Goal: Task Accomplishment & Management: Use online tool/utility

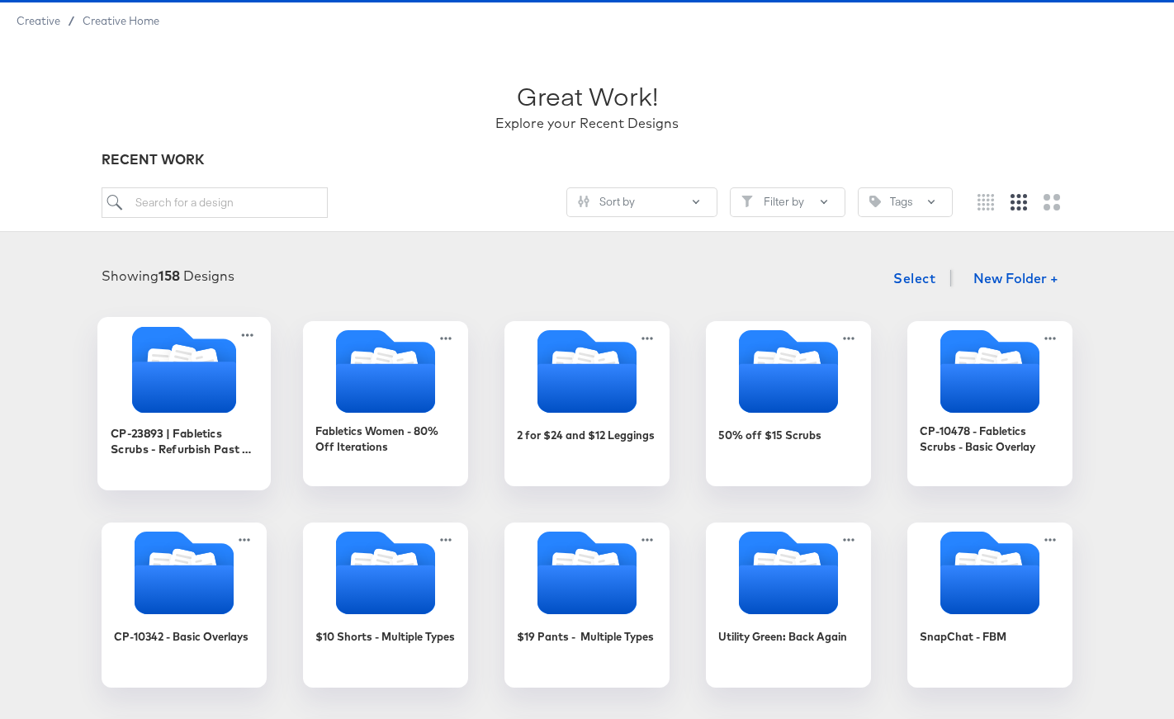
scroll to position [46, 0]
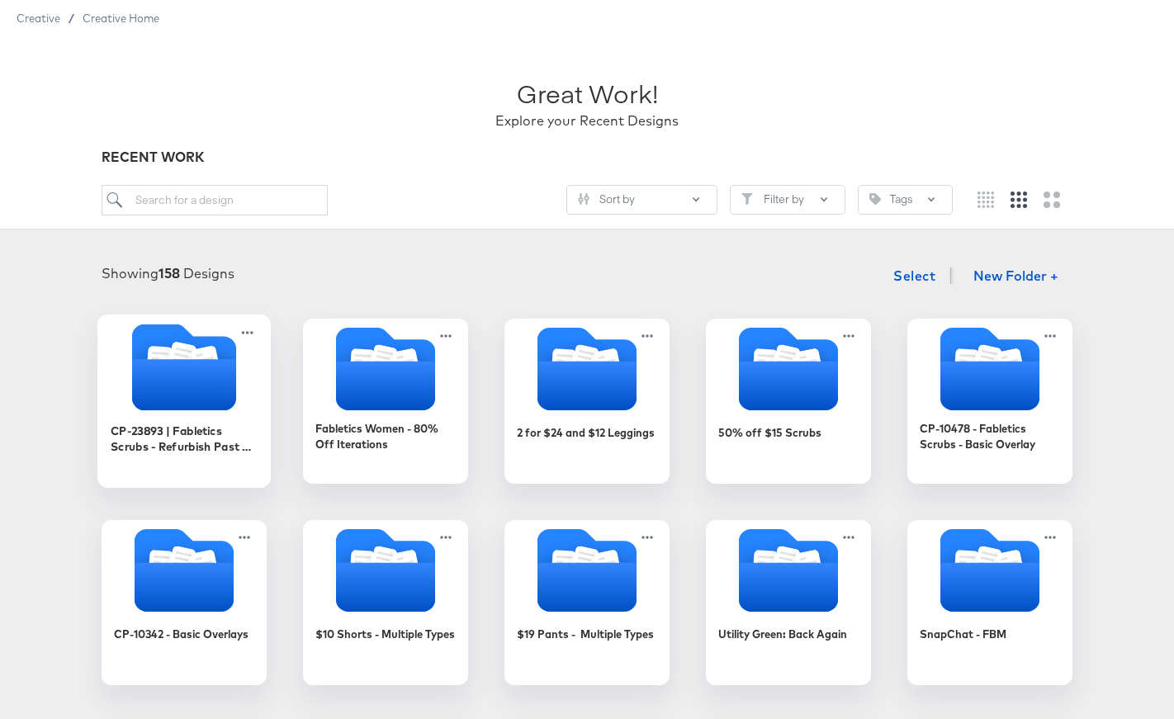
click at [230, 420] on div "CP-23893 | Fabletics Scrubs - Refurbish Past Overlay" at bounding box center [185, 446] width 148 height 64
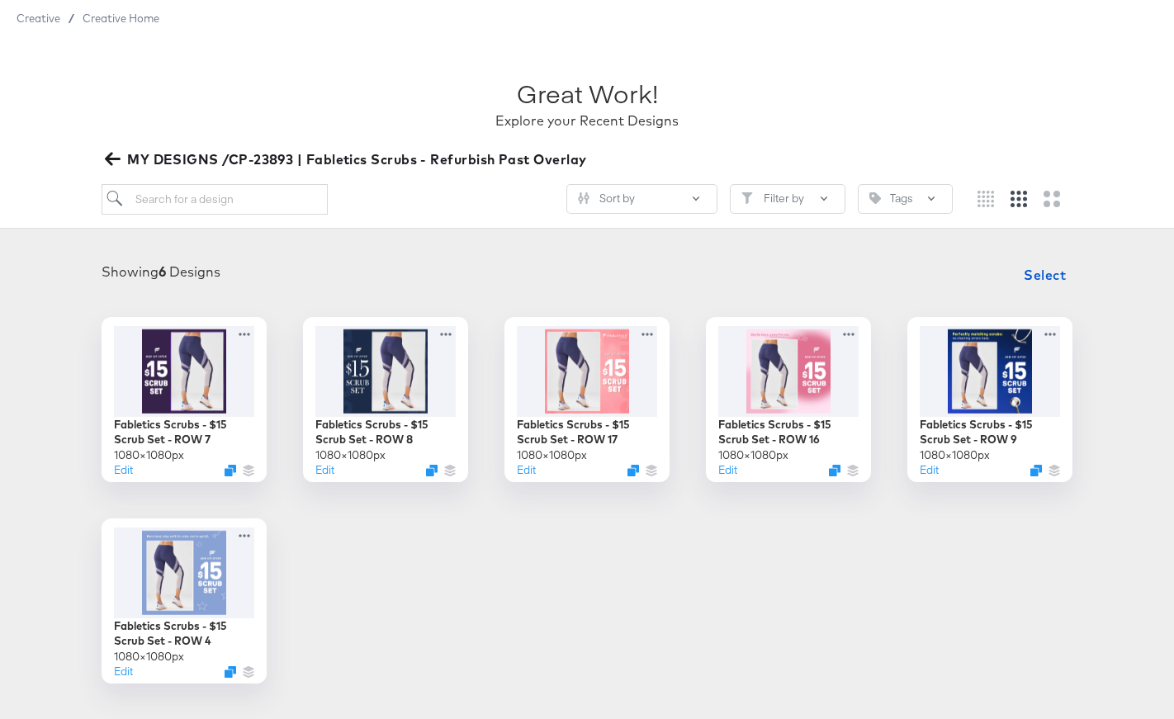
click at [161, 164] on span "MY DESIGNS /CP-23893 | Fabletics Scrubs - Refurbish Past Overlay" at bounding box center [347, 159] width 478 height 23
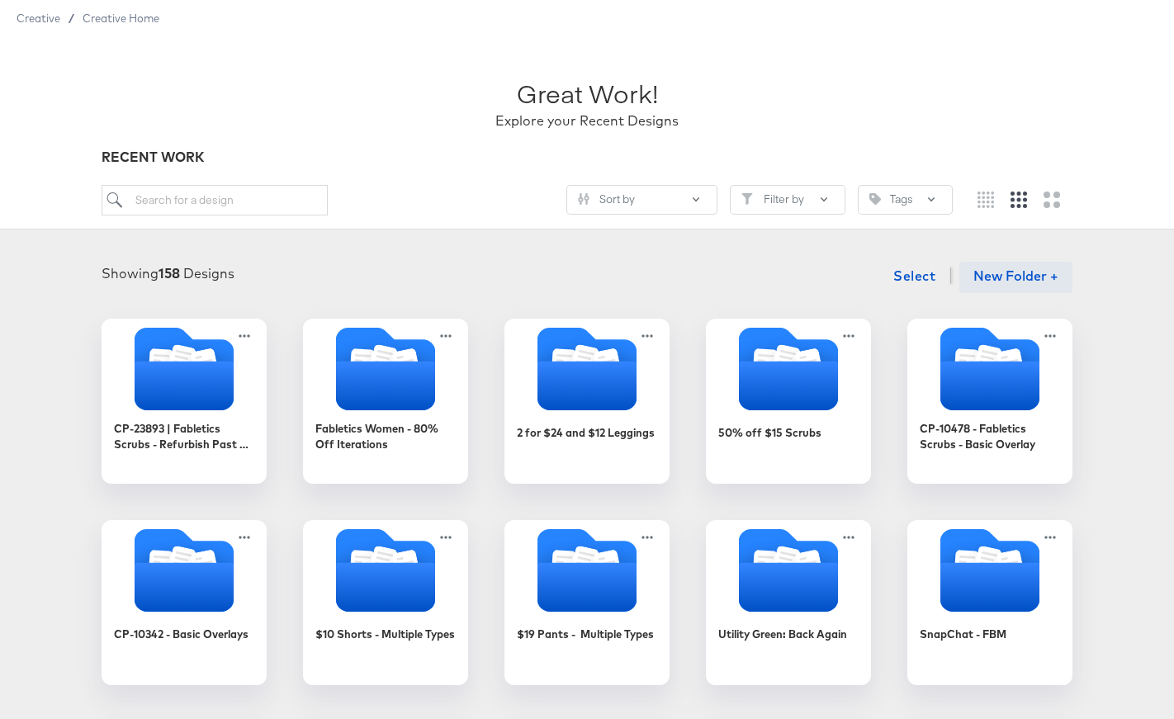
click at [978, 276] on button "New Folder +" at bounding box center [1015, 277] width 113 height 31
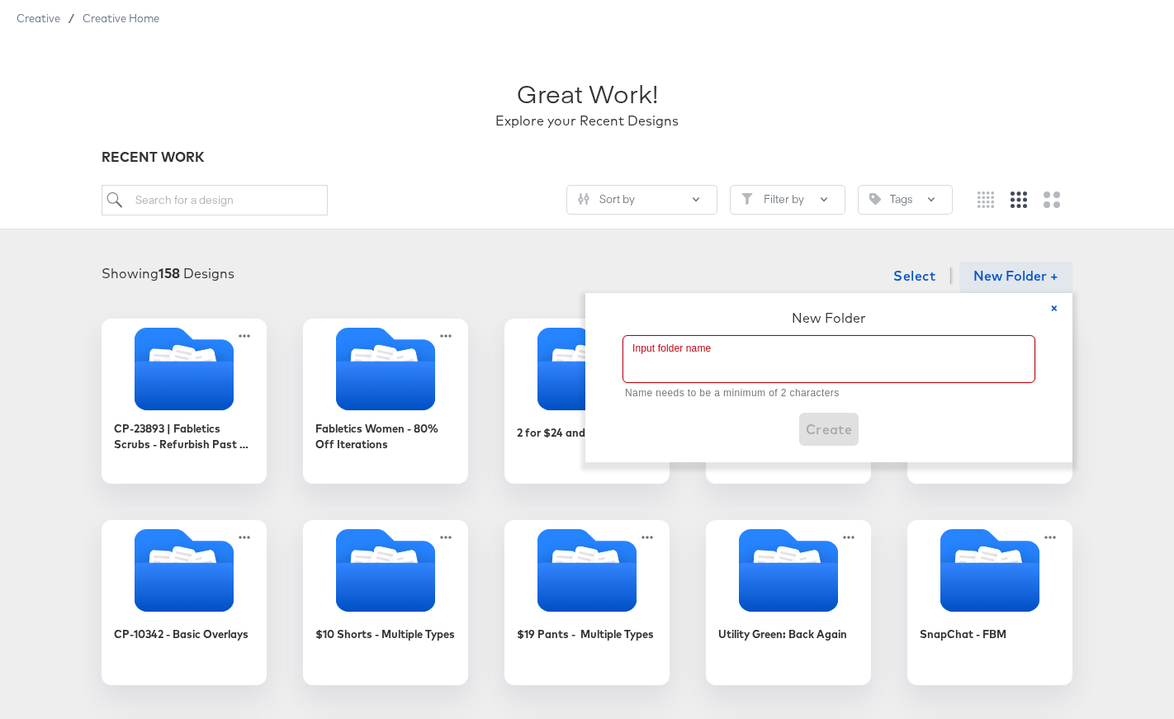
click at [788, 357] on input "text" at bounding box center [828, 359] width 411 height 46
paste input "CP-23958 - FLS Men's Scrubs Overlays - Meta 1/1"
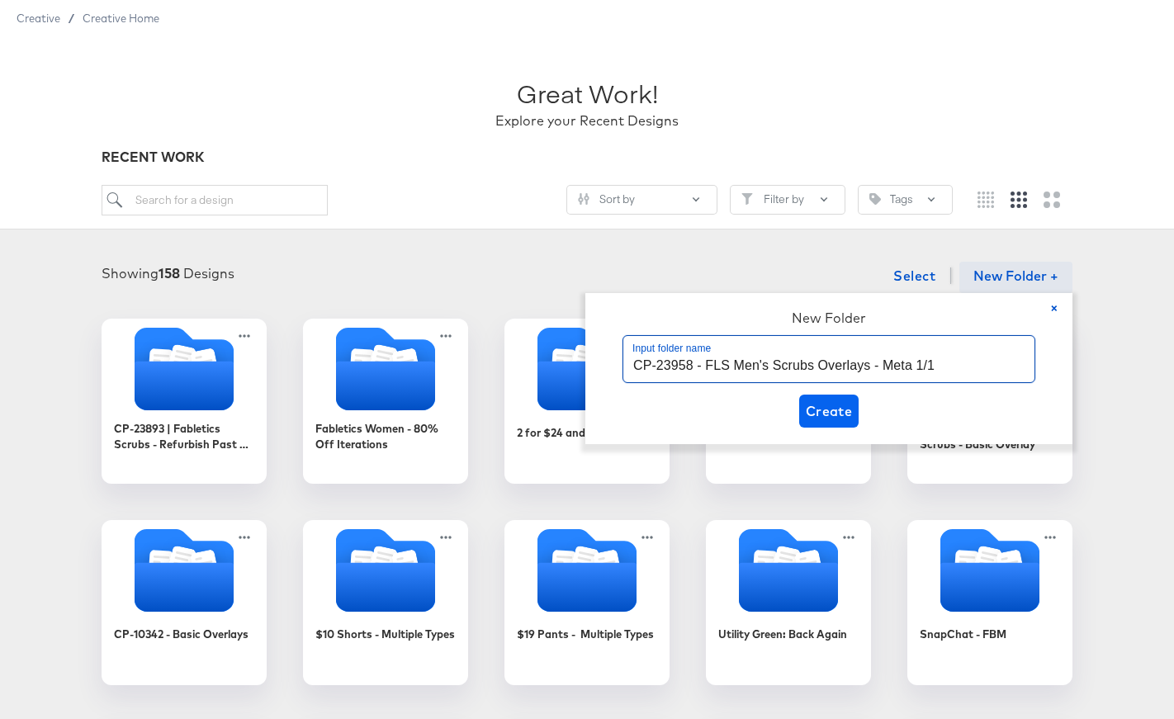
type input "CP-23958 - FLS Men's Scrubs Overlays - Meta 1/1"
click at [830, 409] on span "Create" at bounding box center [829, 411] width 47 height 23
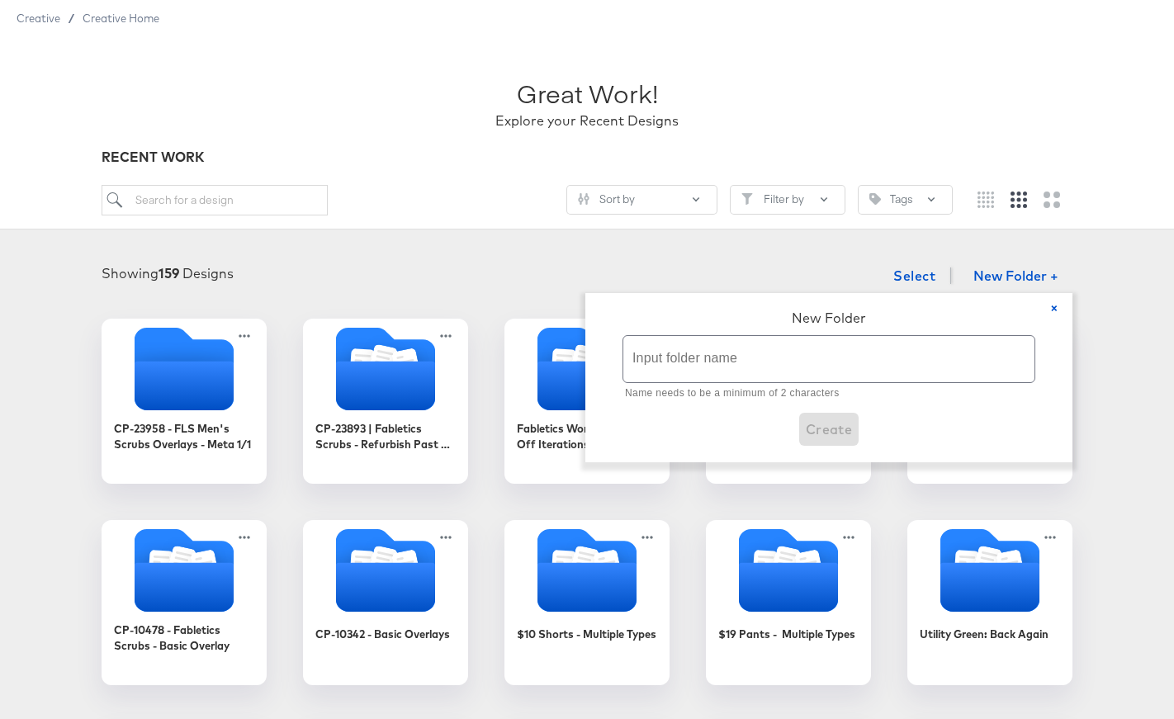
click at [554, 263] on div "Showing 159 Designs Select New Folder + × New Folder Input folder name Name nee…" at bounding box center [587, 276] width 1141 height 34
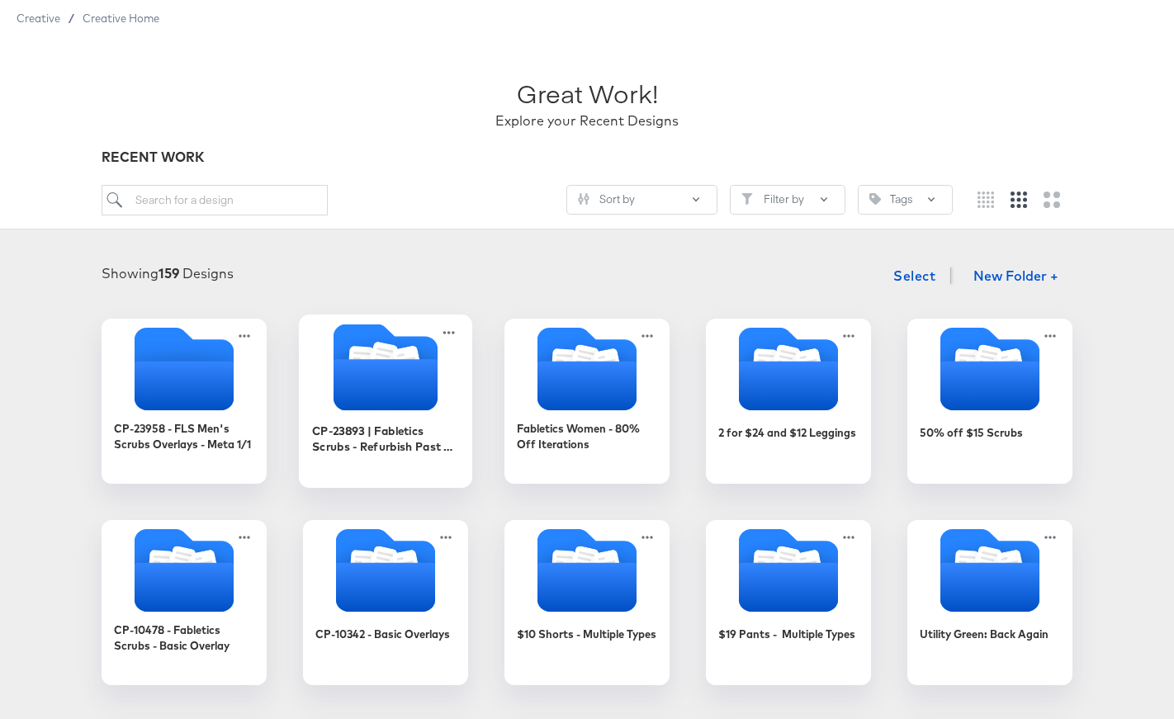
click at [351, 386] on icon "Folder" at bounding box center [386, 384] width 104 height 51
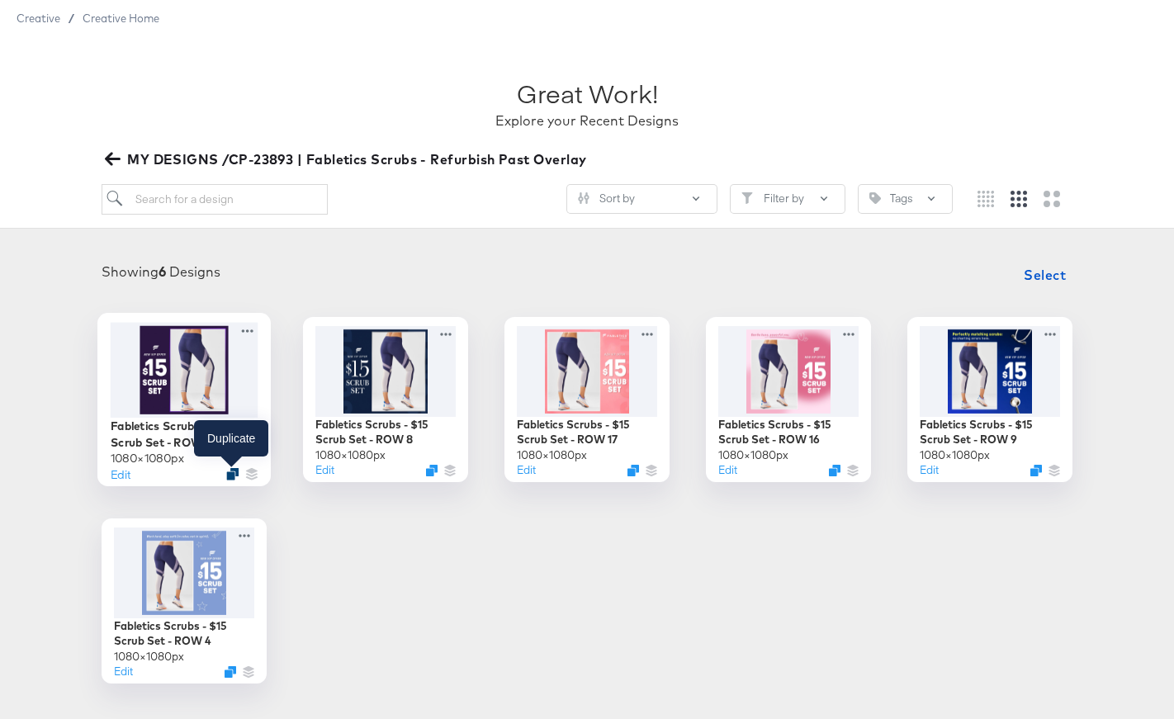
click at [232, 471] on icon "Duplicate" at bounding box center [232, 473] width 12 height 12
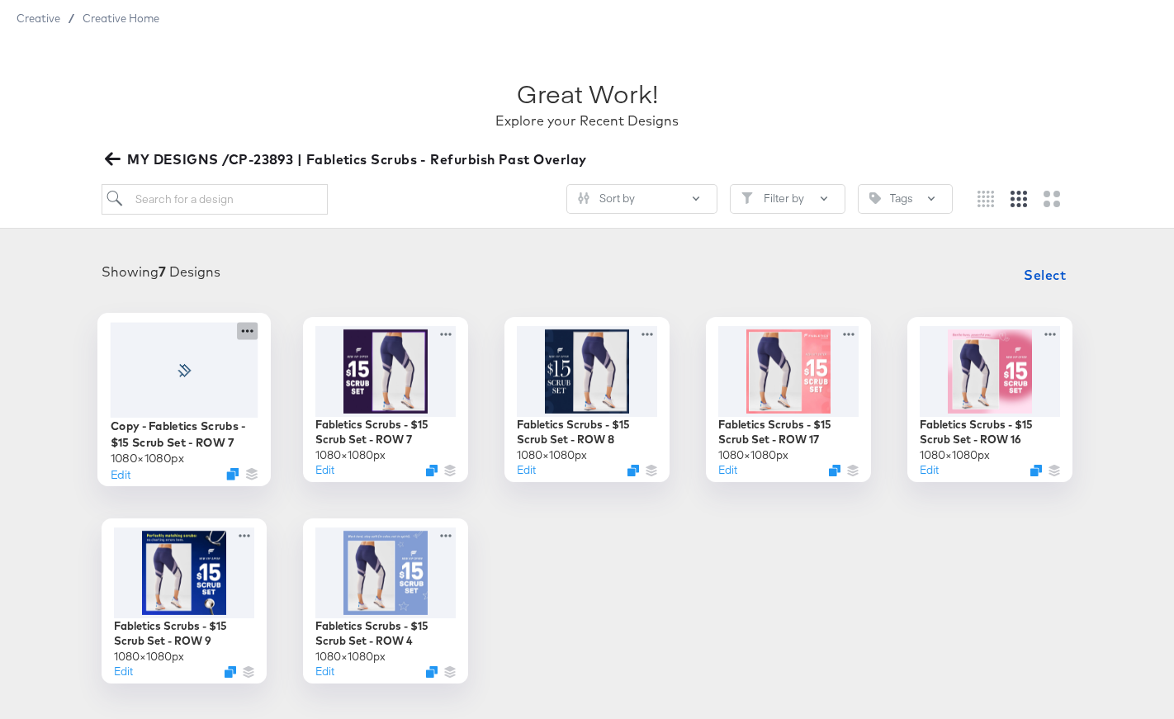
click at [253, 329] on icon at bounding box center [247, 330] width 21 height 17
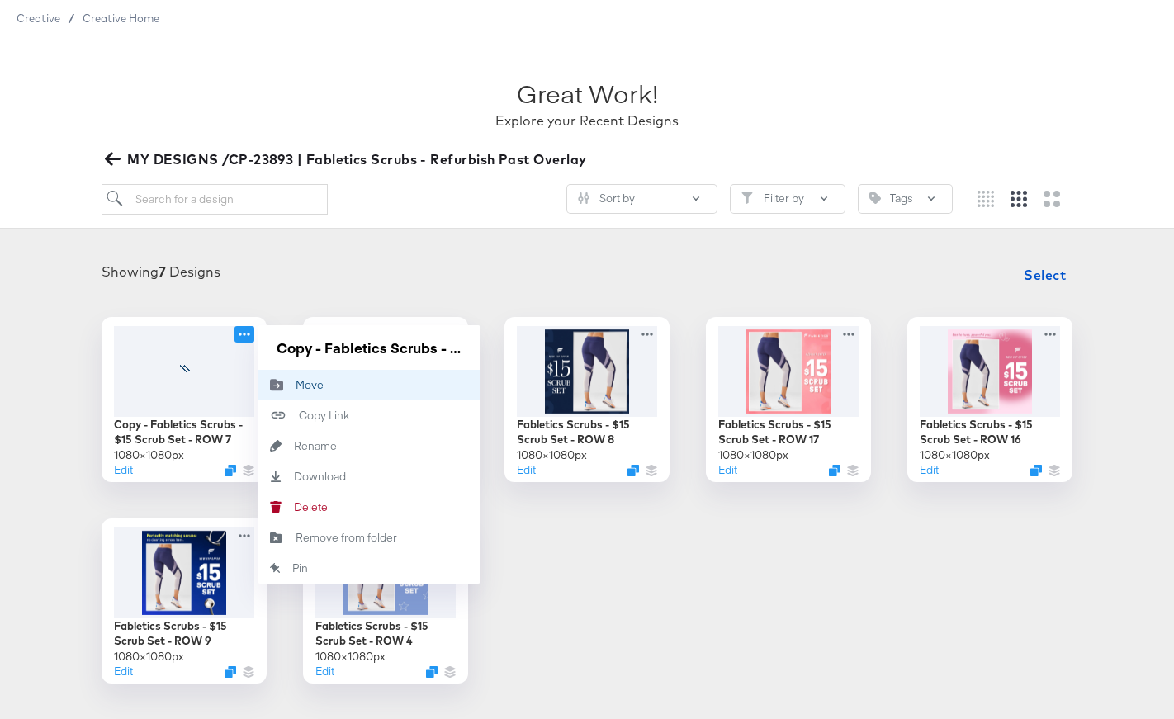
click at [296, 385] on div "Move Move" at bounding box center [296, 385] width 0 height 0
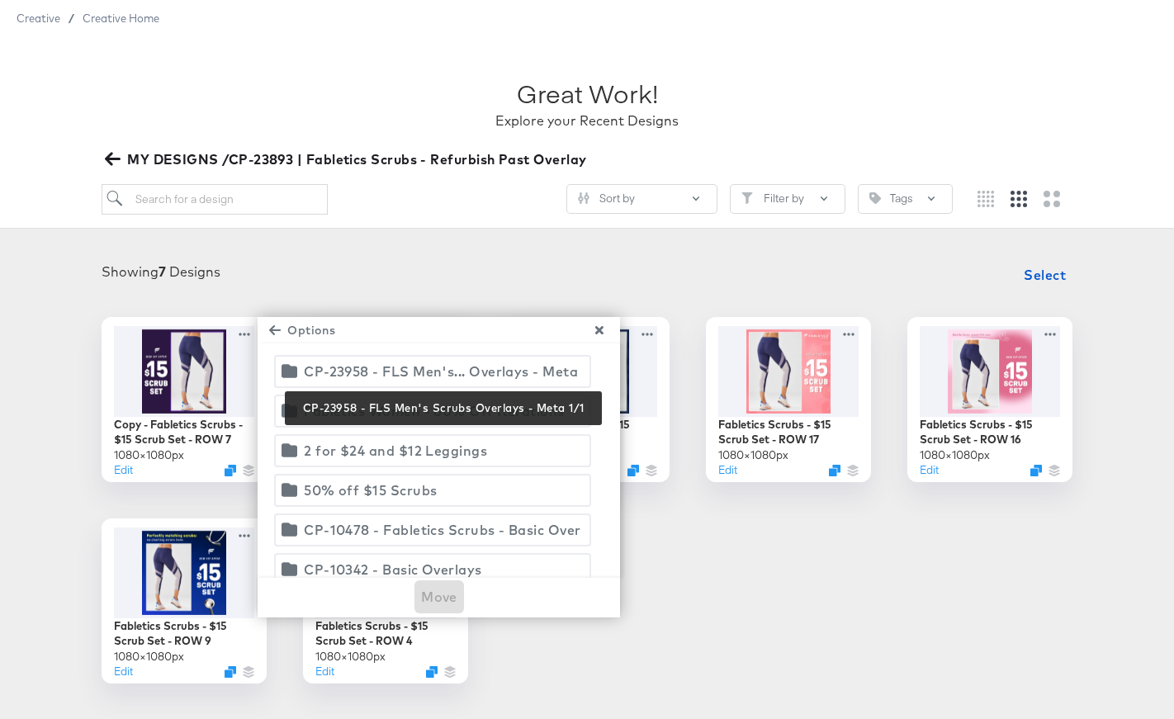
click at [343, 374] on div "CP-23958 - FLS Men's... Overlays - Meta 1/1" at bounding box center [442, 371] width 277 height 23
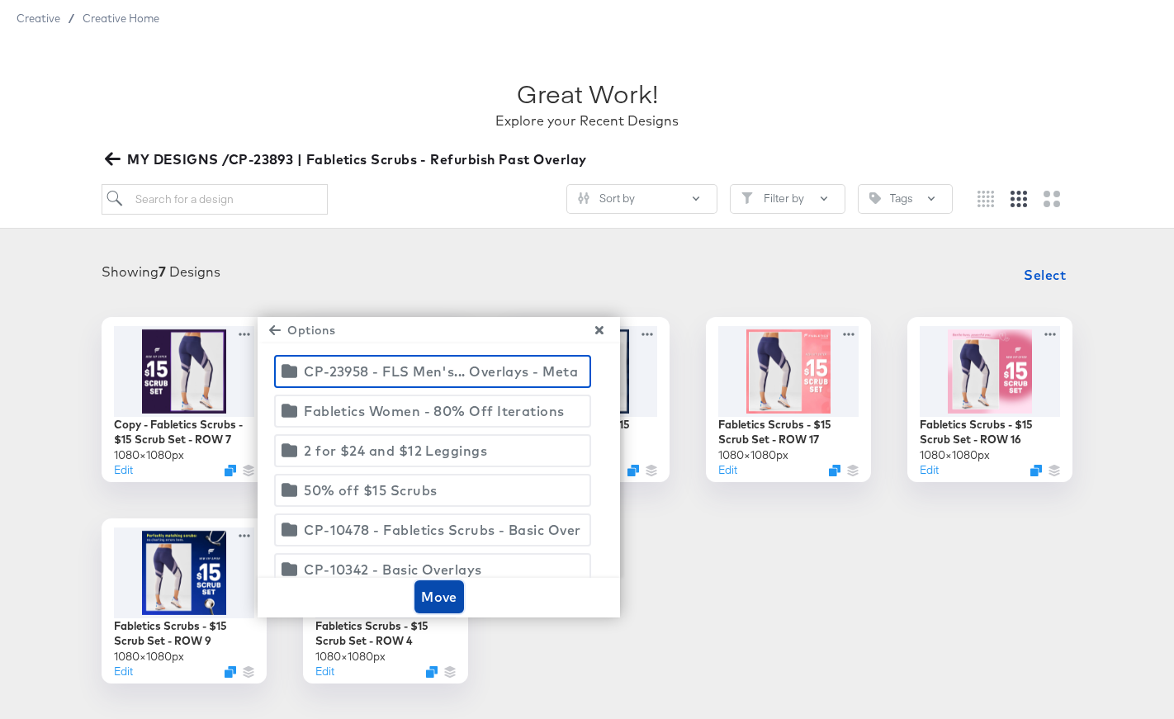
click at [425, 589] on span "Move" at bounding box center [439, 596] width 36 height 23
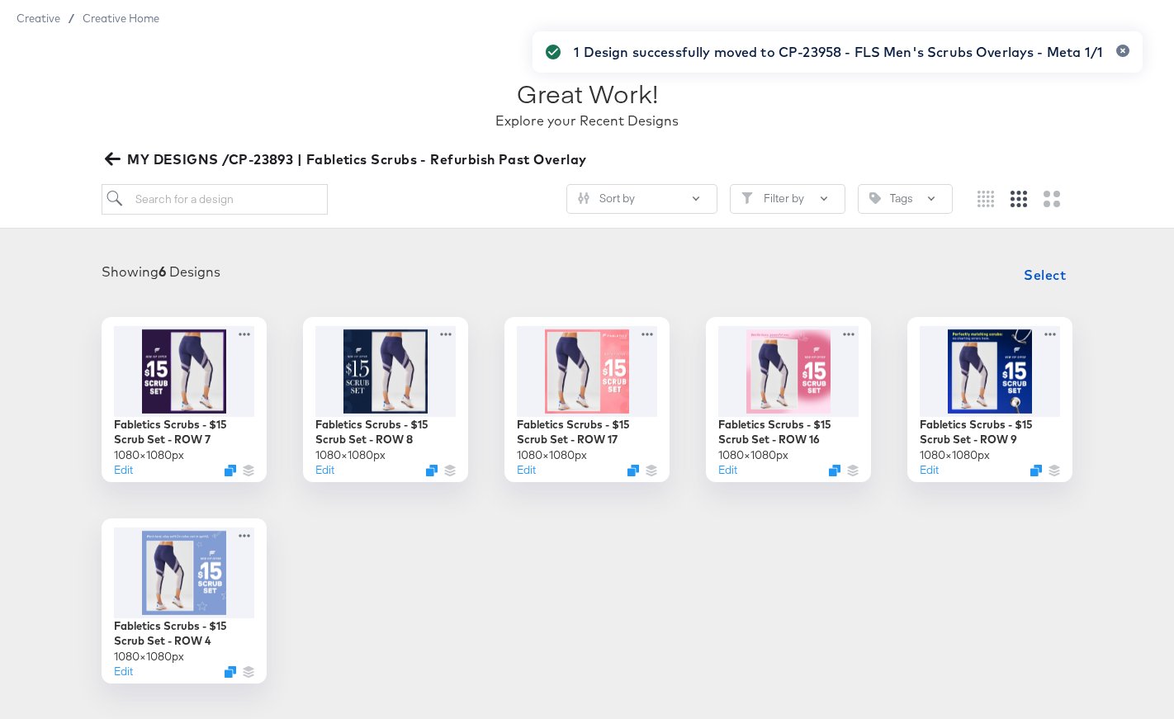
click at [111, 160] on icon "button" at bounding box center [113, 159] width 16 height 16
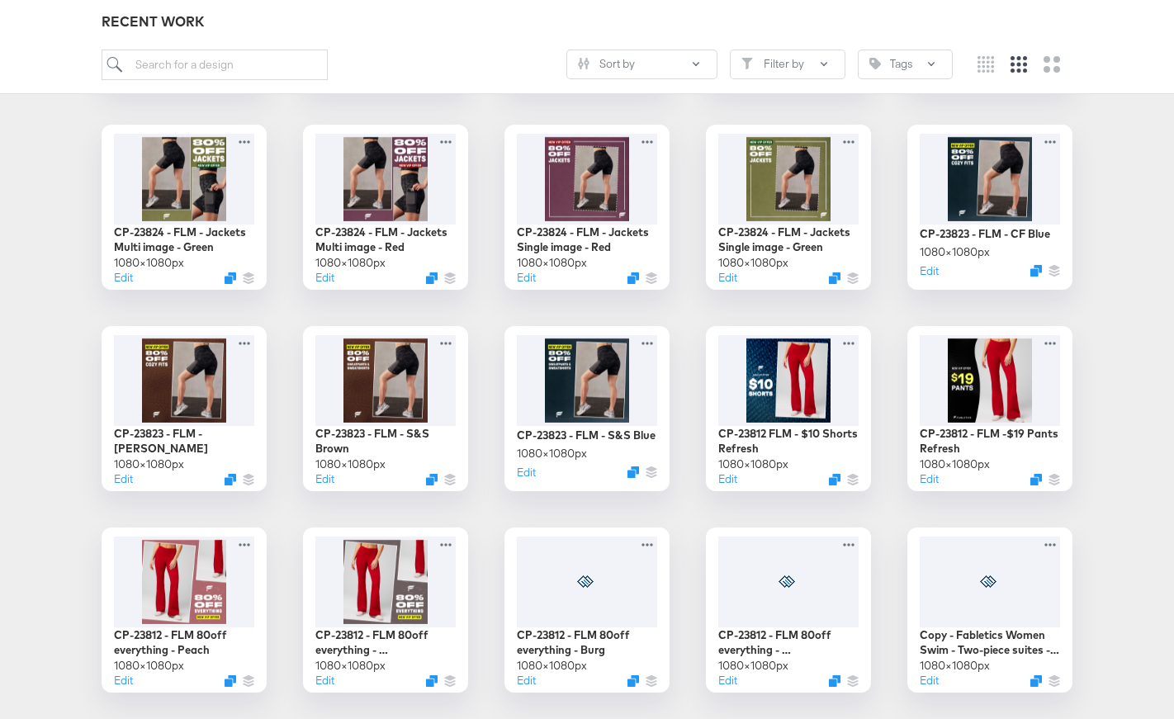
scroll to position [845, 0]
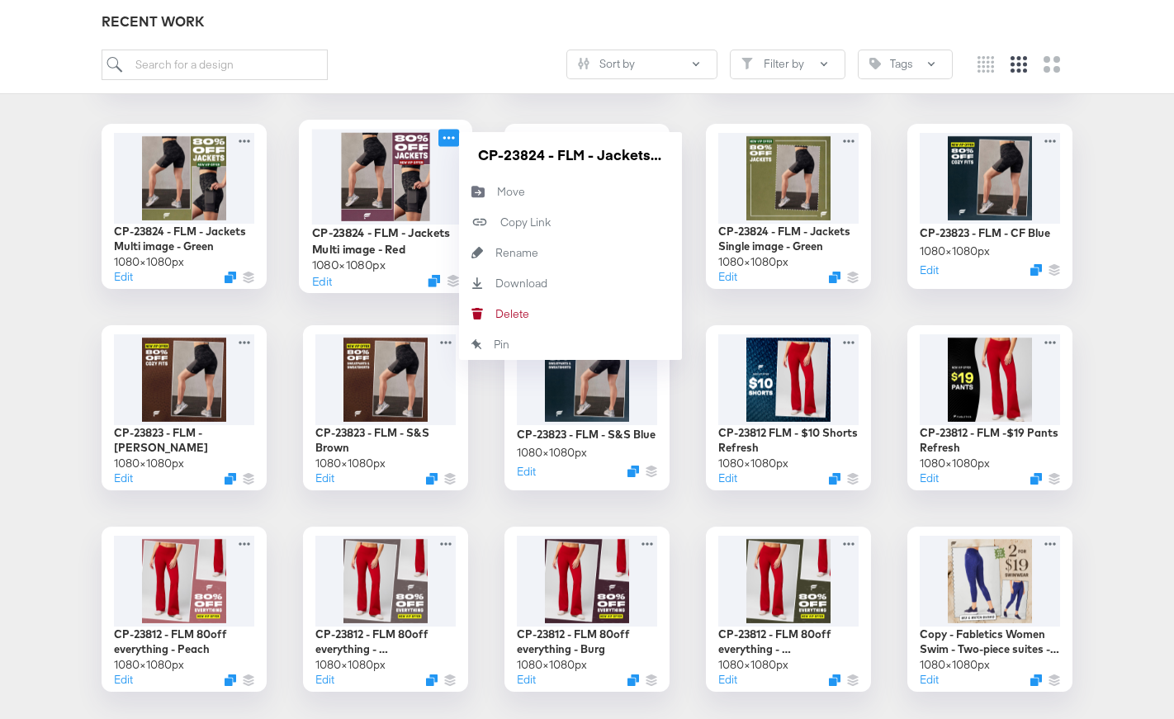
click at [446, 136] on icon at bounding box center [448, 137] width 21 height 17
click at [389, 301] on div "CP-23958 - FLS Men's Scrubs Overlays - Meta 1/1 CP-23893 | Fabletics Scrubs - R…" at bounding box center [587, 610] width 1141 height 2180
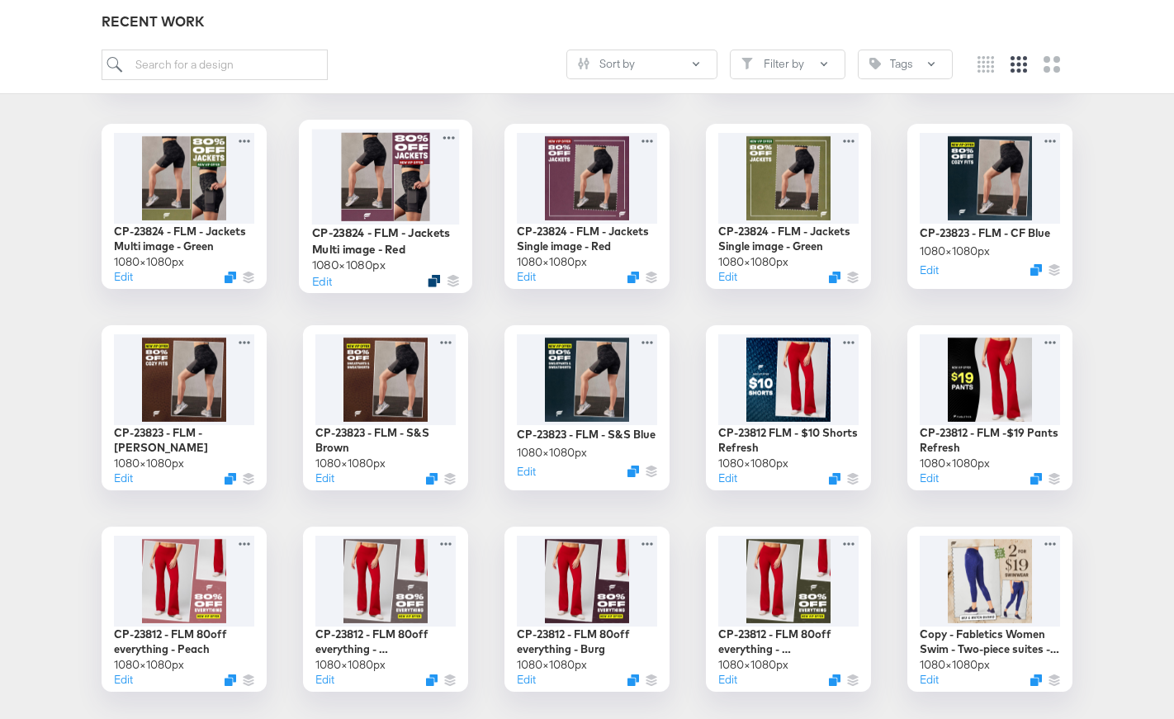
click at [432, 281] on icon "Duplicate" at bounding box center [434, 281] width 12 height 12
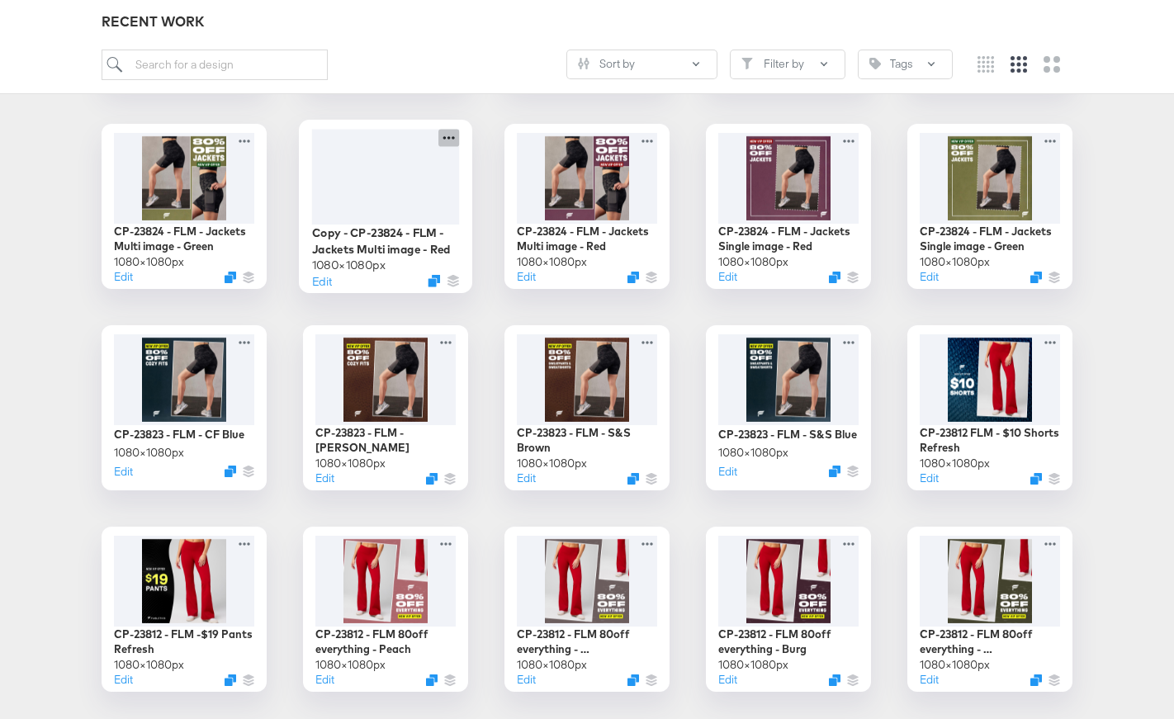
click at [451, 137] on icon at bounding box center [448, 137] width 21 height 17
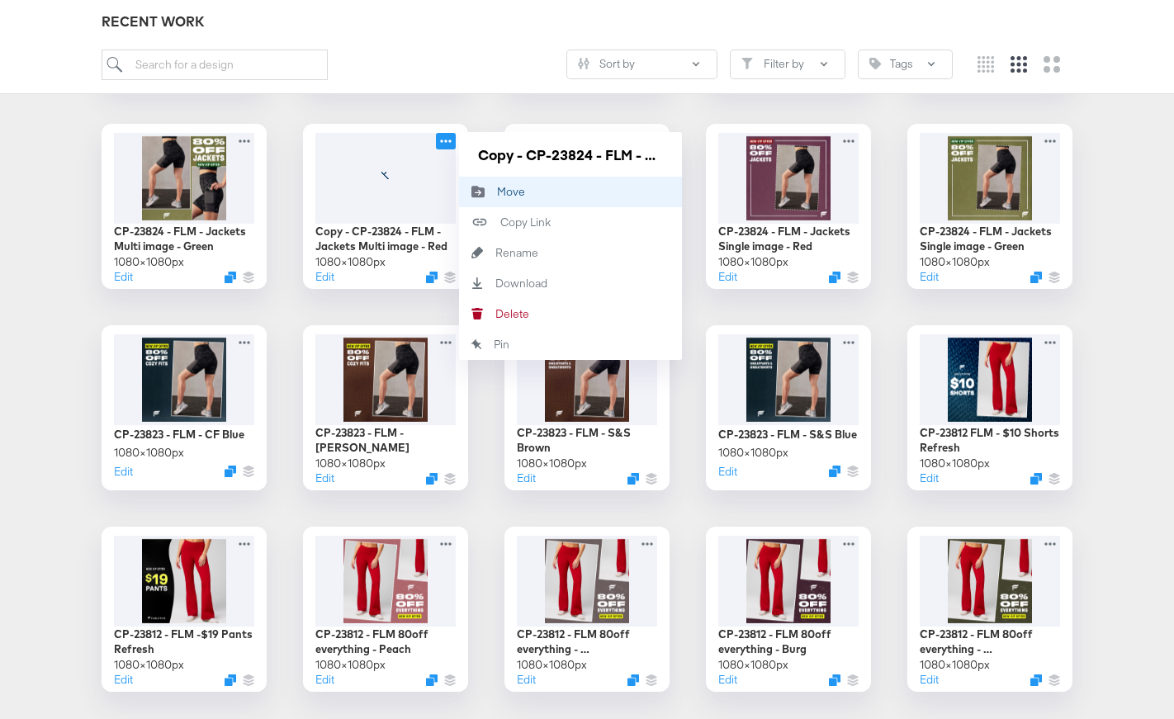
click at [497, 192] on div "Move Move" at bounding box center [497, 192] width 0 height 0
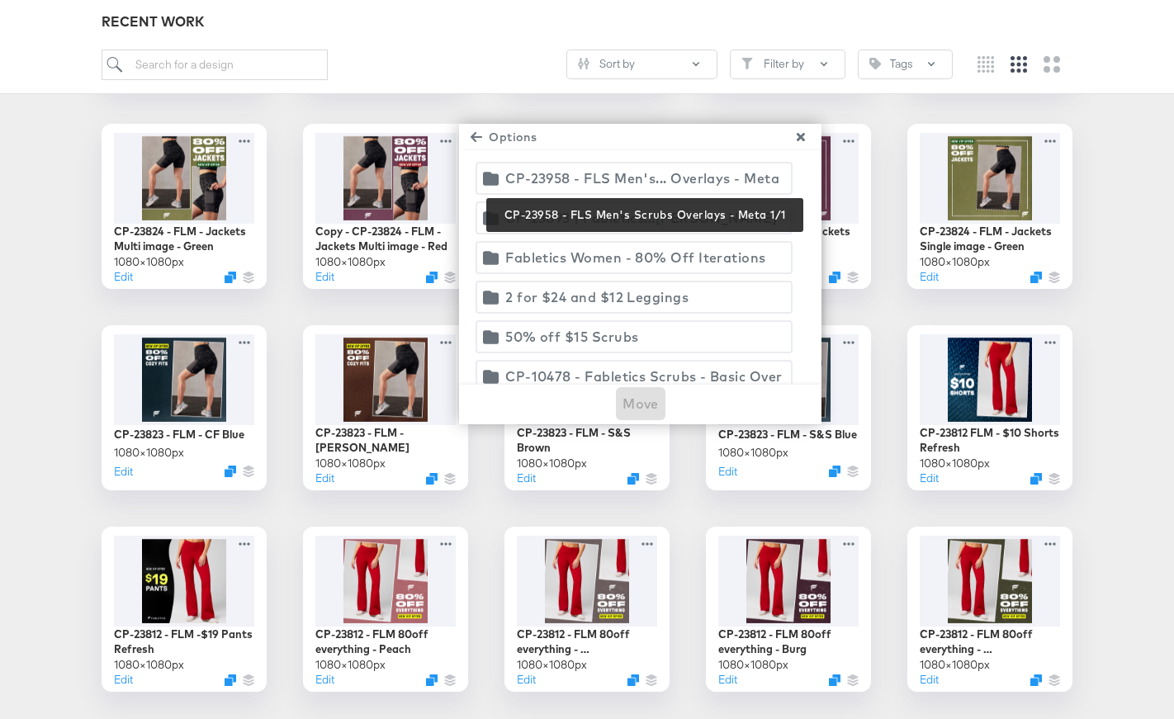
click at [528, 182] on div "CP-23958 - FLS Men's... Overlays - Meta 1/1" at bounding box center [643, 178] width 277 height 23
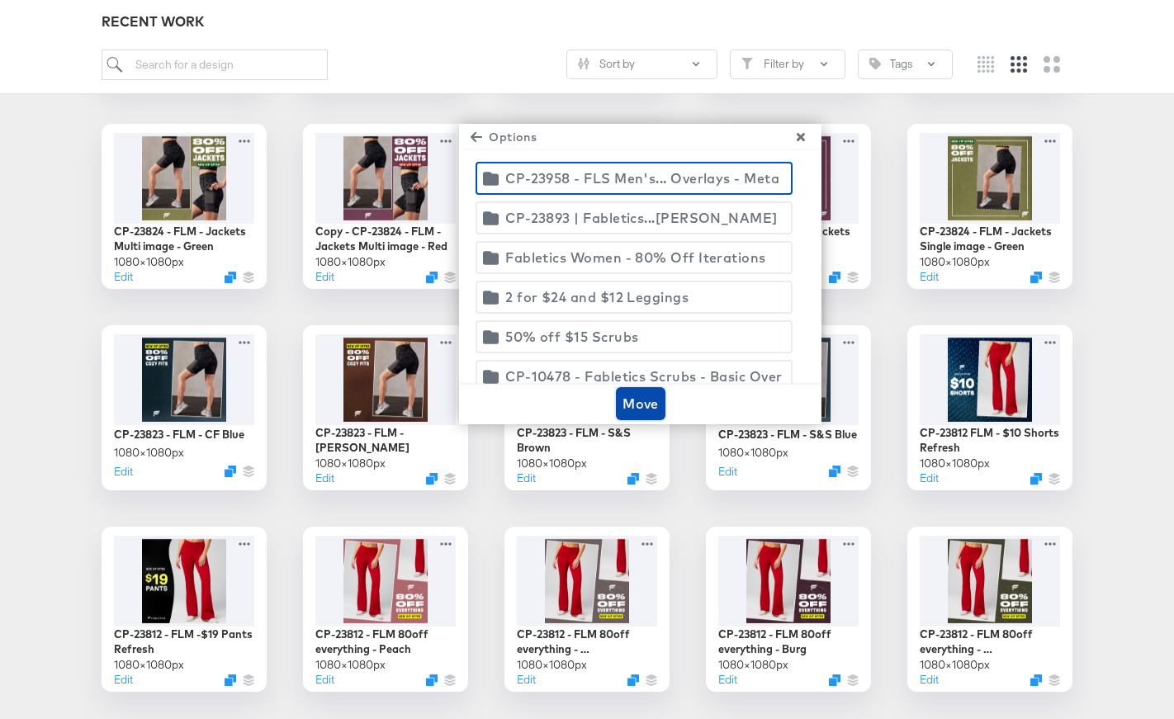
click at [631, 400] on span "Move" at bounding box center [641, 403] width 36 height 23
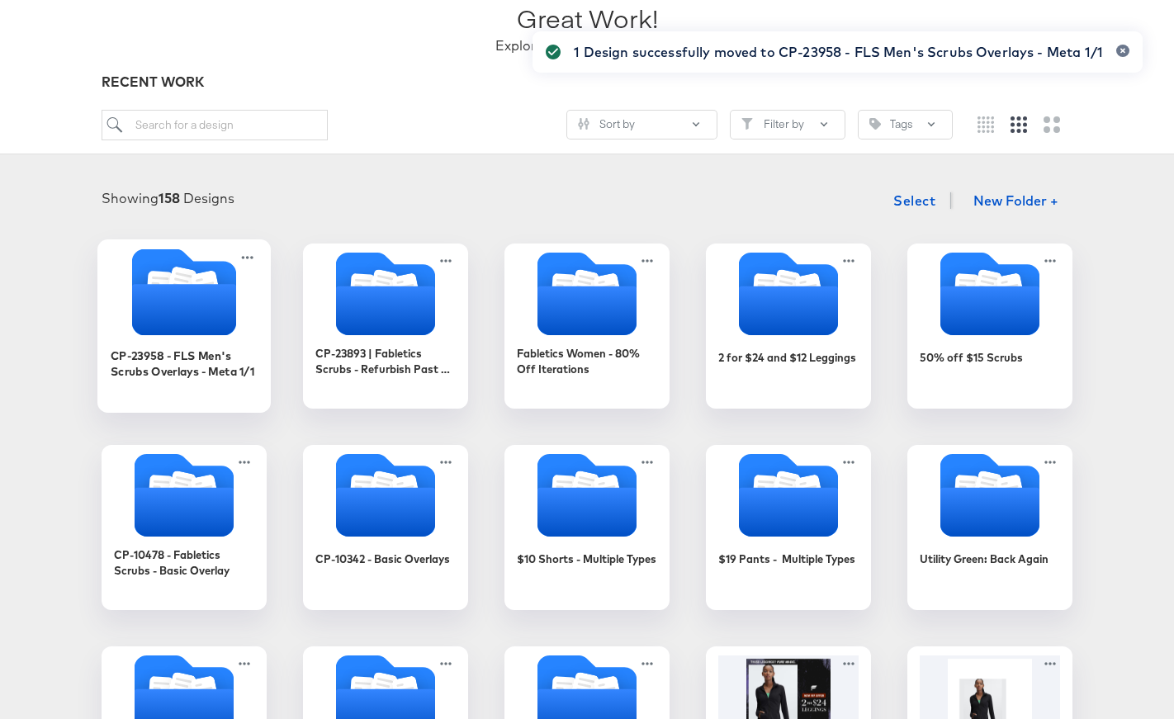
click at [191, 277] on icon "Folder" at bounding box center [182, 282] width 20 height 21
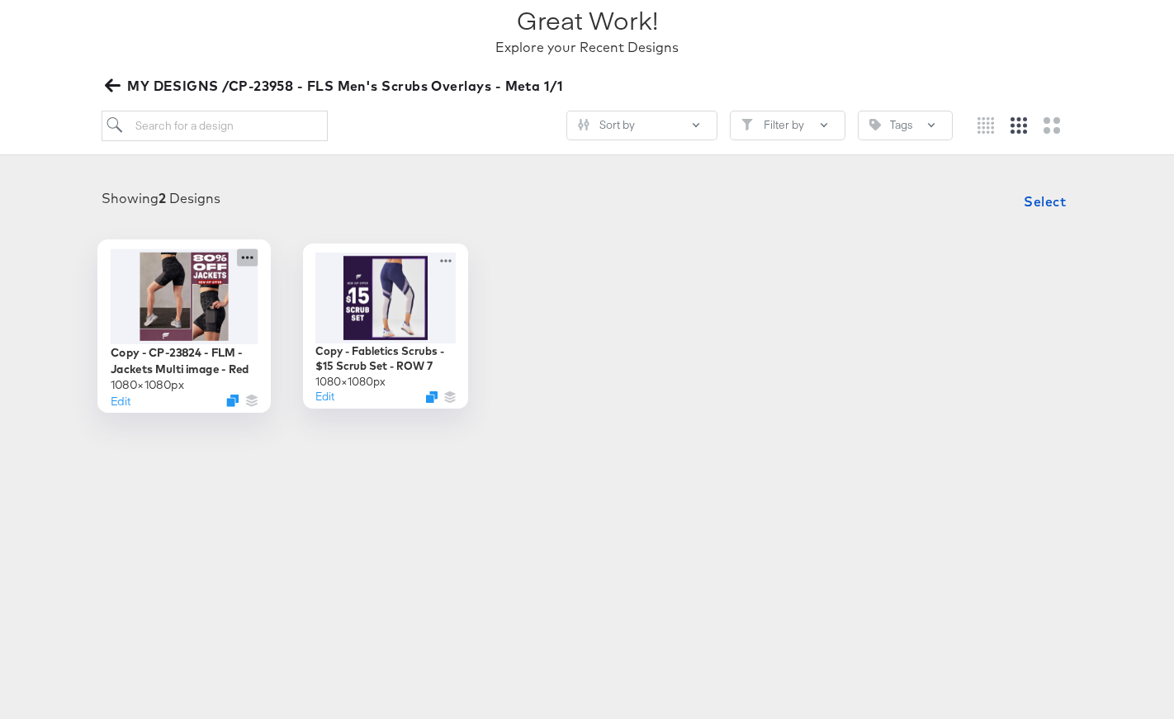
click at [244, 254] on icon at bounding box center [247, 257] width 21 height 17
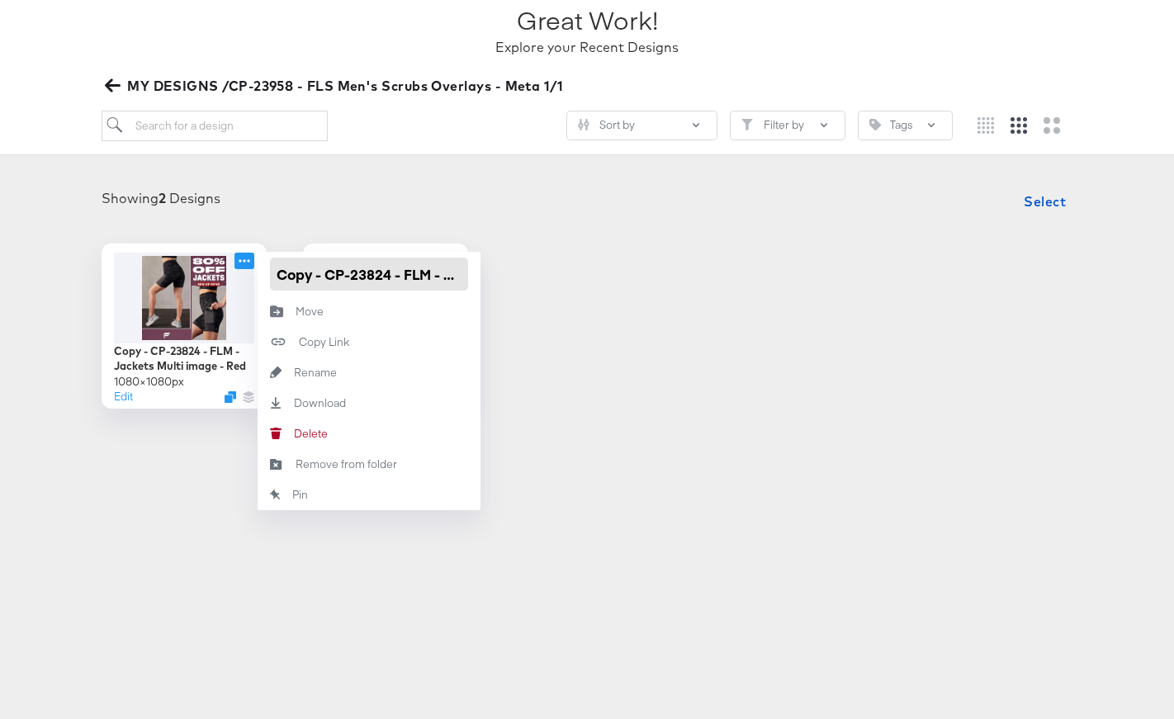
click at [299, 278] on input "Copy - CP-23824 - FLM - Jackets Multi image - Red" at bounding box center [369, 274] width 198 height 33
click at [322, 277] on input "Copy - CP-23824 - FLM - Jackets Multi image - Red" at bounding box center [369, 274] width 198 height 33
drag, startPoint x: 324, startPoint y: 274, endPoint x: 246, endPoint y: 272, distance: 78.4
click at [246, 272] on div "Copy - CP-23824 - FLM - Jackets Multi image - Red 1080 × 1080 px Edit Copy - CP…" at bounding box center [184, 326] width 165 height 165
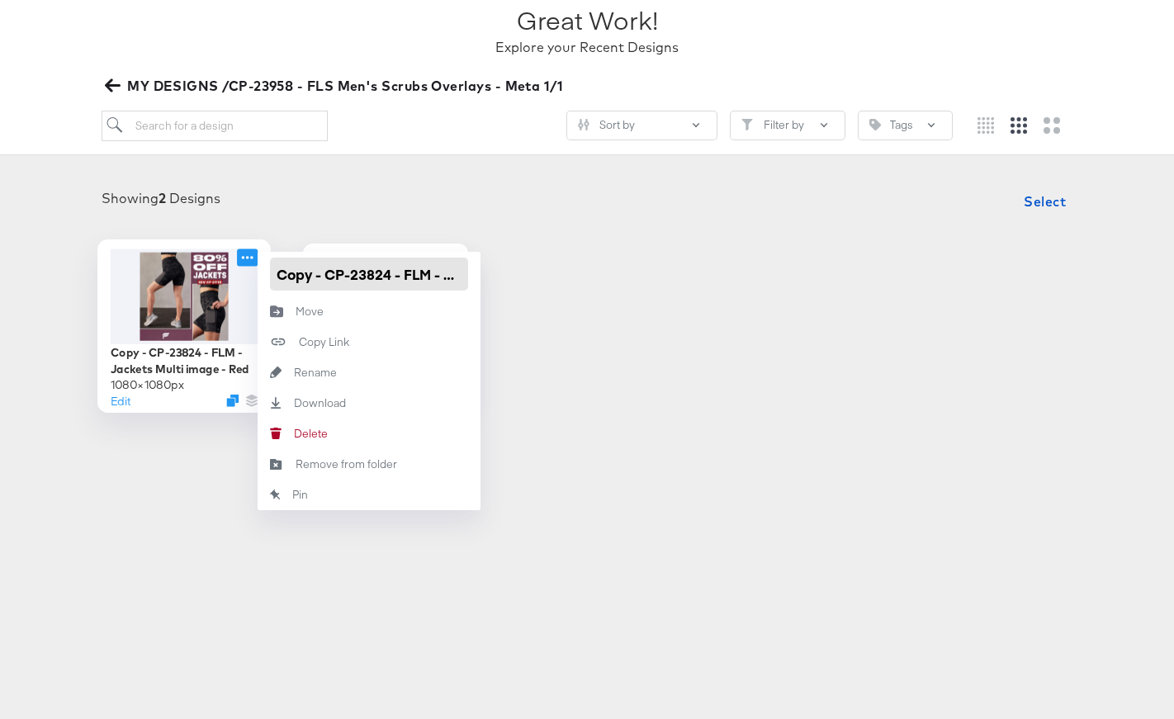
type input "CP-23824 - FLM - Jackets Multi image - Red"
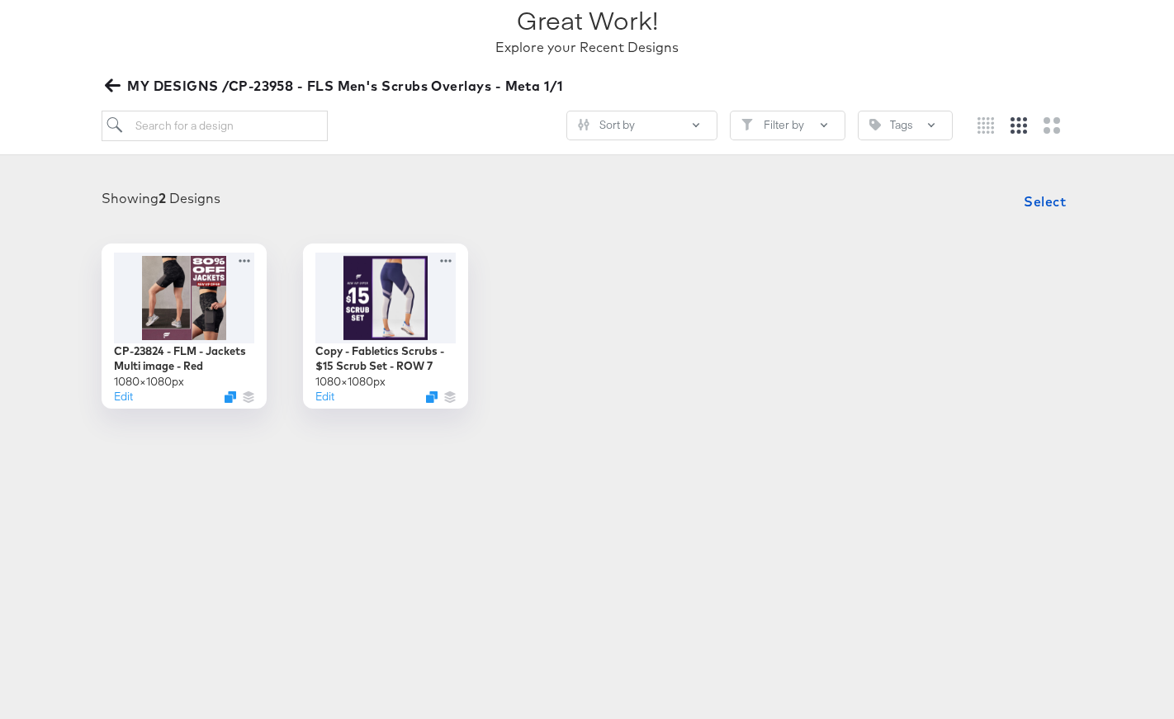
drag, startPoint x: 287, startPoint y: 86, endPoint x: 301, endPoint y: 83, distance: 14.4
click at [301, 83] on span "MY DESIGNS /CP-23958 - FLS Men's Scrubs Overlays - Meta 1/1" at bounding box center [335, 85] width 455 height 23
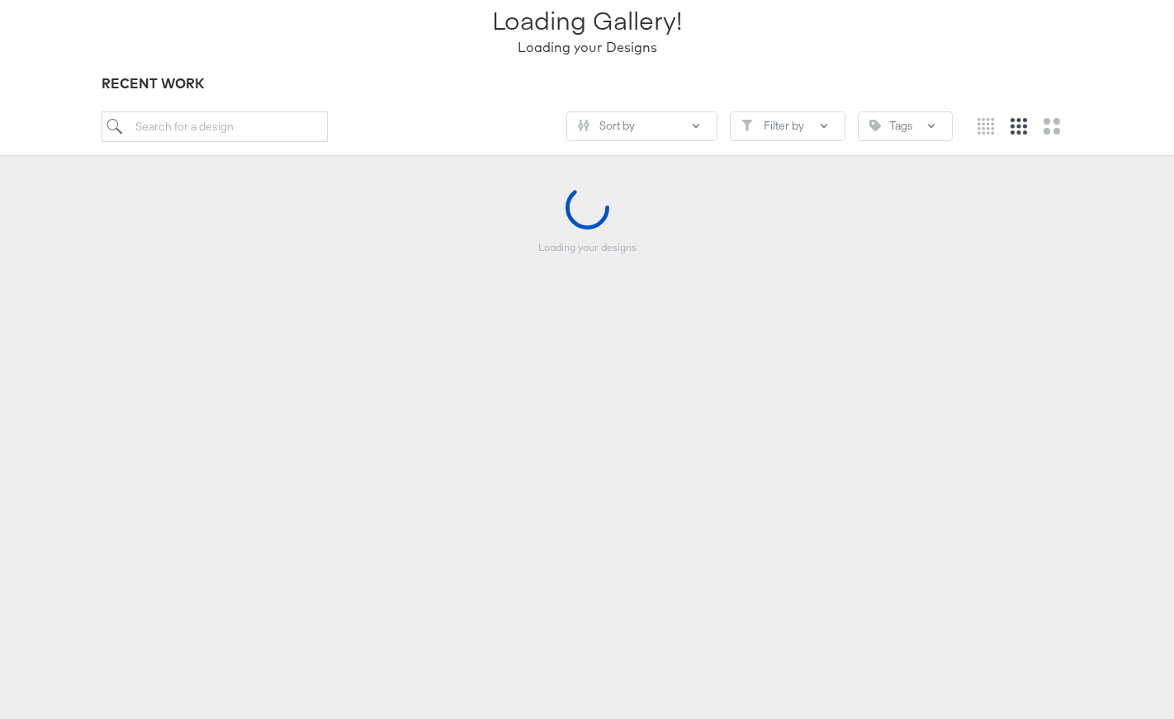
scroll to position [121, 0]
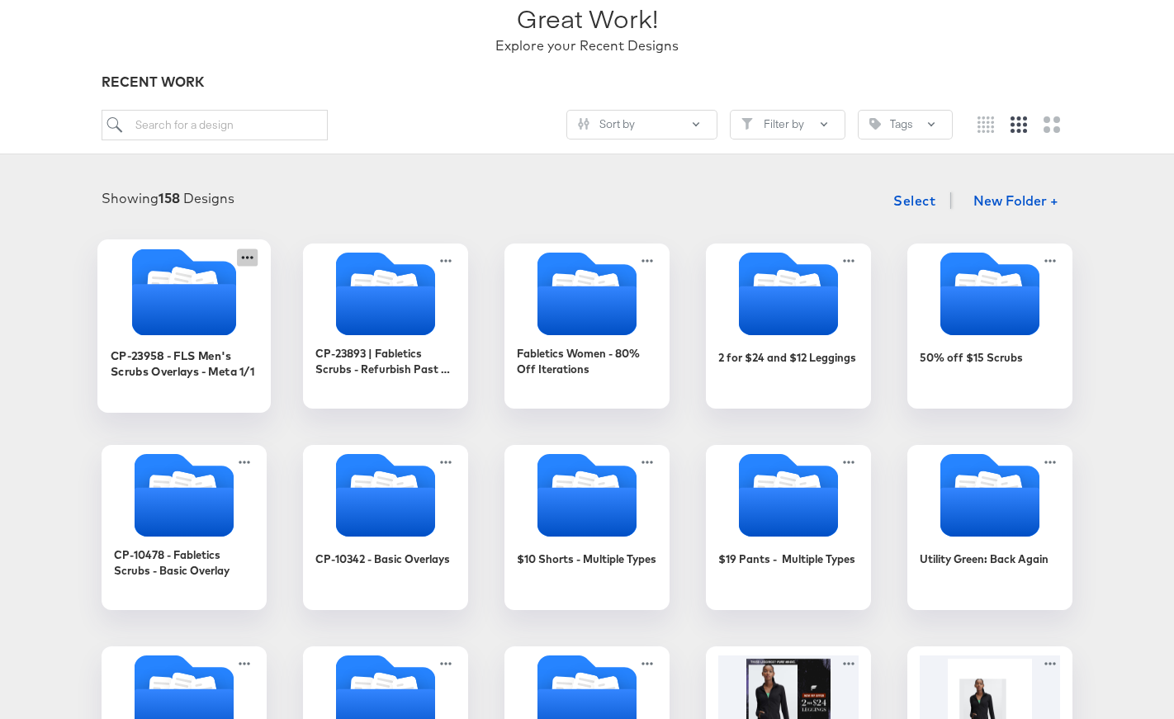
click at [239, 262] on icon at bounding box center [247, 257] width 21 height 17
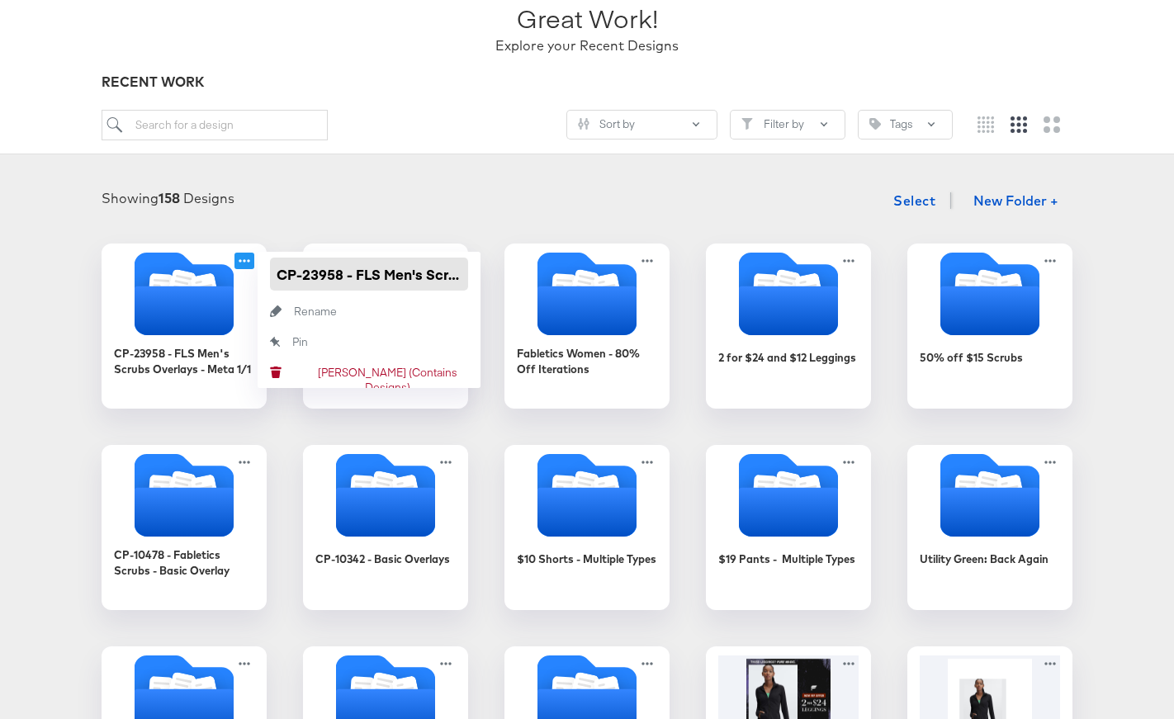
drag, startPoint x: 360, startPoint y: 277, endPoint x: 425, endPoint y: 264, distance: 66.4
click at [427, 264] on input "CP-23958 - FLS Men's Scrubs Overlays - Meta 1/1" at bounding box center [369, 274] width 198 height 33
drag, startPoint x: 362, startPoint y: 276, endPoint x: 516, endPoint y: 277, distance: 154.4
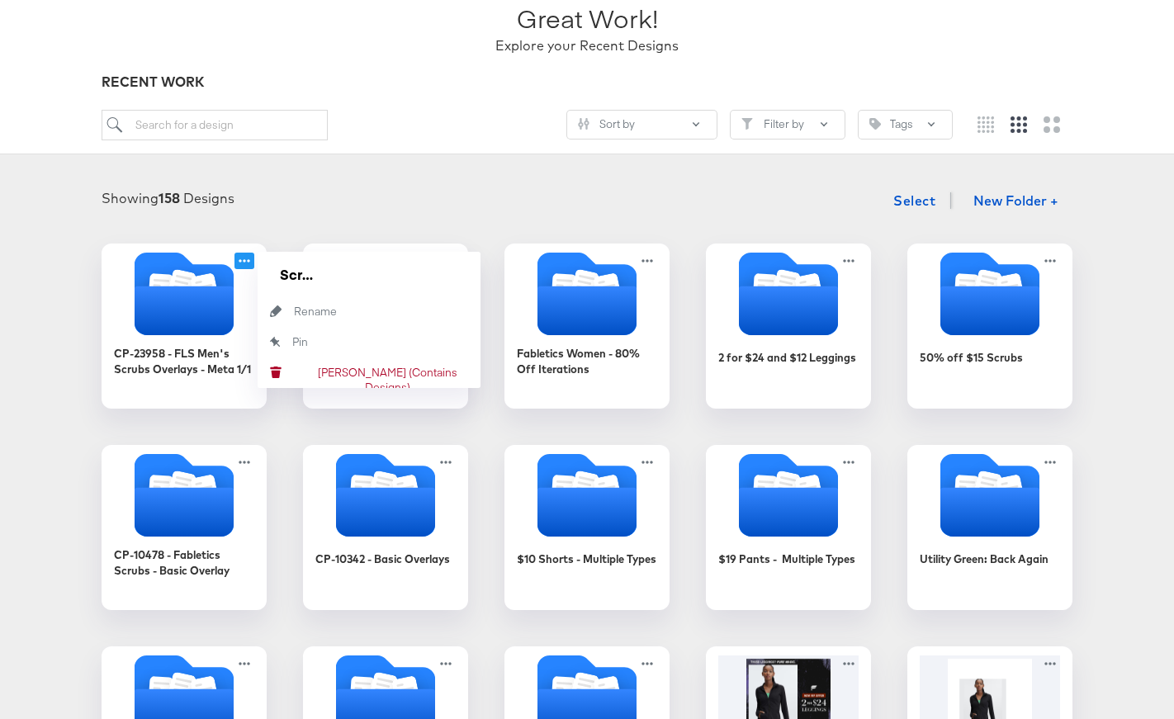
click at [374, 208] on div "Showing 158 Designs Select New Folder +" at bounding box center [587, 201] width 1141 height 34
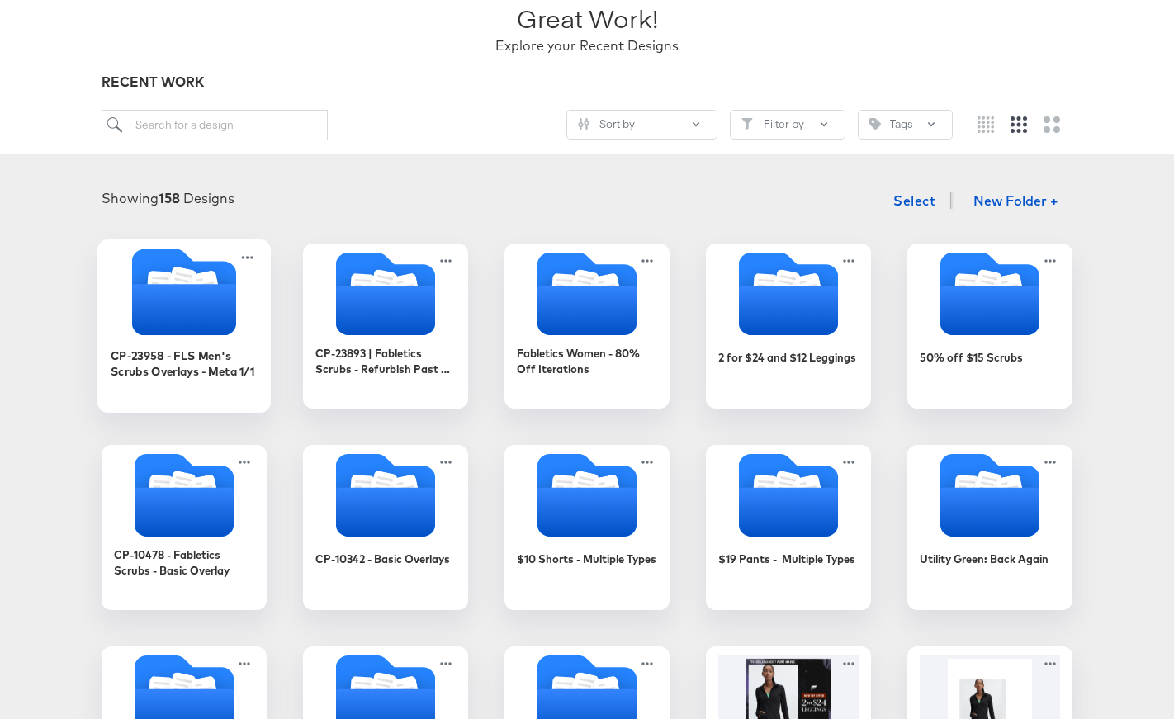
click at [232, 296] on icon "Folder" at bounding box center [184, 309] width 104 height 51
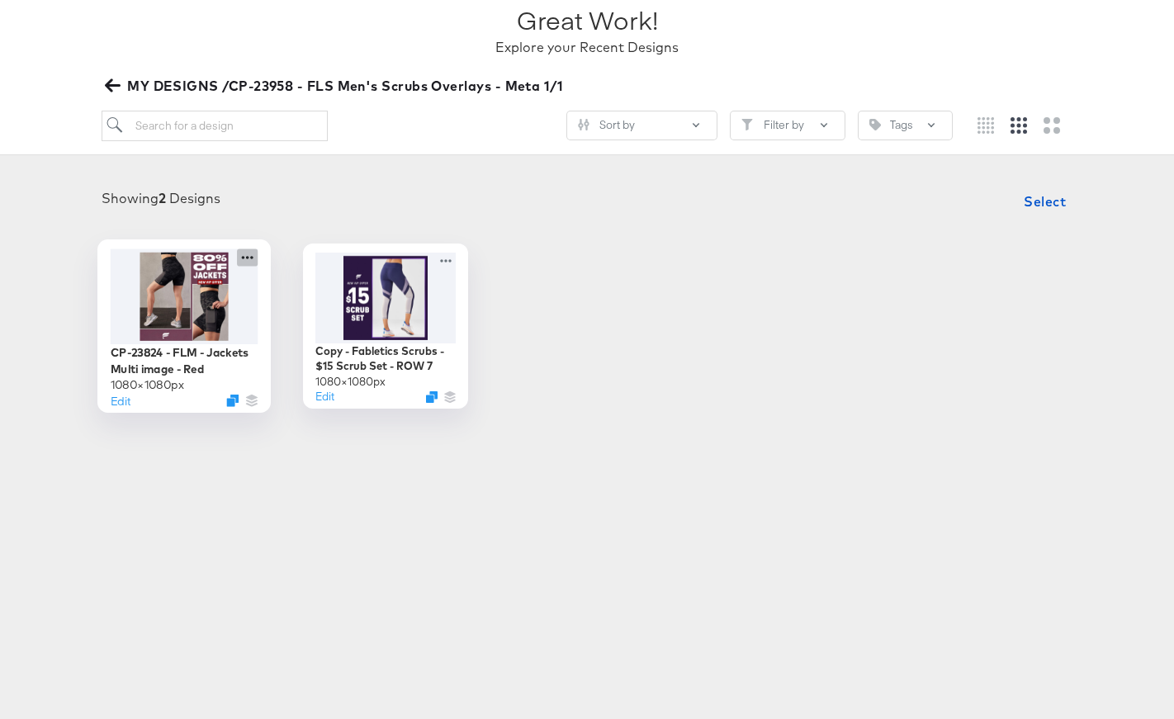
click at [242, 258] on icon at bounding box center [247, 257] width 21 height 17
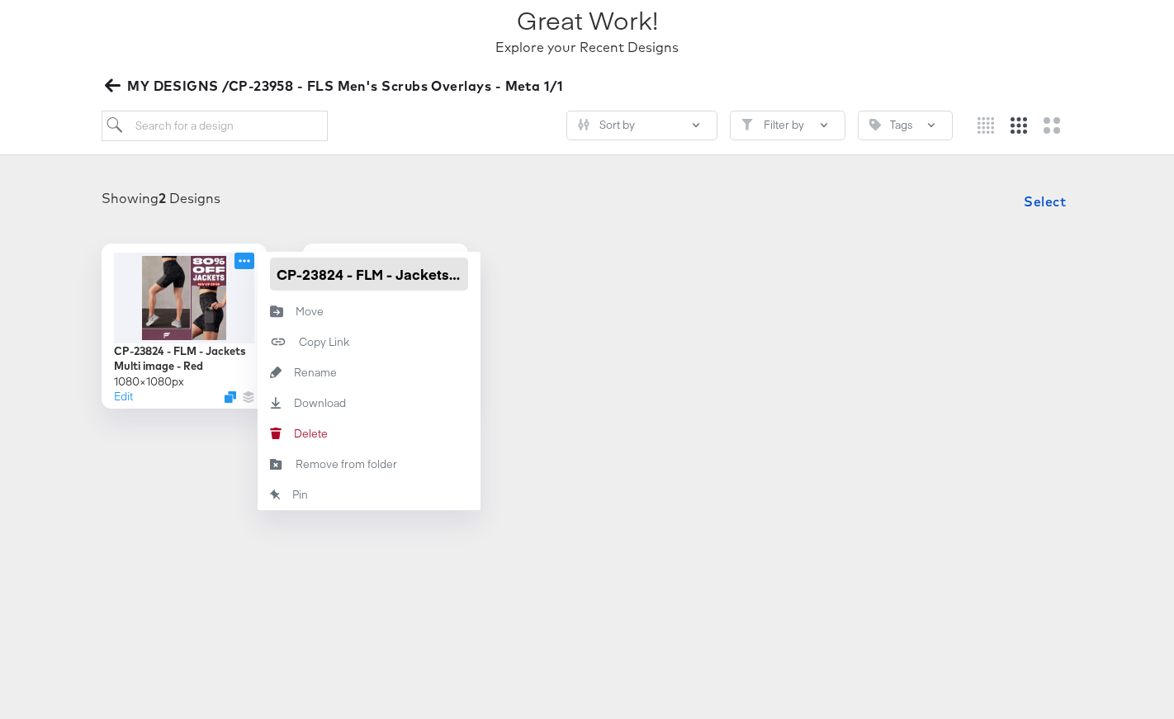
click at [306, 273] on input "CP-23824 - FLM - Jackets Multi image - Red" at bounding box center [369, 274] width 198 height 33
paste input "FLS Men's Scrubs Overlays - Meta 1/1"
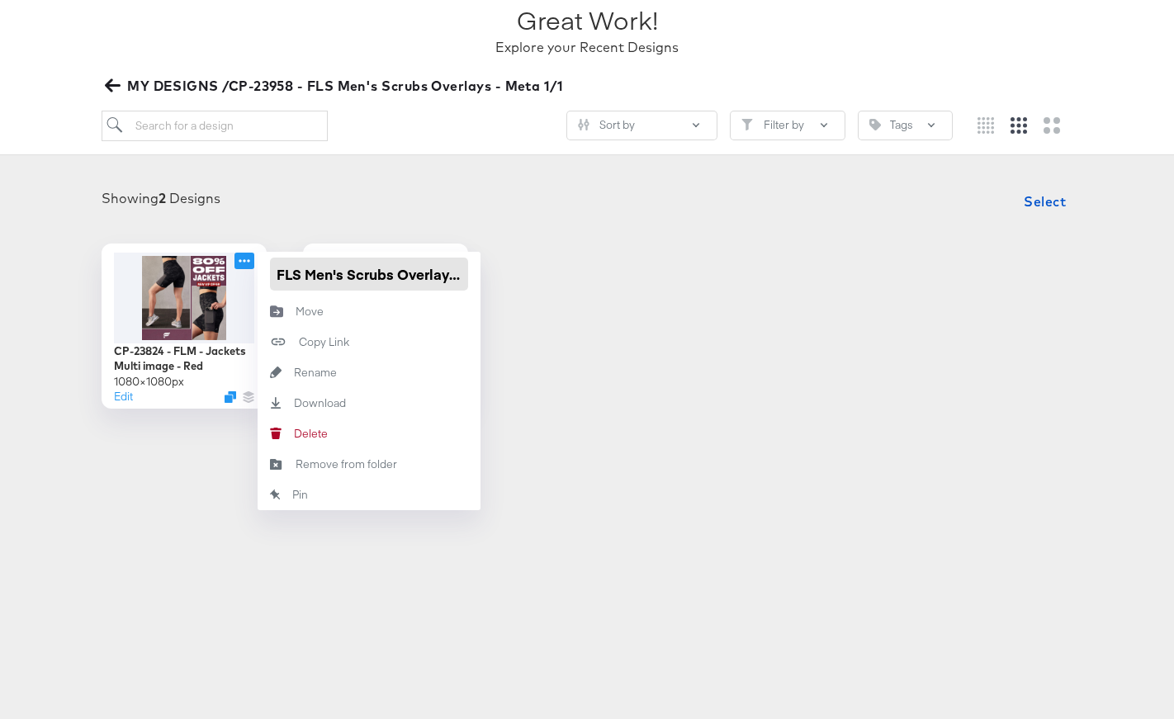
scroll to position [0, 70]
type input "FLS Men's Scrubs Overlays - Multi 1"
click at [608, 274] on div "FLS Men's Scrubs Overlays - 1080 × 1080 px Edit FLS Men's Scrubs Overlays - Mul…" at bounding box center [587, 326] width 1141 height 165
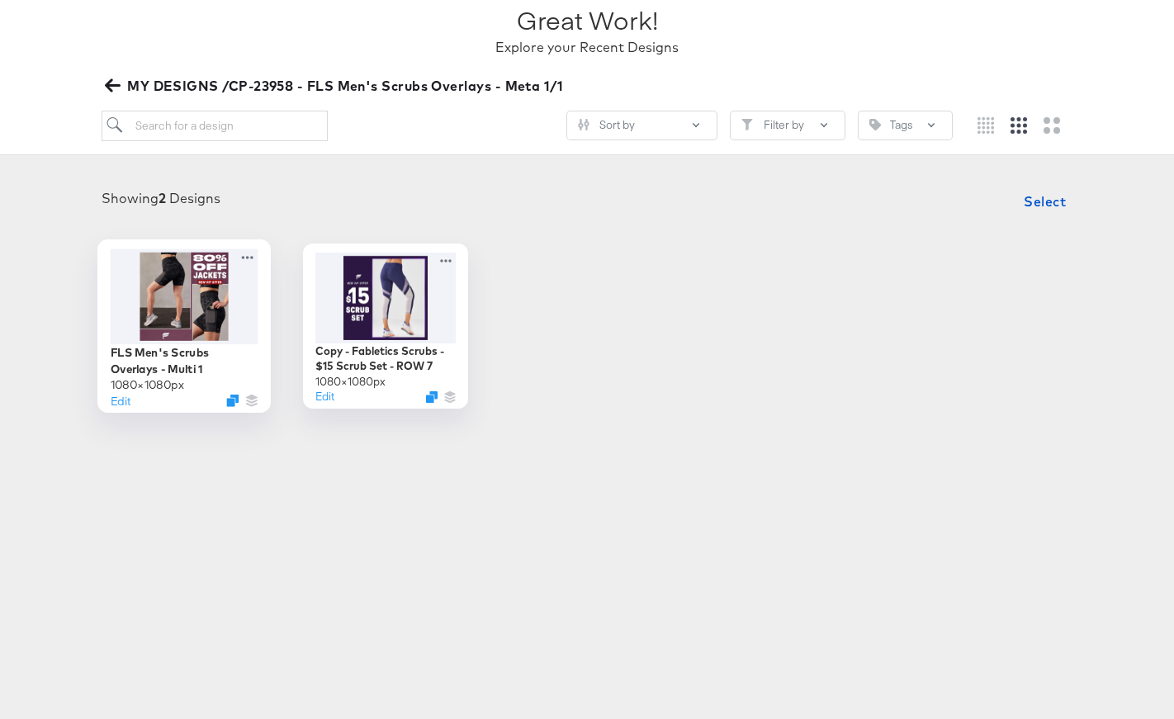
click at [194, 304] on div at bounding box center [185, 296] width 148 height 95
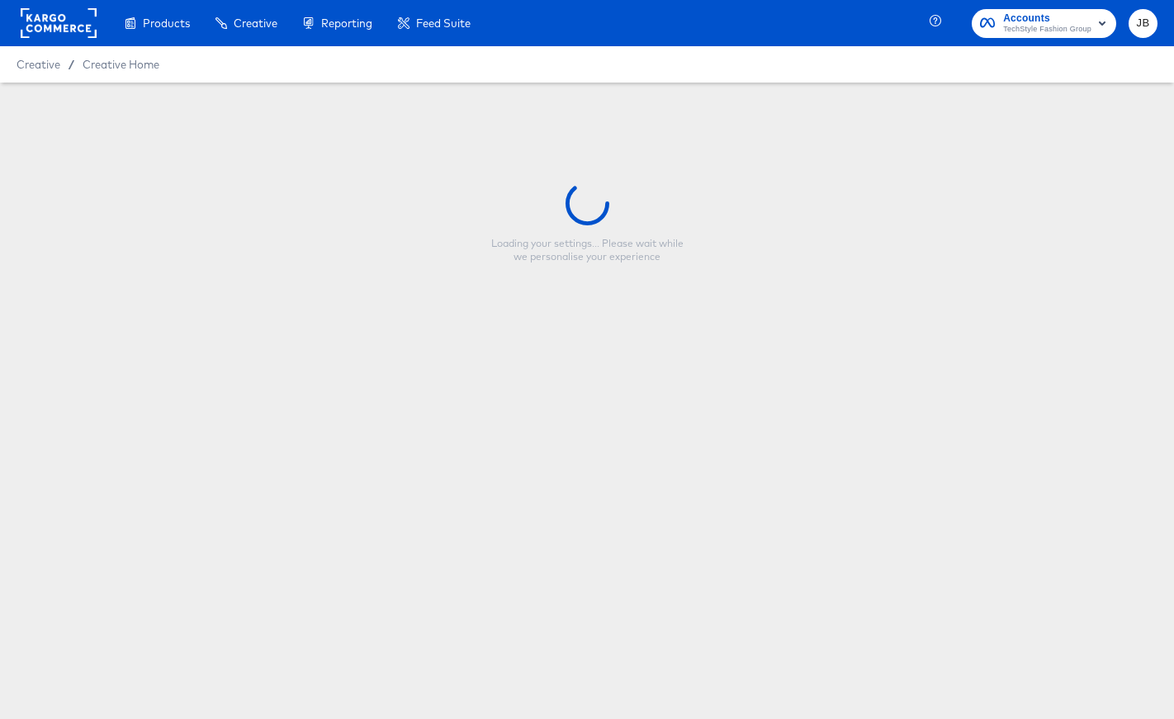
type input "FLS Men's Scrubs Overlays - Multi 1"
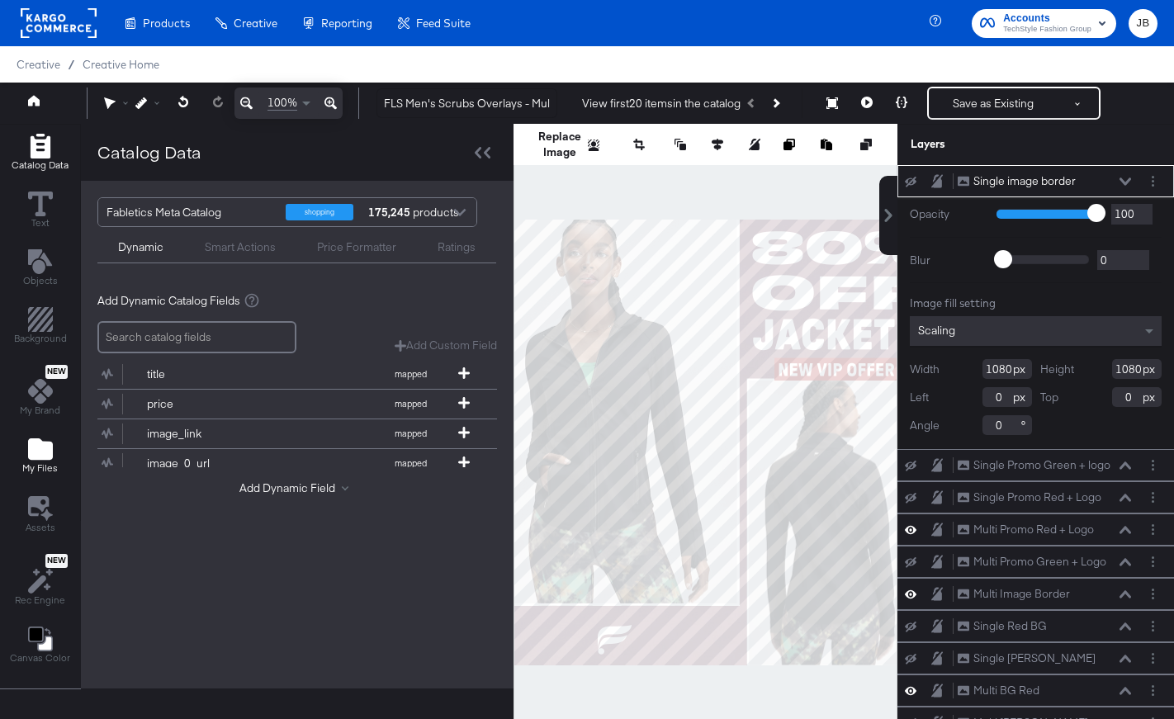
click at [33, 459] on icon "Add Files" at bounding box center [40, 448] width 25 height 21
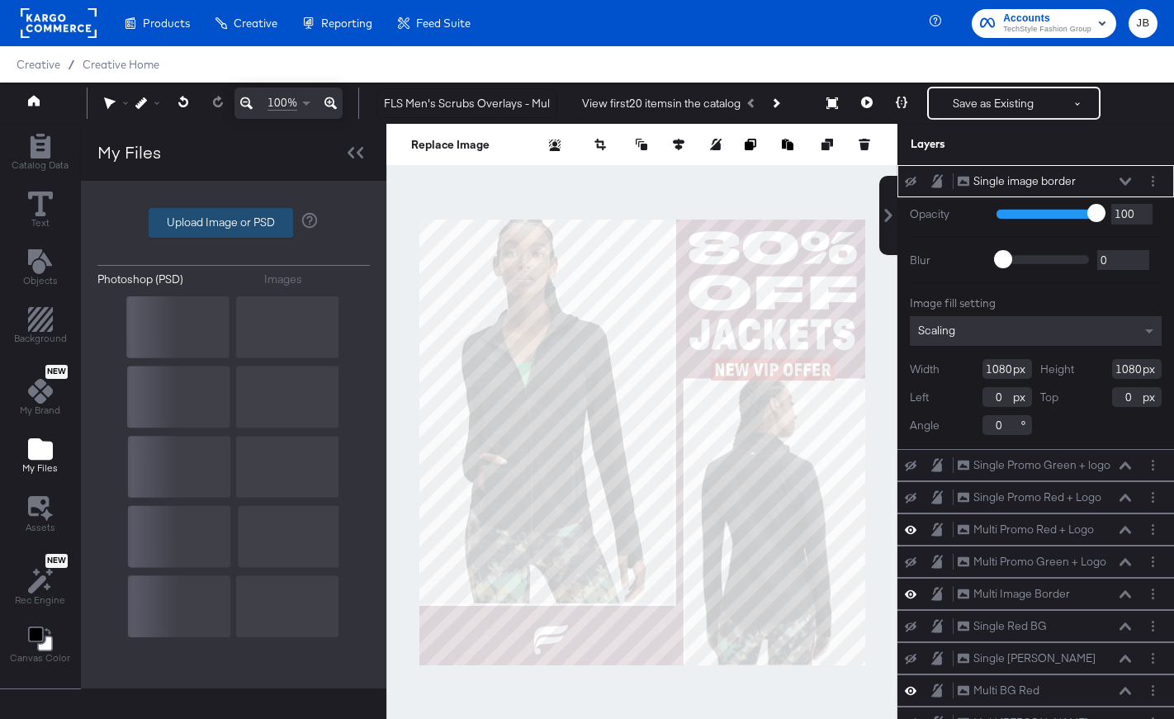
click at [199, 231] on label "Upload Image or PSD" at bounding box center [220, 223] width 143 height 28
click at [234, 223] on input "Upload Image or PSD" at bounding box center [234, 223] width 0 height 0
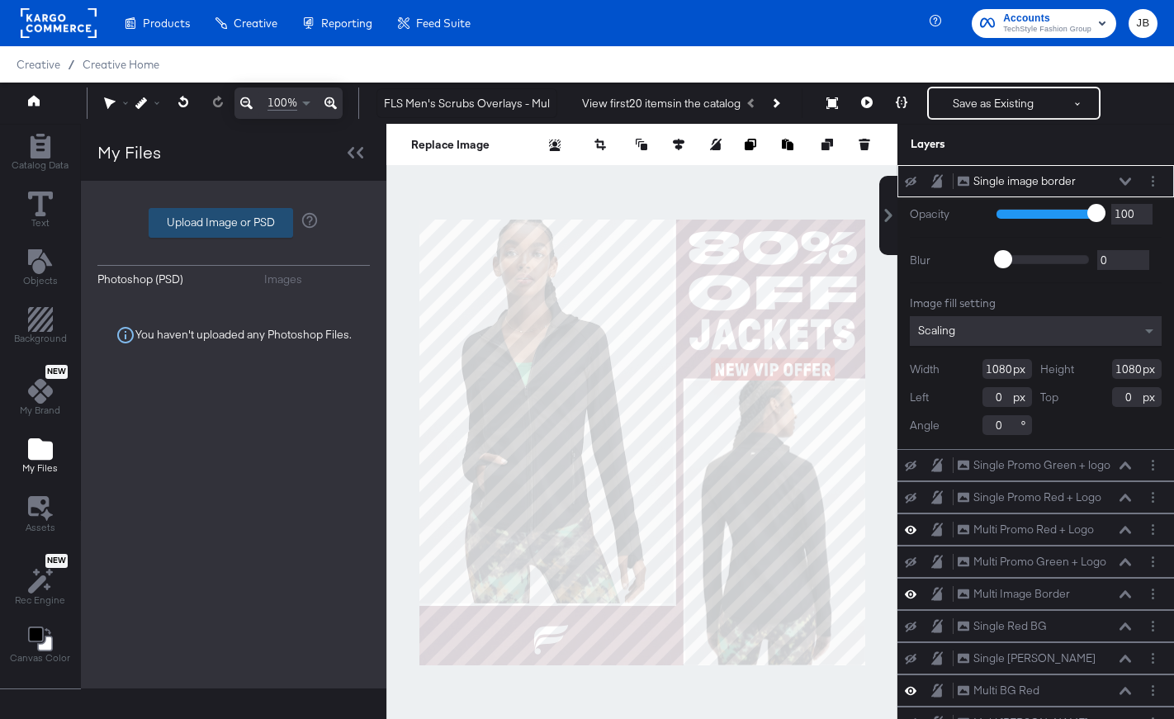
type input "C:\fakepath\2.2-1.png"
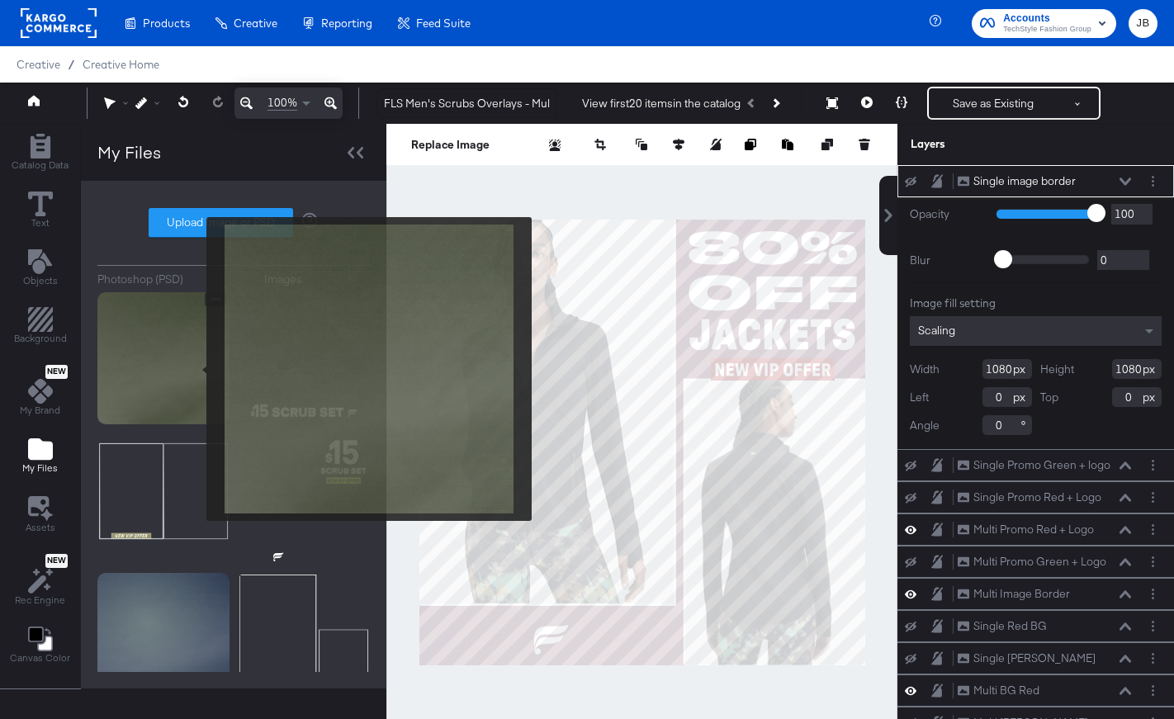
click at [196, 369] on img at bounding box center [163, 358] width 132 height 132
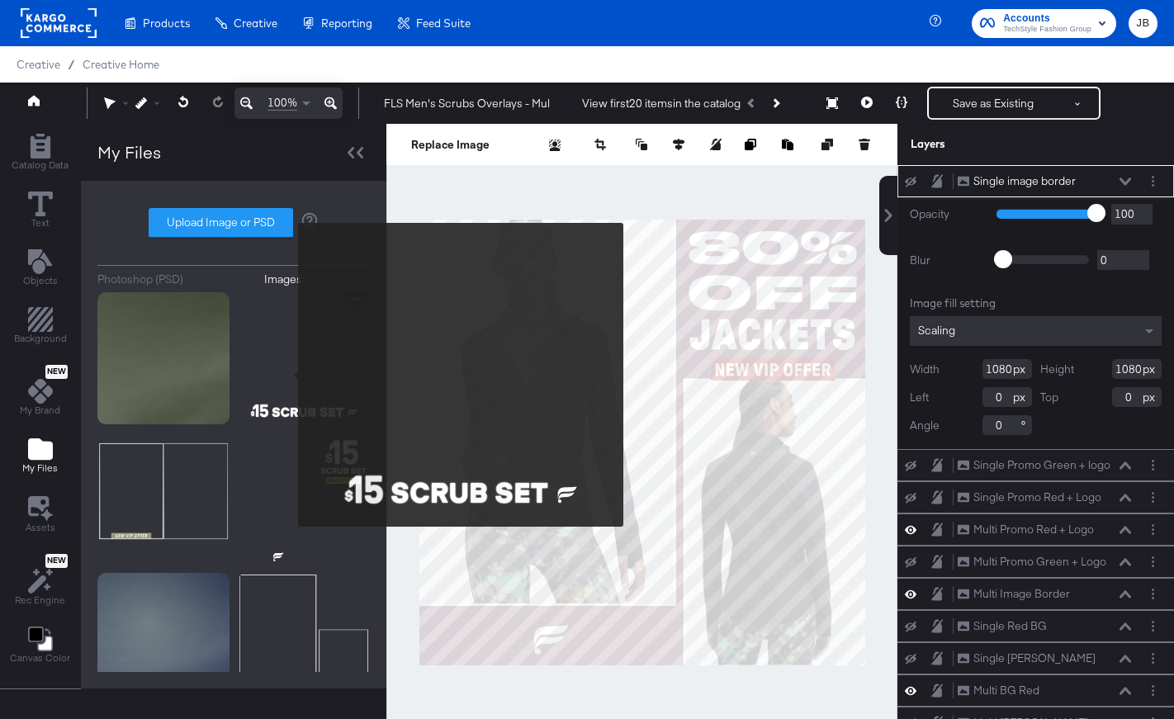
click at [287, 375] on img at bounding box center [304, 358] width 132 height 132
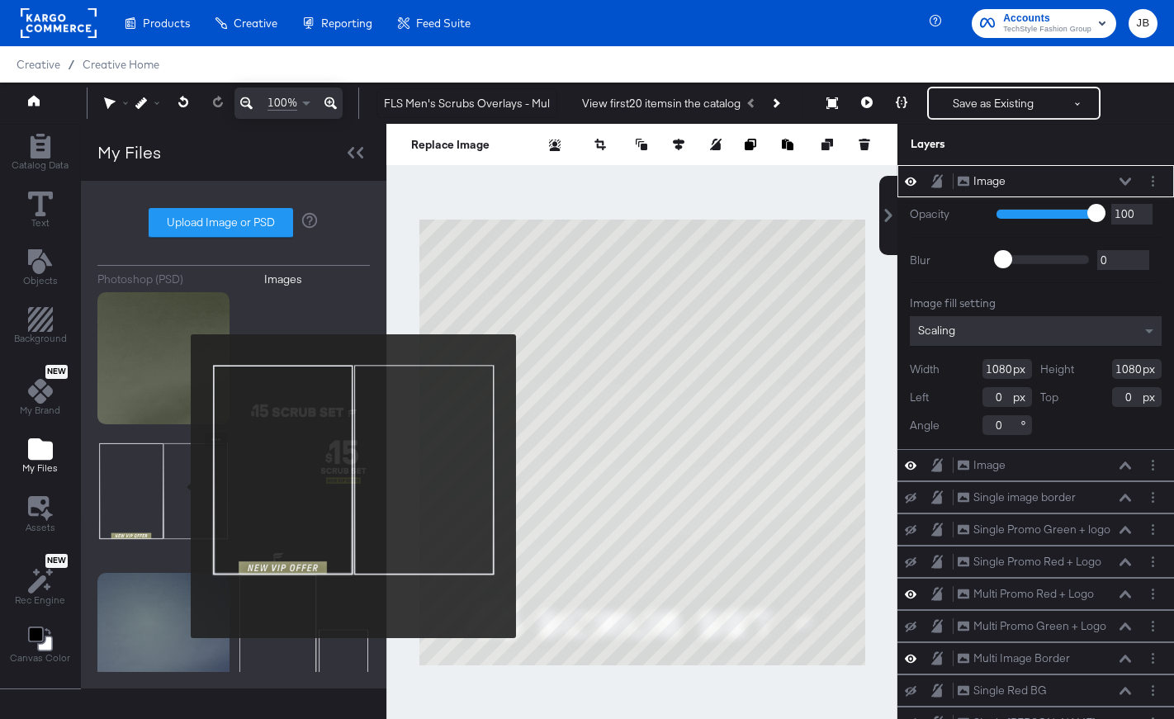
click at [180, 486] on img at bounding box center [163, 499] width 132 height 132
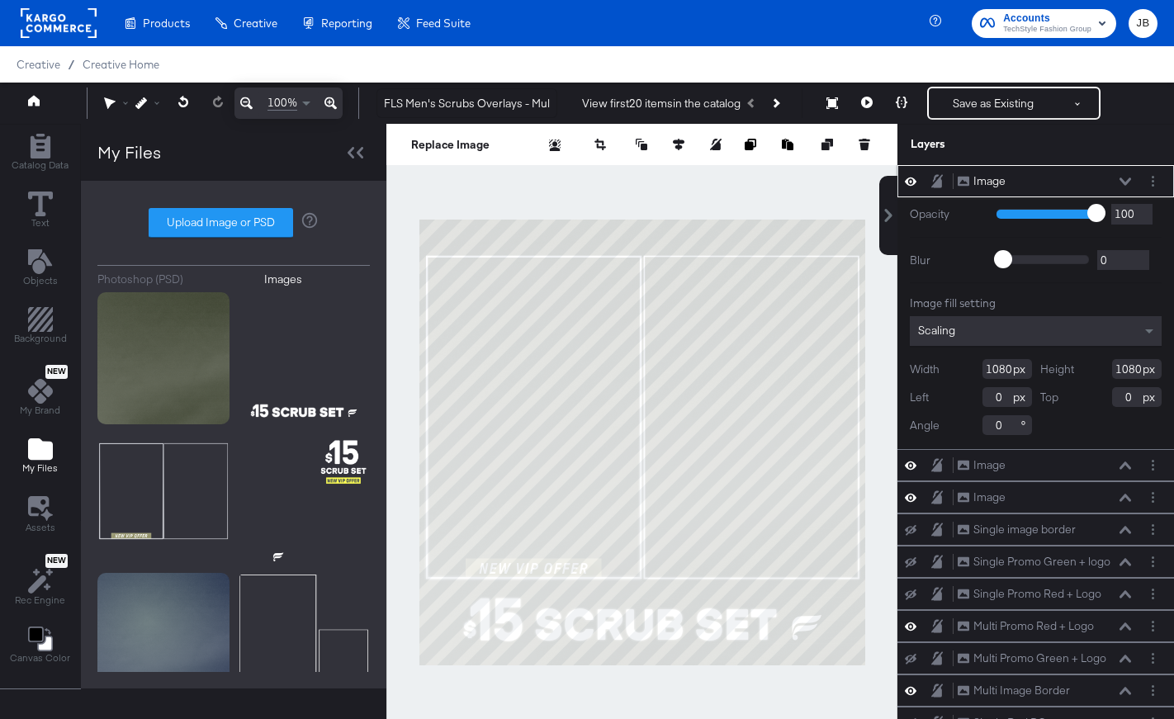
click at [1125, 185] on icon at bounding box center [1126, 182] width 12 height 8
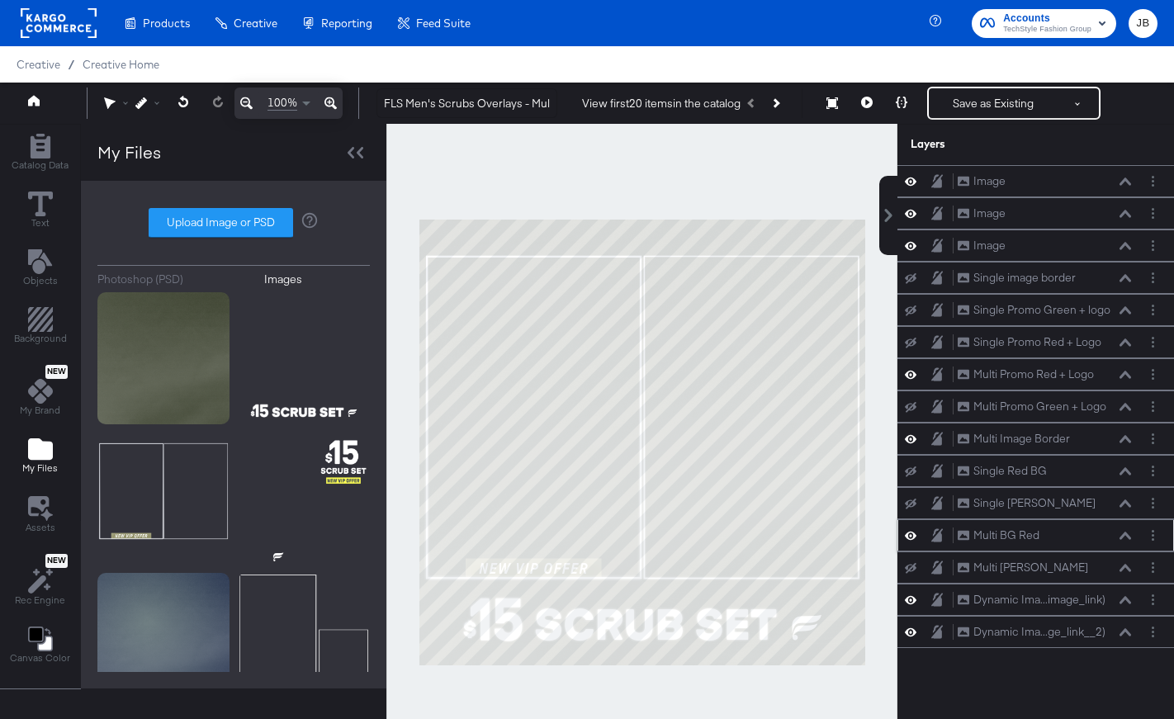
click at [915, 542] on icon at bounding box center [911, 535] width 12 height 14
click at [913, 446] on button at bounding box center [910, 439] width 13 height 16
click at [914, 370] on icon at bounding box center [911, 374] width 12 height 14
drag, startPoint x: 1065, startPoint y: 568, endPoint x: 1047, endPoint y: 266, distance: 302.7
click at [1047, 266] on div "Image Image Image Image Image Image Single image border Single image border Sin…" at bounding box center [1035, 406] width 277 height 483
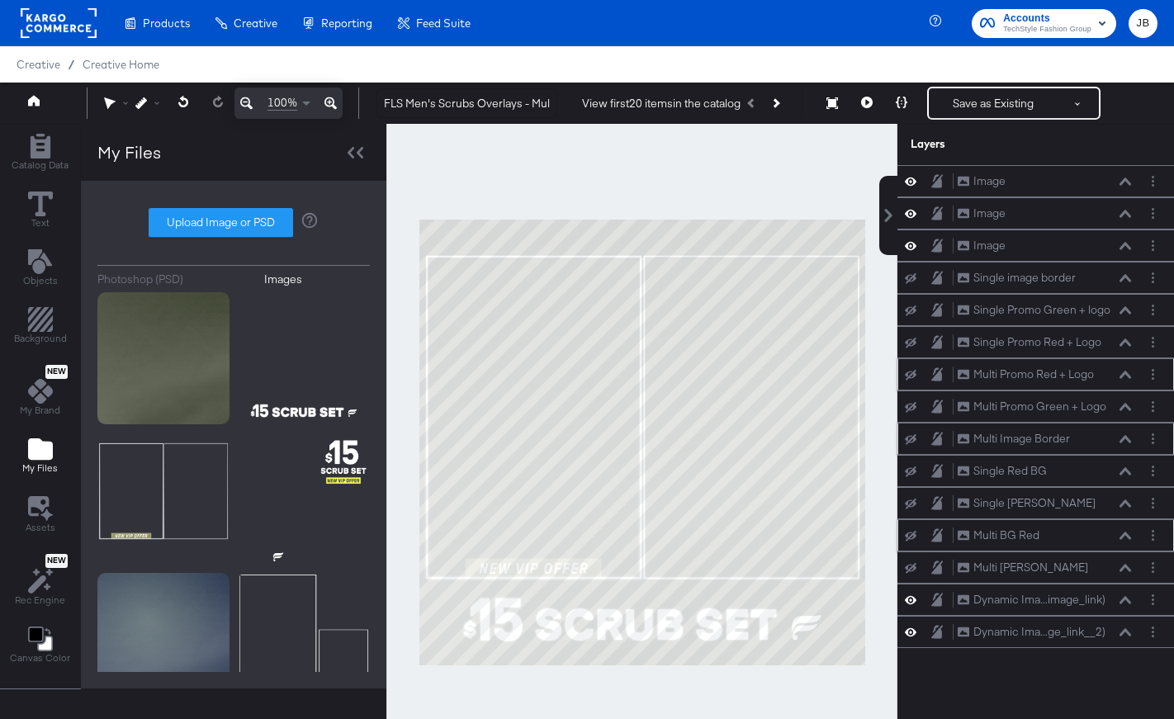
drag, startPoint x: 1089, startPoint y: 597, endPoint x: 1087, endPoint y: 438, distance: 158.5
click at [1082, 405] on div "Image Image Image Image Image Image Single image border Single image border Sin…" at bounding box center [1035, 406] width 277 height 483
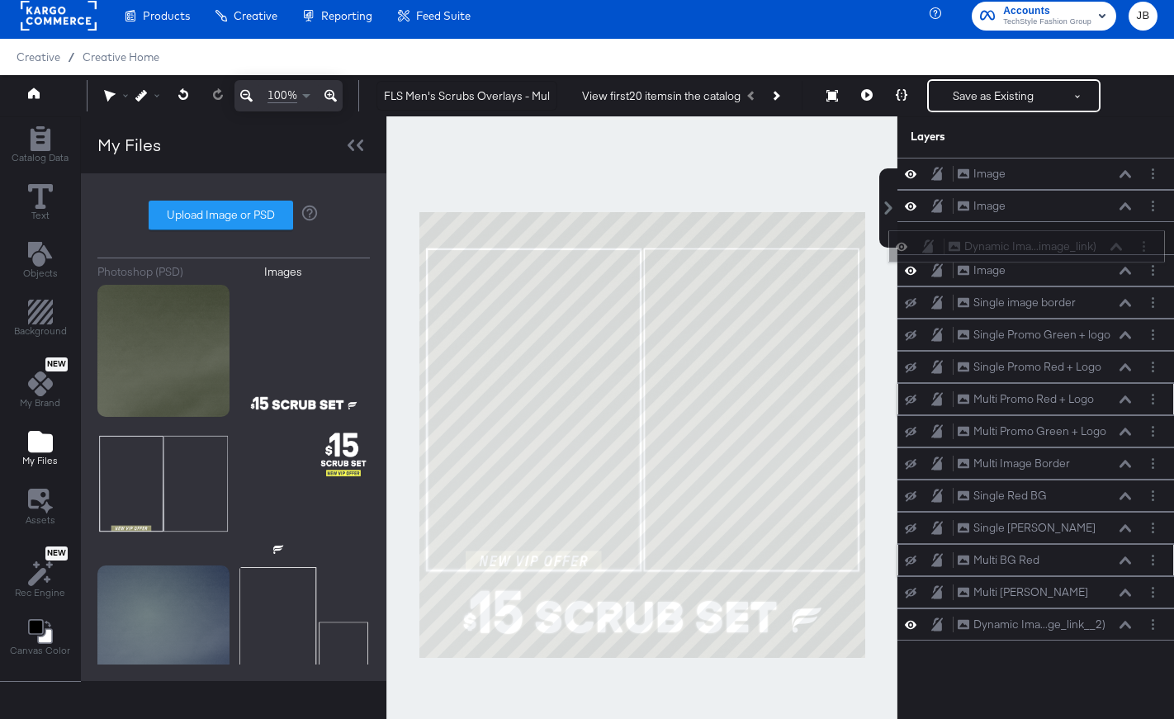
drag, startPoint x: 1119, startPoint y: 605, endPoint x: 1110, endPoint y: 246, distance: 359.3
click at [1110, 246] on div "Dynamic Ima...image_link) Dynamic Image (image_link)" at bounding box center [1035, 246] width 175 height 17
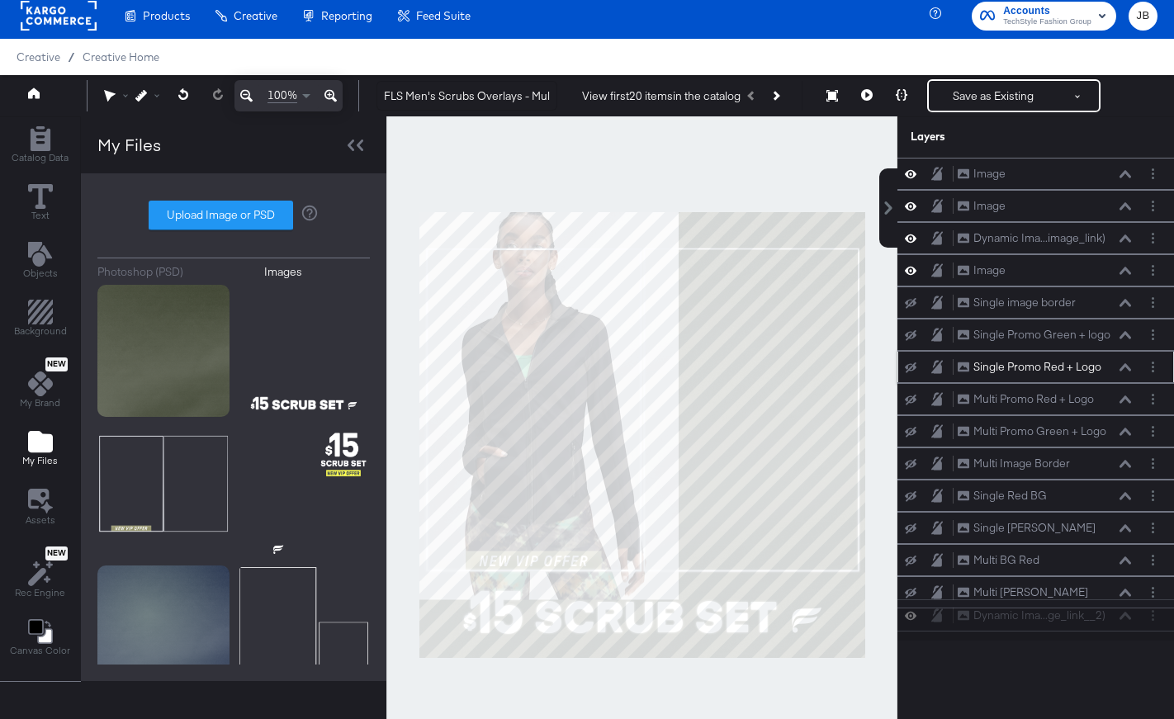
scroll to position [16, 0]
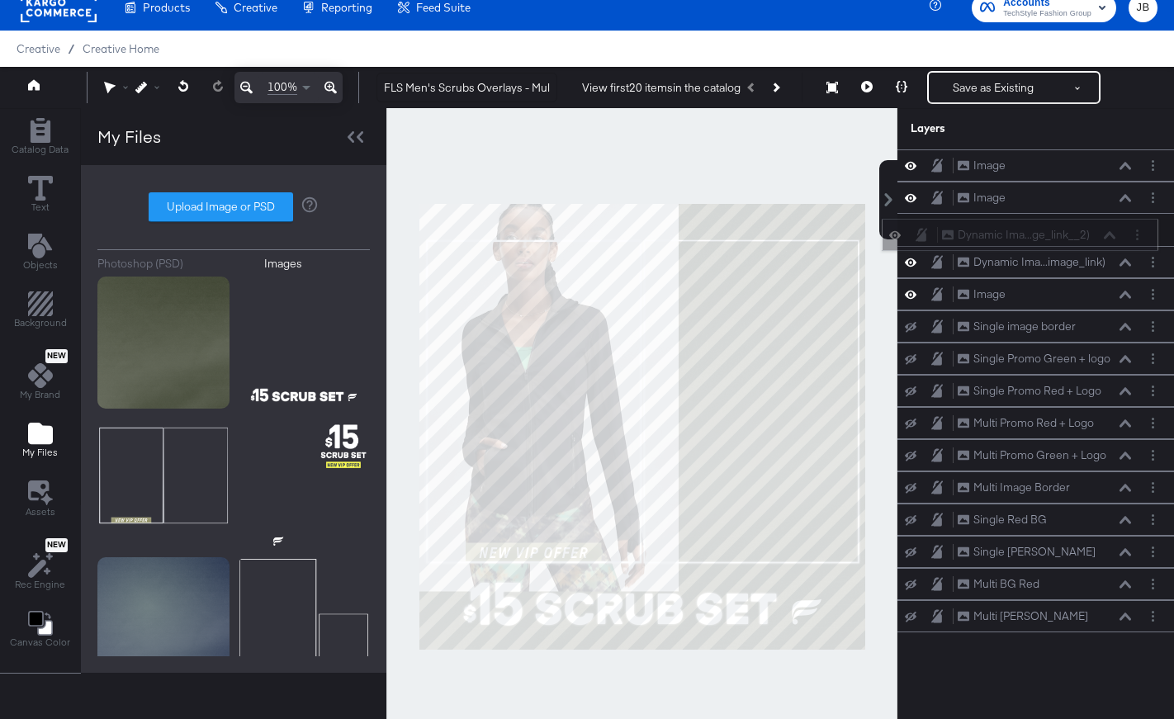
drag, startPoint x: 1116, startPoint y: 631, endPoint x: 1101, endPoint y: 235, distance: 395.8
click at [1101, 235] on div "Dynamic Ima...ge_link__2) Dynamic Image (additional_image_link__2)" at bounding box center [1028, 234] width 175 height 17
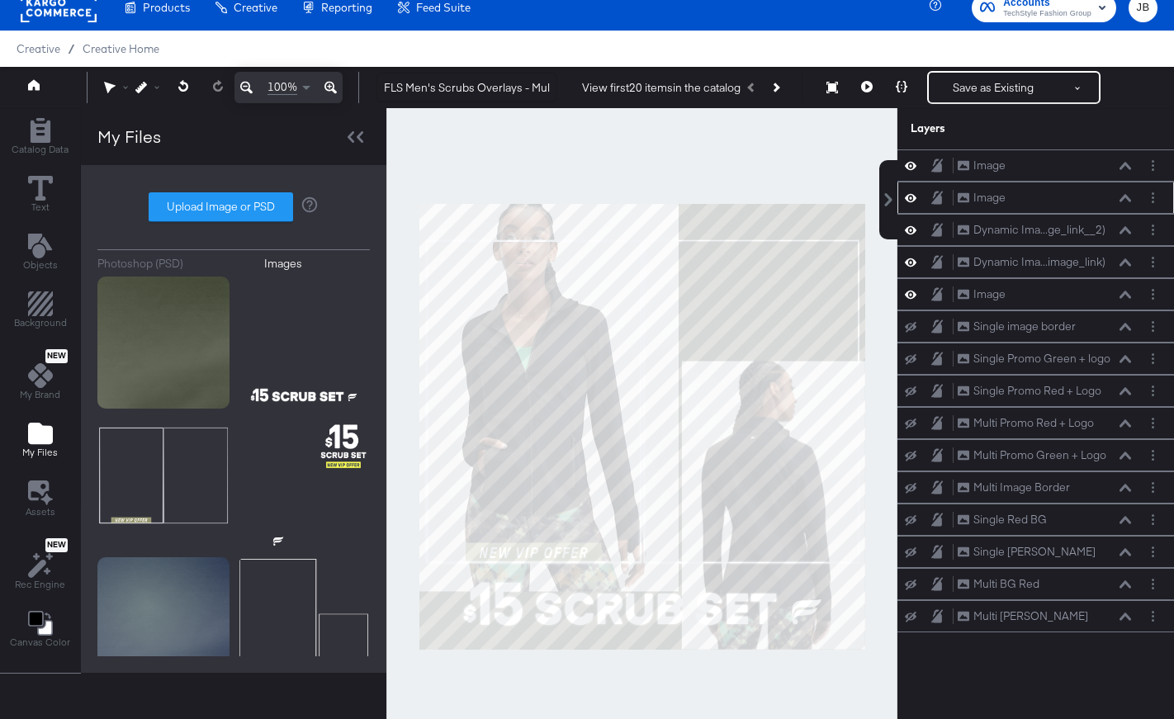
click at [910, 201] on icon at bounding box center [911, 198] width 12 height 8
click at [909, 172] on icon at bounding box center [911, 166] width 12 height 14
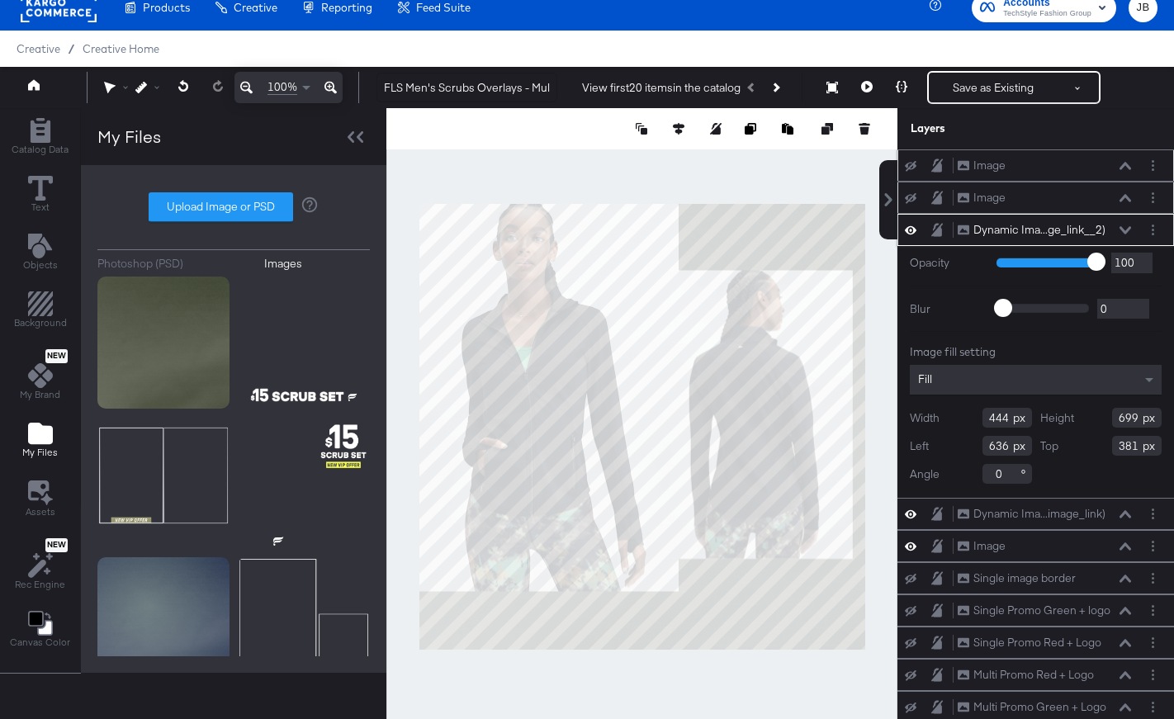
type input "612"
type input "137"
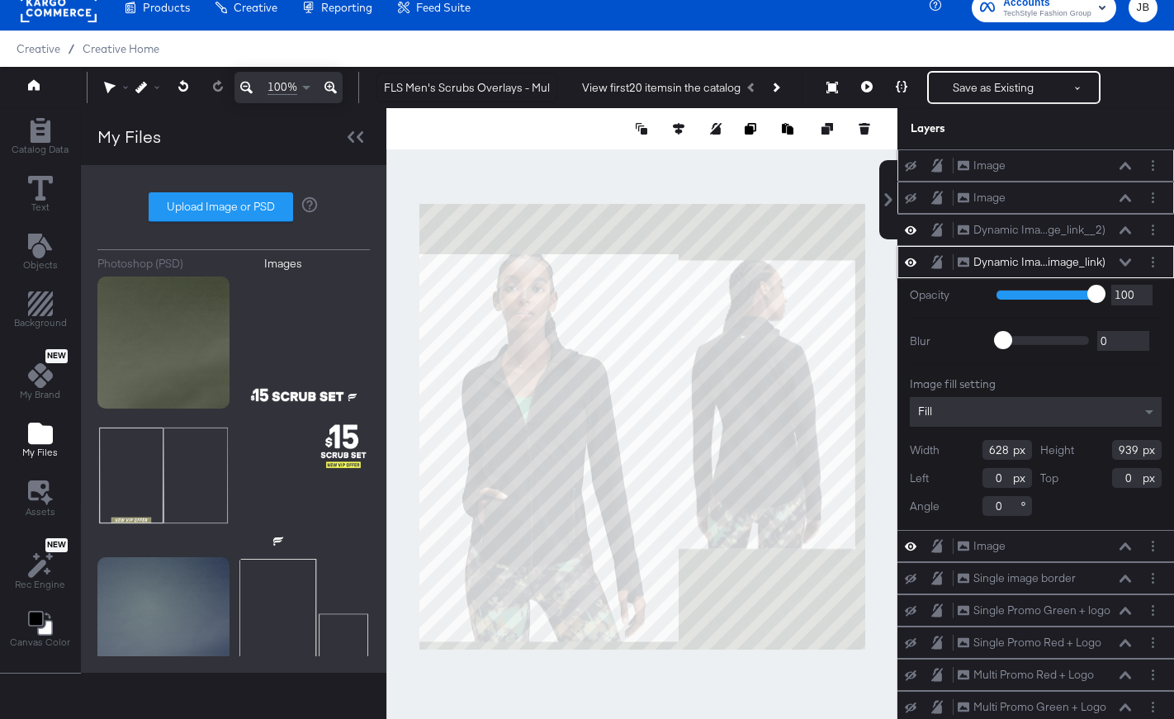
type input "120"
type input "513"
type input "767"
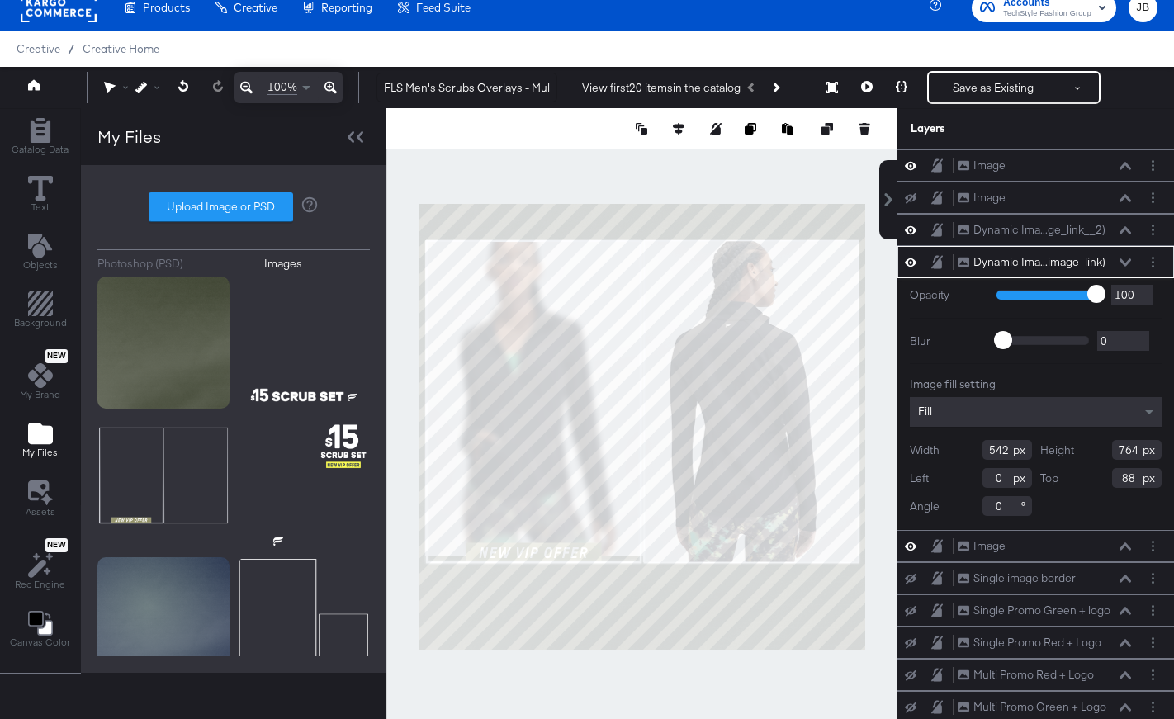
type input "528"
type input "14"
type input "780"
click at [673, 175] on div at bounding box center [641, 426] width 511 height 637
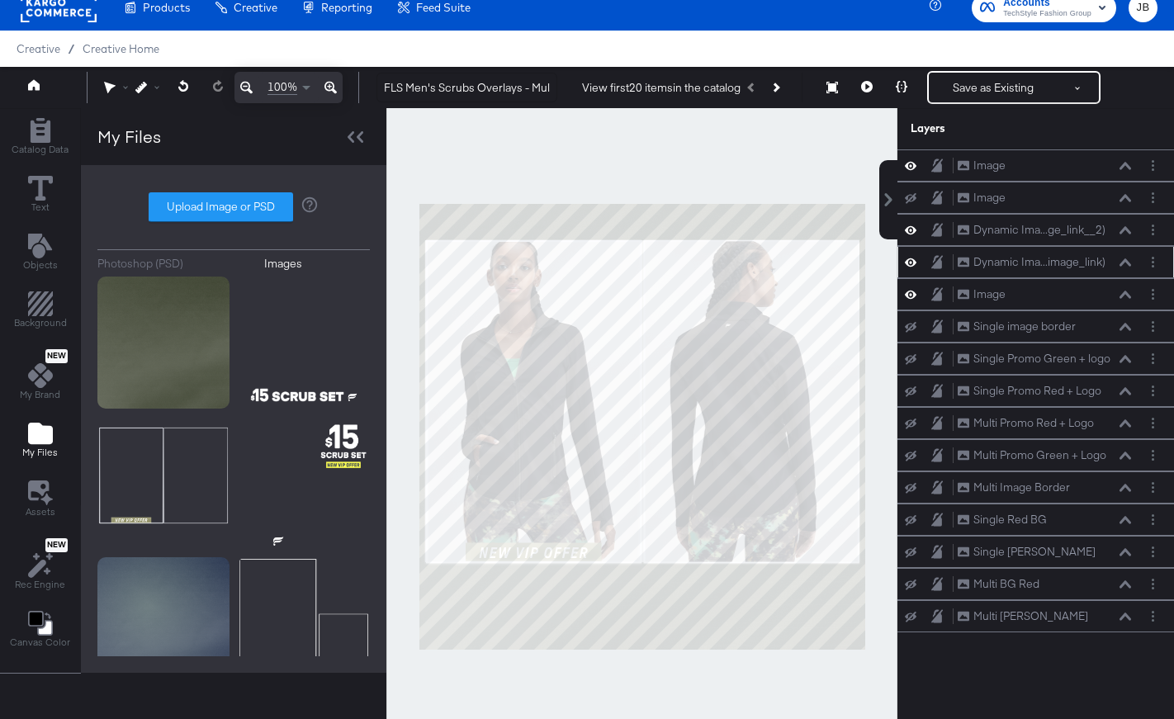
click at [1128, 263] on icon at bounding box center [1126, 261] width 12 height 7
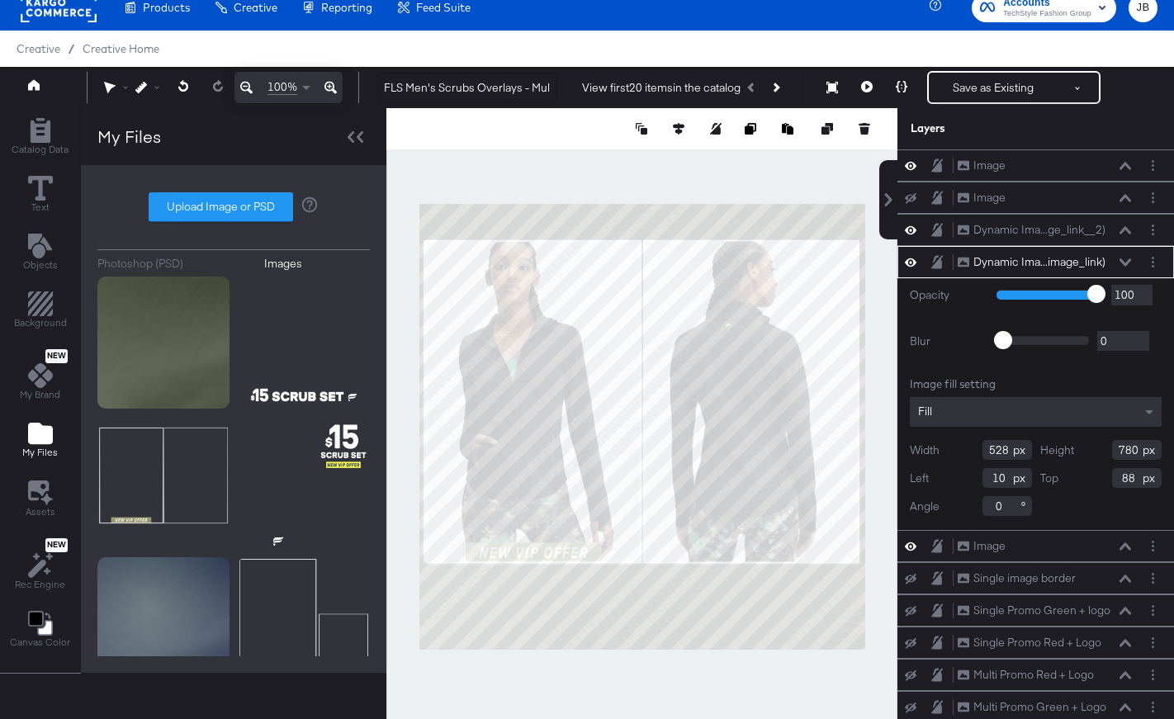
type input "9"
type input "518"
click at [1123, 260] on icon at bounding box center [1126, 262] width 12 height 8
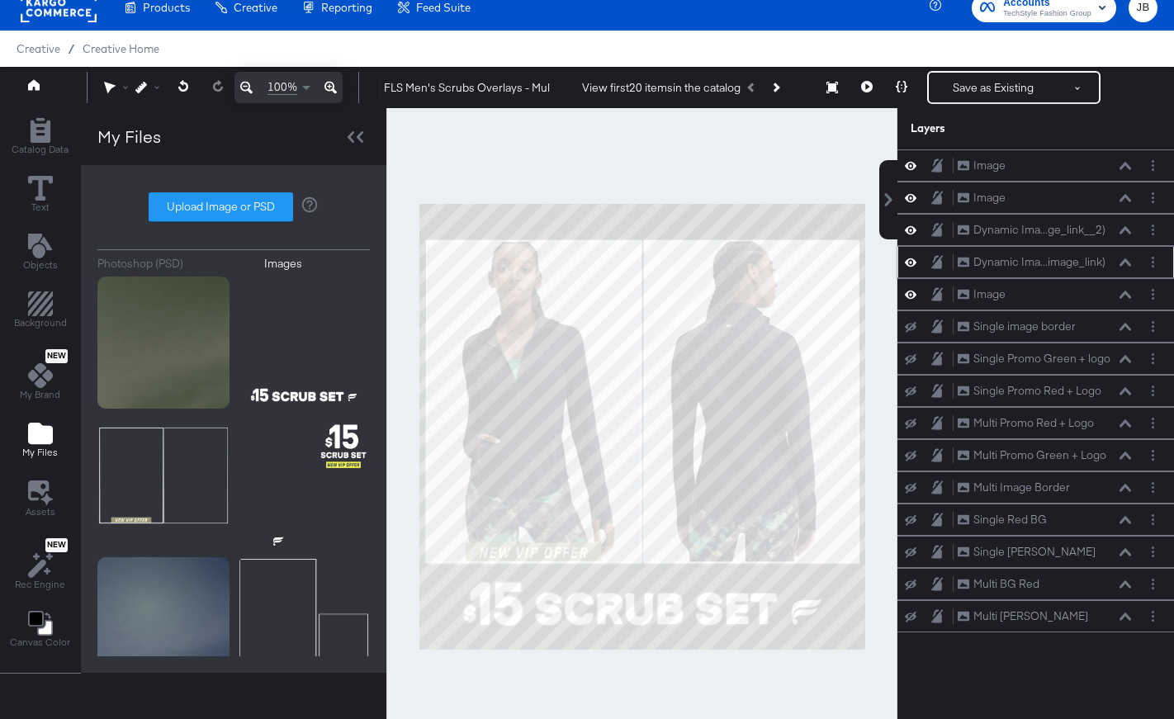
click at [1123, 260] on icon at bounding box center [1126, 262] width 12 height 8
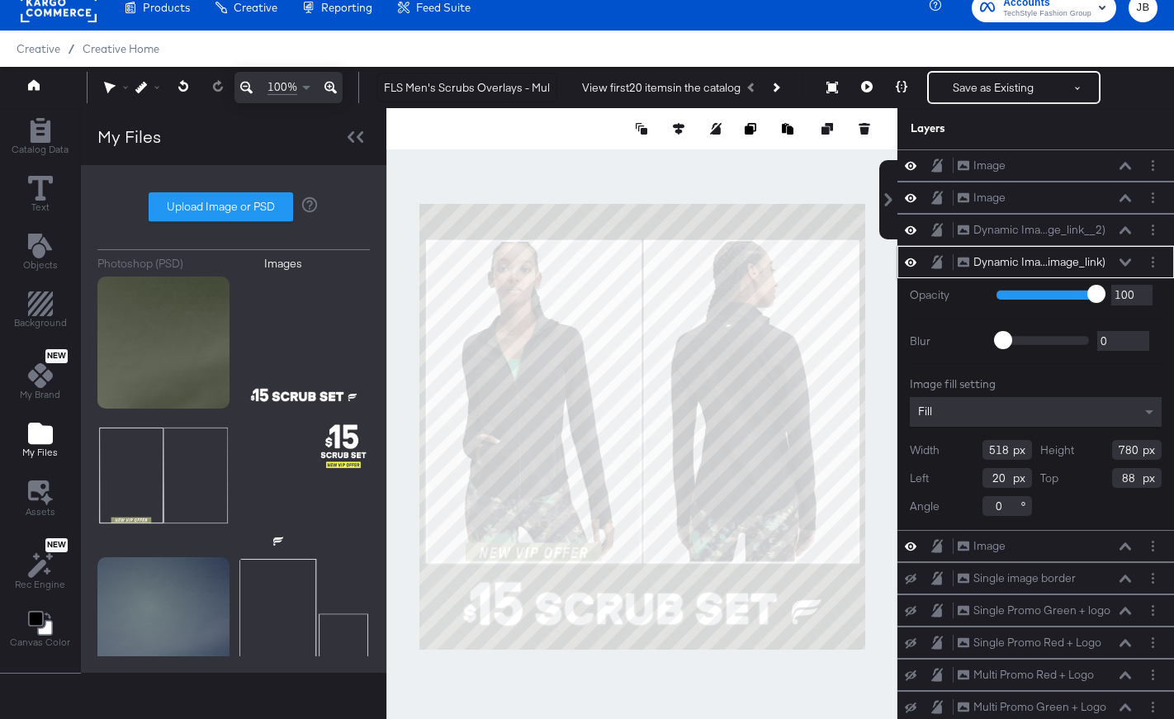
type input "19"
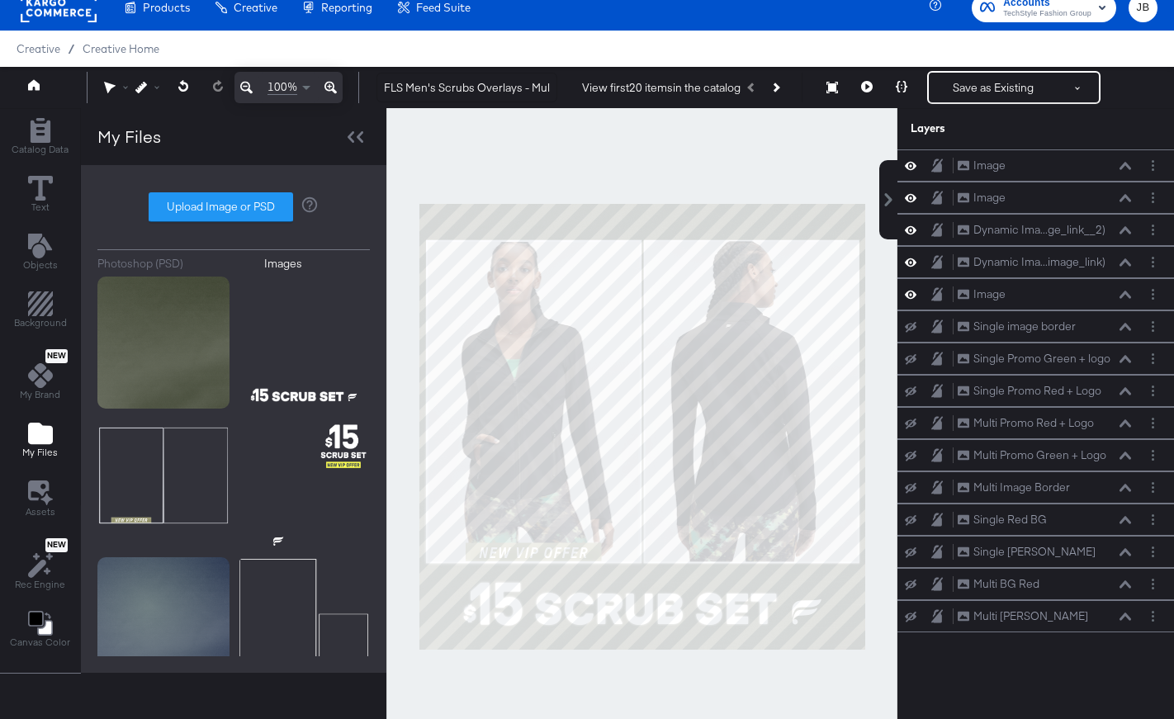
click at [732, 178] on div at bounding box center [641, 426] width 511 height 637
drag, startPoint x: 499, startPoint y: 88, endPoint x: 676, endPoint y: 88, distance: 177.5
click at [676, 88] on div "FLS Men's Scrubs Overlays - Multi 1 View first 20 items in the catalog Next Pro…" at bounding box center [760, 87] width 794 height 33
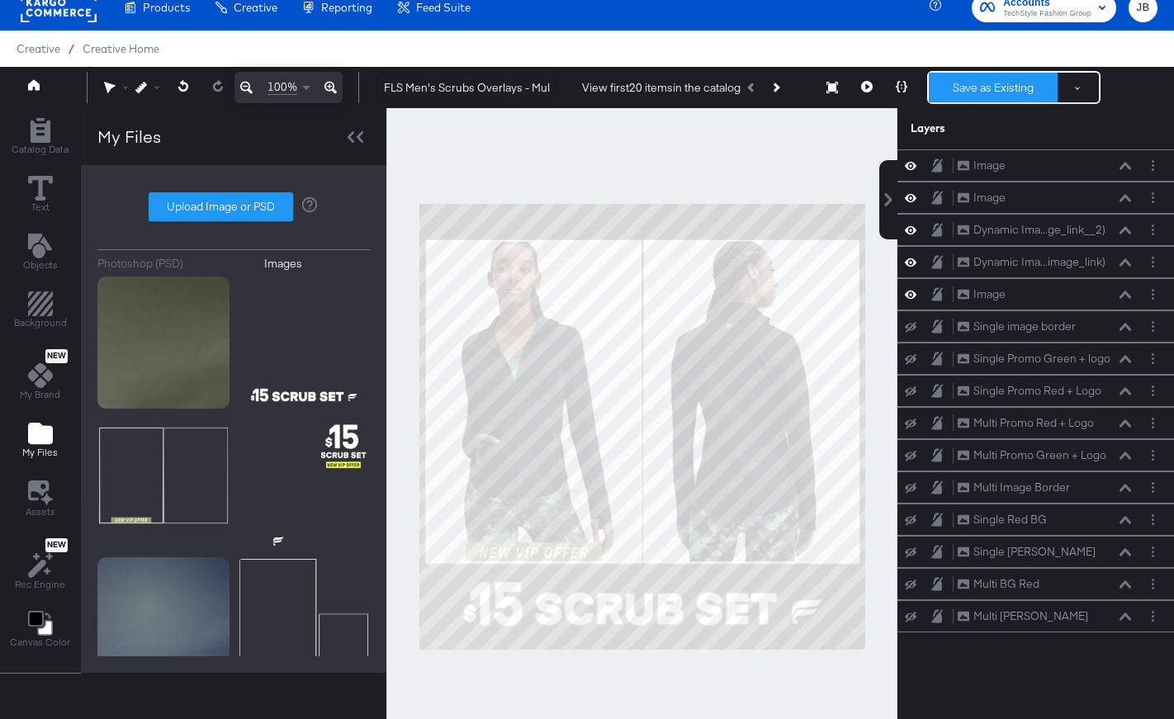
click at [963, 85] on button "Save as Existing" at bounding box center [993, 88] width 129 height 30
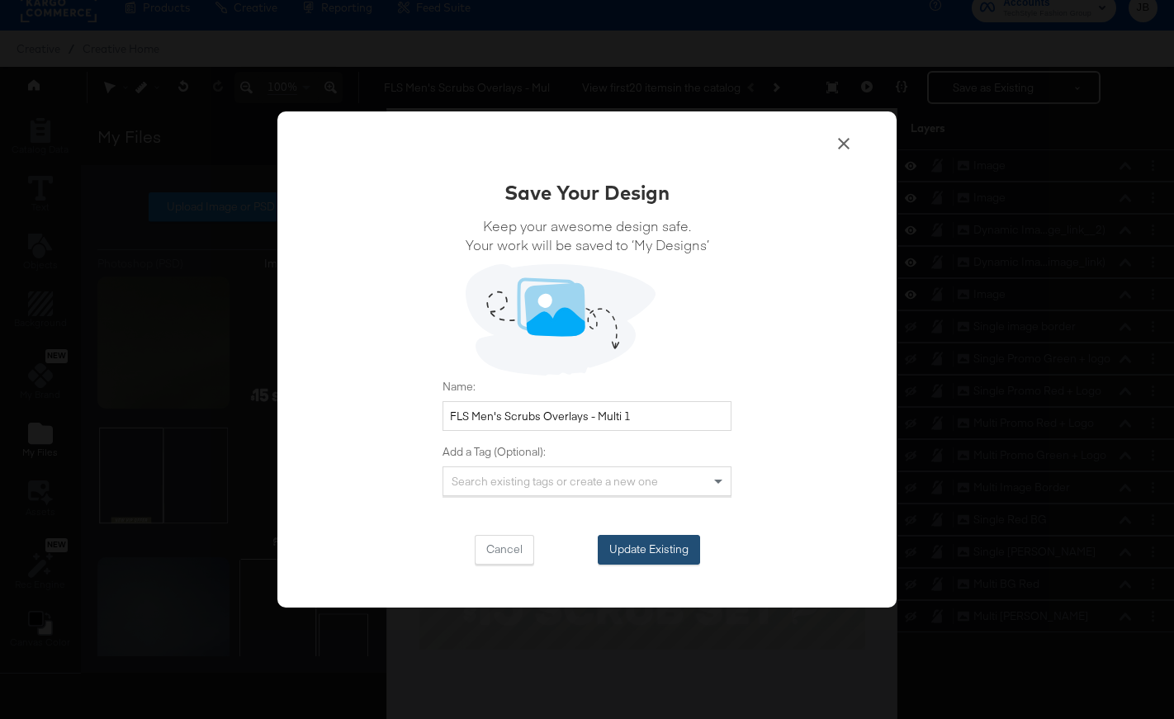
click at [642, 552] on button "Update Existing" at bounding box center [649, 550] width 102 height 30
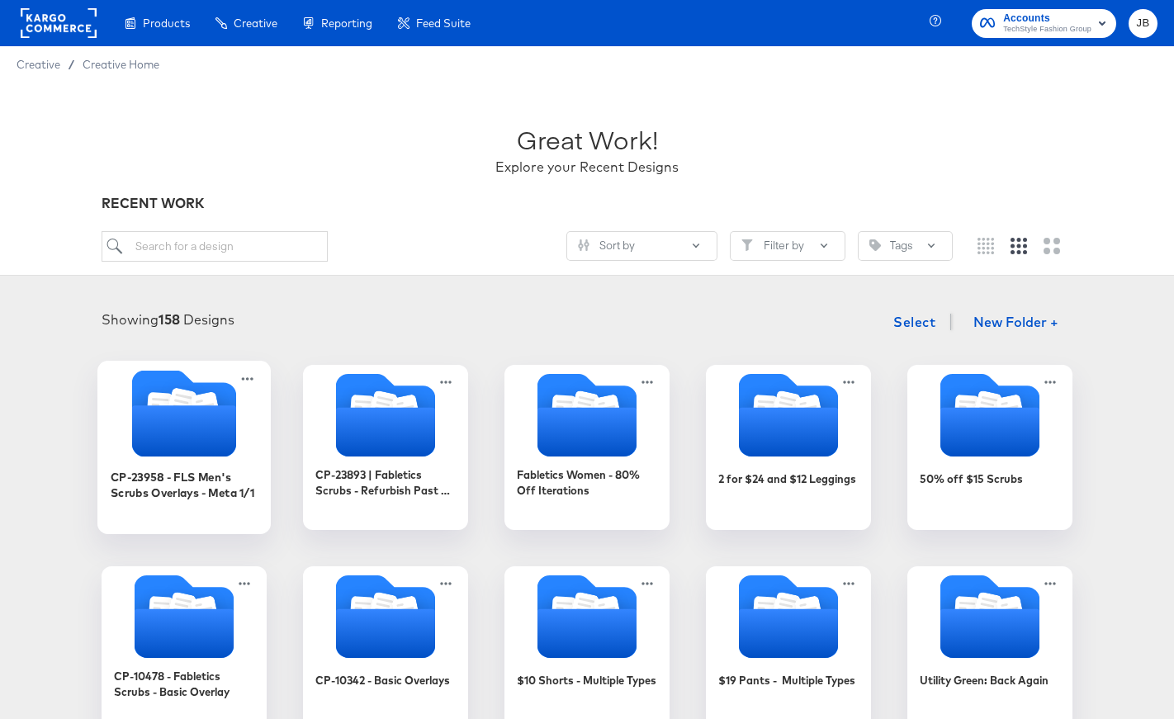
click at [207, 428] on icon "Folder" at bounding box center [184, 430] width 104 height 51
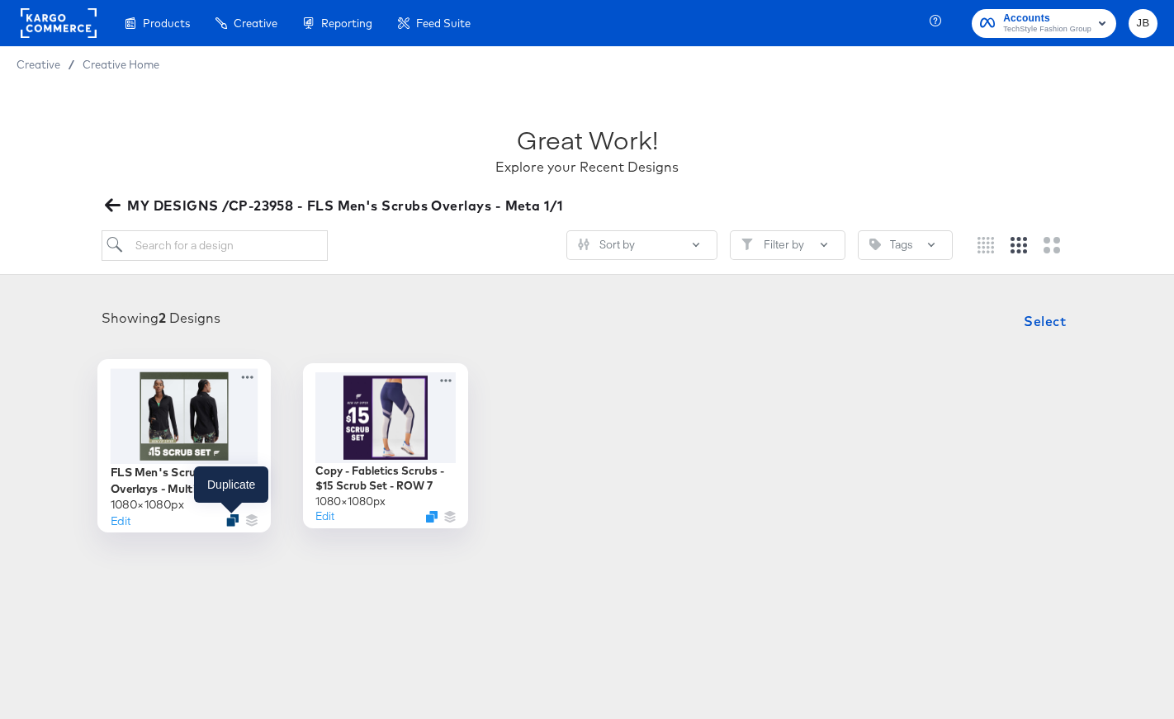
click at [230, 517] on icon "Duplicate" at bounding box center [232, 520] width 12 height 12
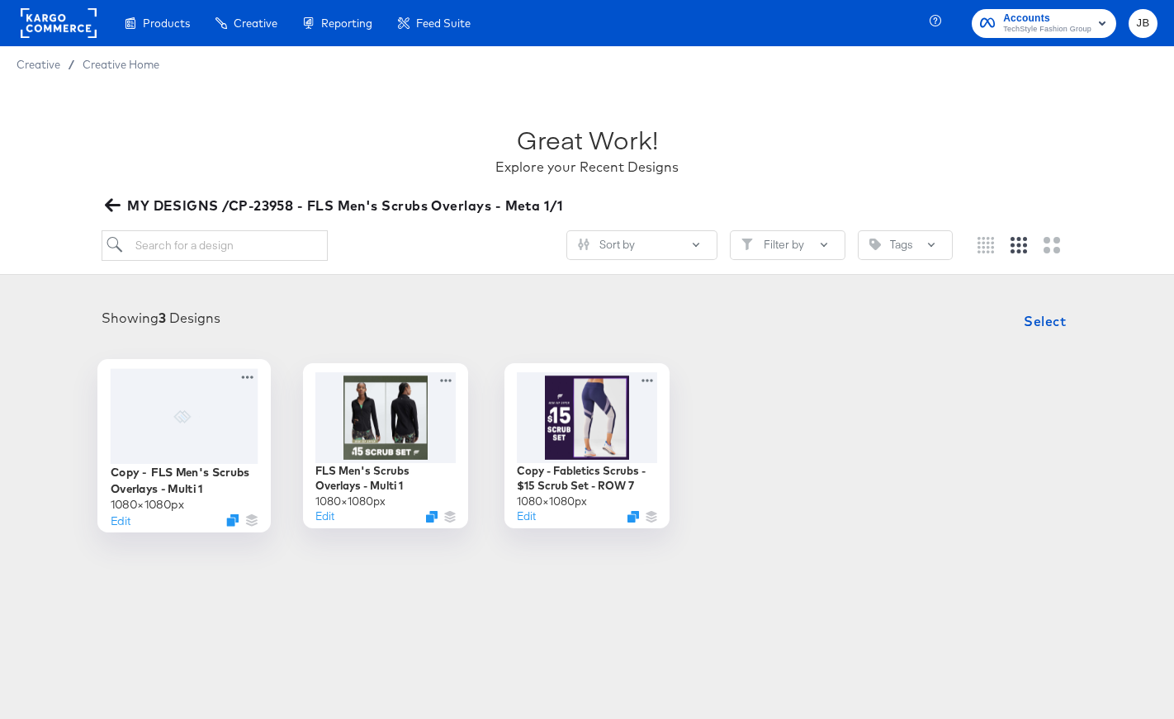
click at [244, 420] on div at bounding box center [185, 415] width 148 height 95
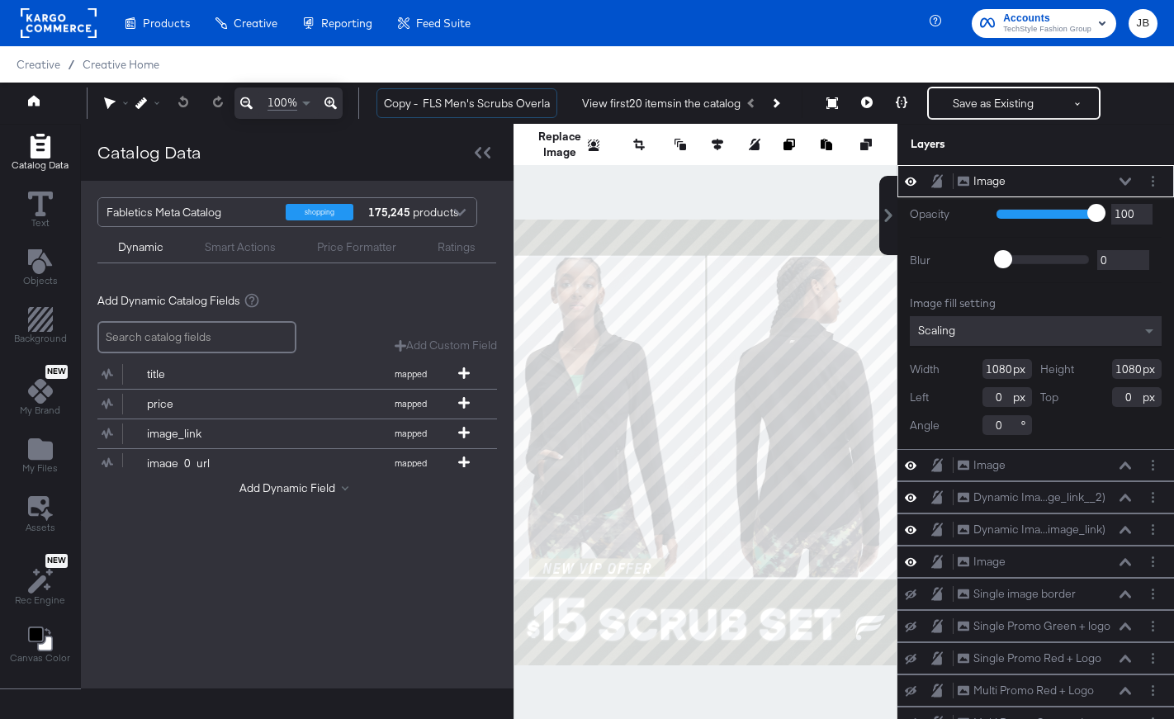
drag, startPoint x: 426, startPoint y: 102, endPoint x: 333, endPoint y: 102, distance: 93.3
click at [333, 102] on div "100% Copy - FLS Men's Scrubs Overlays - Multi 1 View first 20 items in the cata…" at bounding box center [587, 103] width 1174 height 41
drag, startPoint x: 536, startPoint y: 101, endPoint x: 618, endPoint y: 108, distance: 82.9
click at [618, 108] on div "FLS Men's Scrubs Overlays - Multi 1 View first 20 items in the catalog Save as …" at bounding box center [760, 103] width 794 height 33
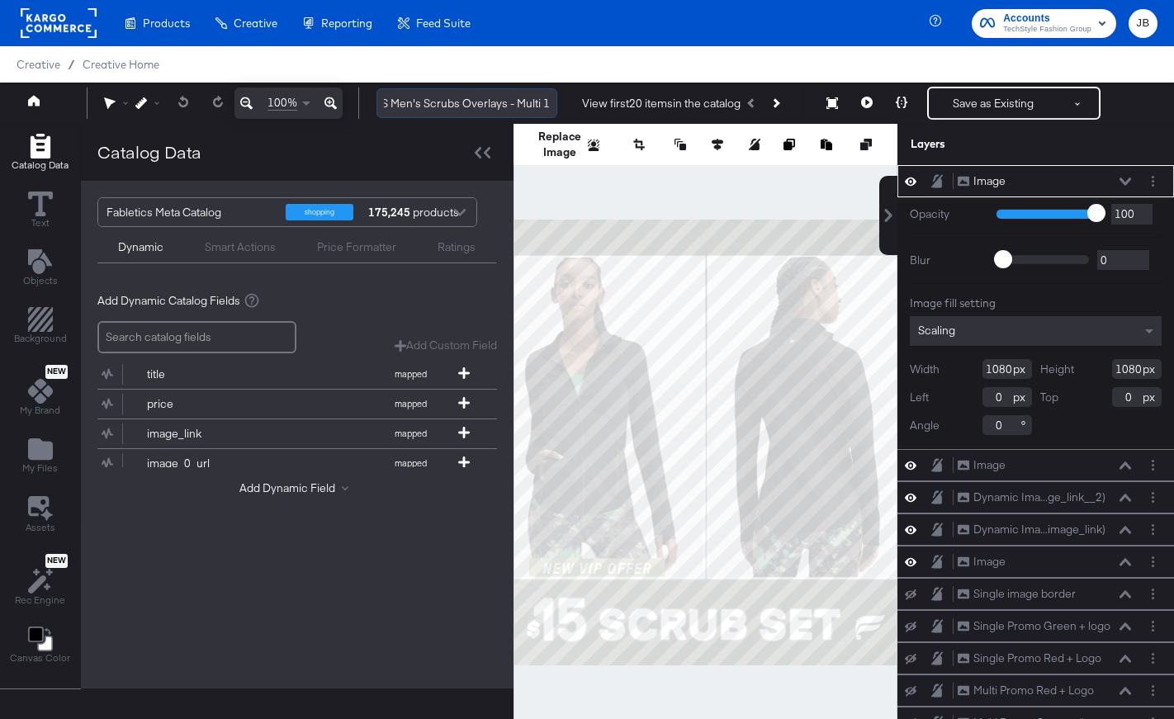
click at [543, 98] on input "FLS Men's Scrubs Overlays - Multi 1" at bounding box center [466, 103] width 181 height 31
type input "FLS Men's Scrubs Overlays - Multi 2"
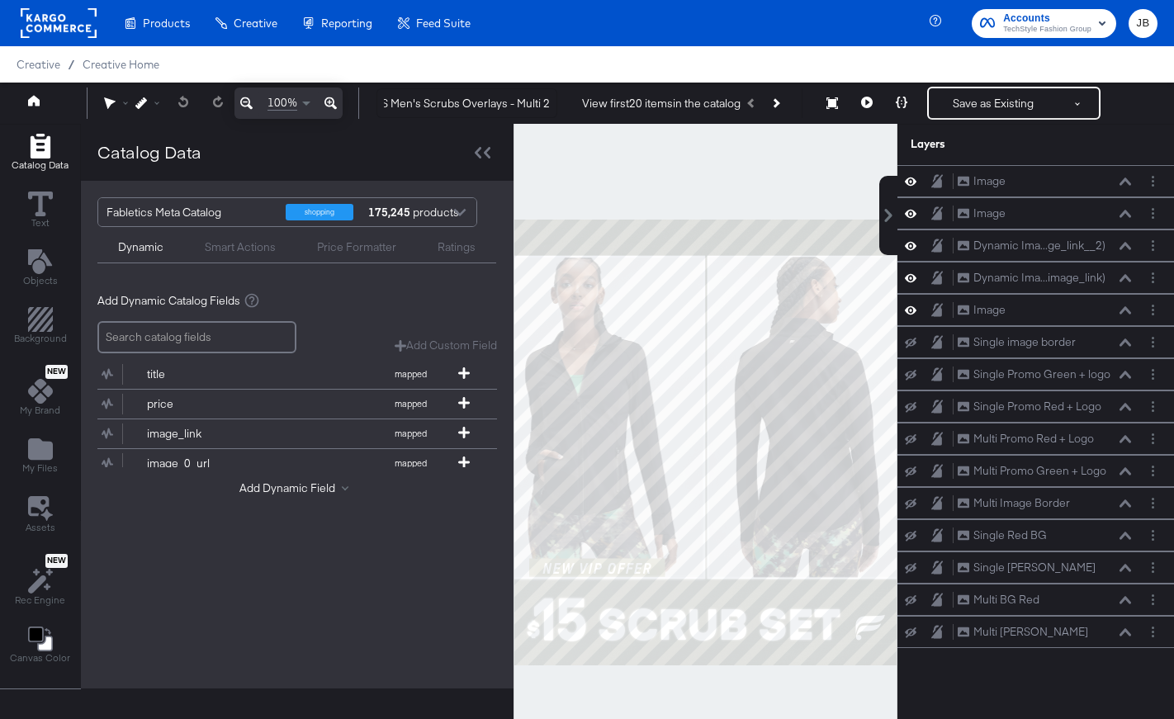
scroll to position [0, 0]
click at [670, 187] on div at bounding box center [706, 442] width 384 height 637
click at [44, 452] on icon "Add Files" at bounding box center [40, 448] width 25 height 21
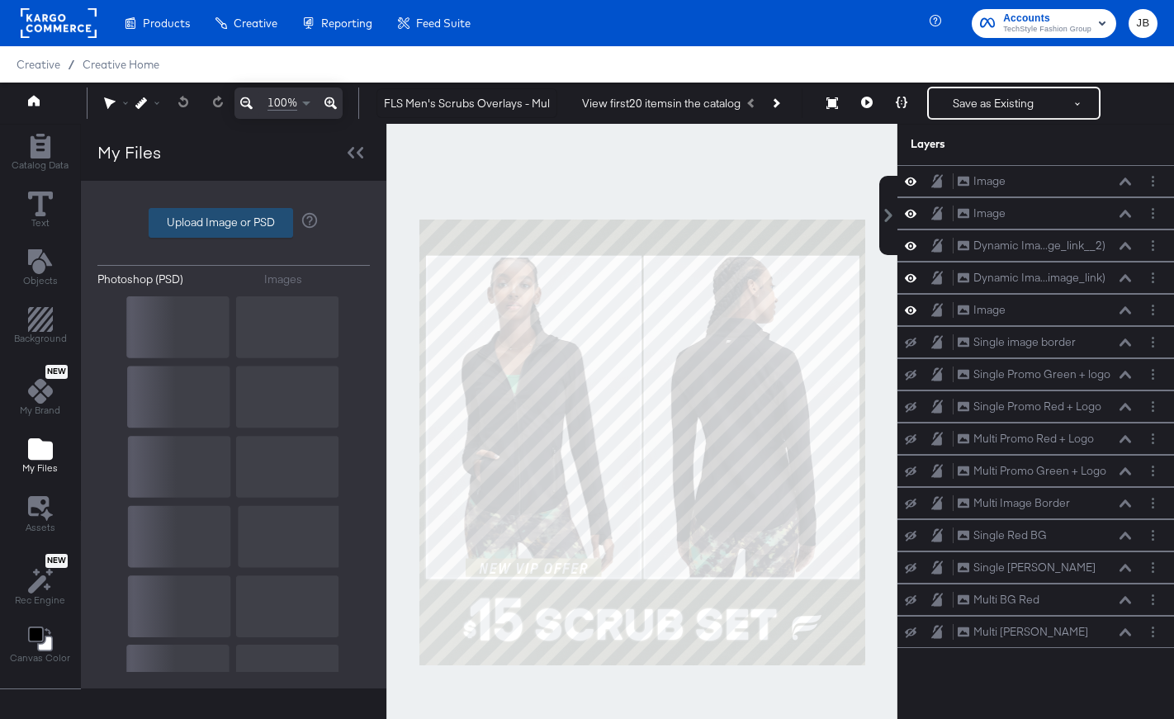
click at [220, 227] on label "Upload Image or PSD" at bounding box center [220, 223] width 143 height 28
click at [234, 223] on input "Upload Image or PSD" at bounding box center [234, 223] width 0 height 0
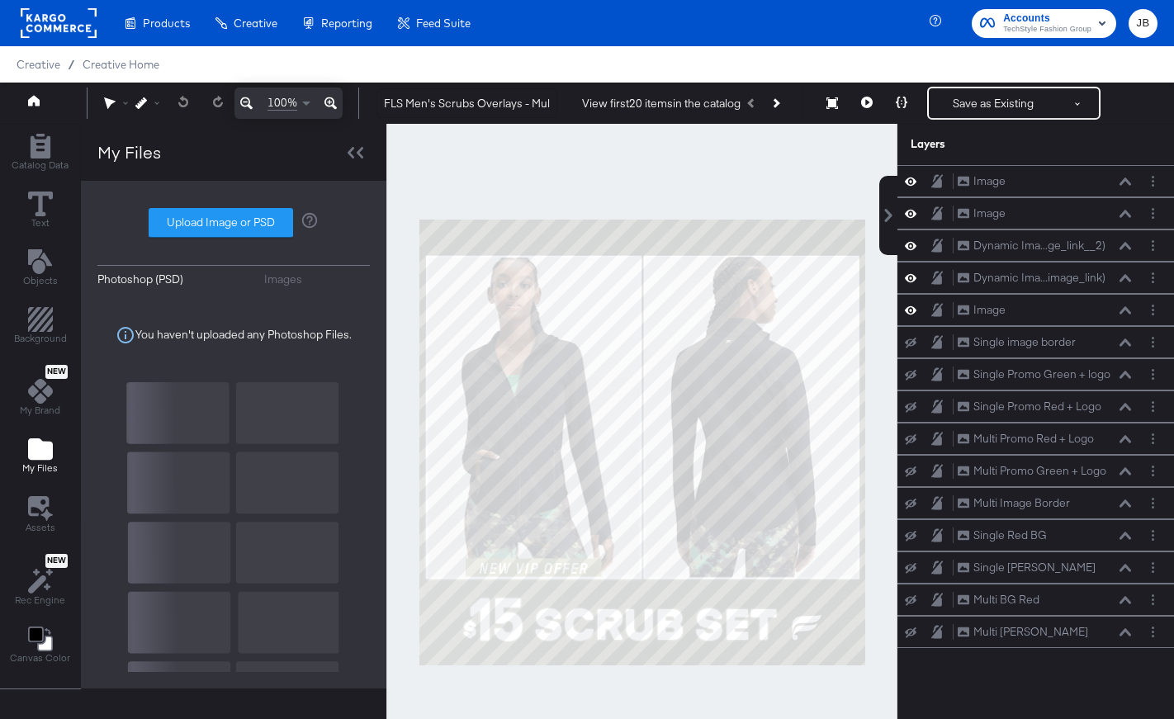
click at [282, 269] on div "Photoshop (PSD) Images Upload Image or PSD You haven't uploaded any Photoshop F…" at bounding box center [233, 434] width 272 height 475
click at [285, 282] on div "Images" at bounding box center [283, 280] width 38 height 16
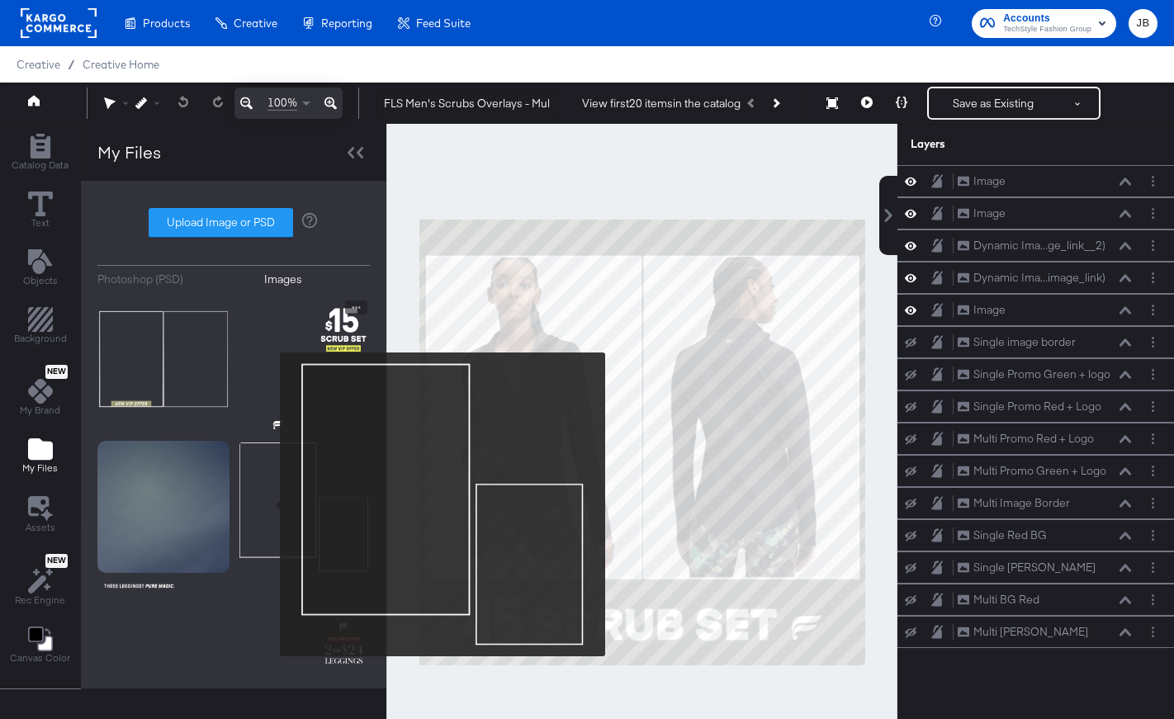
scroll to position [169, 0]
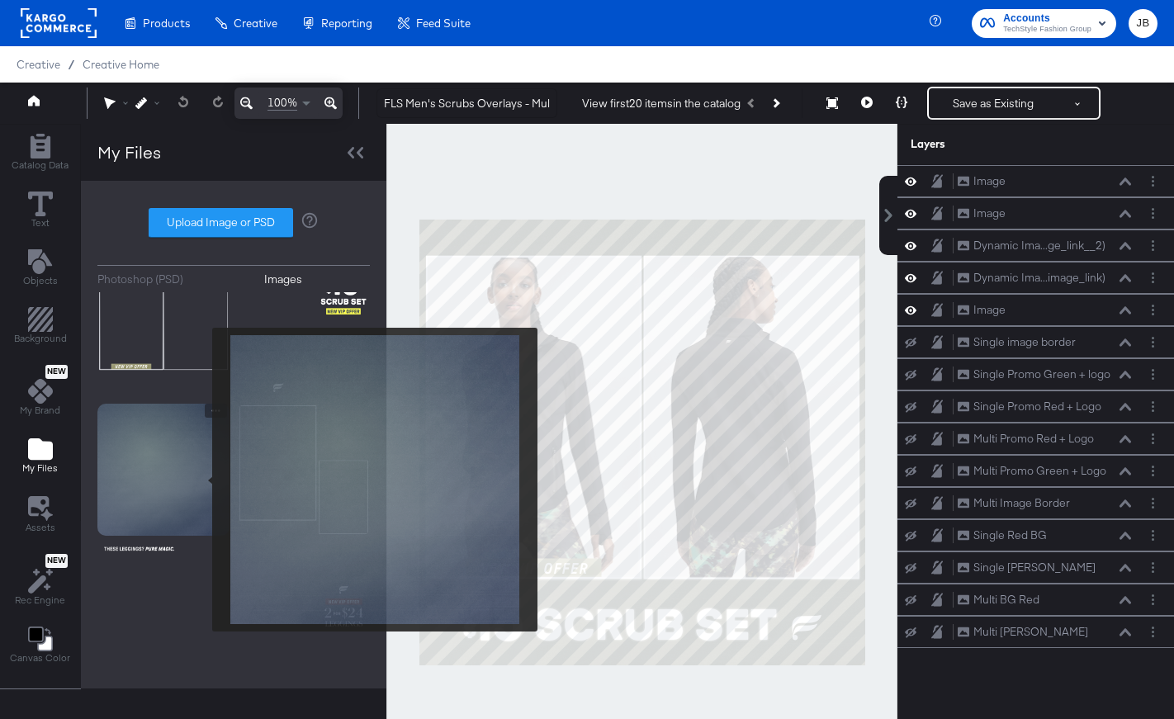
click at [201, 480] on img at bounding box center [163, 470] width 132 height 132
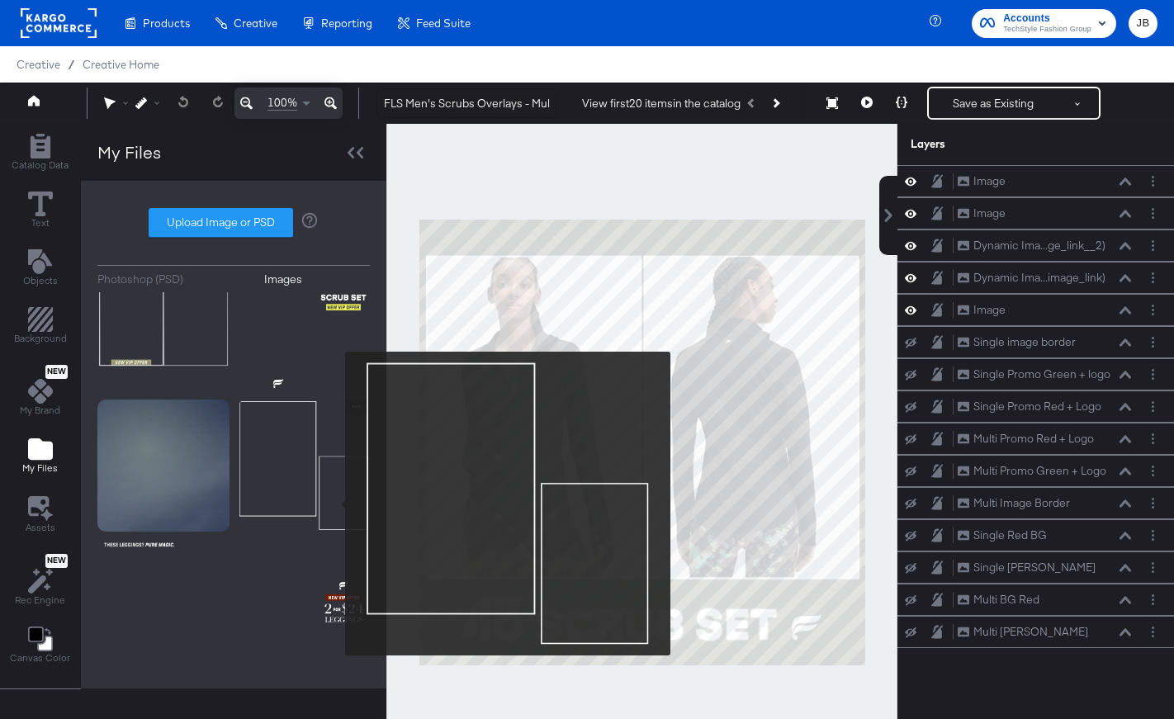
scroll to position [175, 0]
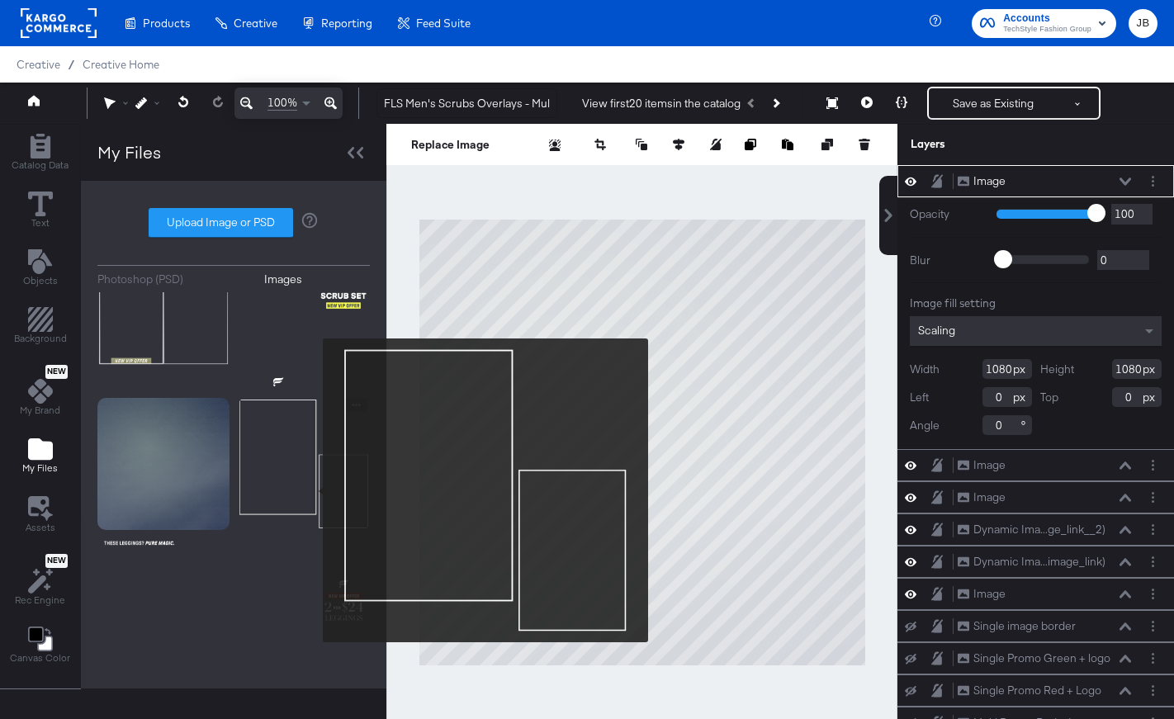
click at [312, 490] on img at bounding box center [304, 464] width 132 height 132
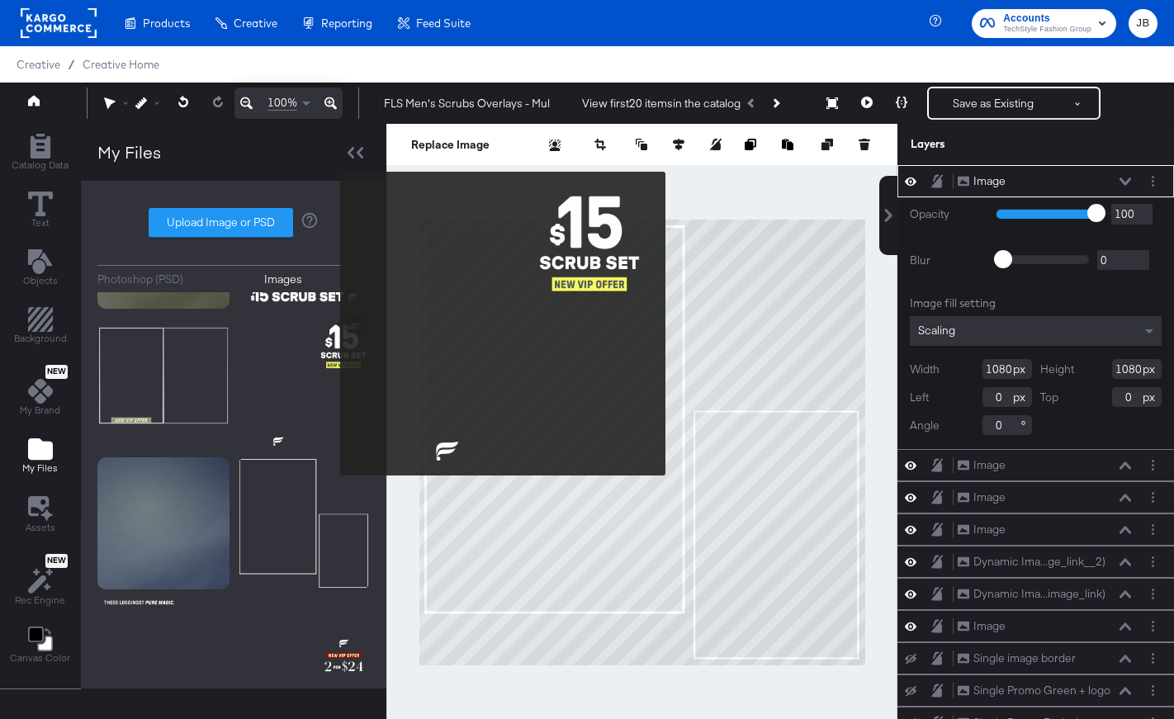
scroll to position [103, 0]
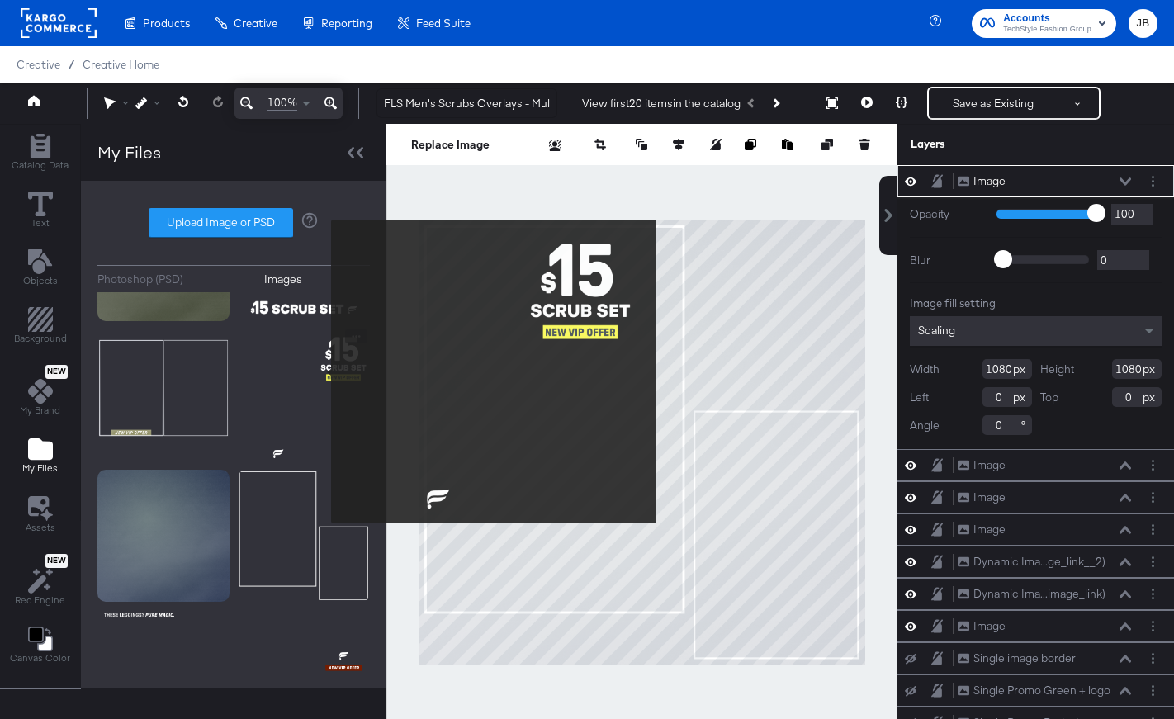
click at [320, 372] on img at bounding box center [304, 395] width 132 height 132
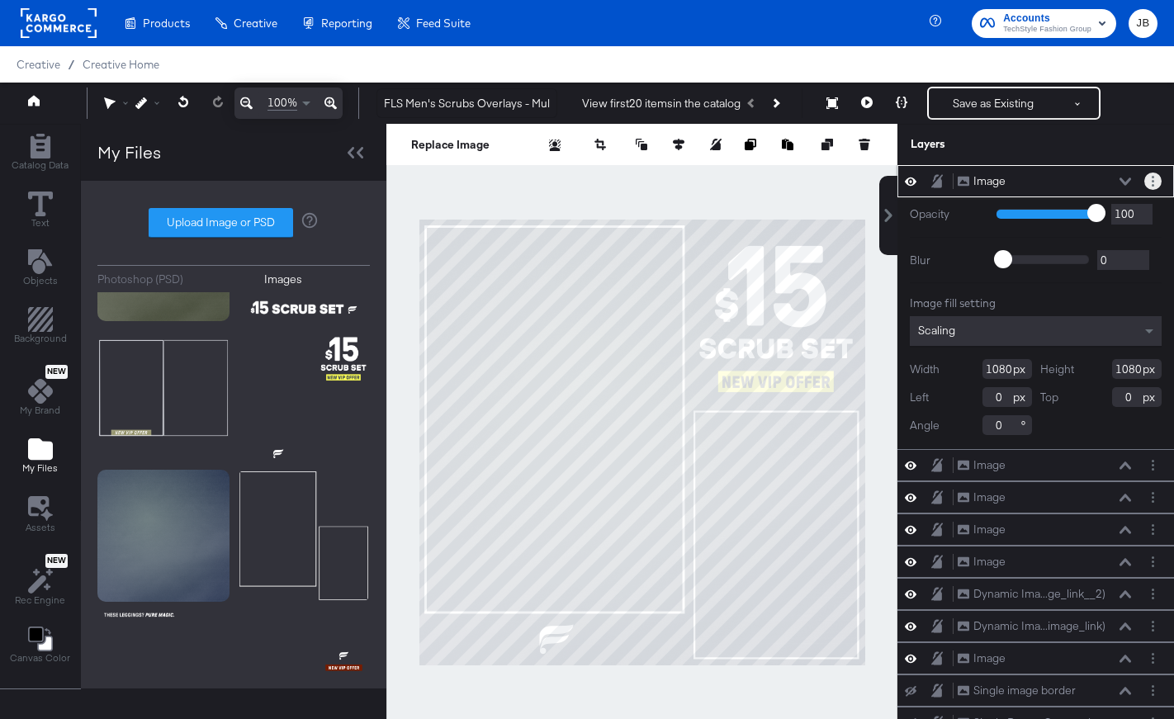
click at [1156, 186] on button "Layer Options" at bounding box center [1152, 181] width 17 height 17
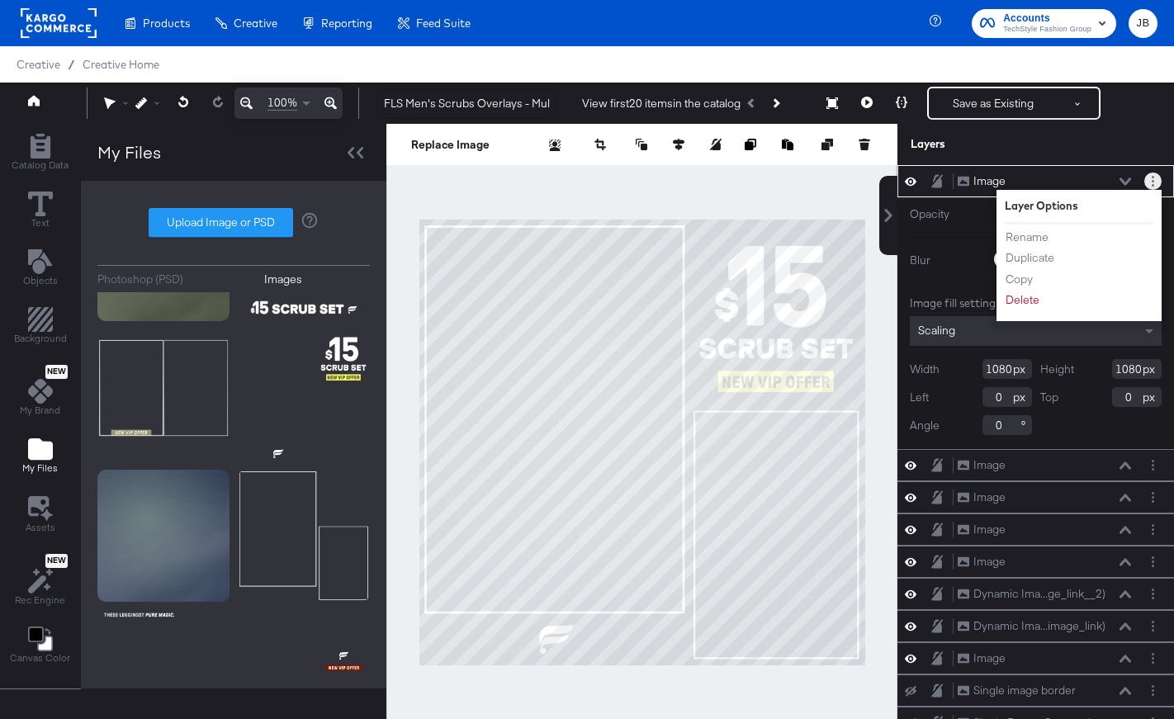
click at [1149, 175] on button "Layer Options" at bounding box center [1152, 181] width 17 height 17
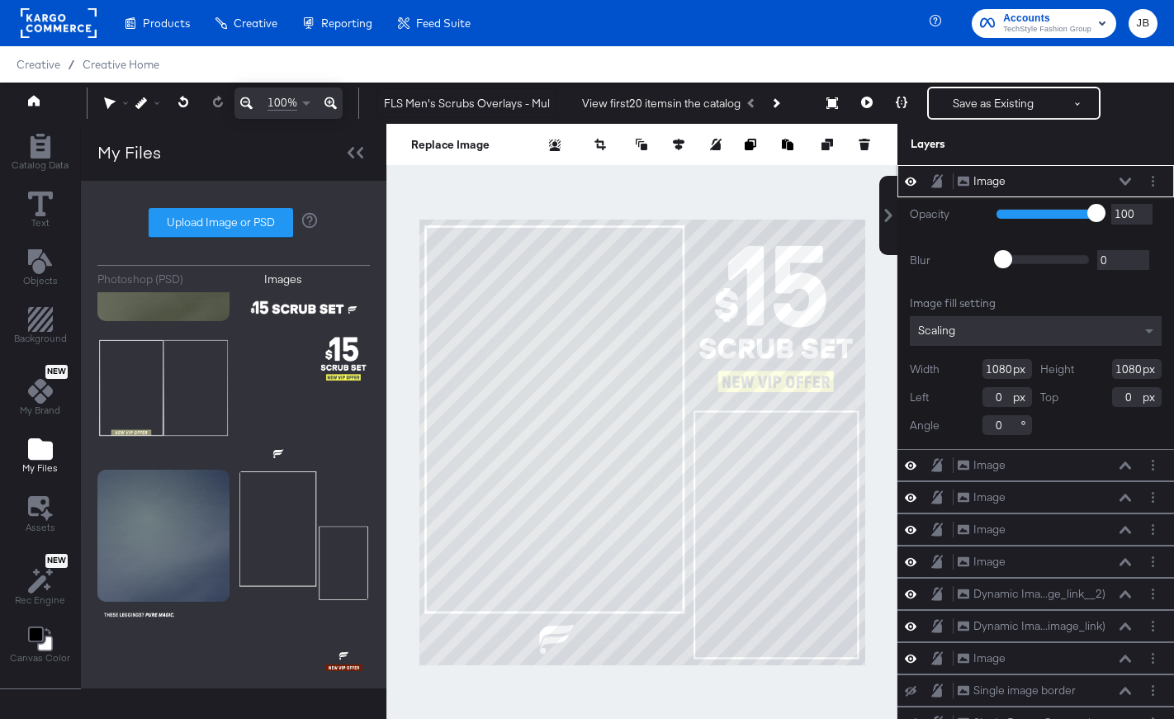
click at [904, 182] on div at bounding box center [915, 181] width 23 height 16
click at [911, 180] on icon at bounding box center [911, 181] width 12 height 14
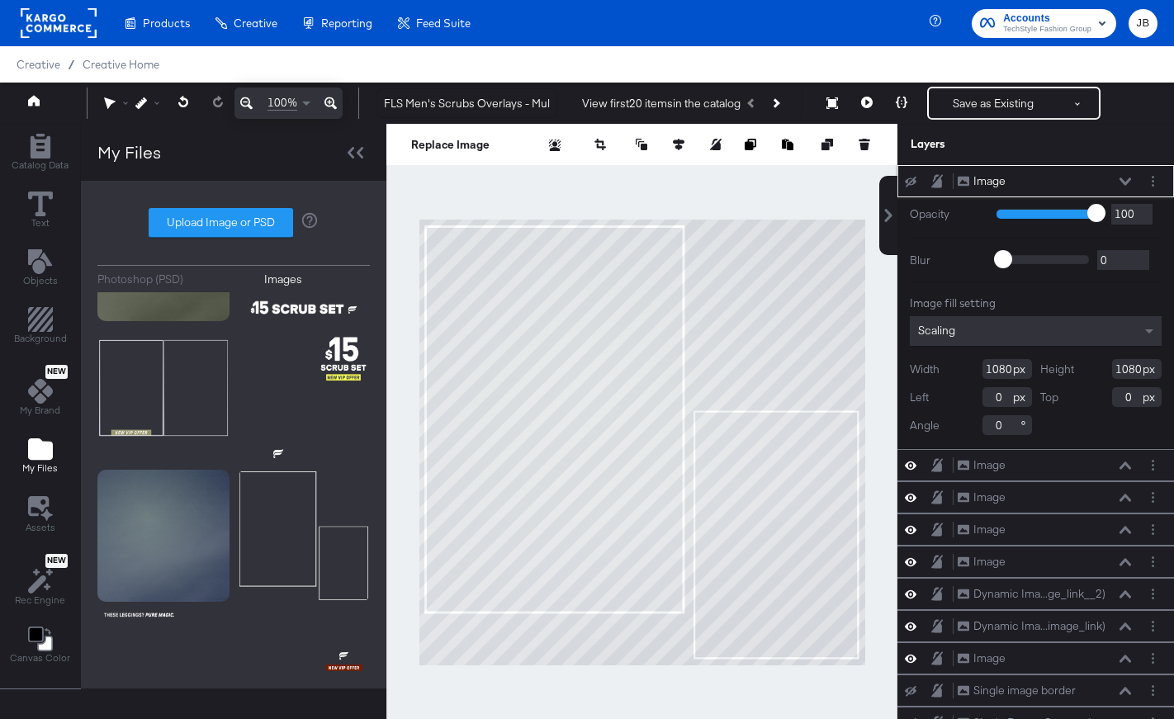
click at [911, 180] on icon at bounding box center [911, 182] width 12 height 11
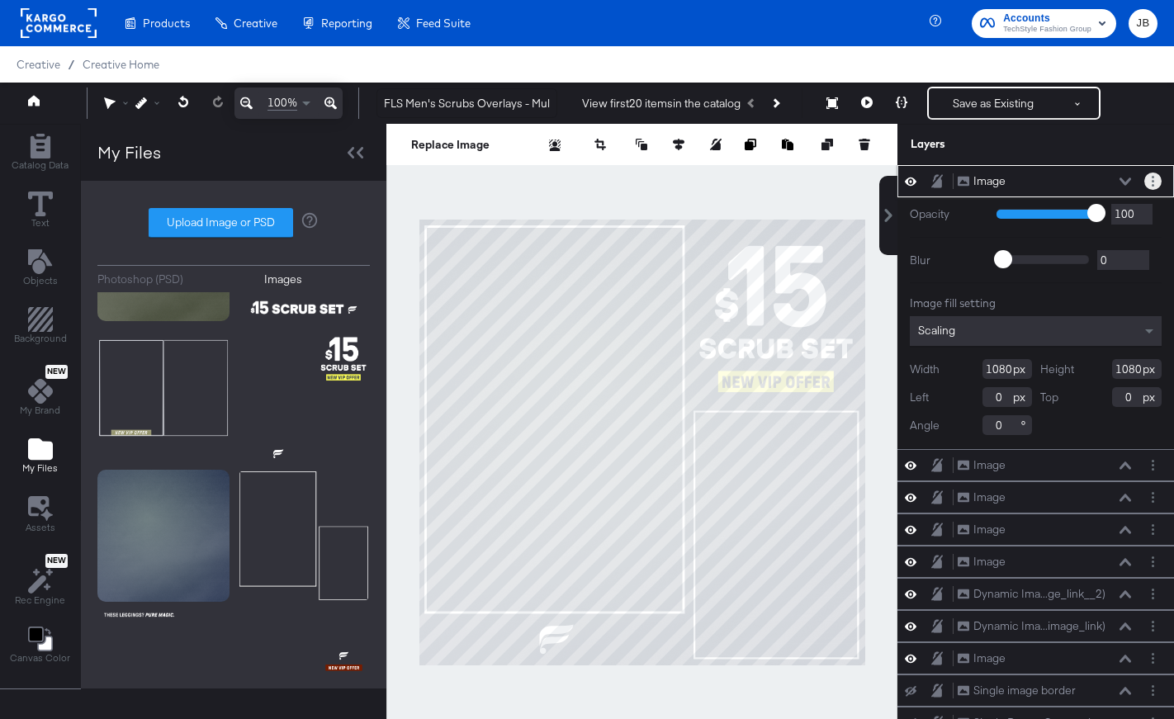
click at [1157, 178] on button "Layer Options" at bounding box center [1152, 181] width 17 height 17
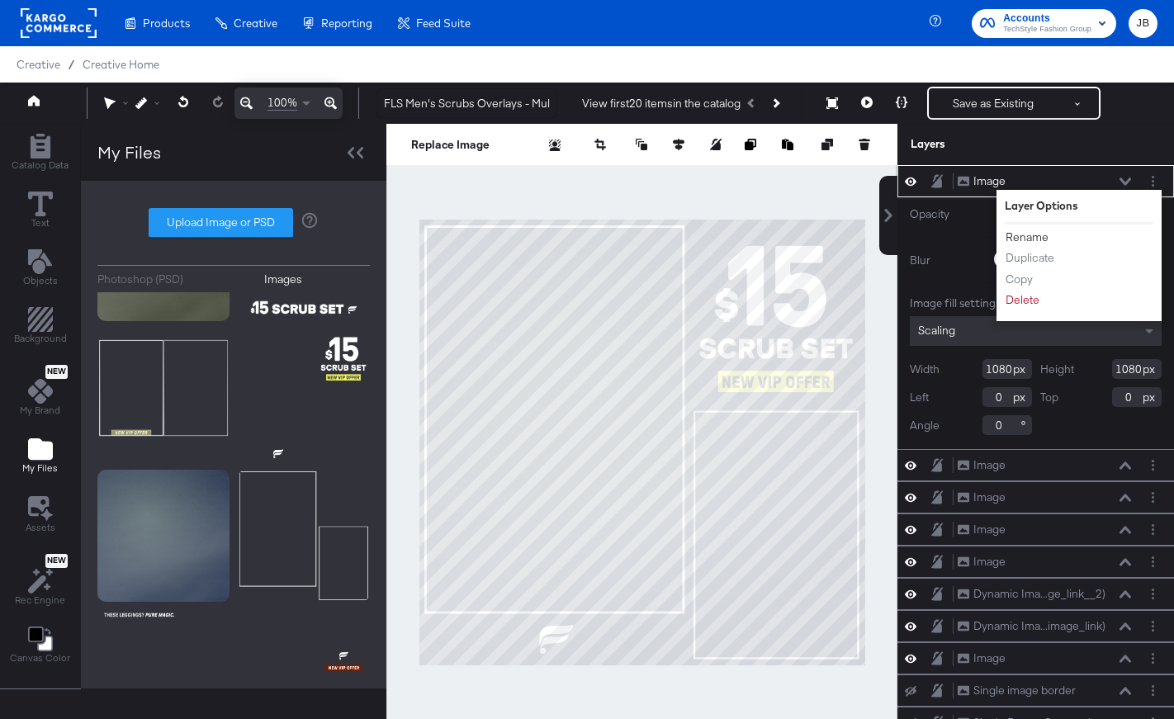
click at [1043, 229] on button "Rename" at bounding box center [1027, 237] width 45 height 17
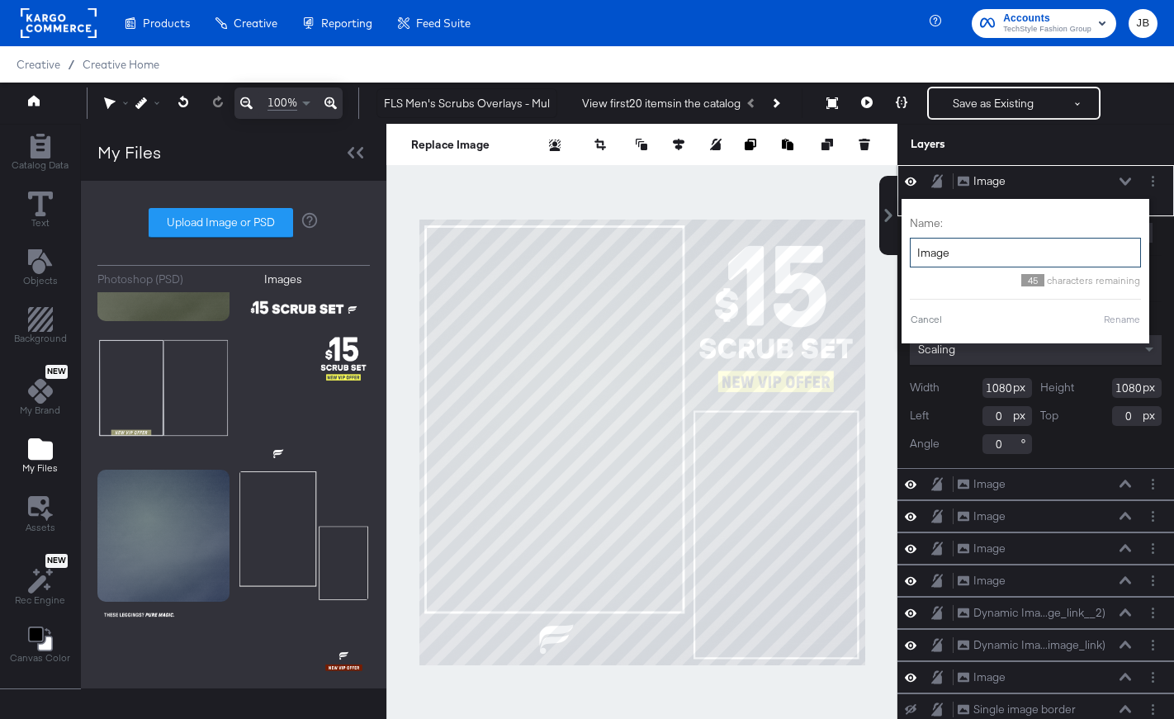
click at [1009, 251] on input "Image" at bounding box center [1025, 253] width 231 height 31
type input "copy"
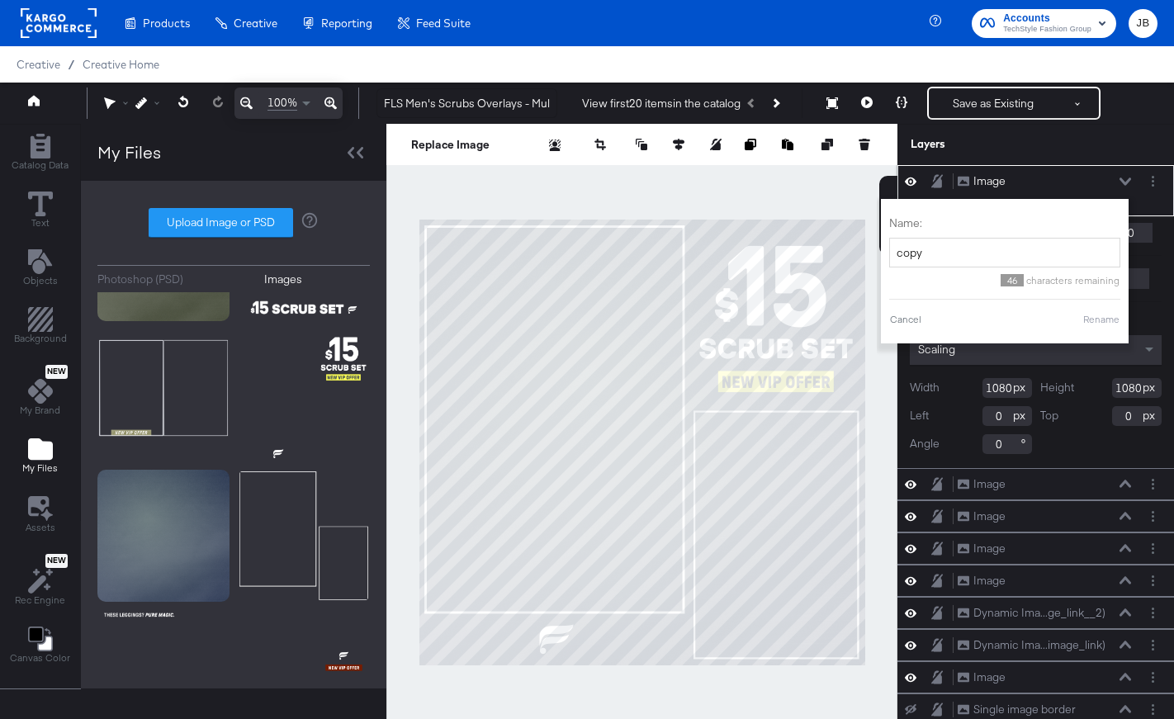
click at [1110, 321] on button "Rename" at bounding box center [1101, 319] width 38 height 15
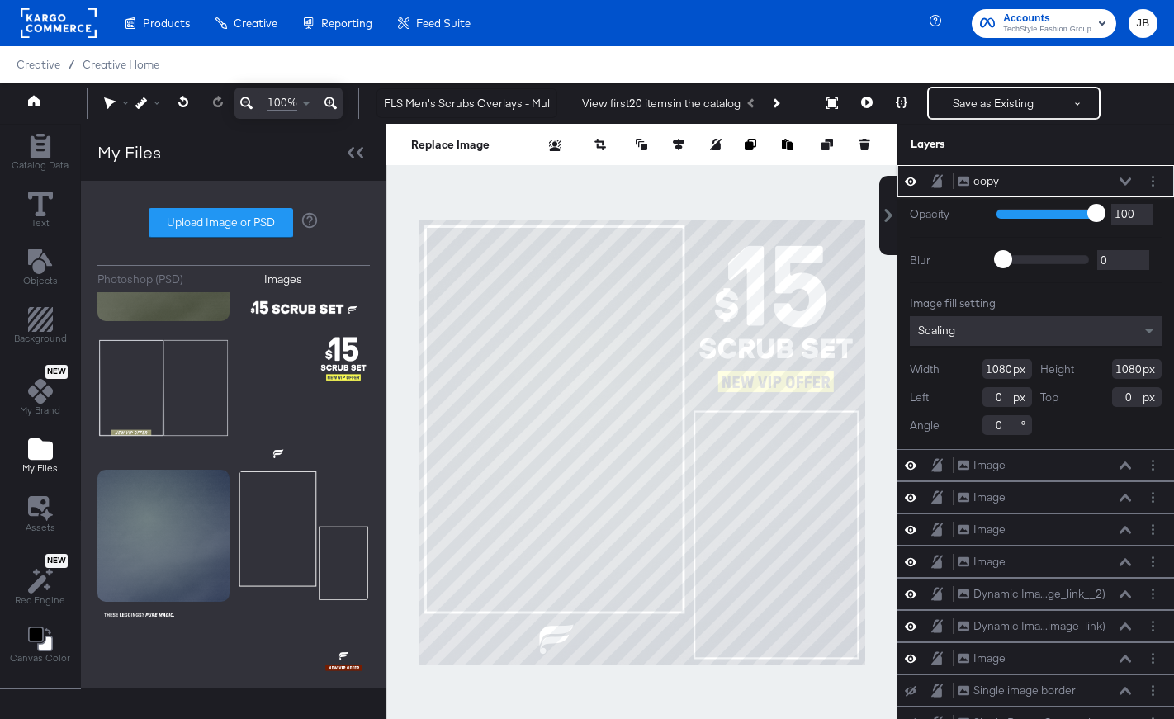
click at [1124, 179] on icon at bounding box center [1126, 182] width 12 height 8
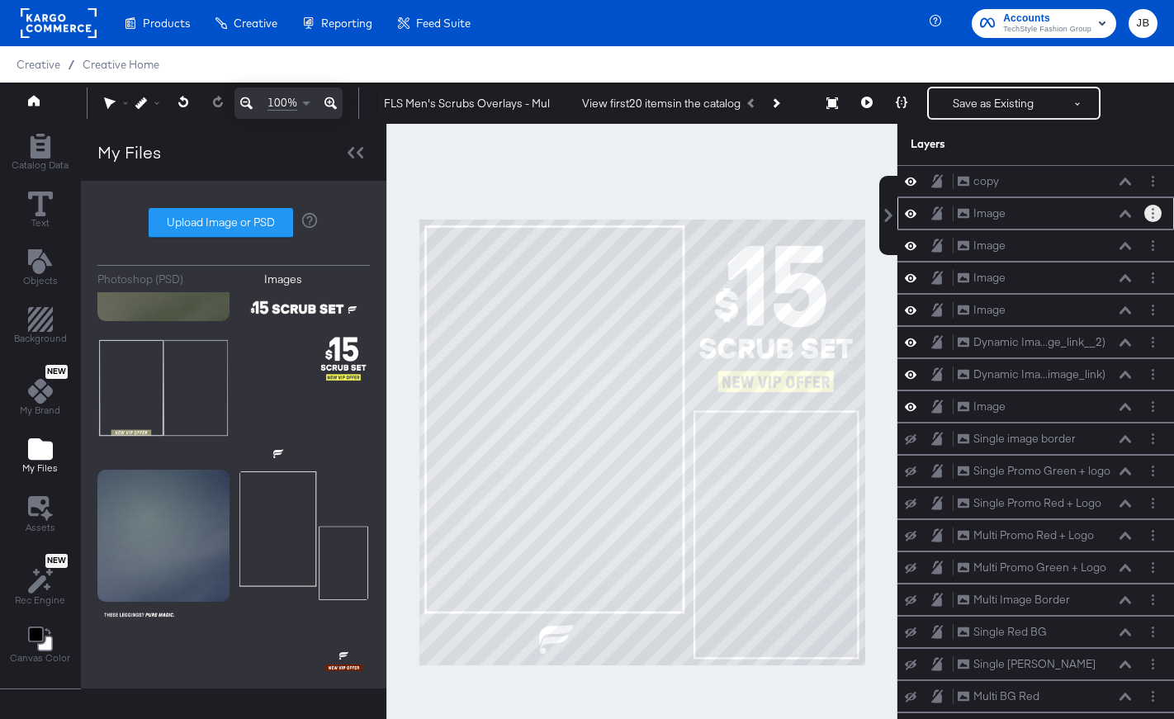
click at [1153, 217] on icon "Layer Options" at bounding box center [1153, 213] width 2 height 11
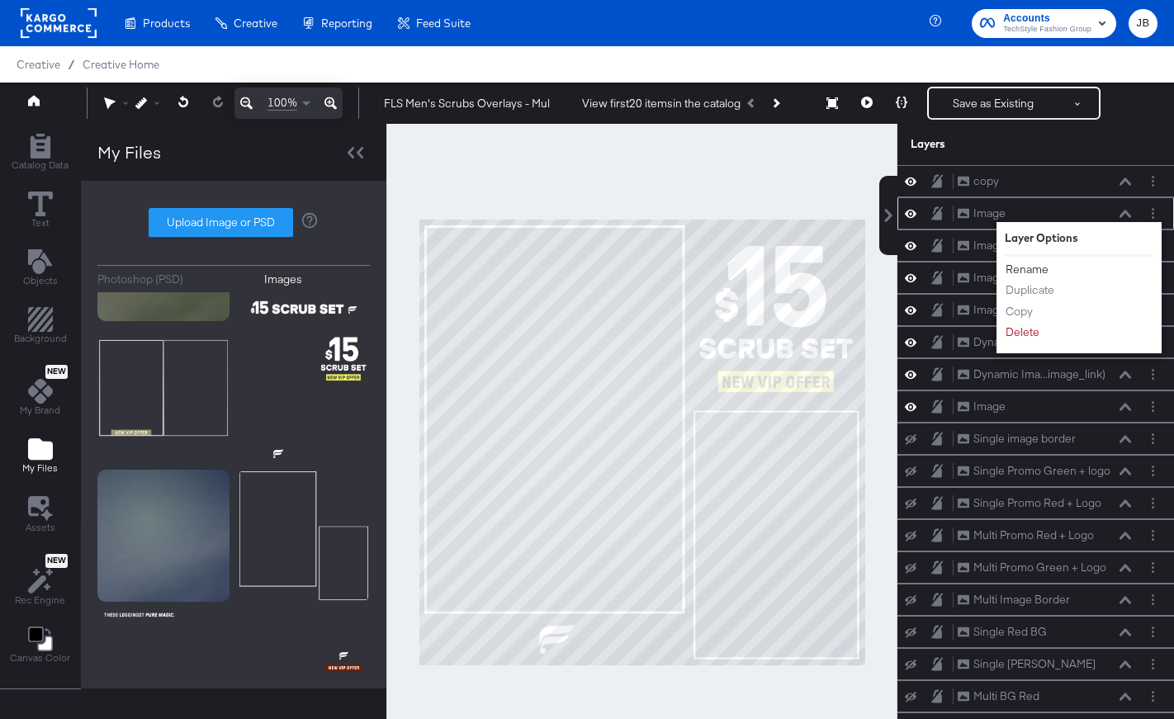
click at [1034, 269] on button "Rename" at bounding box center [1027, 269] width 45 height 17
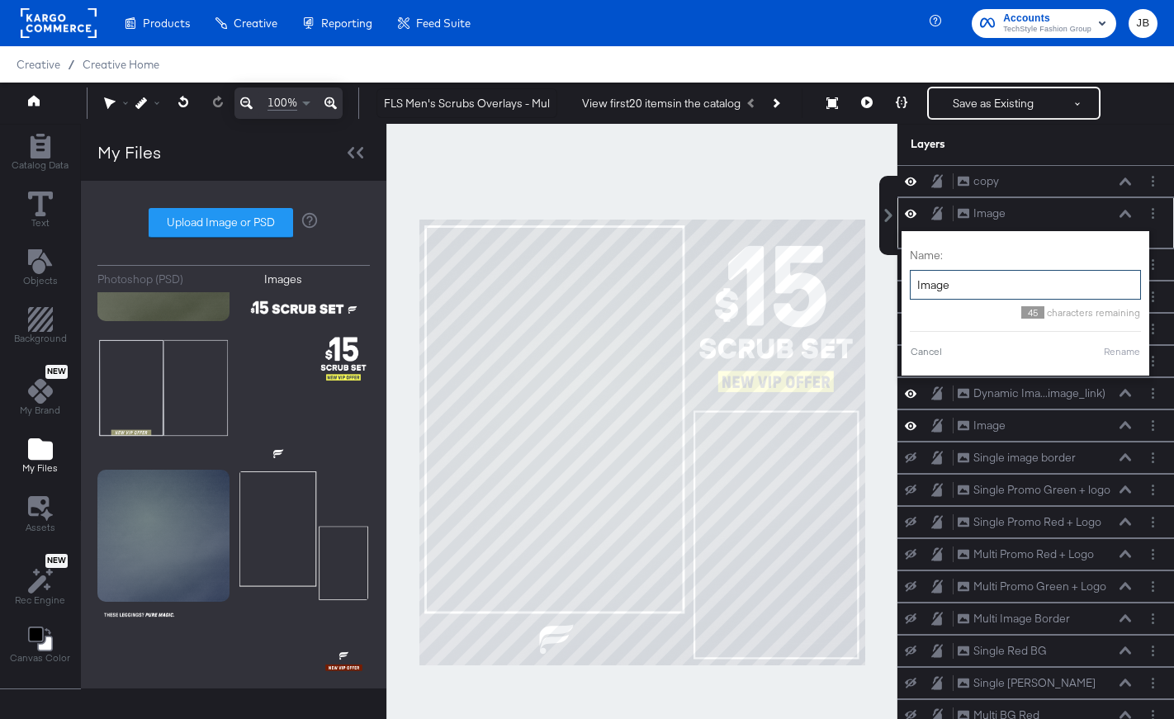
click at [998, 282] on input "Image" at bounding box center [1025, 285] width 231 height 31
type input "frames"
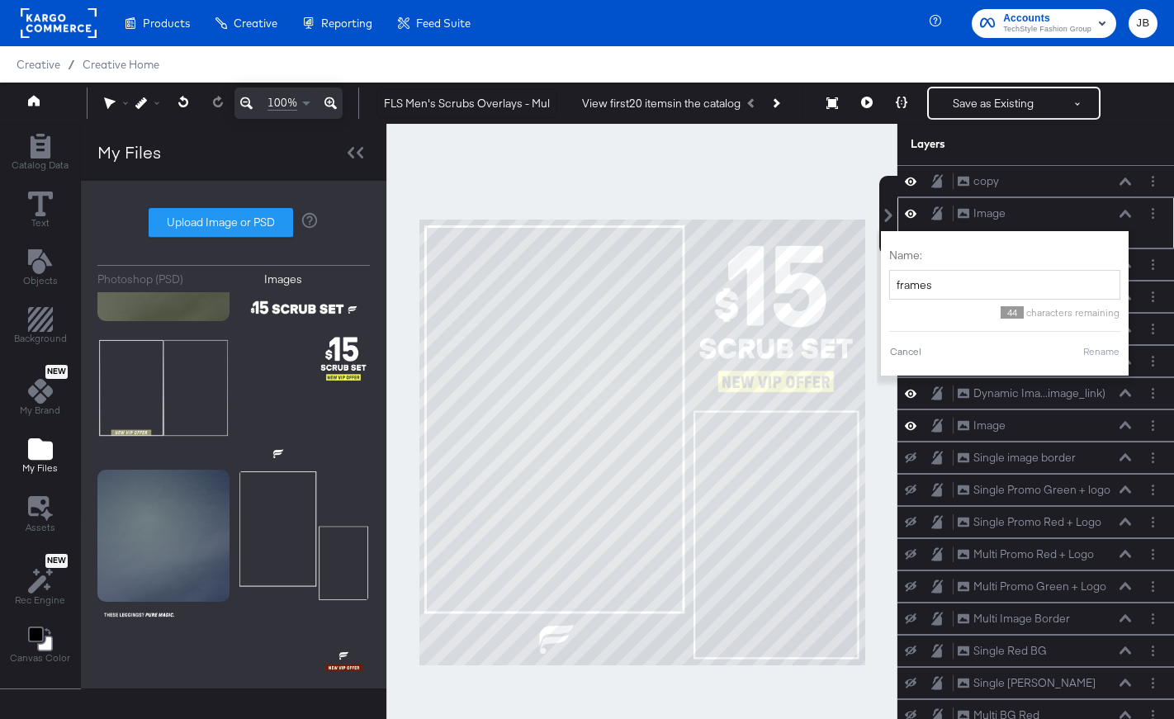
click at [1090, 351] on button "Rename" at bounding box center [1101, 351] width 38 height 15
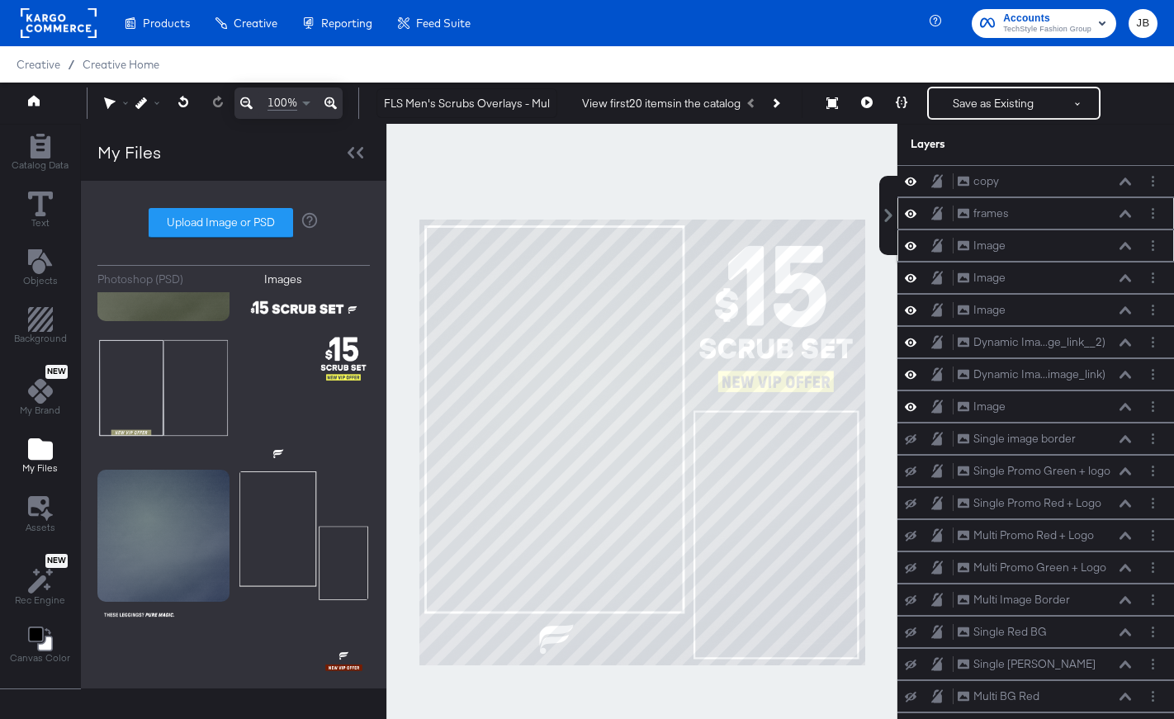
click at [1164, 248] on div at bounding box center [1155, 245] width 23 height 17
click at [1156, 247] on button "Layer Options" at bounding box center [1152, 245] width 17 height 17
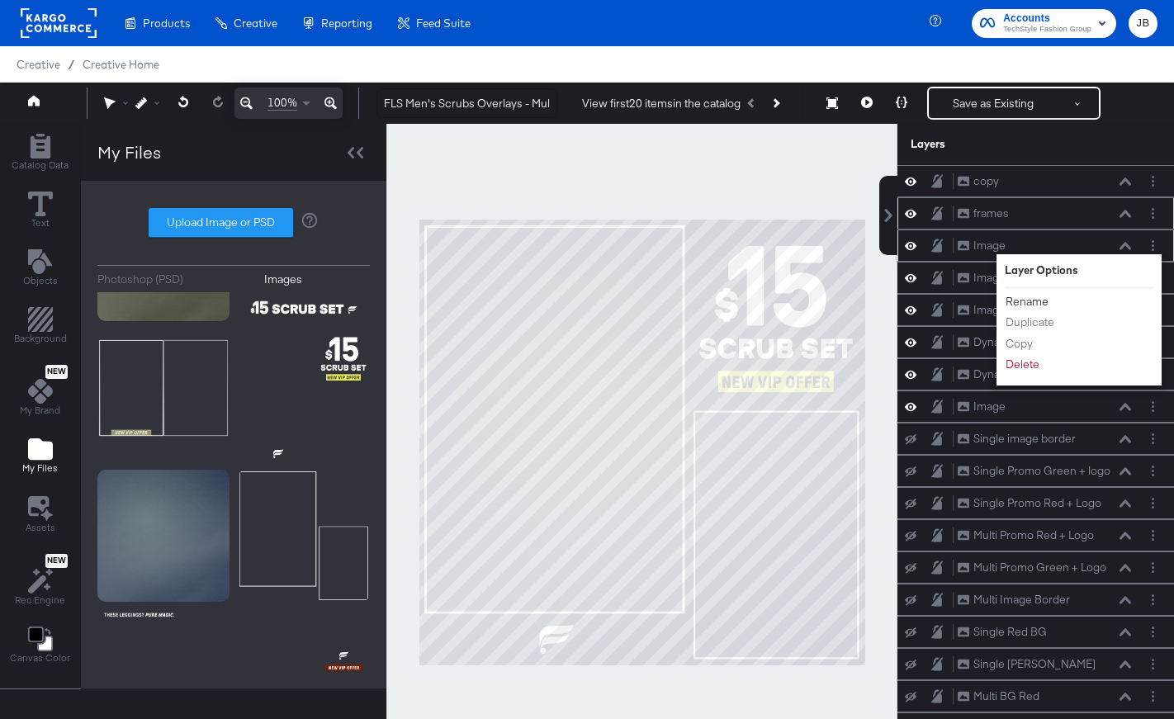
click at [1023, 303] on button "Rename" at bounding box center [1027, 301] width 45 height 17
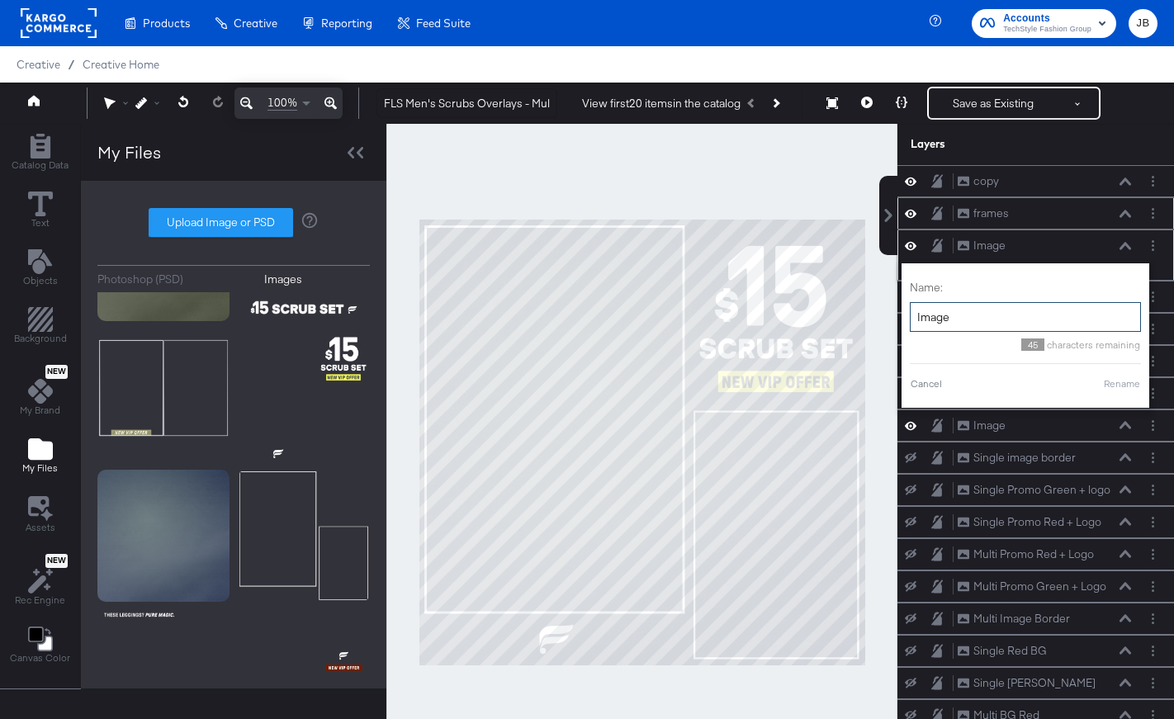
click at [1001, 318] on input "Image" at bounding box center [1025, 317] width 231 height 31
type input "BG"
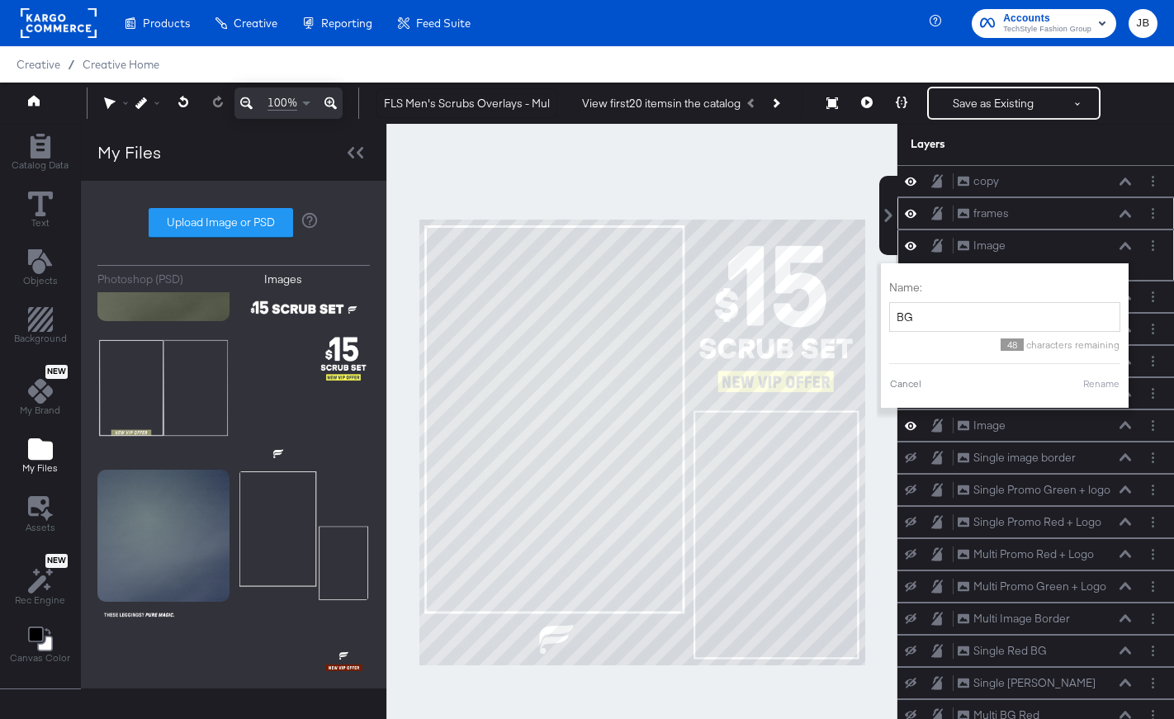
click at [1101, 387] on button "Rename" at bounding box center [1101, 383] width 38 height 15
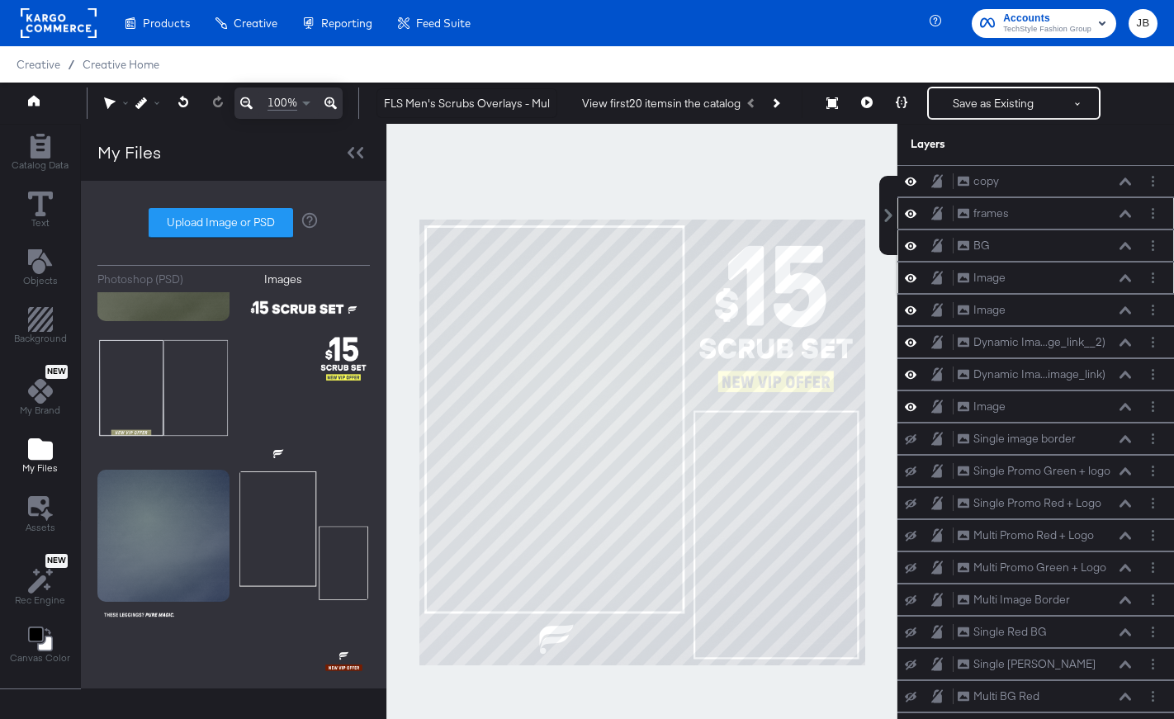
click at [918, 282] on div at bounding box center [915, 278] width 23 height 16
click at [907, 277] on icon at bounding box center [911, 278] width 12 height 8
click at [907, 304] on icon at bounding box center [911, 310] width 12 height 14
drag, startPoint x: 1008, startPoint y: 339, endPoint x: 1001, endPoint y: 256, distance: 83.6
click at [1001, 256] on div "copy copy frames frames BG BG Image Image Image Image Dynamic Ima...ge_link__2)…" at bounding box center [1035, 455] width 277 height 580
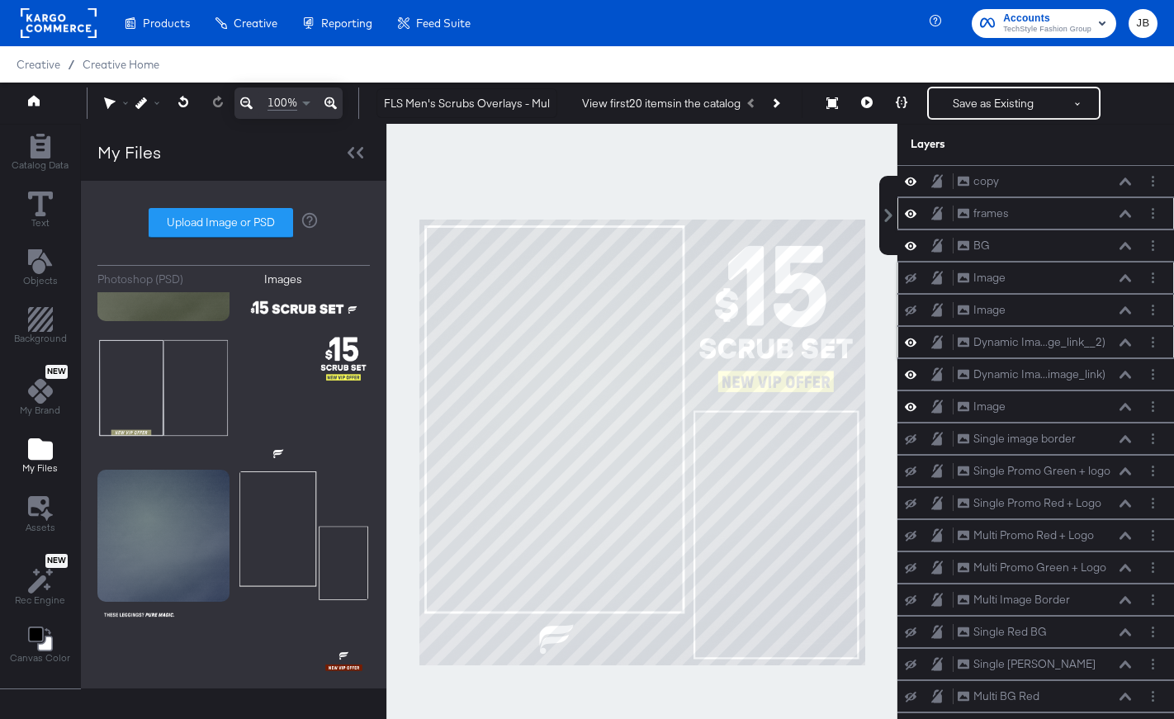
click at [1124, 339] on icon at bounding box center [1126, 342] width 12 height 8
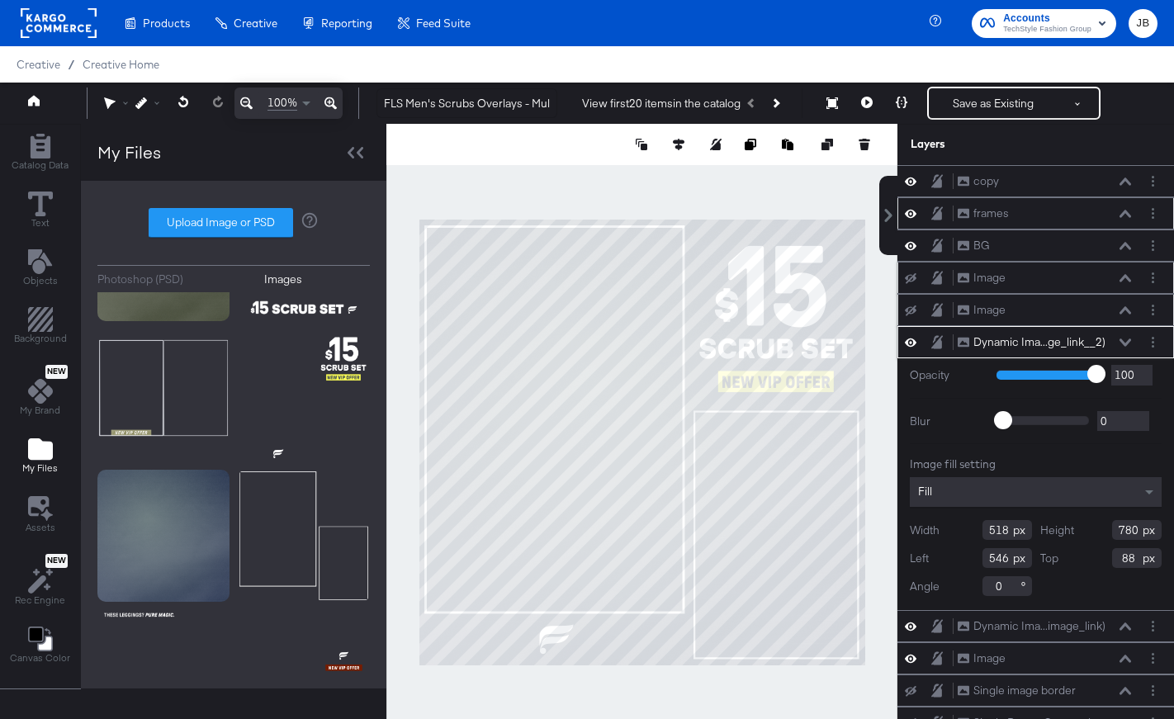
drag, startPoint x: 1094, startPoint y: 340, endPoint x: 1088, endPoint y: 289, distance: 51.5
click at [1088, 289] on div "copy copy frames frames BG BG Image Image Image Image Dynamic Ima...ge_link__2)…" at bounding box center [1035, 580] width 277 height 831
drag, startPoint x: 1107, startPoint y: 343, endPoint x: 1099, endPoint y: 287, distance: 55.9
click at [1099, 287] on div "copy copy frames frames BG BG Image Image Image Image Dynamic Ima...ge_link__2)…" at bounding box center [1035, 580] width 277 height 831
click at [1067, 334] on button "Dynamic Ima...ge_link__2) Dynamic Image (additional_image_link__2)" at bounding box center [1031, 342] width 149 height 17
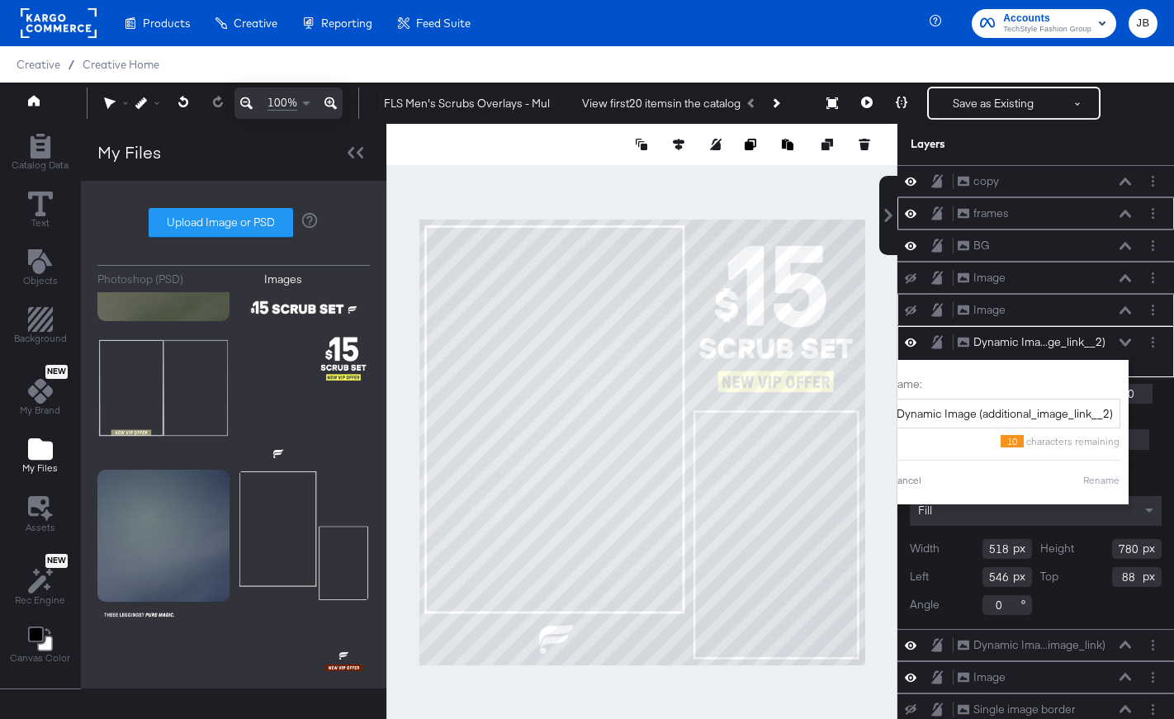
click at [1134, 335] on div "Dynamic Ima...ge_link__2) Dynamic Image (additional_image_link__2)" at bounding box center [1049, 342] width 184 height 17
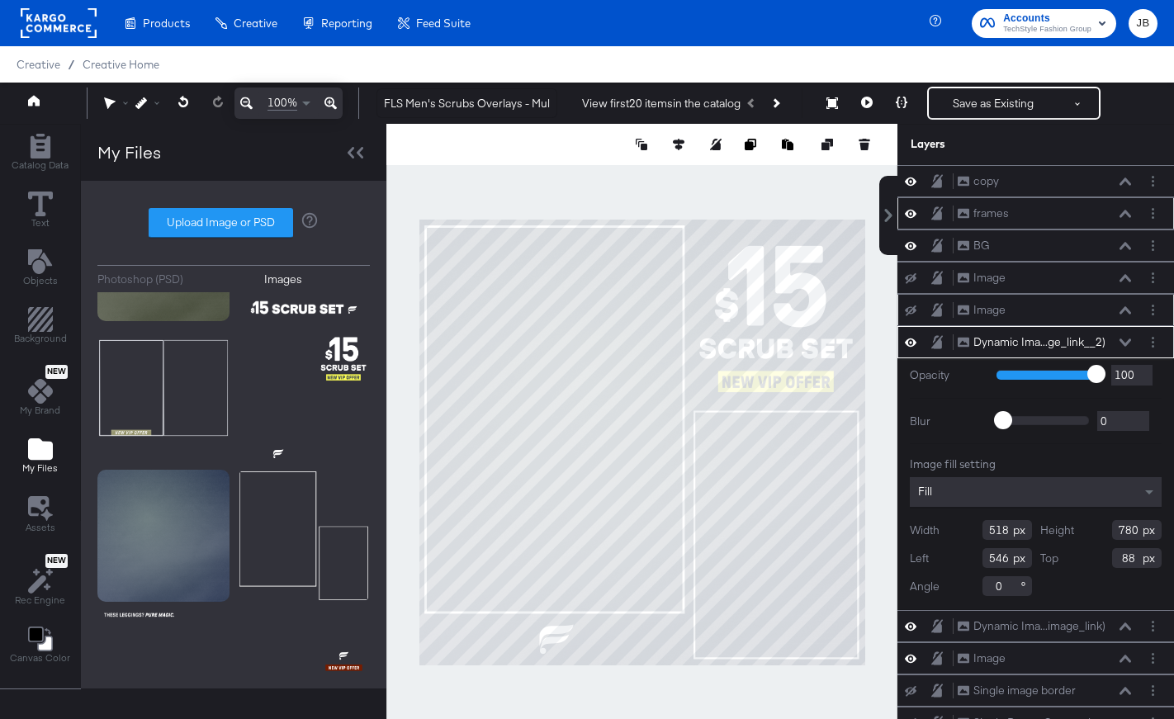
click at [1115, 329] on div "Dynamic Ima...ge_link__2) Dynamic Image (additional_image_link__2)" at bounding box center [1035, 342] width 277 height 32
click at [1129, 339] on icon at bounding box center [1126, 342] width 12 height 8
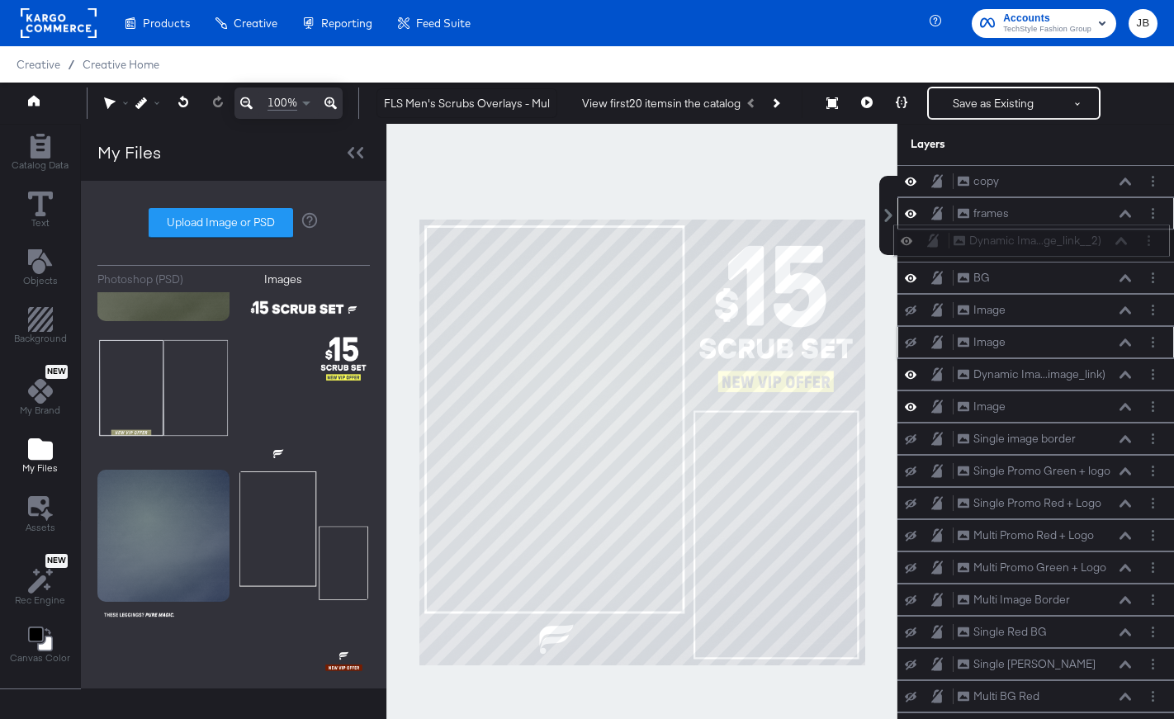
drag, startPoint x: 1115, startPoint y: 341, endPoint x: 1111, endPoint y: 235, distance: 105.8
click at [1111, 235] on div "Dynamic Ima...ge_link__2) Dynamic Image (additional_image_link__2)" at bounding box center [1040, 240] width 175 height 17
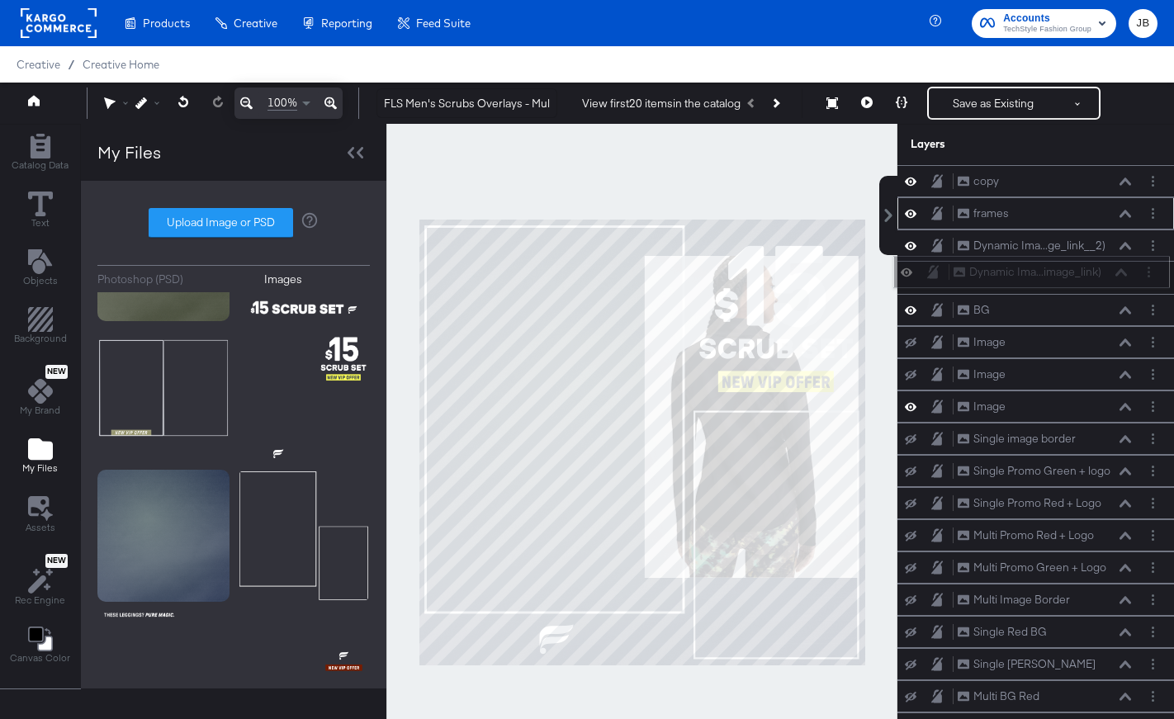
drag, startPoint x: 1110, startPoint y: 370, endPoint x: 1105, endPoint y: 263, distance: 106.6
click at [1105, 263] on div "Dynamic Ima...image_link) Dynamic Image (image_link)" at bounding box center [1040, 271] width 175 height 17
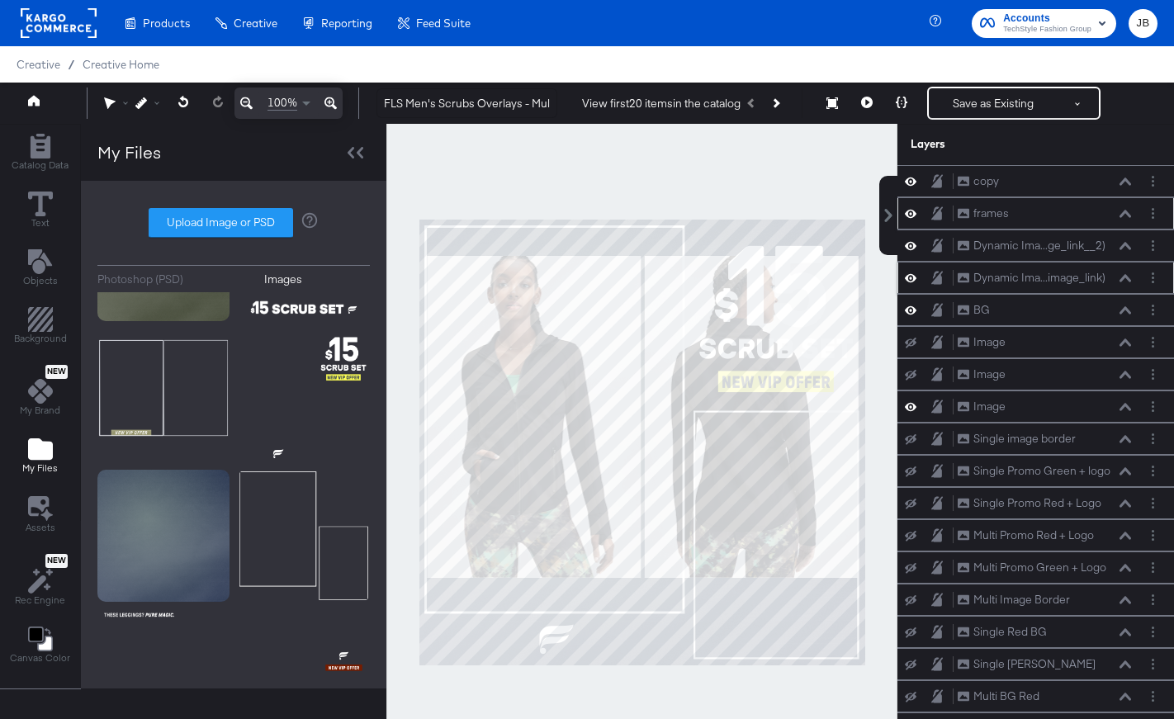
click at [1124, 279] on icon at bounding box center [1126, 278] width 12 height 8
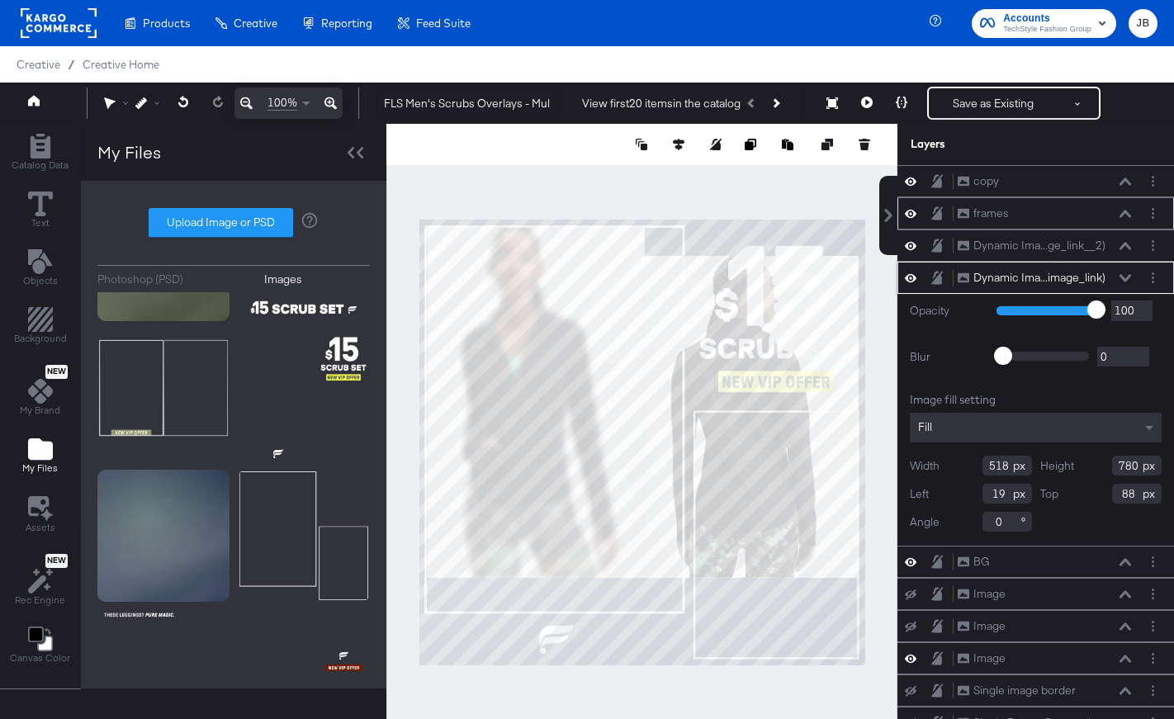
type input "527"
type input "850"
type input "18"
type input "932"
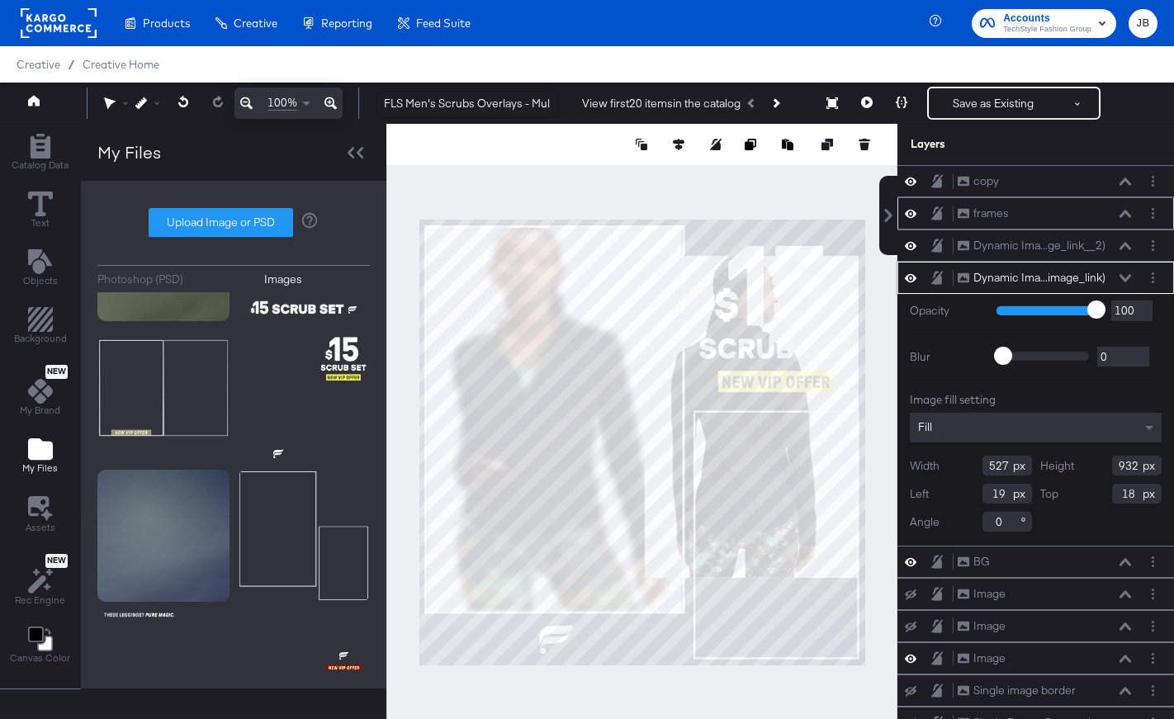
type input "617"
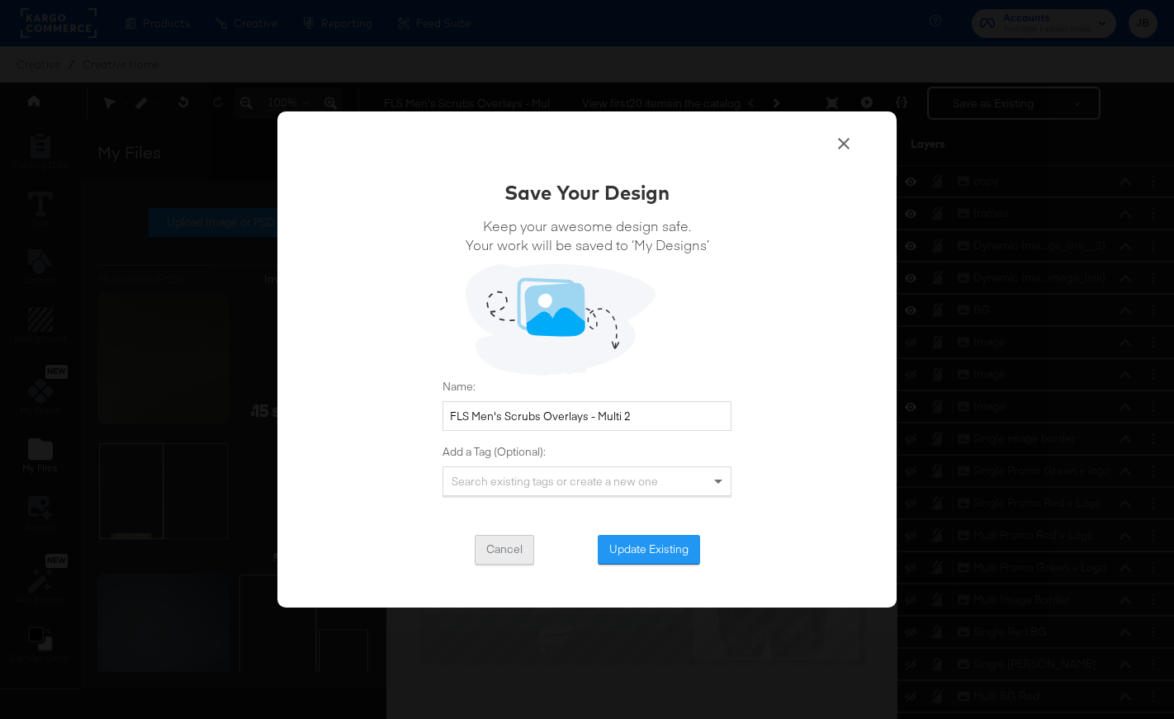
scroll to position [103, 0]
click at [520, 554] on button "Cancel" at bounding box center [504, 550] width 59 height 30
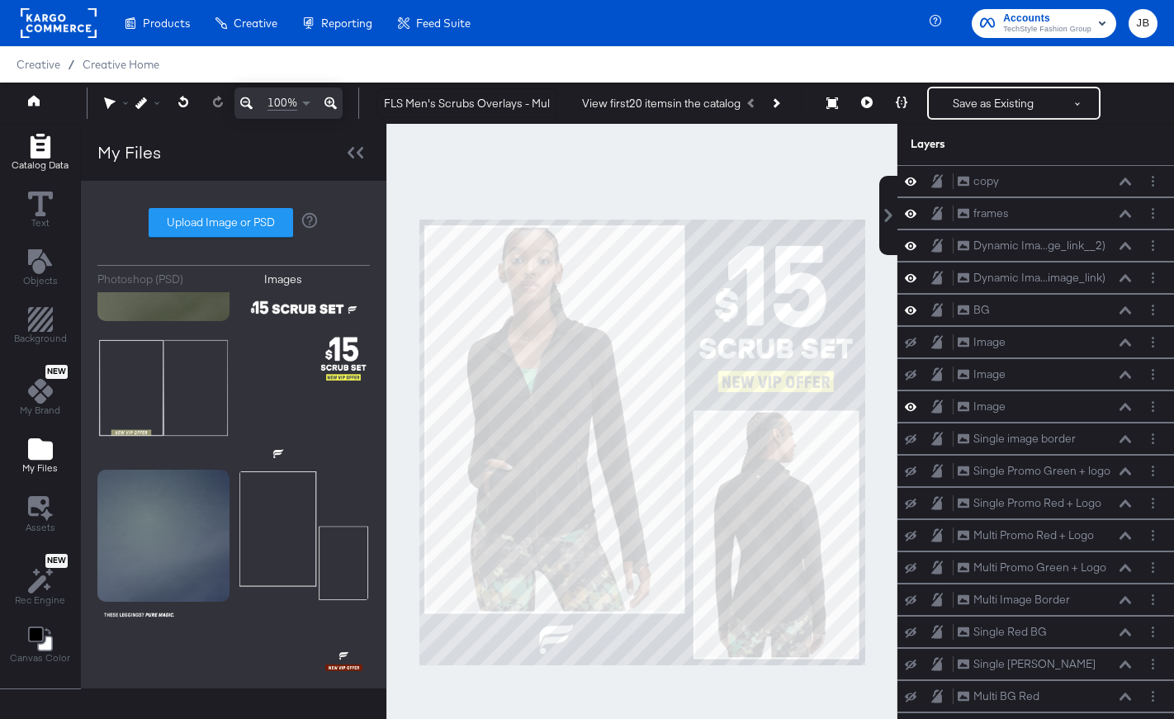
click at [39, 144] on icon "Add Rectangle" at bounding box center [40, 146] width 25 height 25
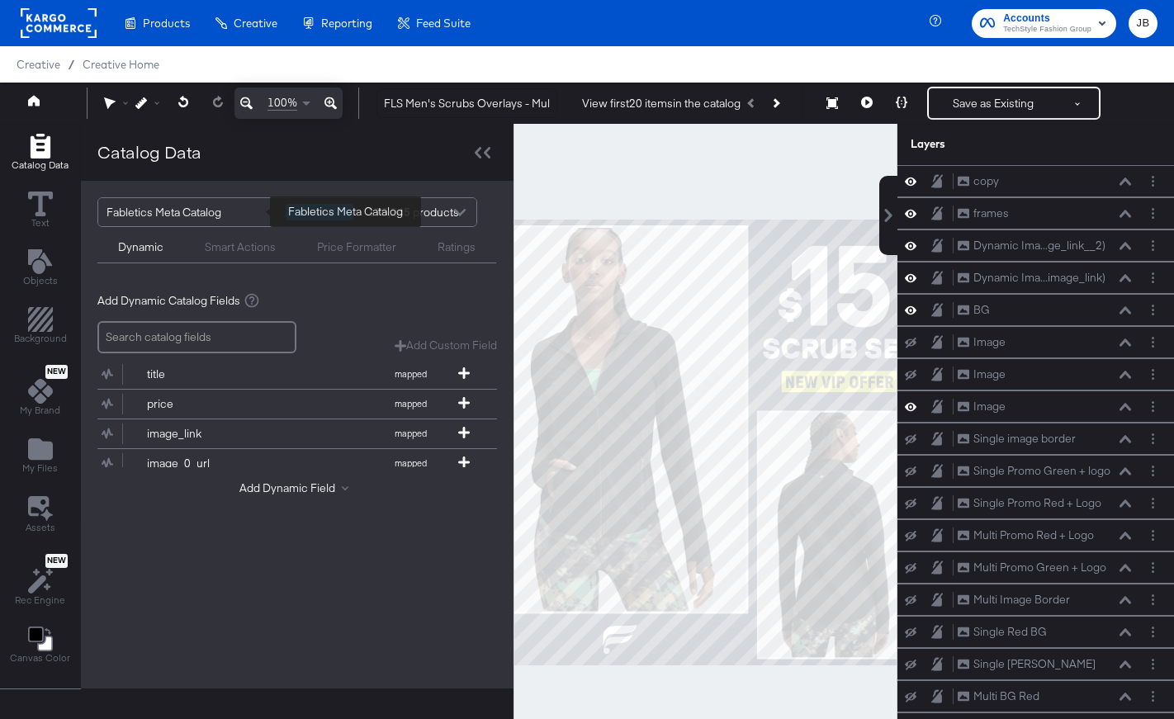
click at [187, 218] on div "Fabletics Meta Catalog" at bounding box center [190, 212] width 167 height 28
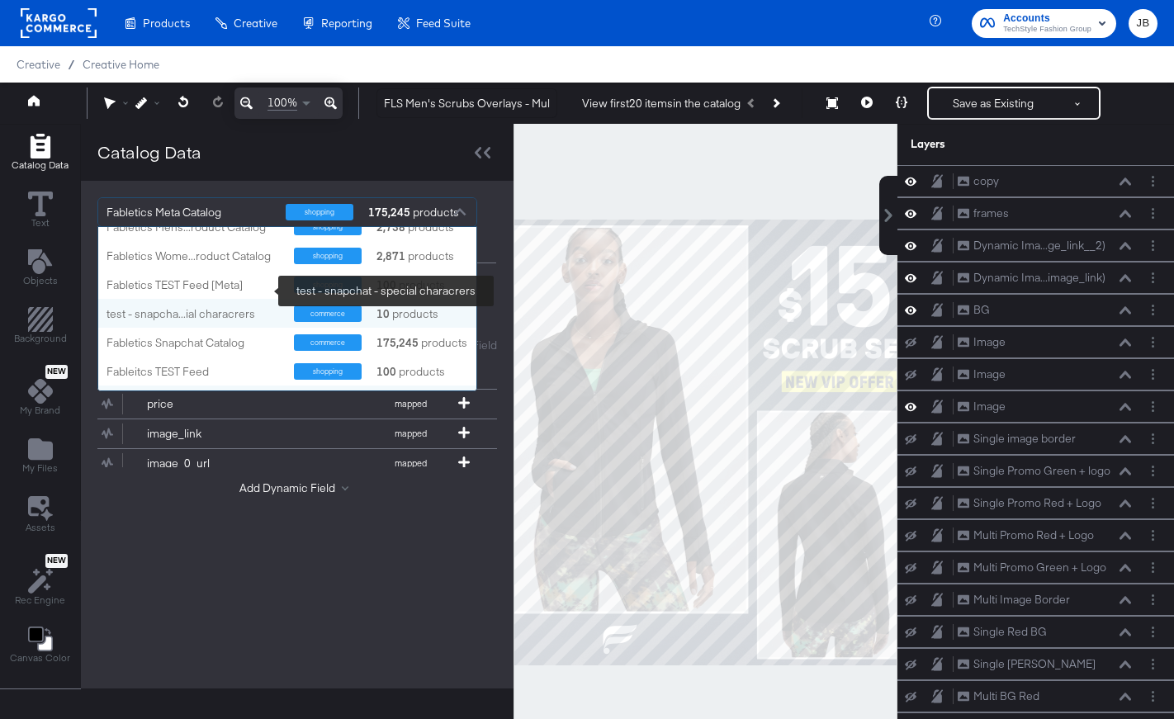
scroll to position [0, 0]
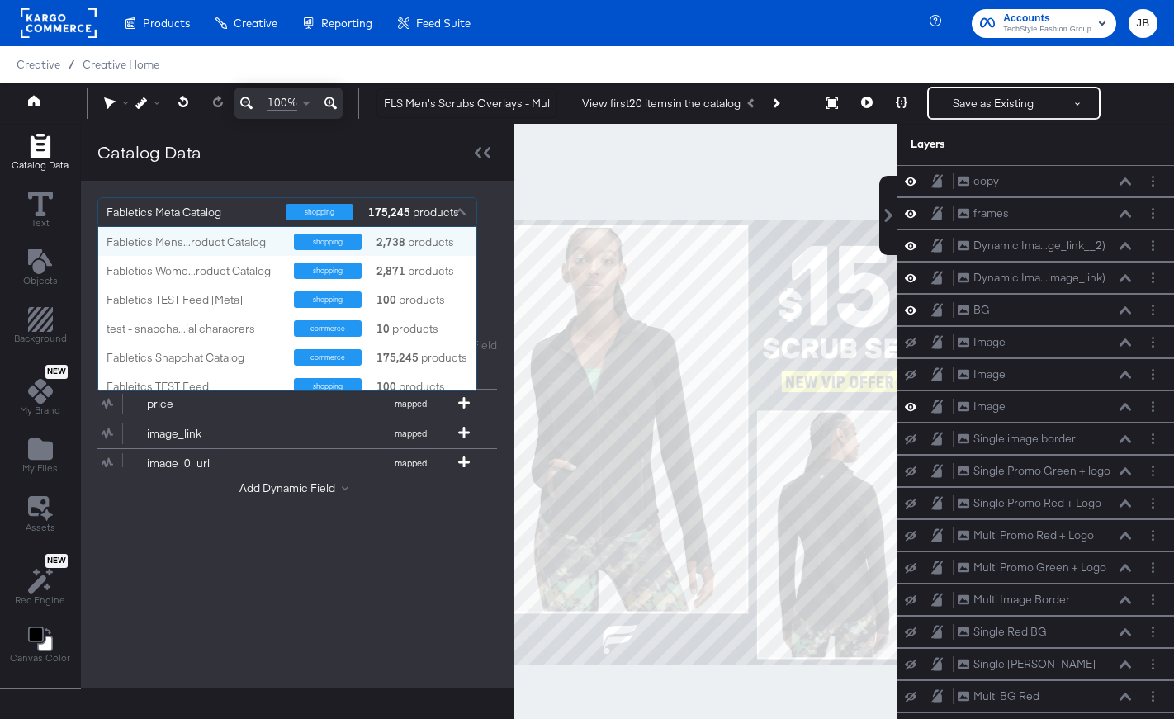
click at [608, 156] on div at bounding box center [706, 442] width 384 height 637
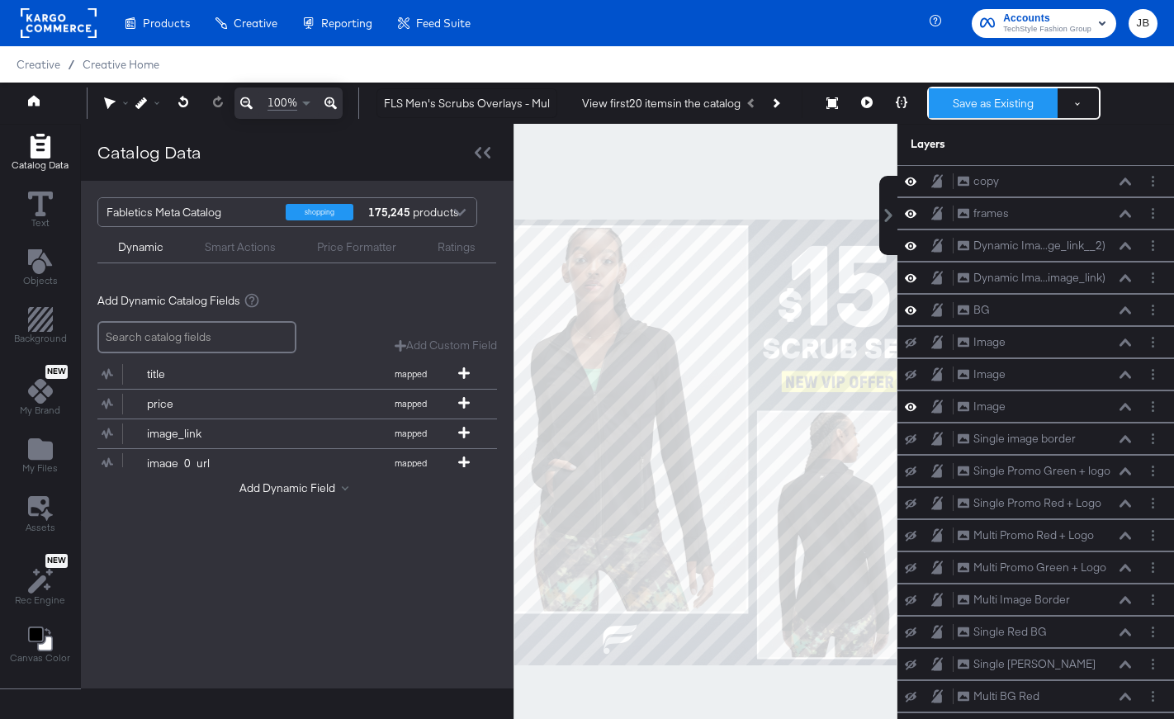
click at [963, 102] on button "Save as Existing" at bounding box center [993, 103] width 129 height 30
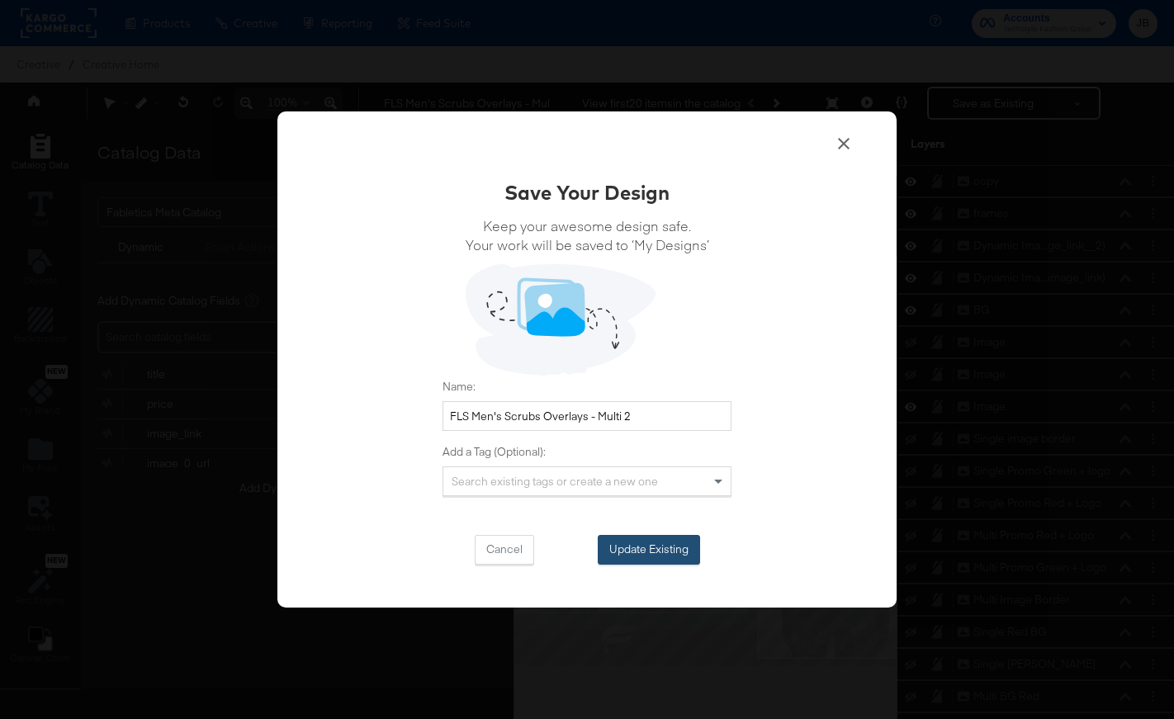
click at [660, 558] on button "Update Existing" at bounding box center [649, 550] width 102 height 30
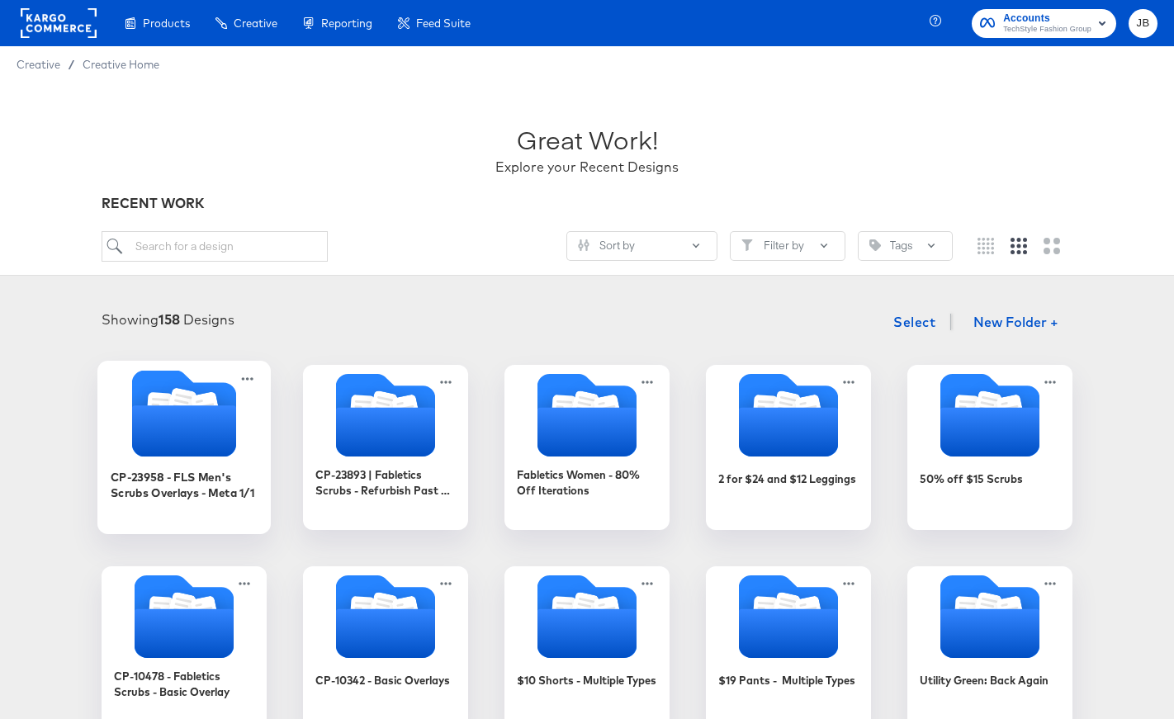
click at [192, 409] on icon "Folder" at bounding box center [184, 430] width 104 height 51
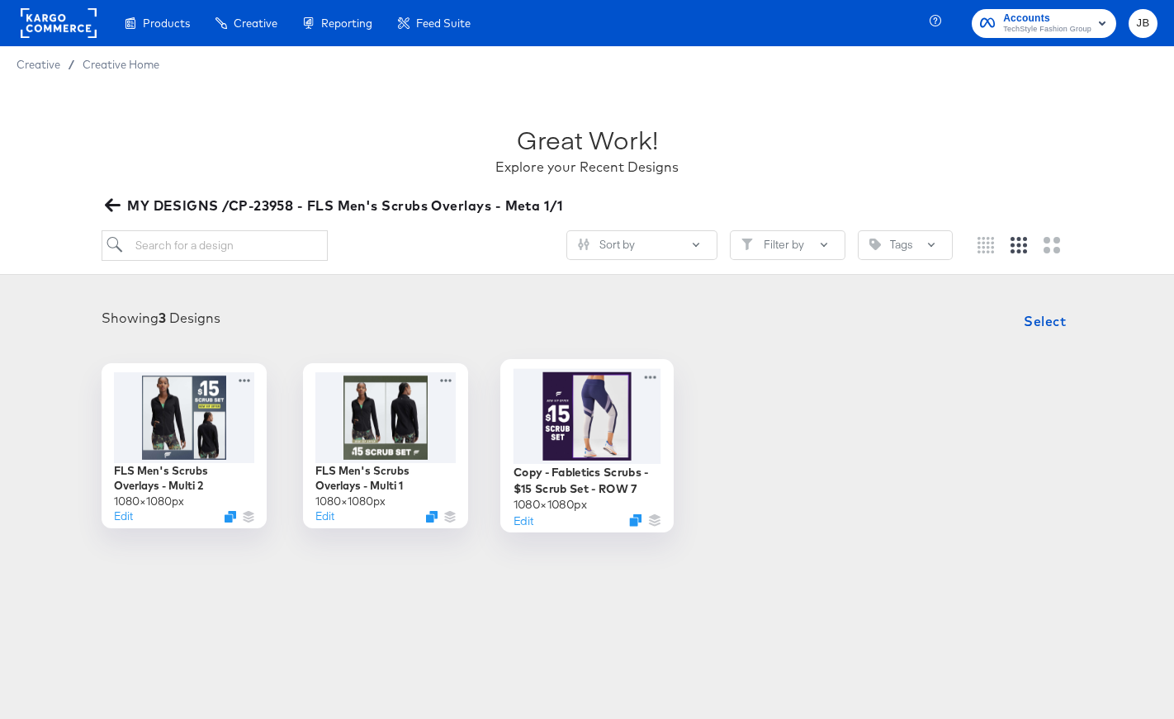
click at [595, 433] on div at bounding box center [588, 415] width 148 height 95
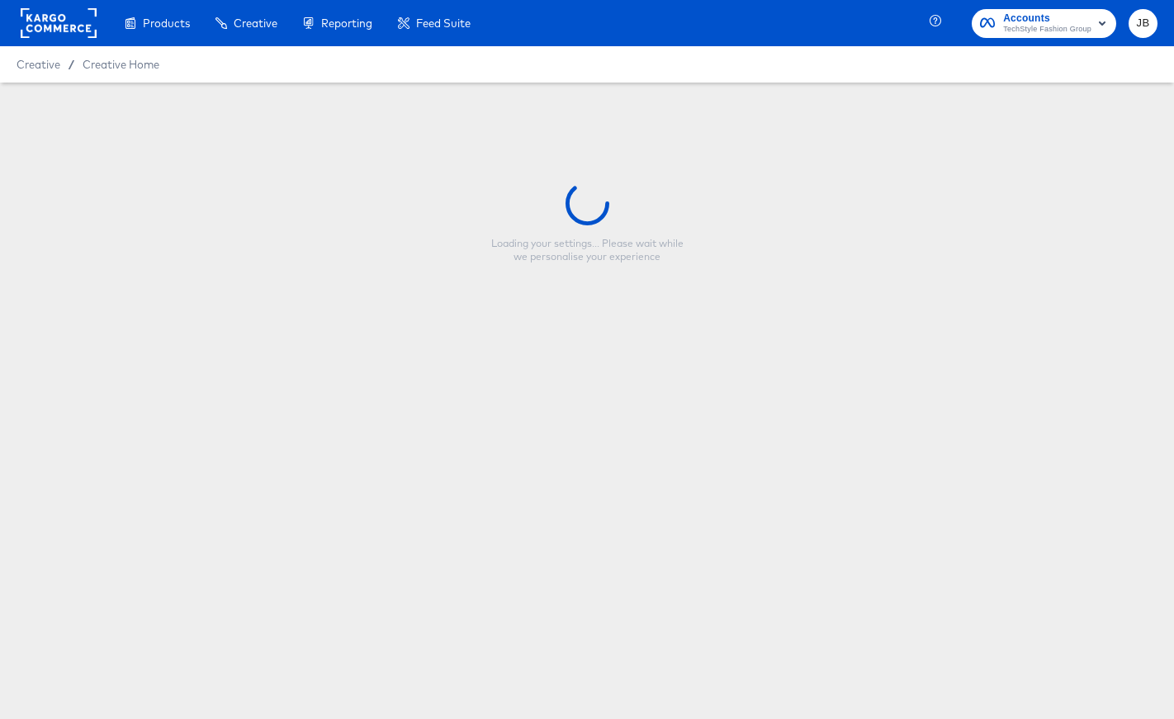
type input "Copy - Fabletics Scrubs - $15 Scrub Set - ROW 7"
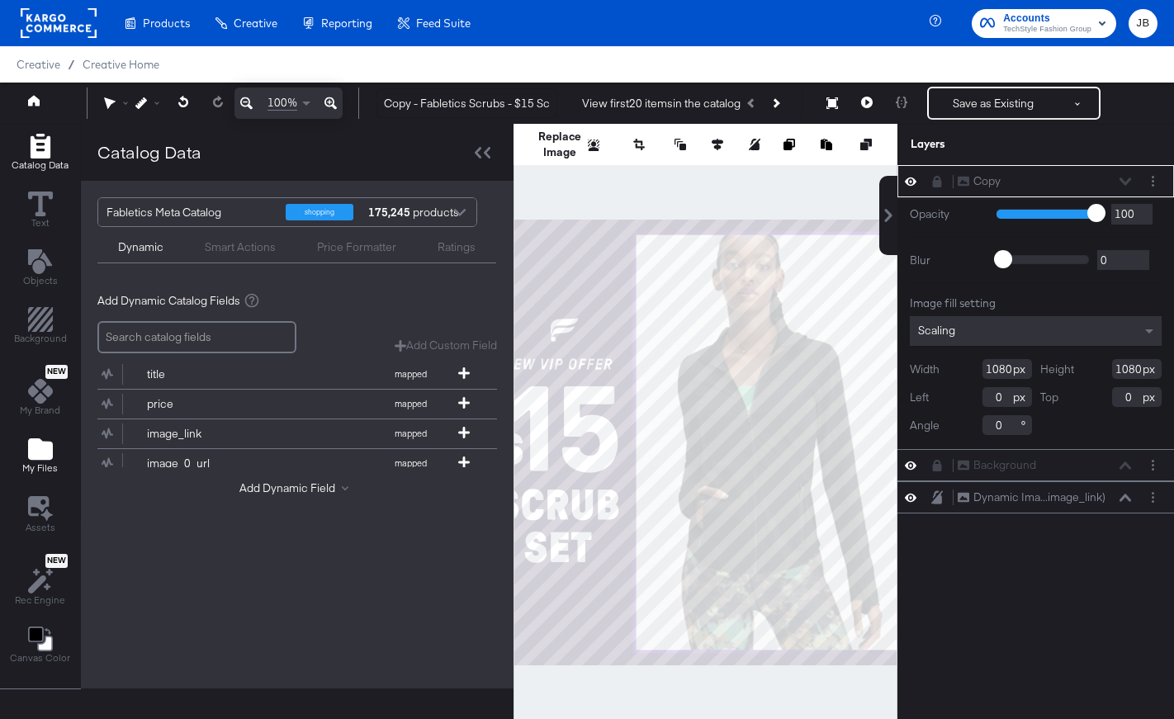
click at [33, 445] on icon "Add Files" at bounding box center [40, 448] width 25 height 21
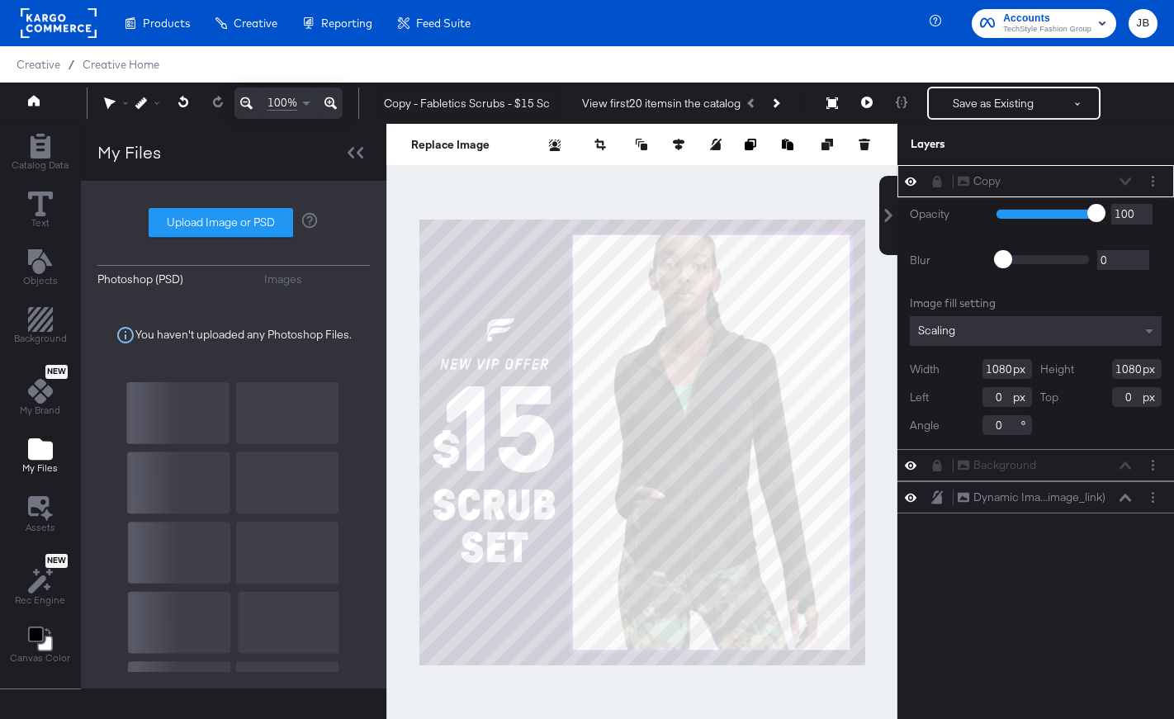
click at [276, 285] on div "Images" at bounding box center [283, 280] width 38 height 16
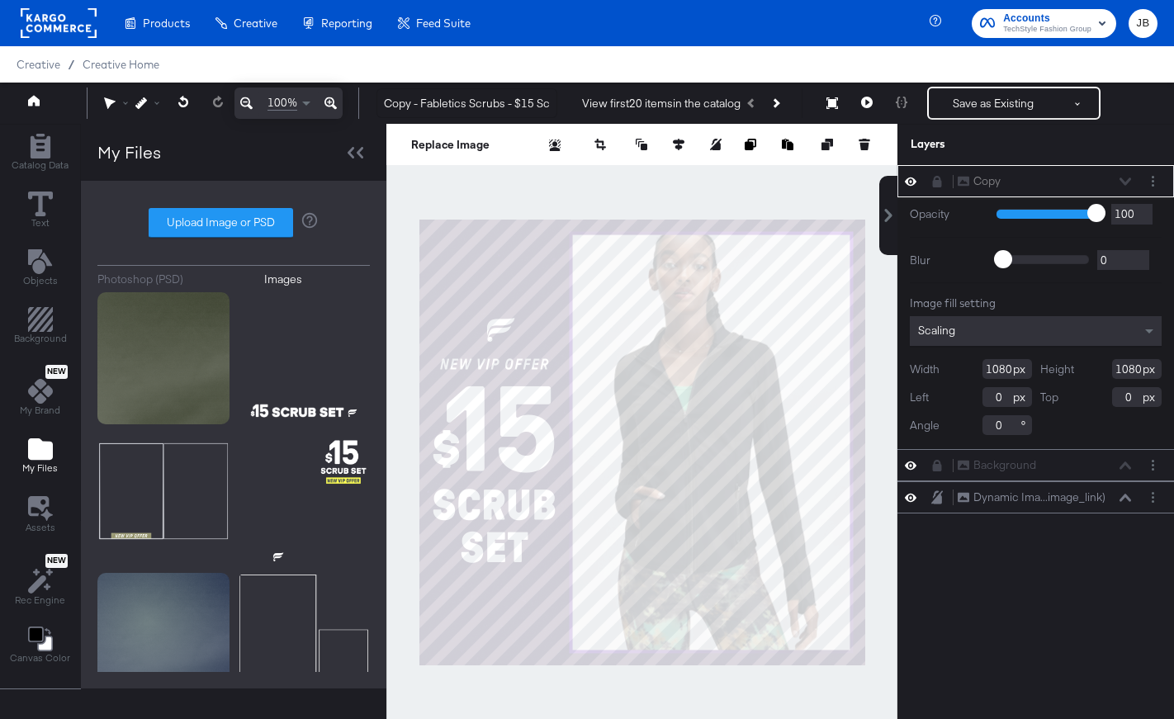
click at [233, 205] on div "Photoshop (PSD) Images Upload Image or PSD" at bounding box center [233, 434] width 272 height 475
click at [235, 222] on label "Upload Image or PSD" at bounding box center [220, 223] width 143 height 28
click at [234, 223] on input "Upload Image or PSD" at bounding box center [234, 223] width 0 height 0
type input "C:\fakepath\17.png"
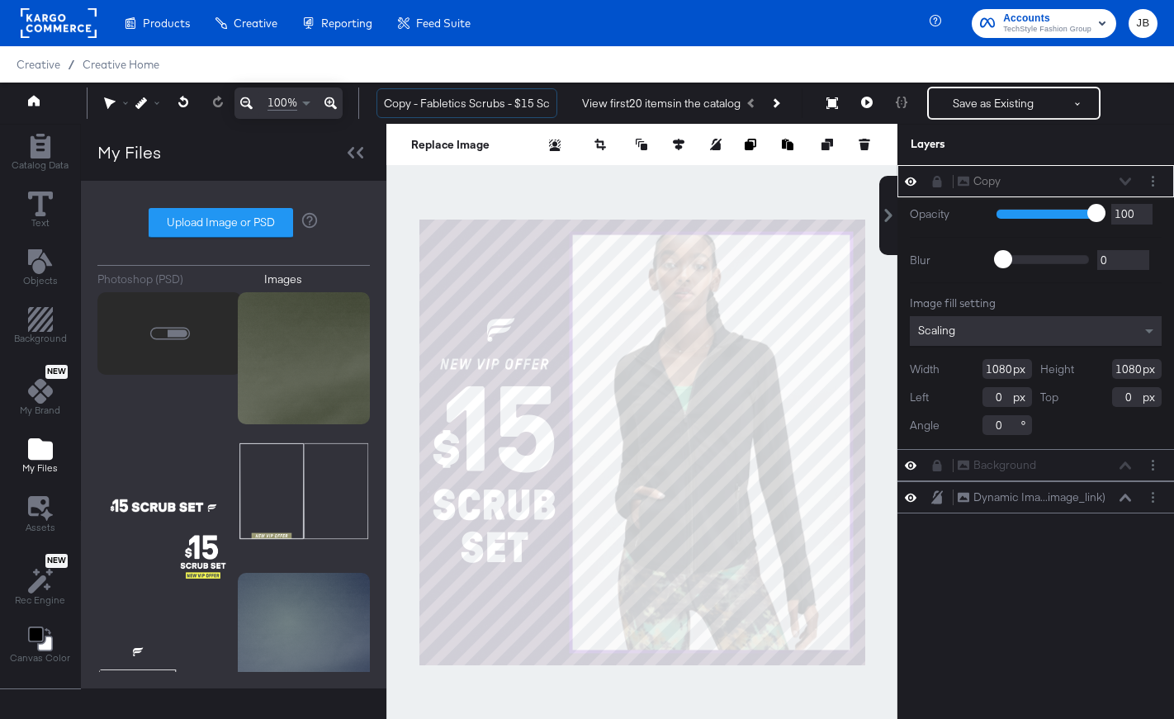
drag, startPoint x: 423, startPoint y: 101, endPoint x: 358, endPoint y: 103, distance: 64.4
click at [358, 103] on div "100% Copy - Fabletics Scrubs - $15 Scrub Set - ROW 7 View first 20 items in the…" at bounding box center [587, 103] width 1174 height 41
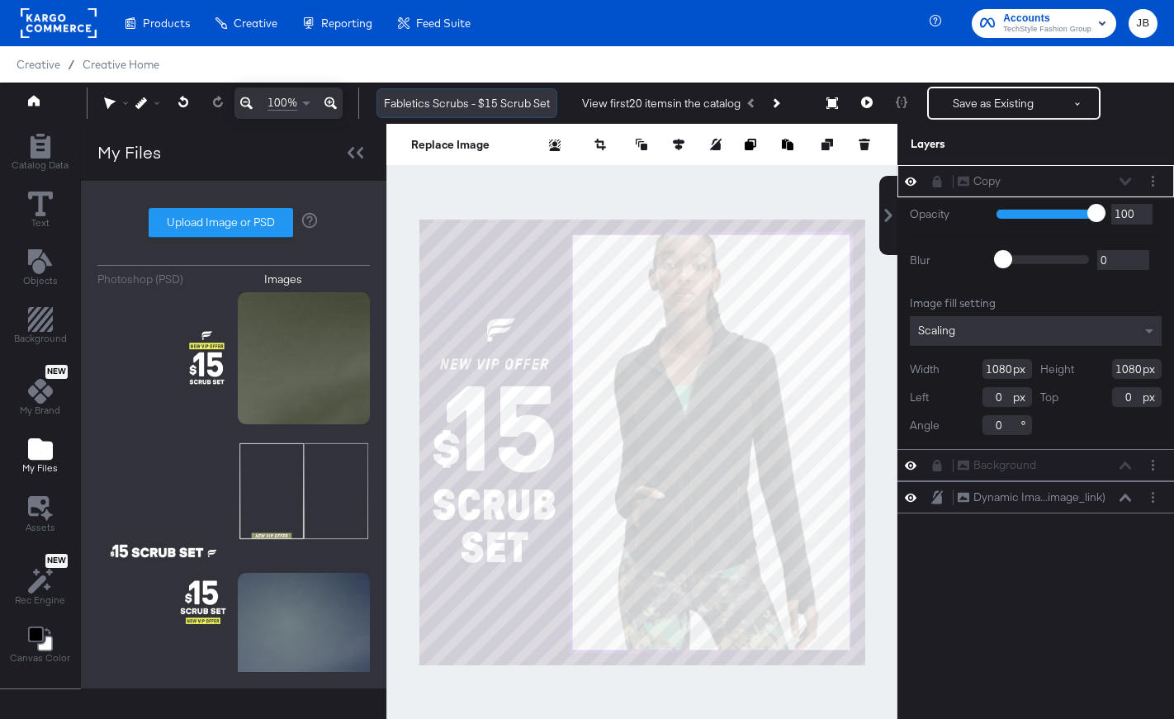
click at [428, 94] on input "Fabletics Scrubs - $15 Scrub Set - ROW 7" at bounding box center [466, 103] width 181 height 31
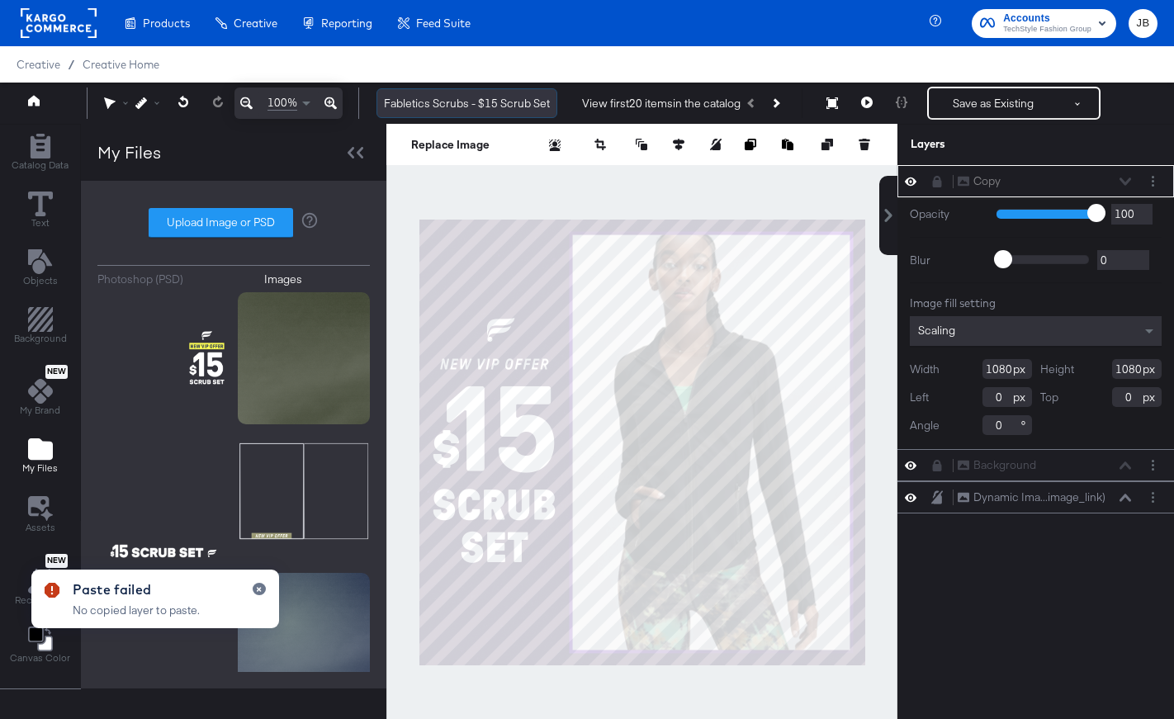
click at [431, 110] on input "Fabletics Scrubs - $15 Scrub Set - ROW 7" at bounding box center [466, 103] width 181 height 31
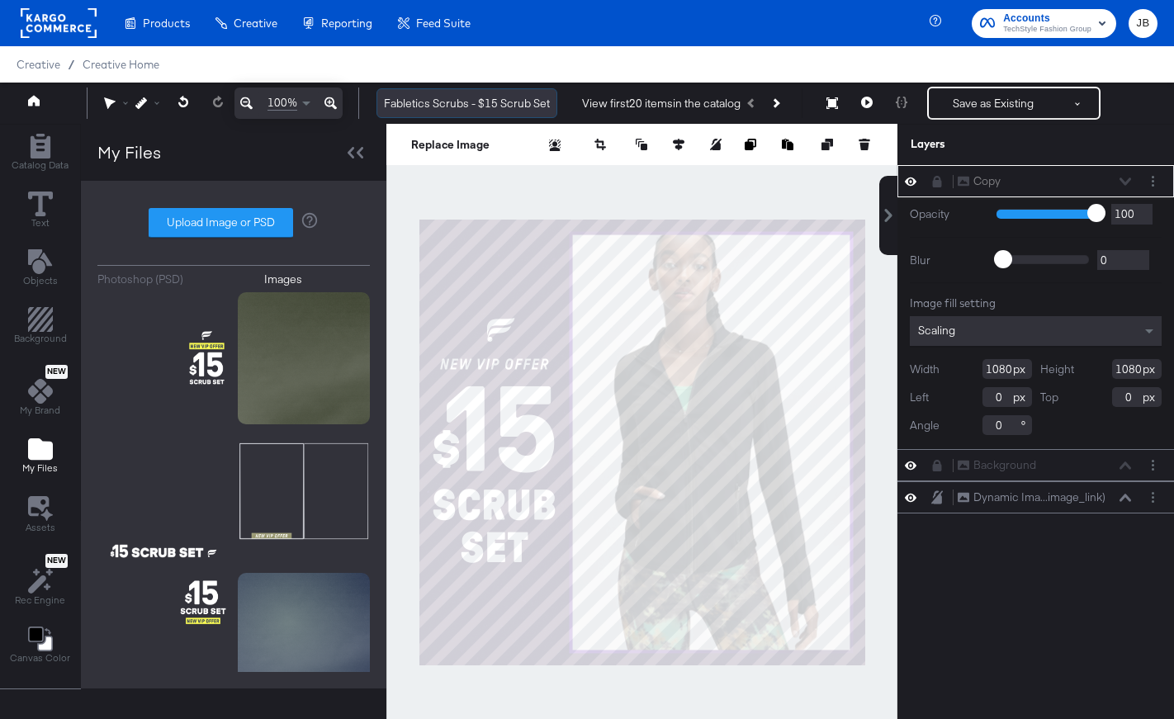
click at [503, 107] on input "Fabletics Scrubs - $15 Scrub Set - ROW 7" at bounding box center [466, 103] width 181 height 31
type input "FLS Men's - Single Image 1"
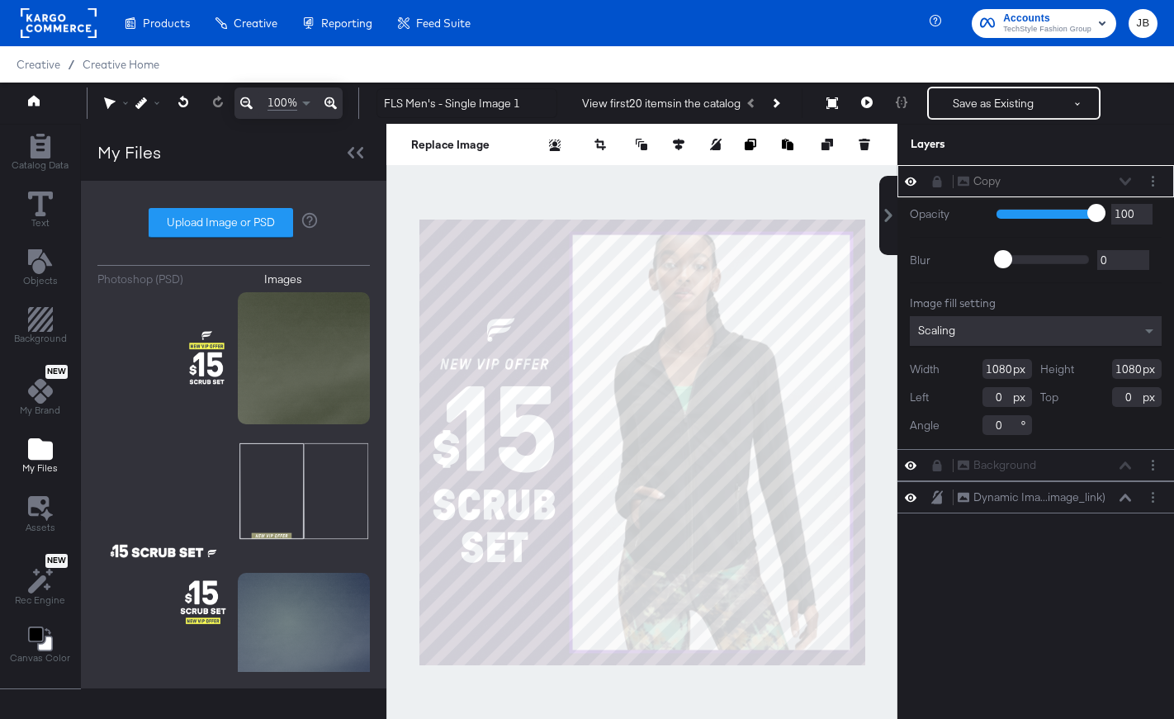
click at [557, 187] on div at bounding box center [641, 442] width 511 height 637
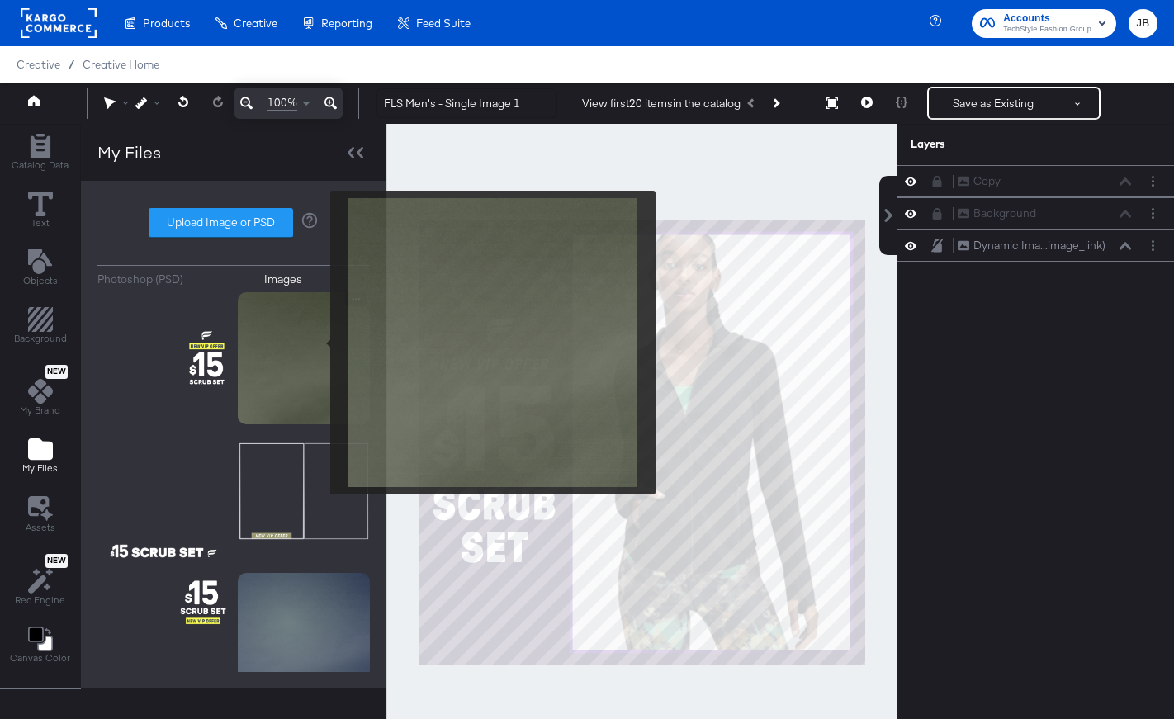
click at [320, 343] on img at bounding box center [304, 358] width 132 height 132
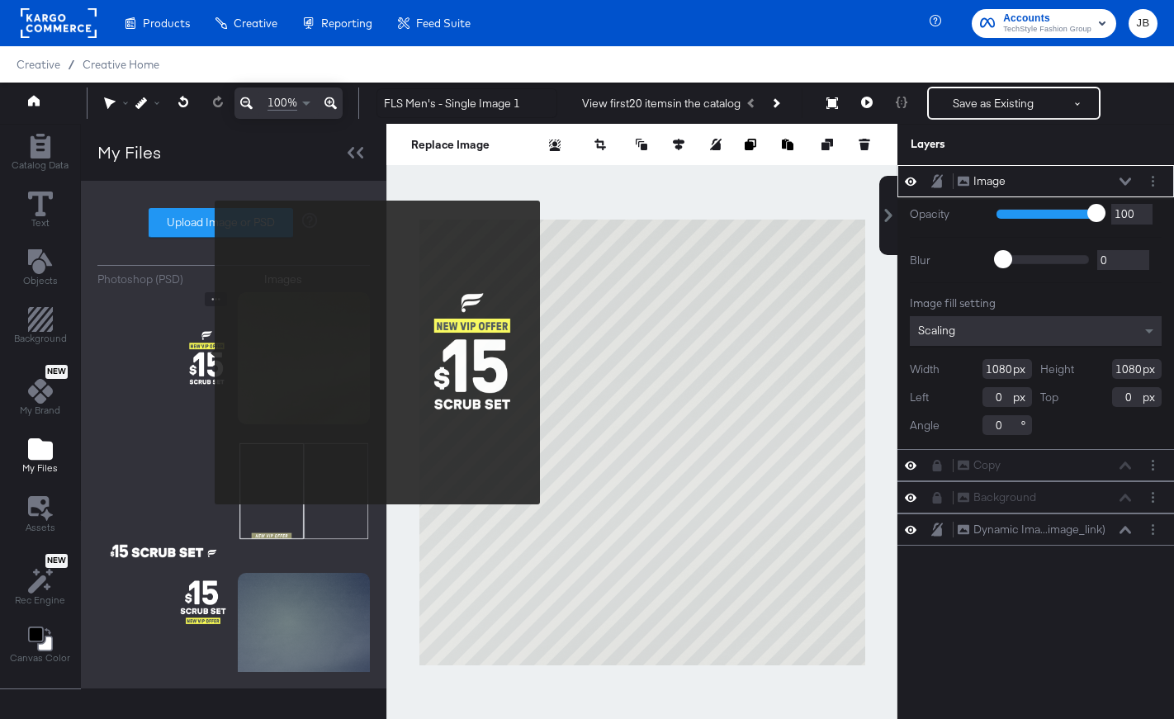
click at [204, 353] on img at bounding box center [163, 358] width 132 height 132
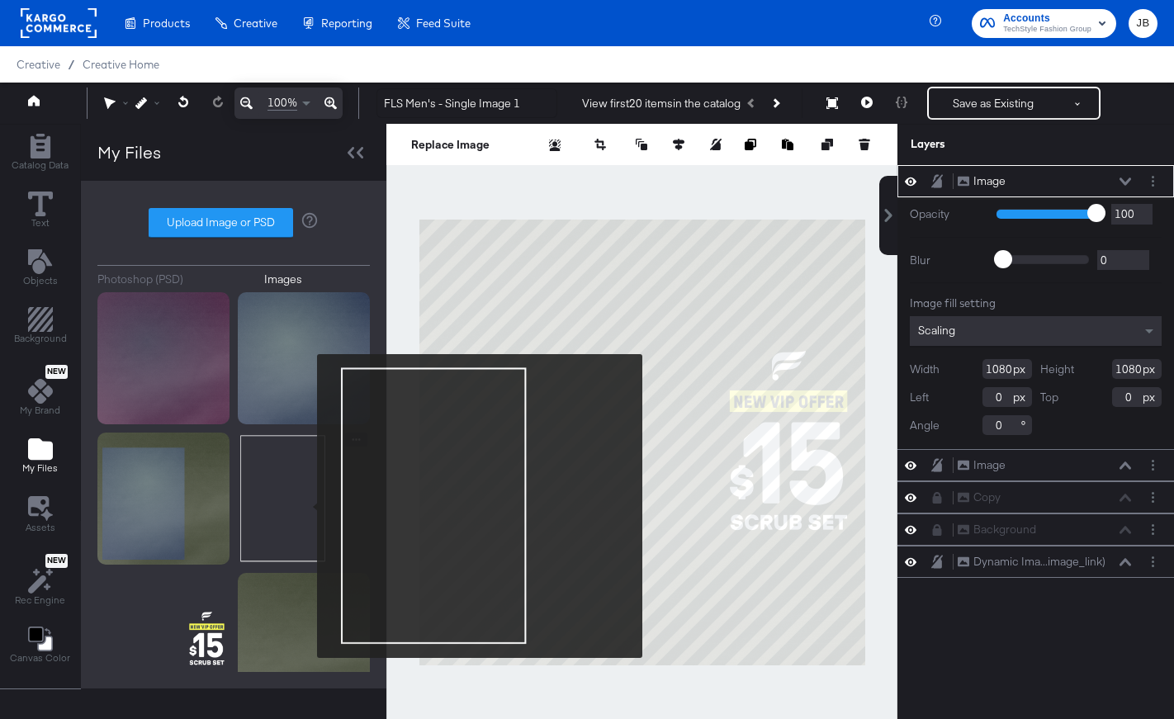
click at [306, 506] on img at bounding box center [304, 499] width 132 height 132
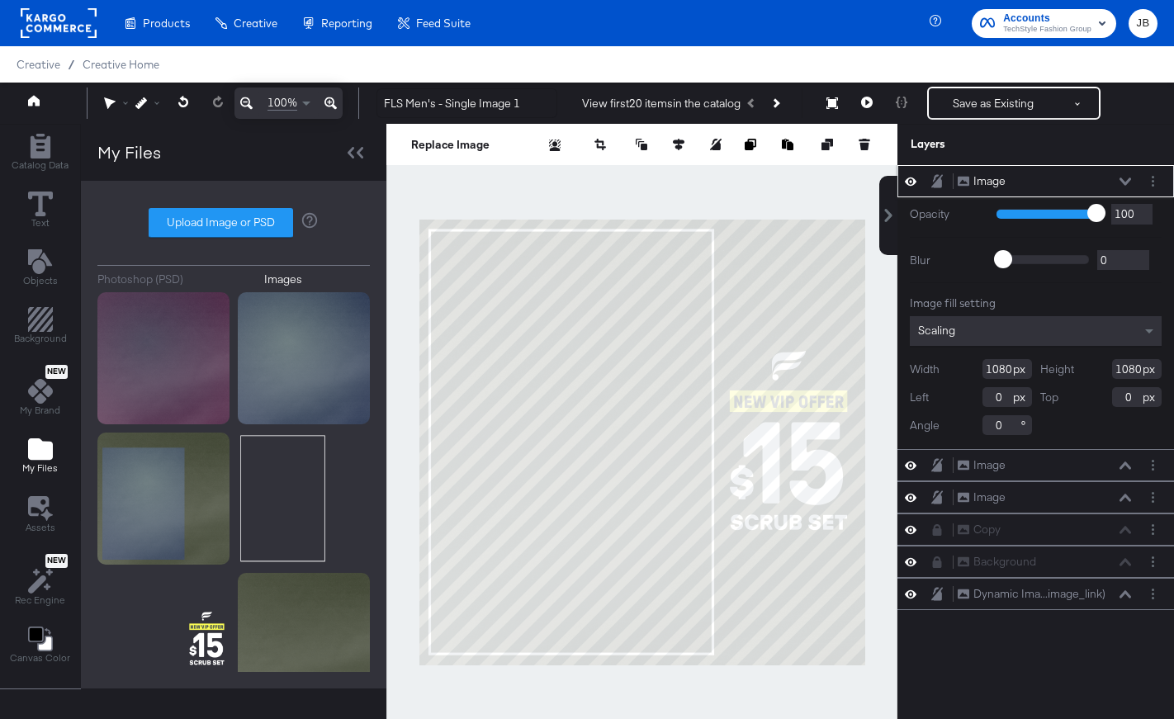
click at [1128, 176] on div "Image Image" at bounding box center [1044, 181] width 175 height 17
click at [1126, 175] on div "Image Image" at bounding box center [1044, 181] width 175 height 17
click at [1125, 181] on icon at bounding box center [1126, 182] width 12 height 8
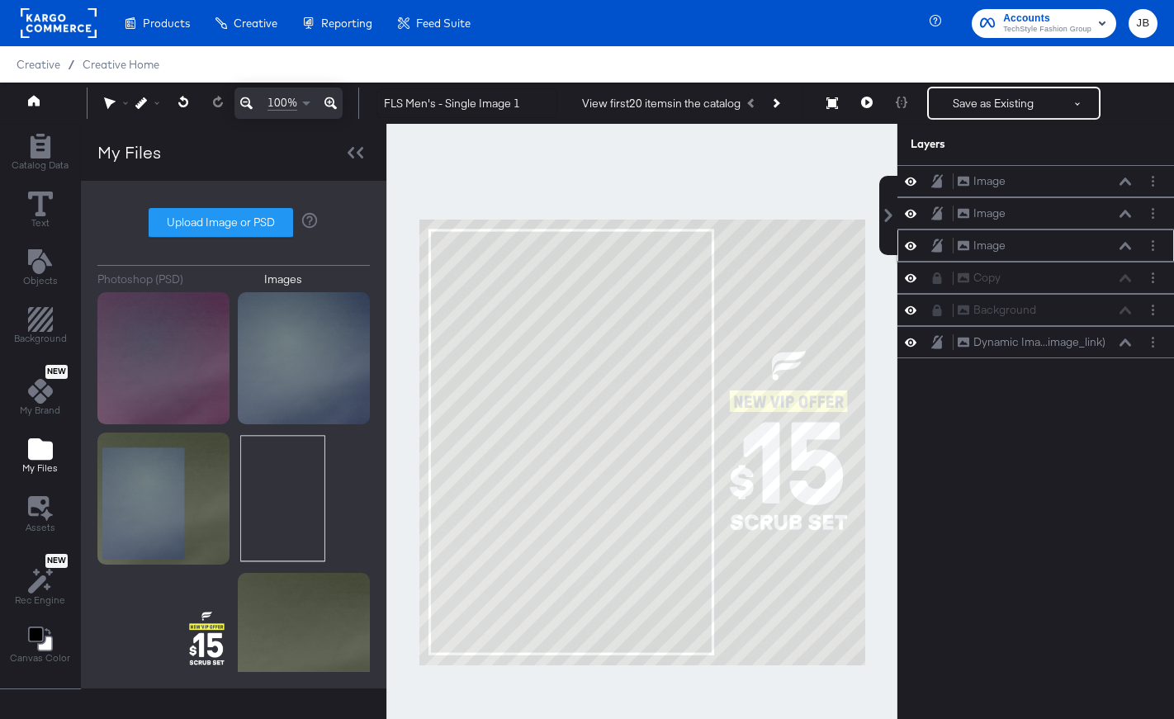
drag, startPoint x: 1106, startPoint y: 343, endPoint x: 1098, endPoint y: 244, distance: 98.6
click at [1096, 237] on div "Image Image Image Image Image Image Copy Copy Background Background Dynamic Ima…" at bounding box center [1035, 261] width 277 height 193
drag, startPoint x: 1115, startPoint y: 338, endPoint x: 1111, endPoint y: 213, distance: 124.7
click at [1111, 213] on div "Dynamic Ima...image_link) Dynamic Image (image_link)" at bounding box center [1040, 220] width 175 height 17
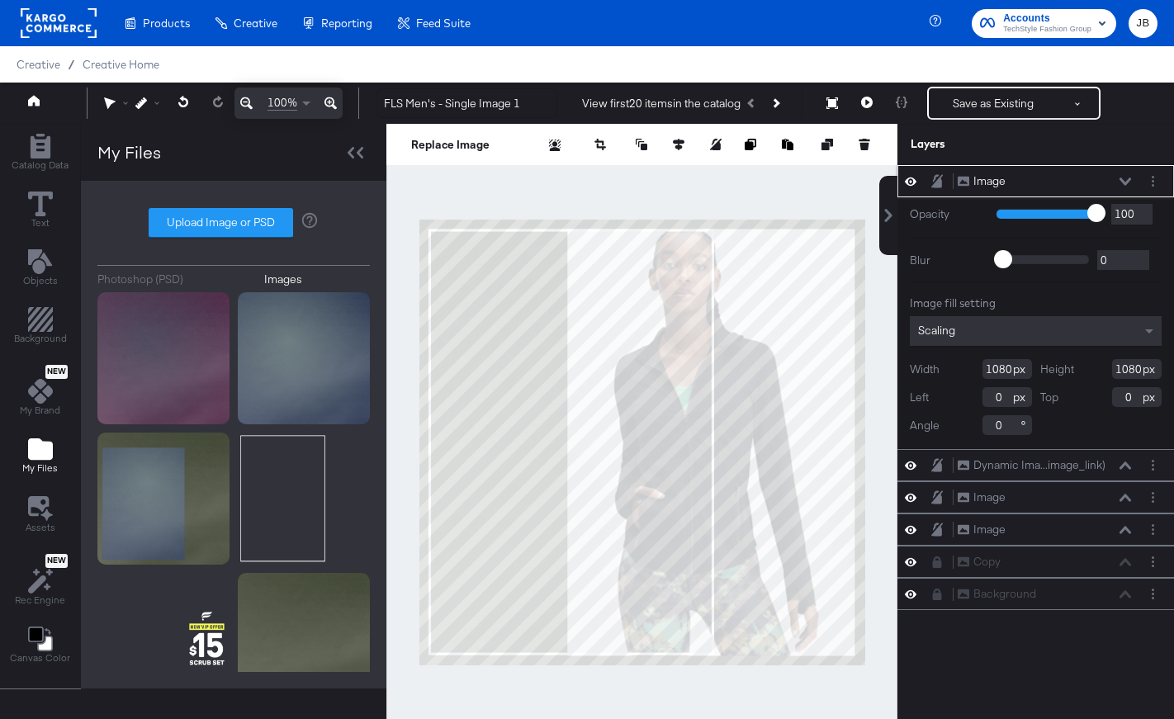
click at [1119, 177] on div "Image Image" at bounding box center [1044, 181] width 175 height 17
click at [1128, 187] on div "Image Image" at bounding box center [1044, 181] width 175 height 17
click at [1127, 182] on icon at bounding box center [1126, 182] width 12 height 8
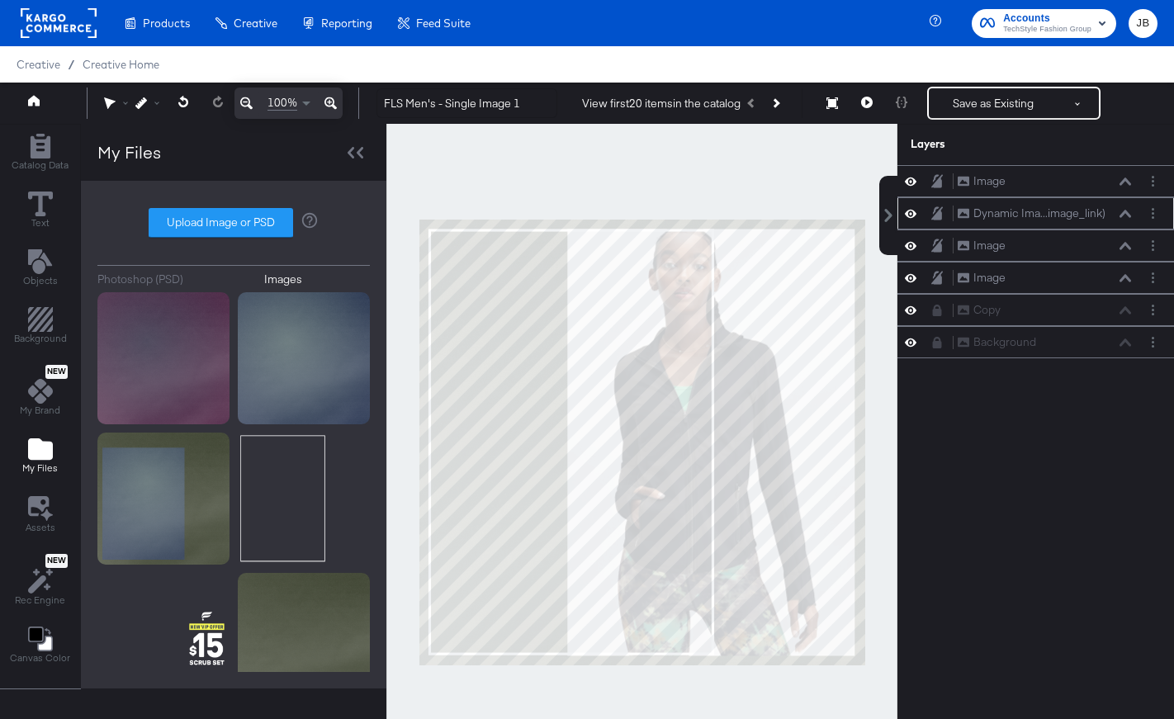
click at [1127, 216] on icon at bounding box center [1126, 214] width 12 height 8
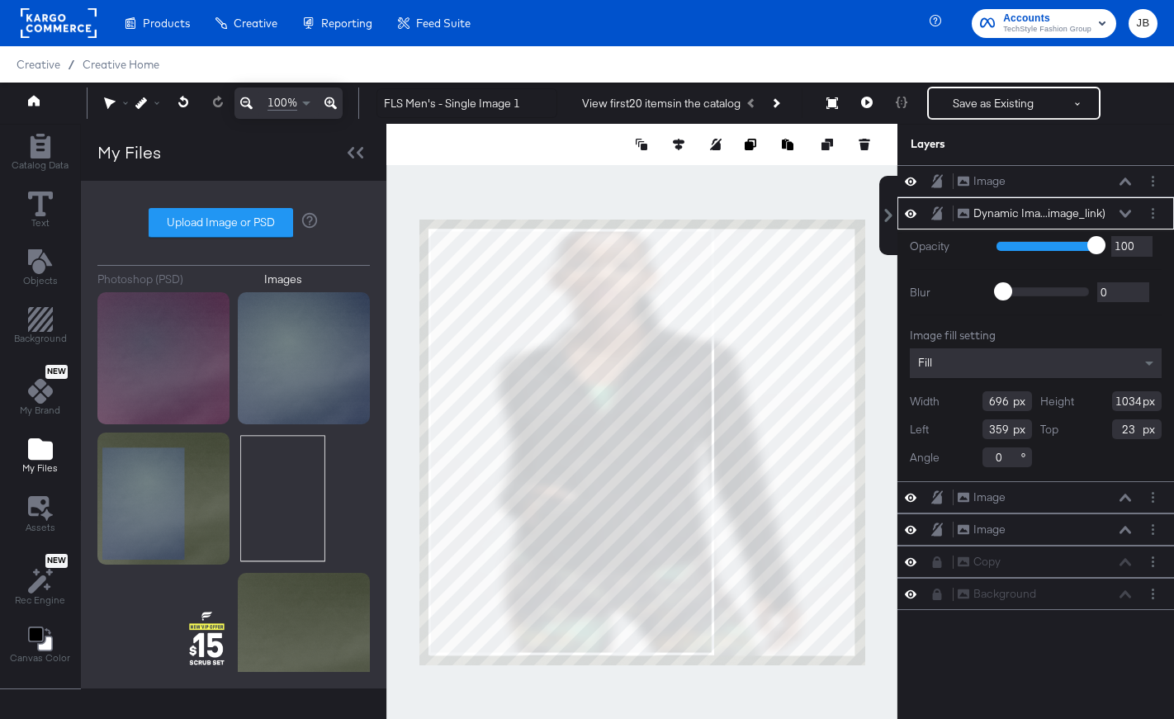
type input "1029"
type input "26"
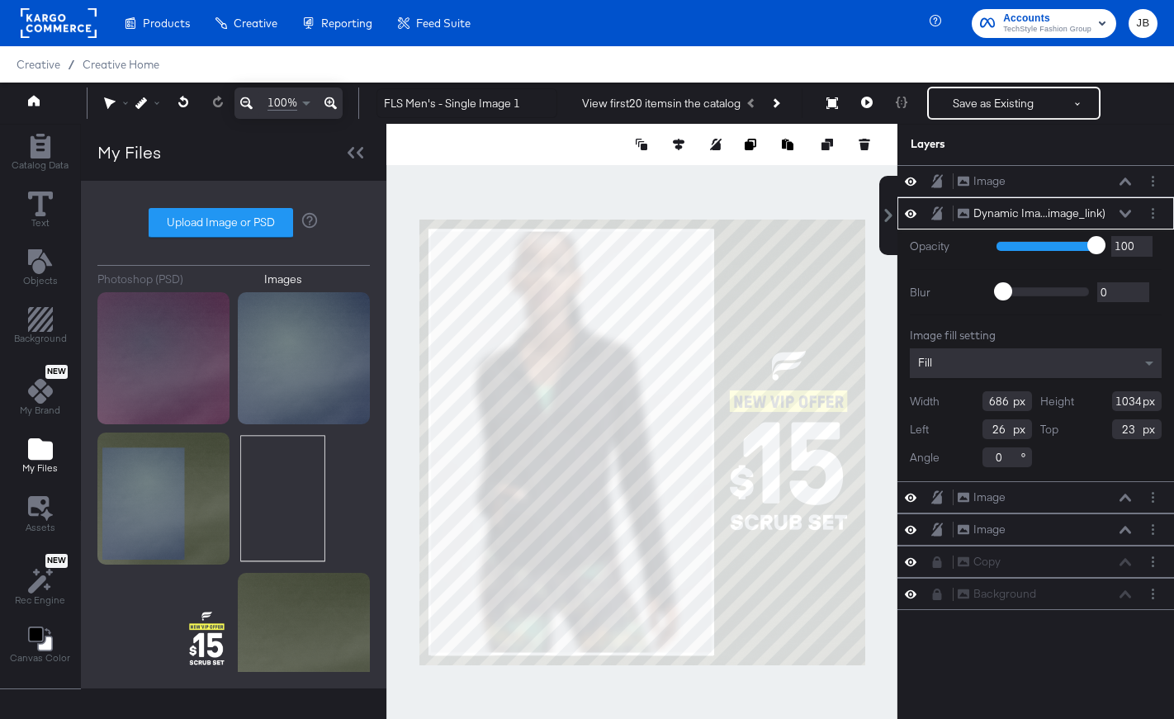
type input "684"
type input "28"
click at [746, 196] on div at bounding box center [641, 442] width 511 height 637
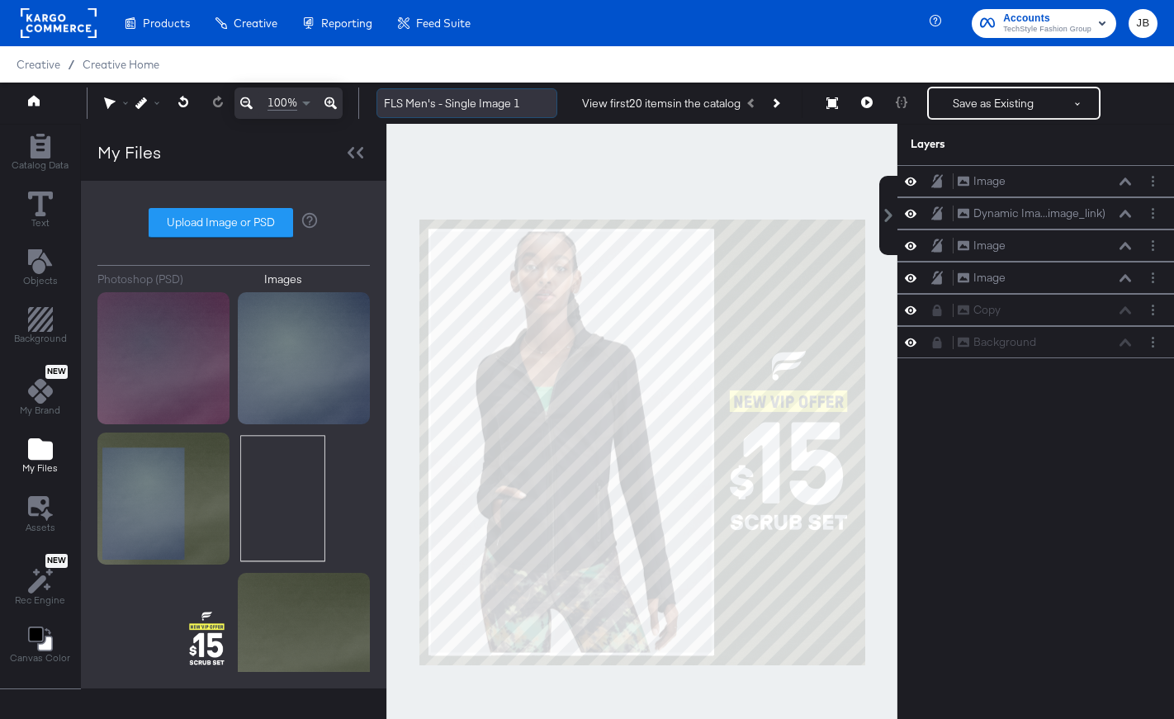
click at [521, 106] on input "FLS Men's - Single Image 1" at bounding box center [466, 103] width 181 height 31
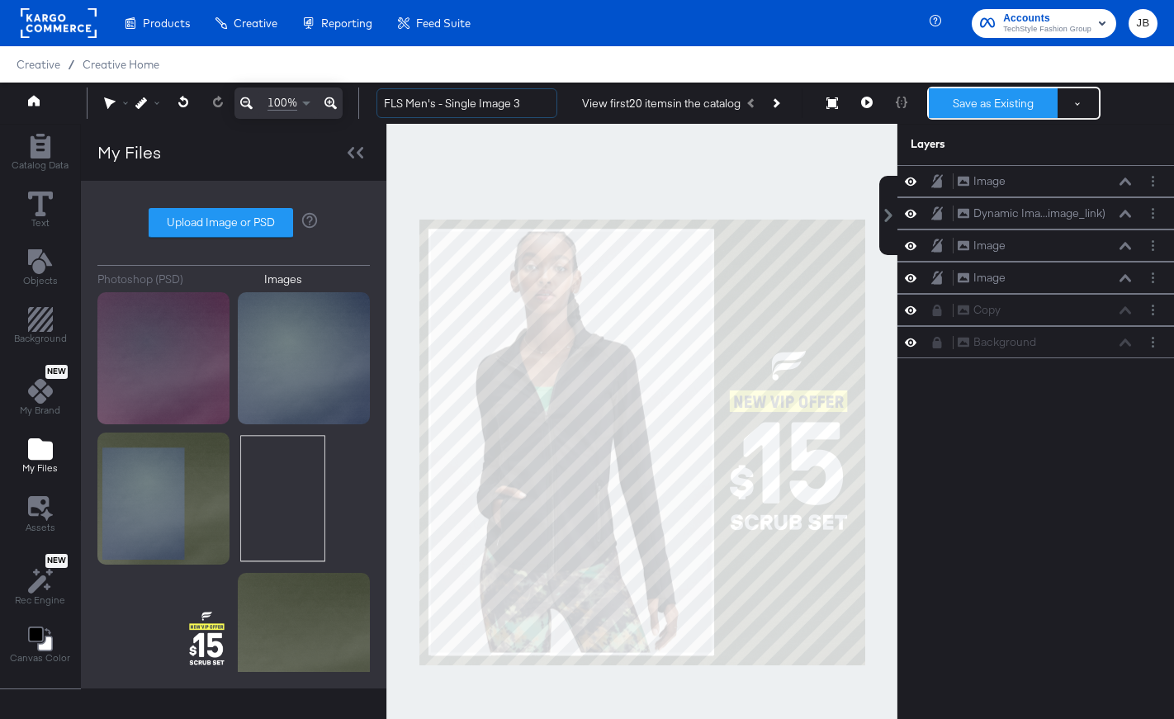
type input "FLS Men's - Single Image 3"
click at [973, 109] on button "Save as Existing" at bounding box center [993, 103] width 129 height 30
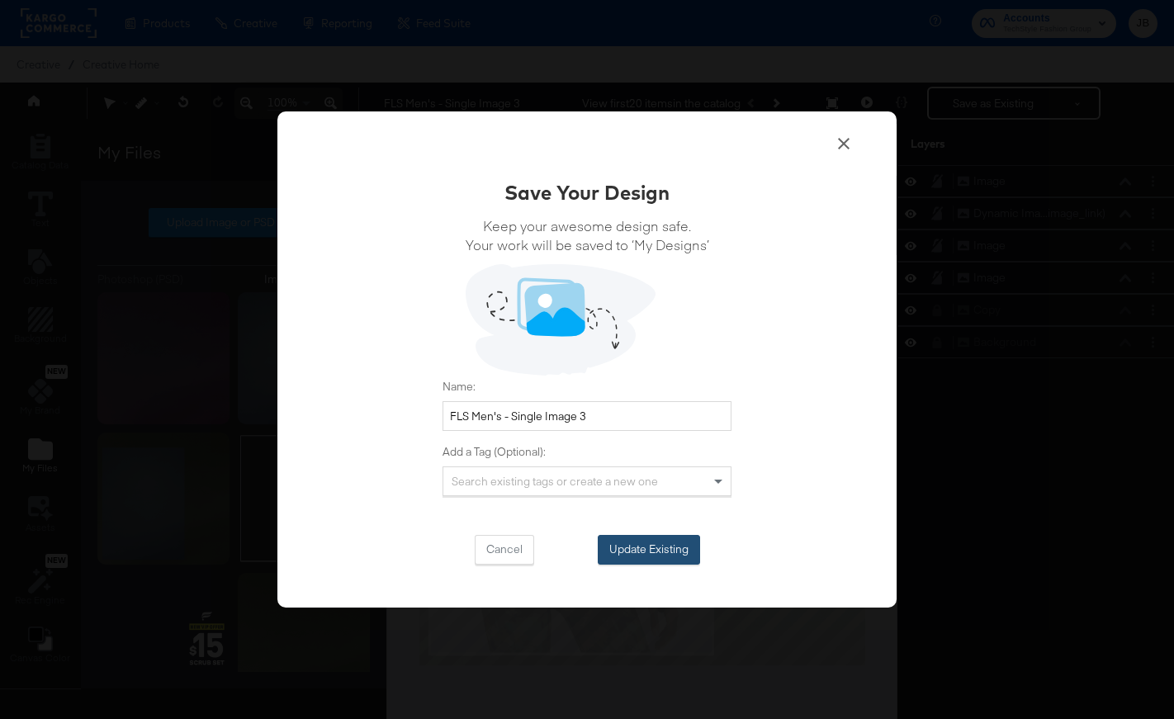
click at [668, 542] on button "Update Existing" at bounding box center [649, 550] width 102 height 30
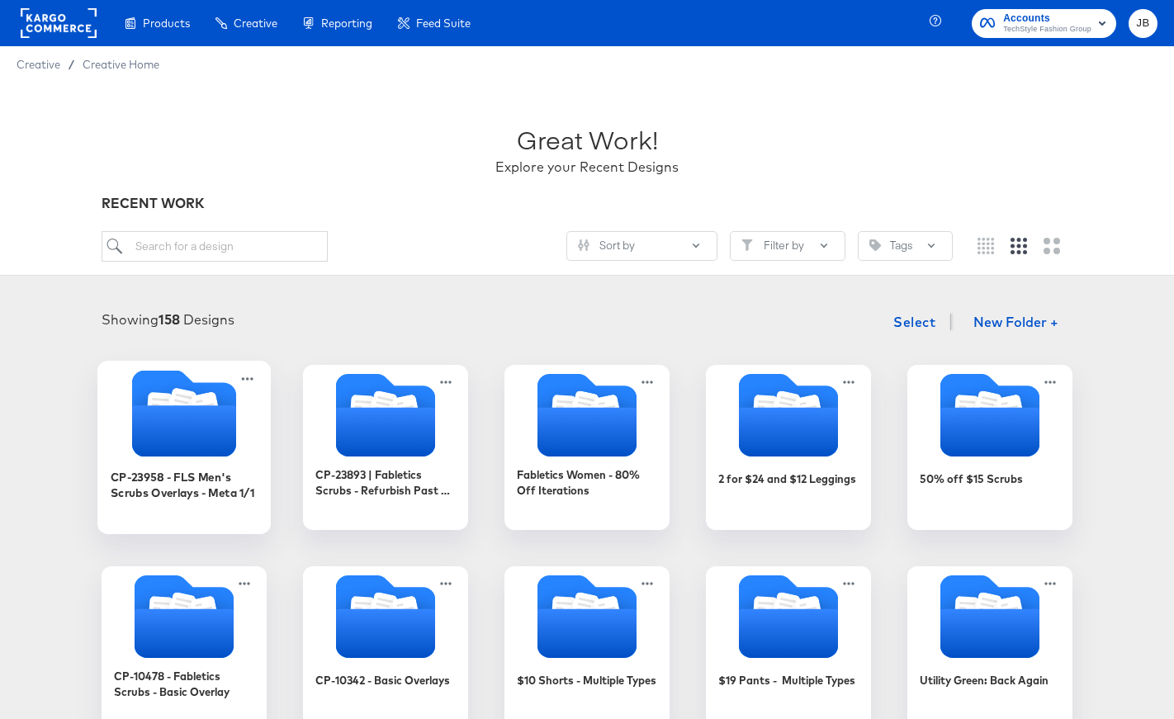
click at [206, 433] on icon "Folder" at bounding box center [184, 430] width 104 height 51
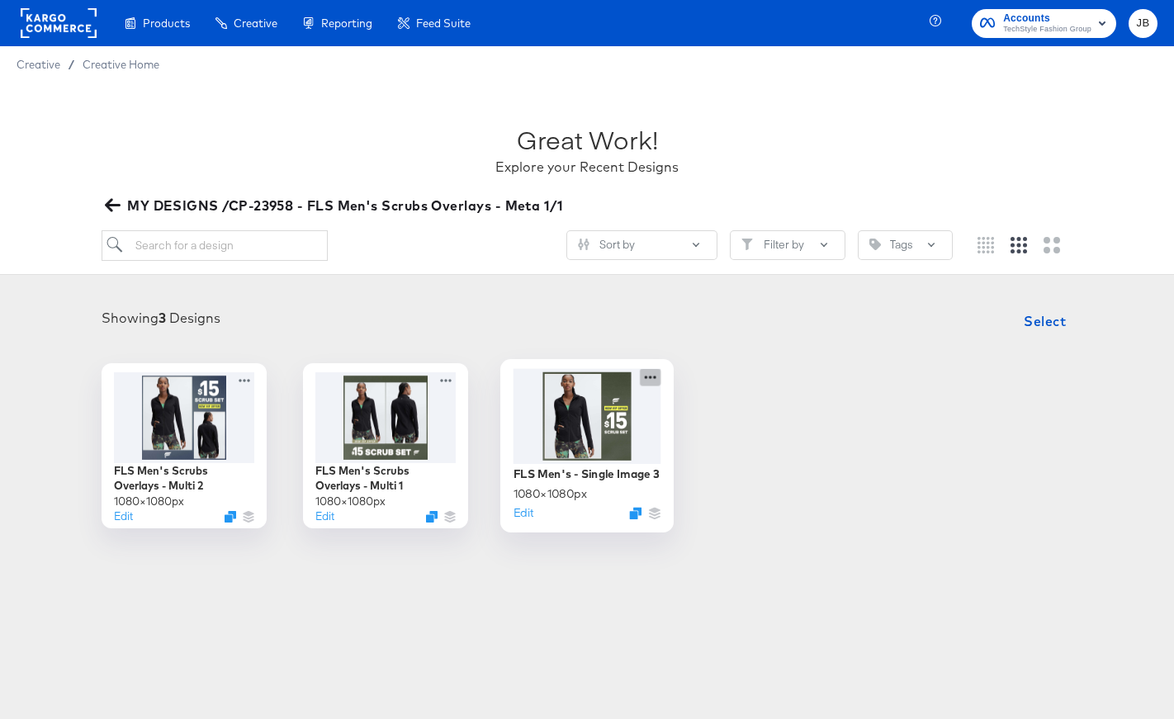
click at [650, 372] on icon at bounding box center [650, 376] width 21 height 17
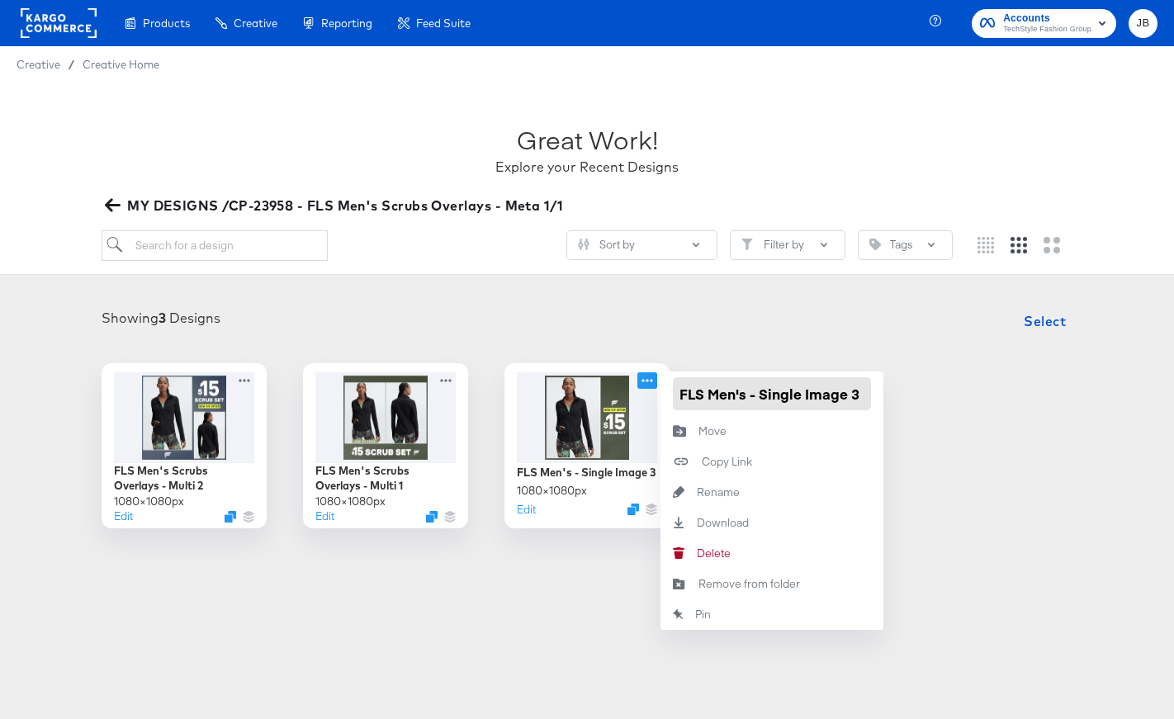
drag, startPoint x: 851, startPoint y: 391, endPoint x: 864, endPoint y: 392, distance: 12.5
click at [864, 392] on input "FLS Men's - Single Image 3" at bounding box center [772, 393] width 198 height 33
type input "FLS Men's - Single Image 1"
click at [944, 424] on div "FLS Men's Scrubs Overlays - Multi 2 1080 × 1080 px Edit FLS Men's Scrubs Overla…" at bounding box center [587, 445] width 1141 height 165
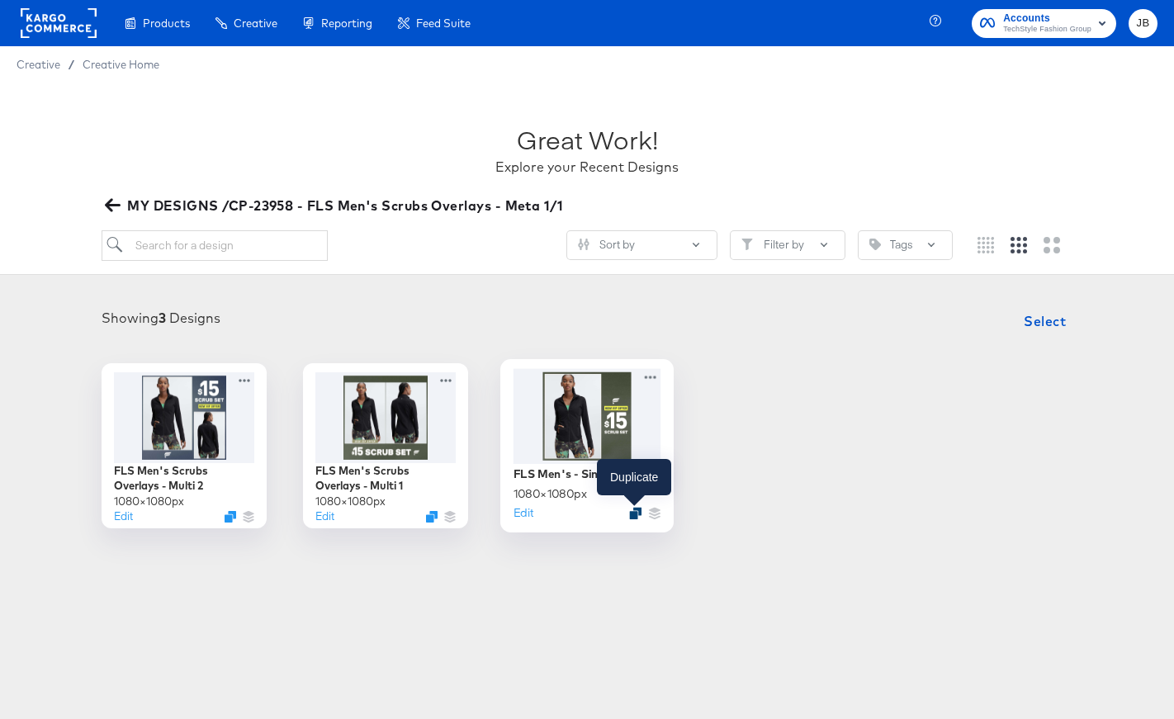
click at [635, 515] on icon "Duplicate" at bounding box center [635, 513] width 12 height 12
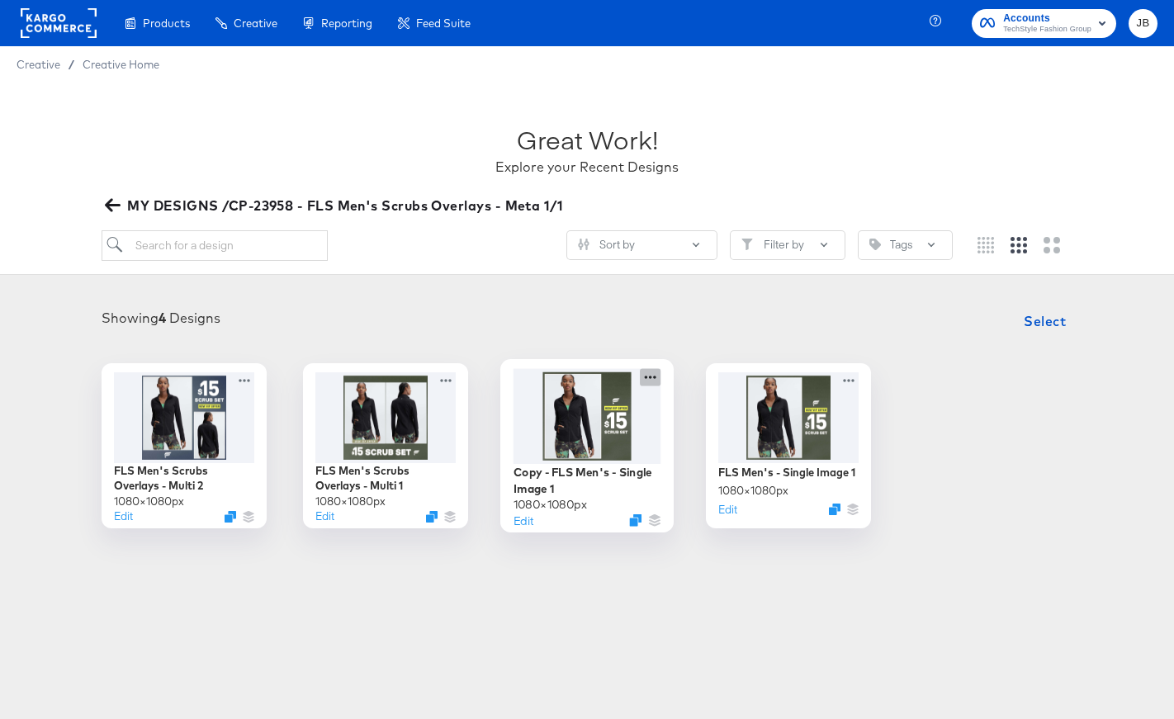
click at [646, 375] on icon at bounding box center [650, 376] width 21 height 17
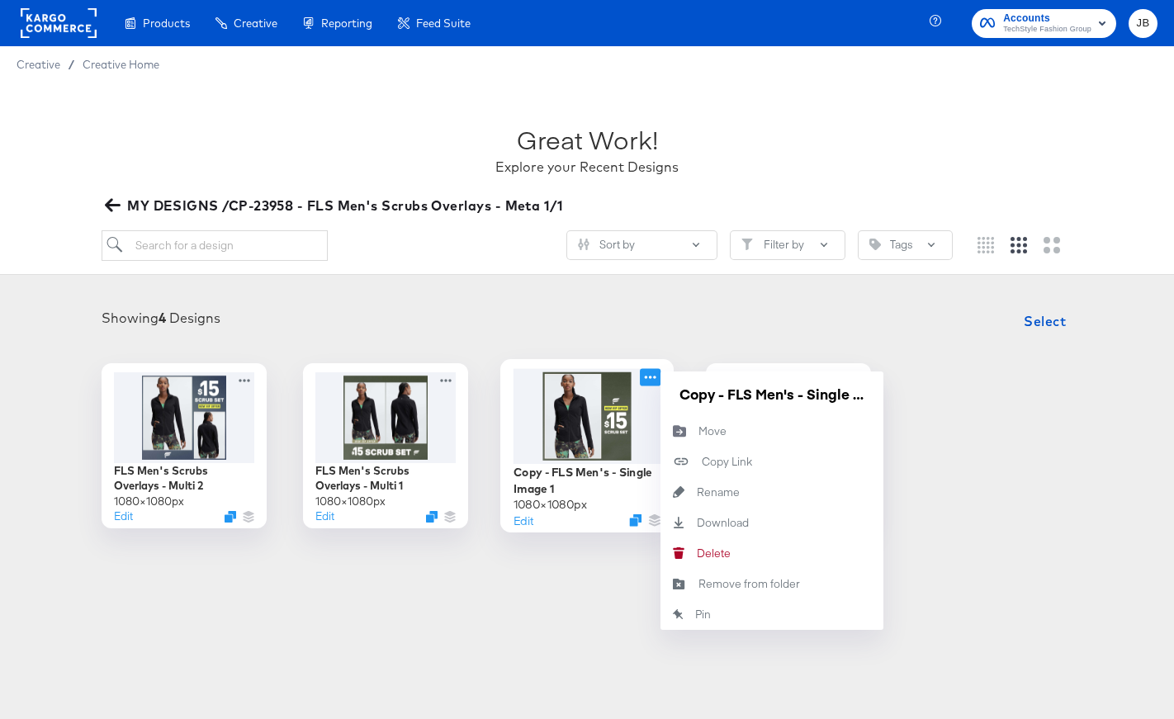
click at [576, 424] on div at bounding box center [588, 415] width 148 height 95
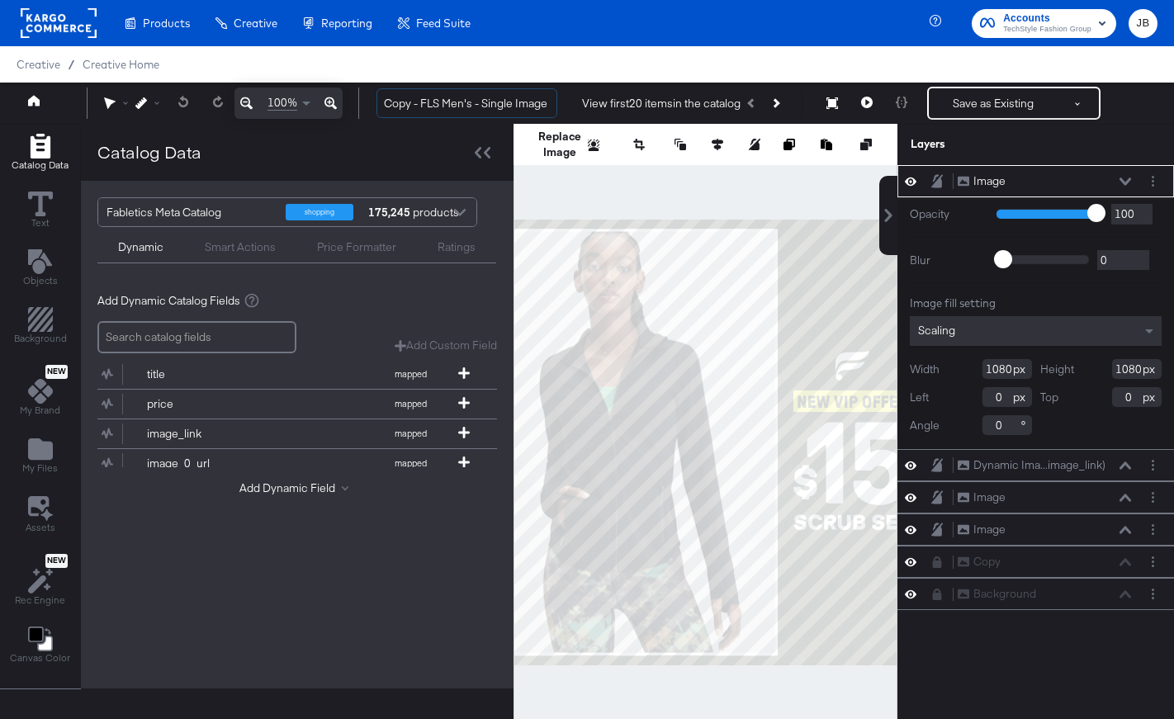
drag, startPoint x: 422, startPoint y: 103, endPoint x: 357, endPoint y: 104, distance: 65.2
click at [357, 104] on div "100% Copy - FLS Men's - Single Image 1 View first 20 items in the catalog Save …" at bounding box center [587, 103] width 1174 height 41
click at [529, 100] on input "FLS Men's - Single Image 1" at bounding box center [466, 103] width 181 height 31
type input "FLS Men's - Single Image 2"
click at [577, 195] on div at bounding box center [706, 442] width 384 height 637
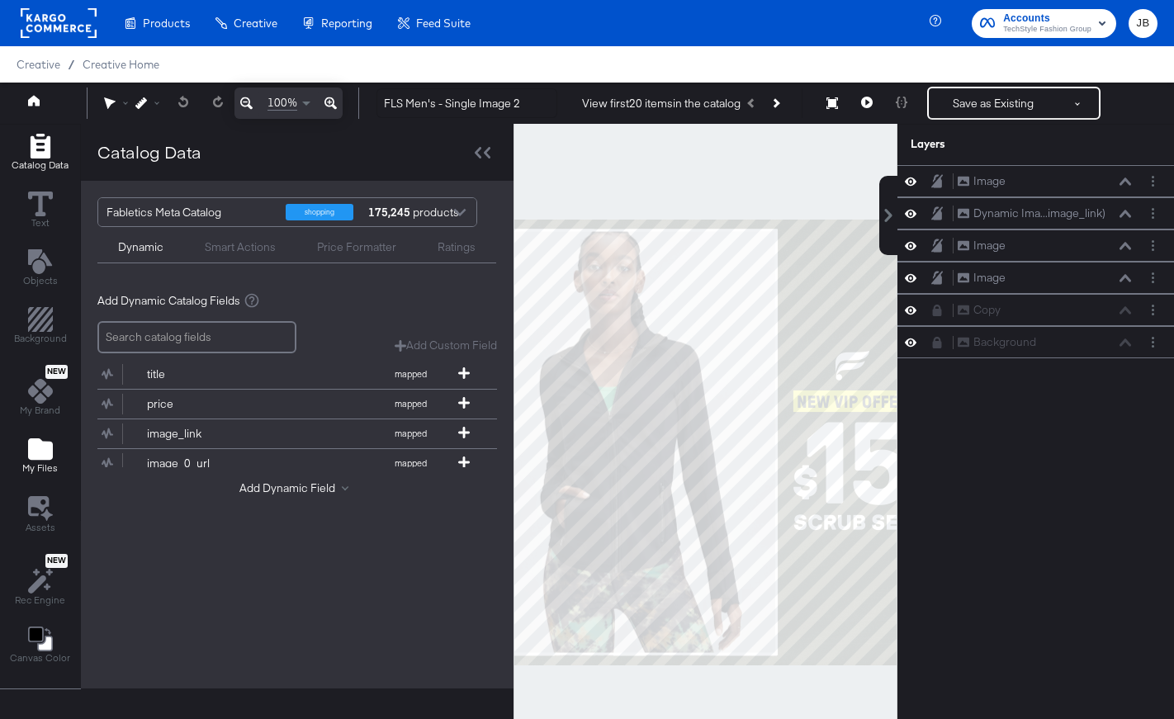
click at [29, 458] on icon "Add Files" at bounding box center [40, 448] width 25 height 21
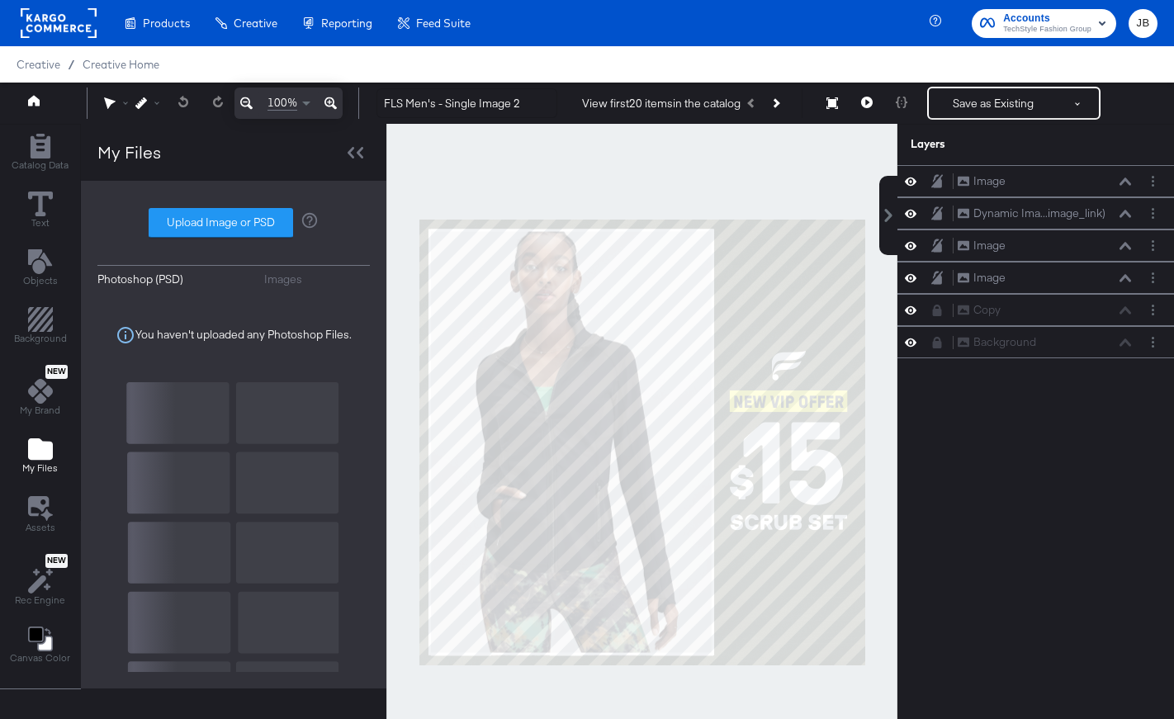
click at [282, 280] on div "Images" at bounding box center [283, 280] width 38 height 16
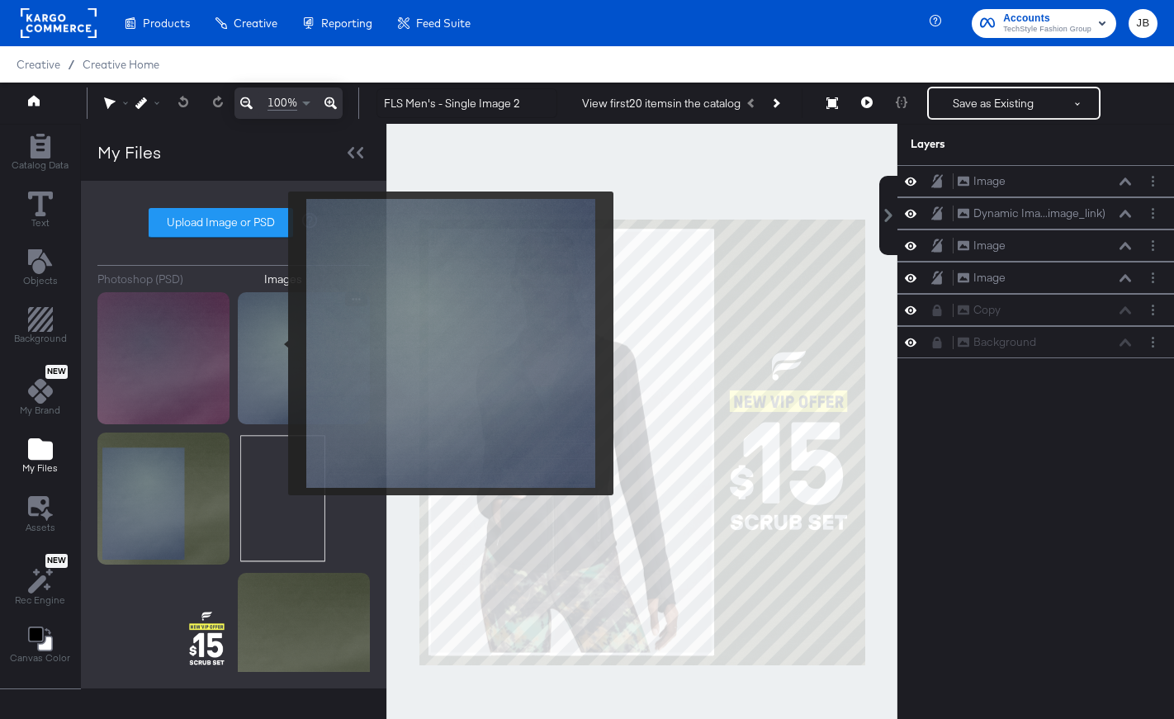
click at [277, 343] on img at bounding box center [304, 358] width 132 height 132
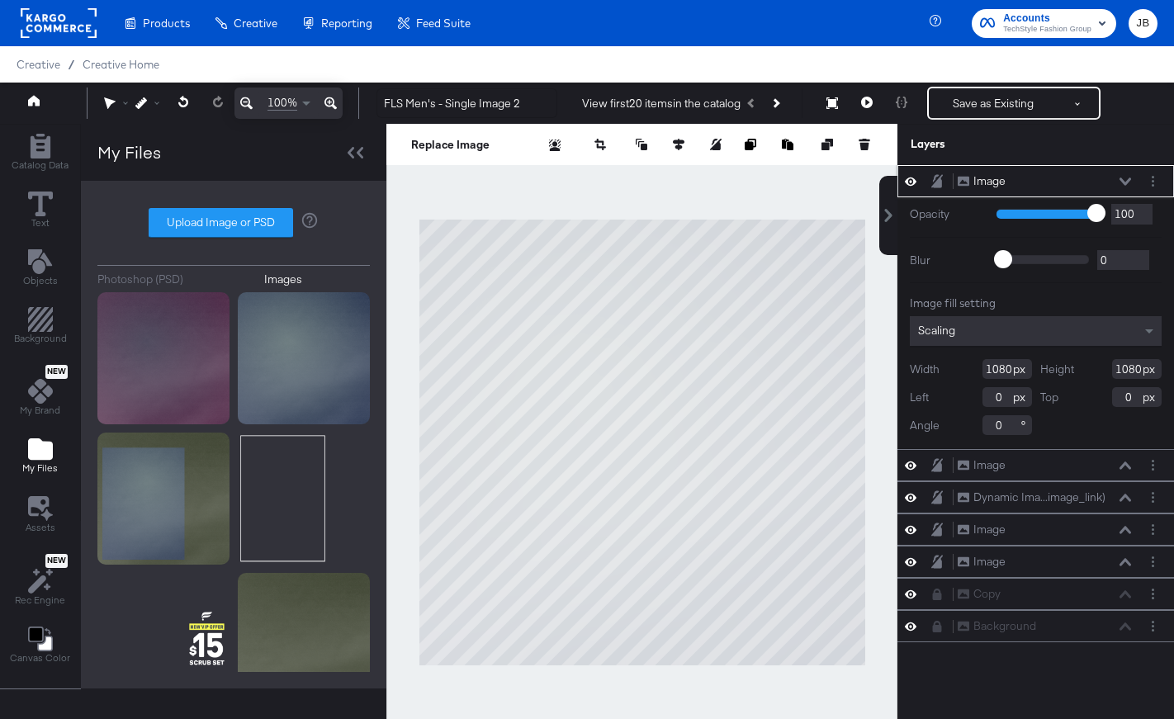
click at [1124, 179] on icon at bounding box center [1126, 182] width 12 height 8
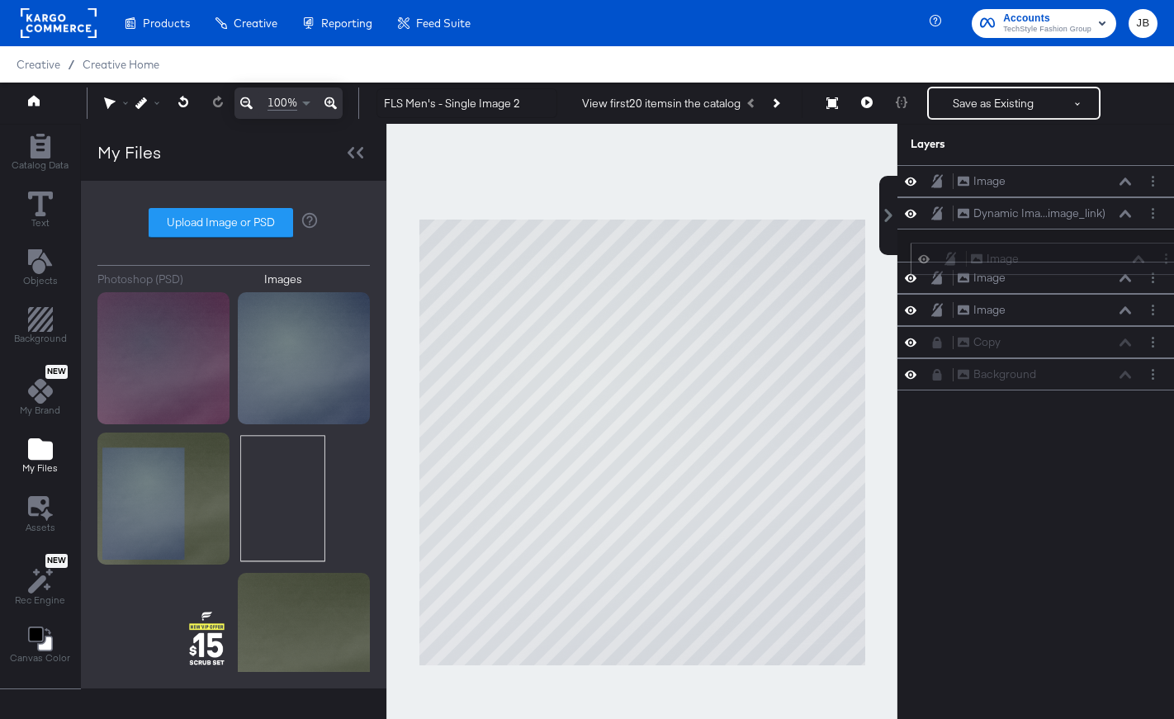
drag, startPoint x: 1088, startPoint y: 182, endPoint x: 1101, endPoint y: 267, distance: 85.2
click at [1101, 267] on div "Image Image" at bounding box center [1057, 258] width 175 height 17
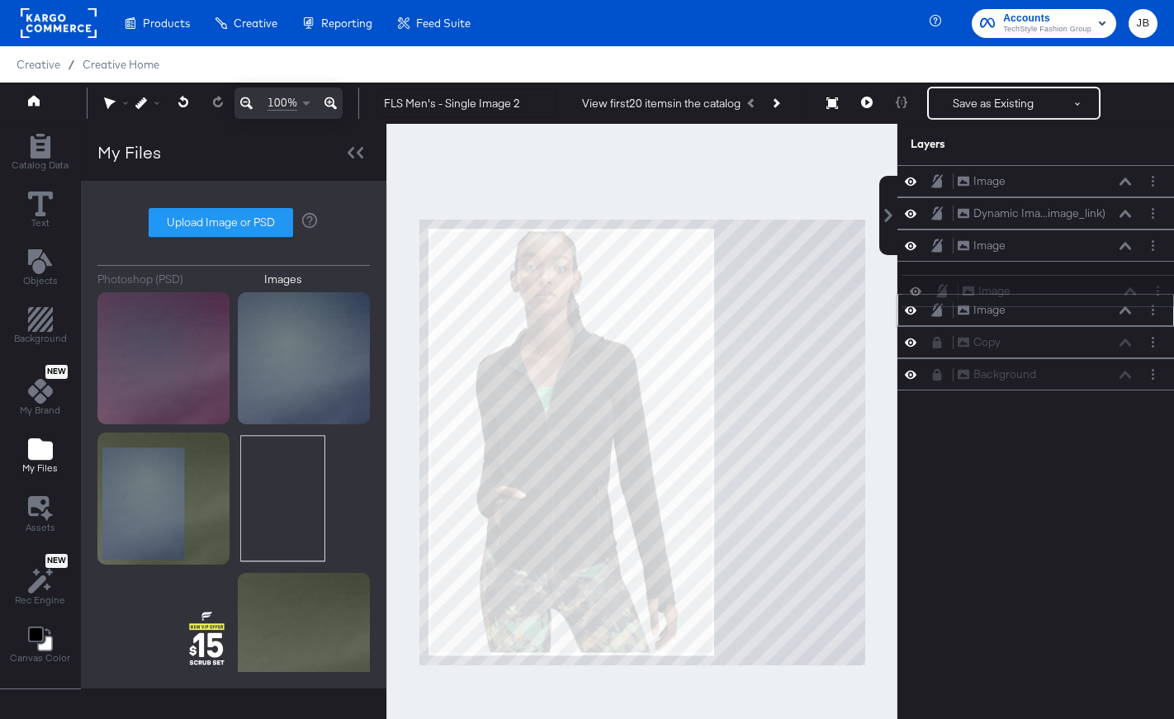
drag, startPoint x: 1089, startPoint y: 256, endPoint x: 1094, endPoint y: 305, distance: 49.8
click at [1094, 305] on div "Image Image Dynamic Ima...image_link) Dynamic Image (image_link) Image Image Im…" at bounding box center [1035, 277] width 277 height 225
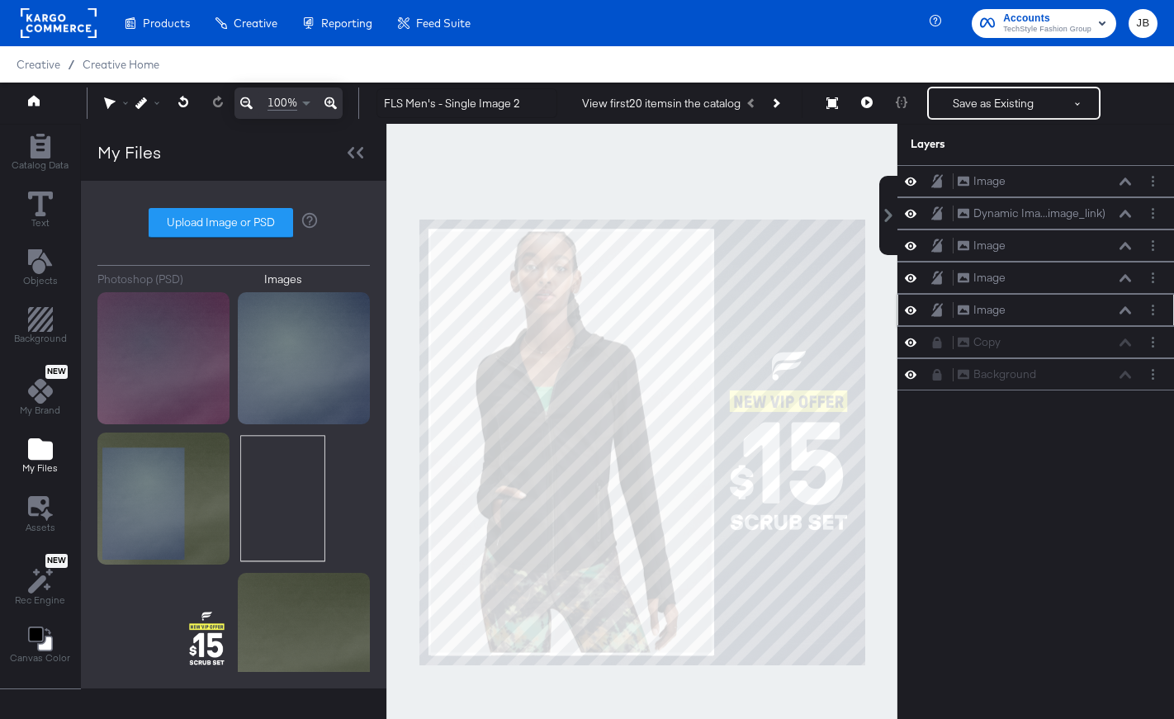
click at [915, 320] on div "Image Image" at bounding box center [1035, 310] width 277 height 32
click at [909, 315] on icon at bounding box center [911, 310] width 12 height 14
click at [907, 348] on icon at bounding box center [911, 342] width 12 height 14
click at [910, 375] on icon at bounding box center [911, 375] width 12 height 8
click at [982, 108] on button "Save as Existing" at bounding box center [993, 103] width 129 height 30
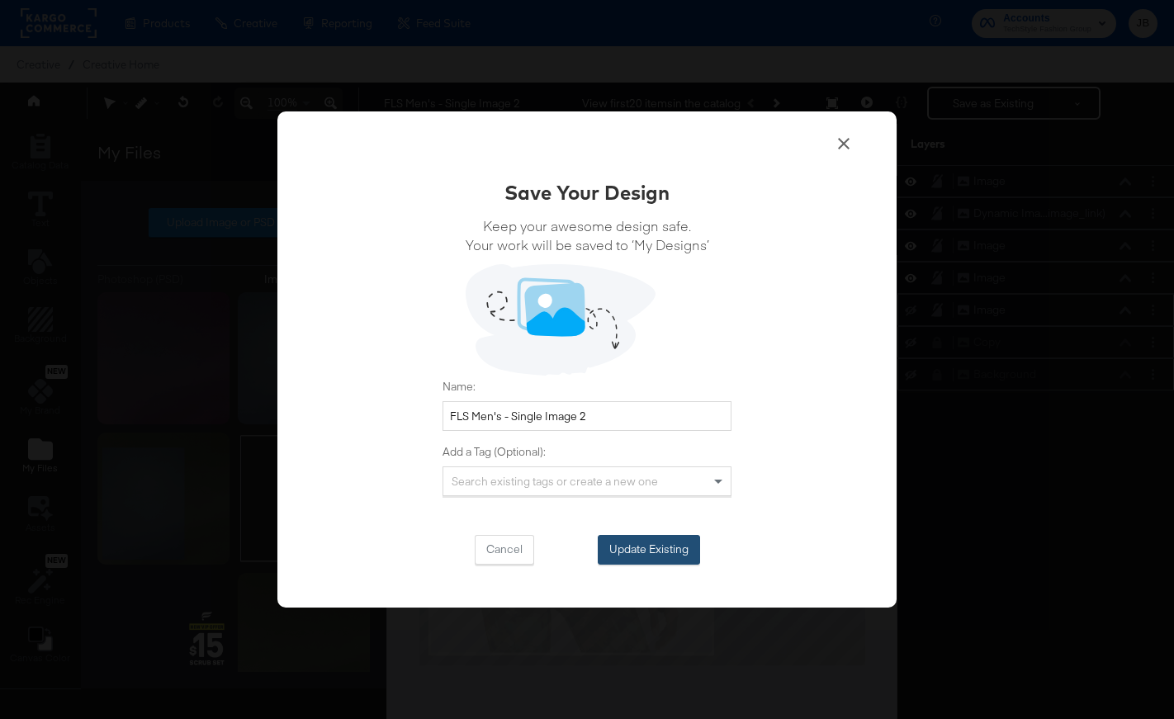
click at [646, 544] on button "Update Existing" at bounding box center [649, 550] width 102 height 30
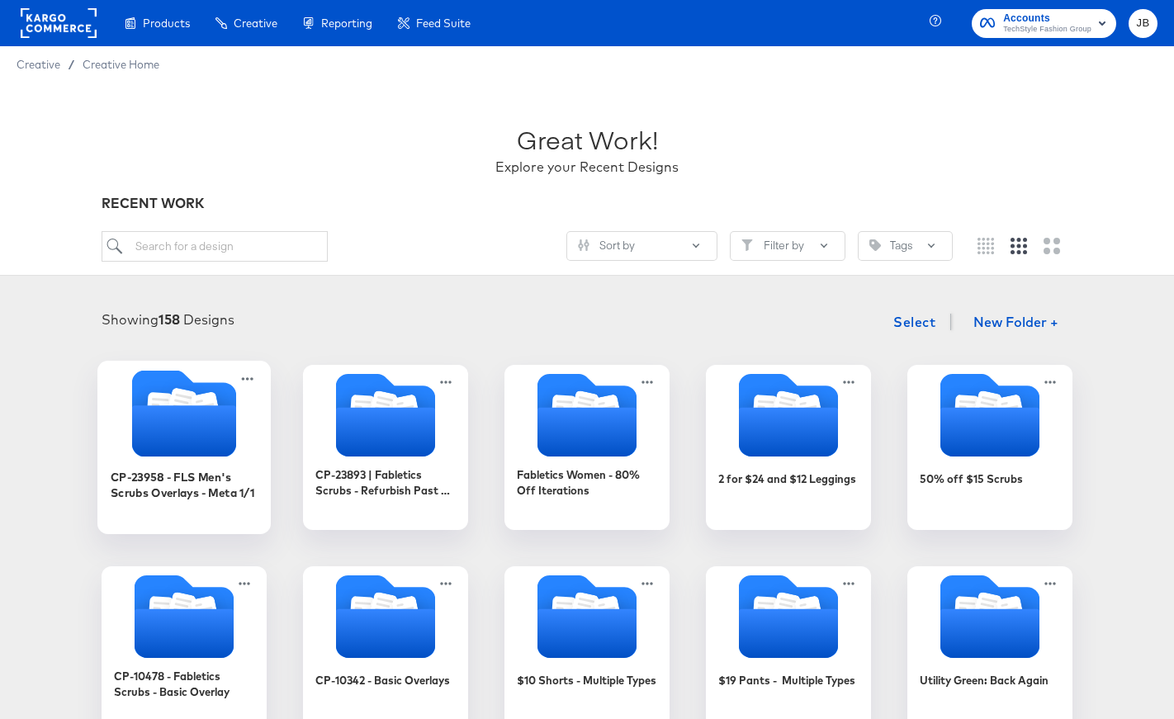
click at [192, 395] on icon "Folder" at bounding box center [182, 404] width 29 height 33
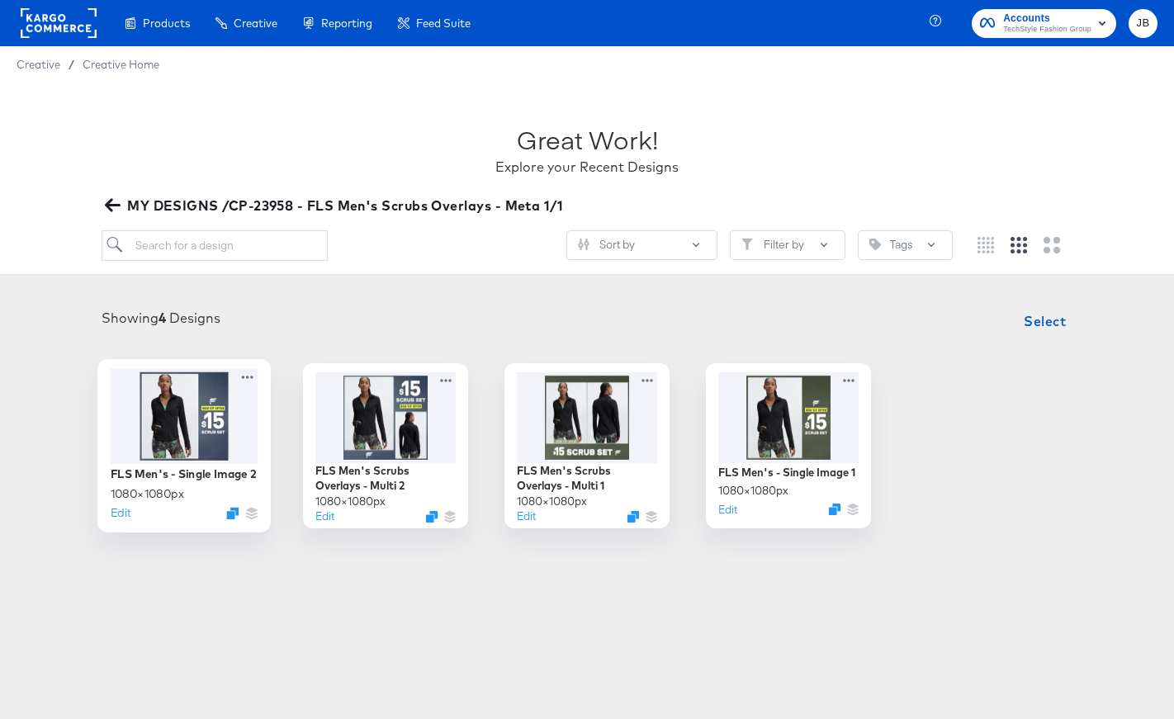
click at [232, 520] on div "Edit" at bounding box center [185, 512] width 148 height 16
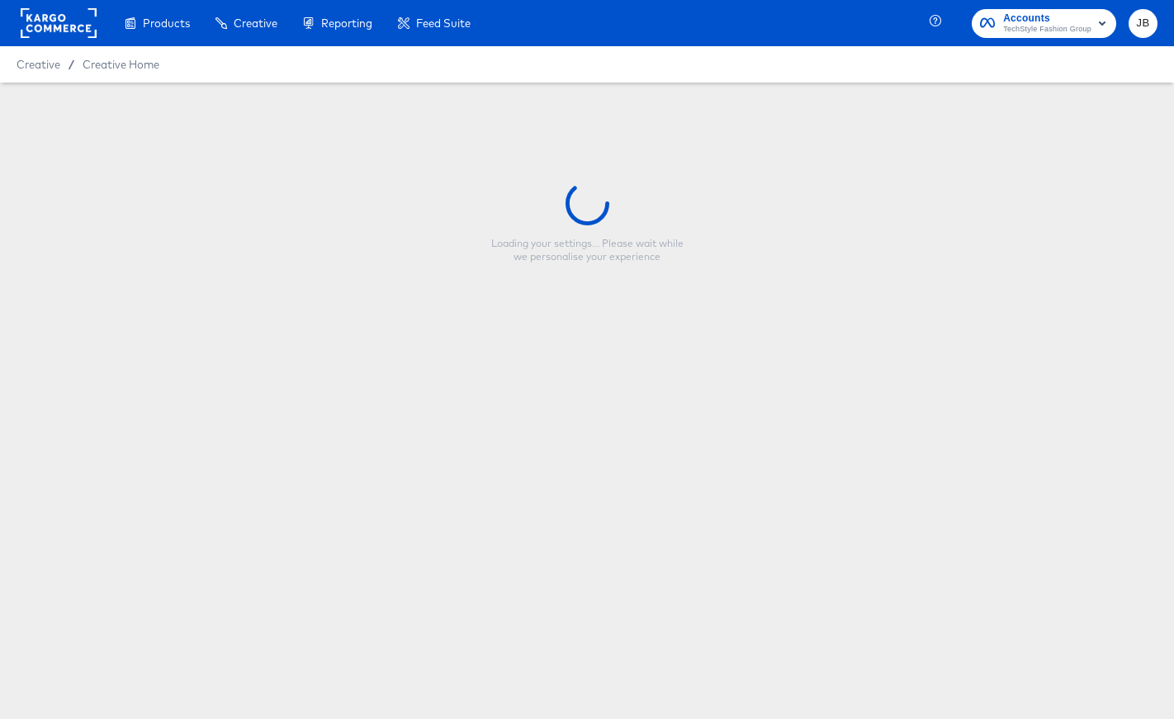
type input "FLS Men's - Single Image 2"
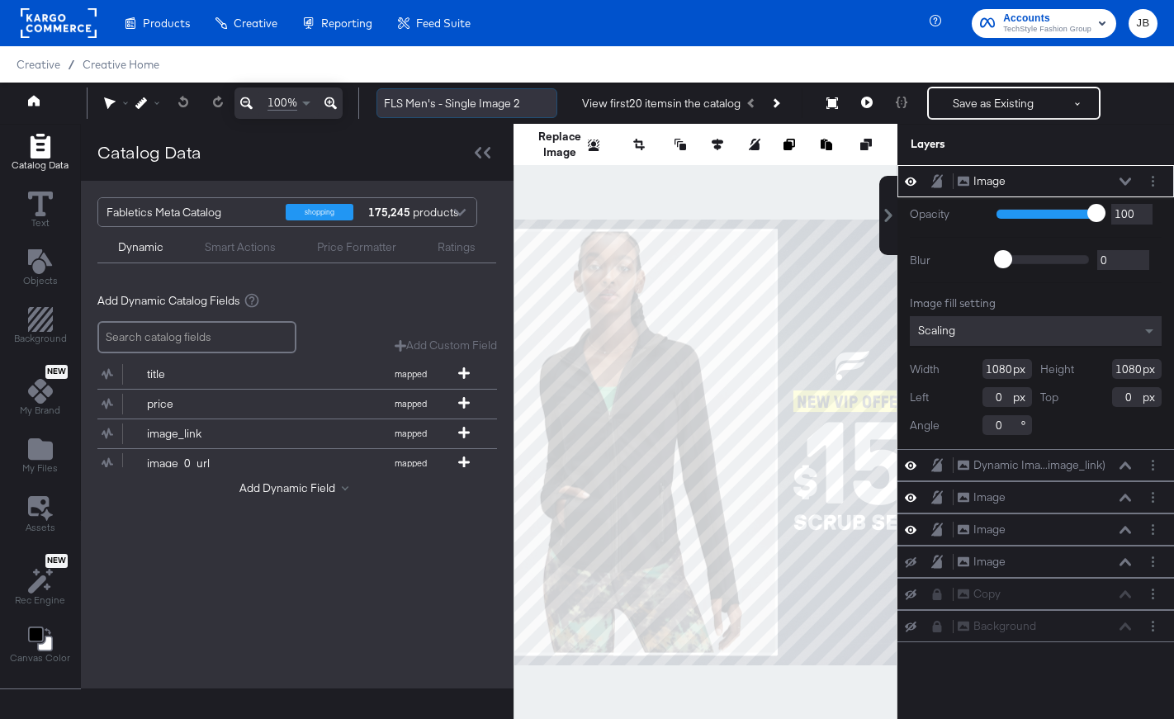
click at [514, 104] on input "FLS Men's - Single Image 2" at bounding box center [466, 103] width 181 height 31
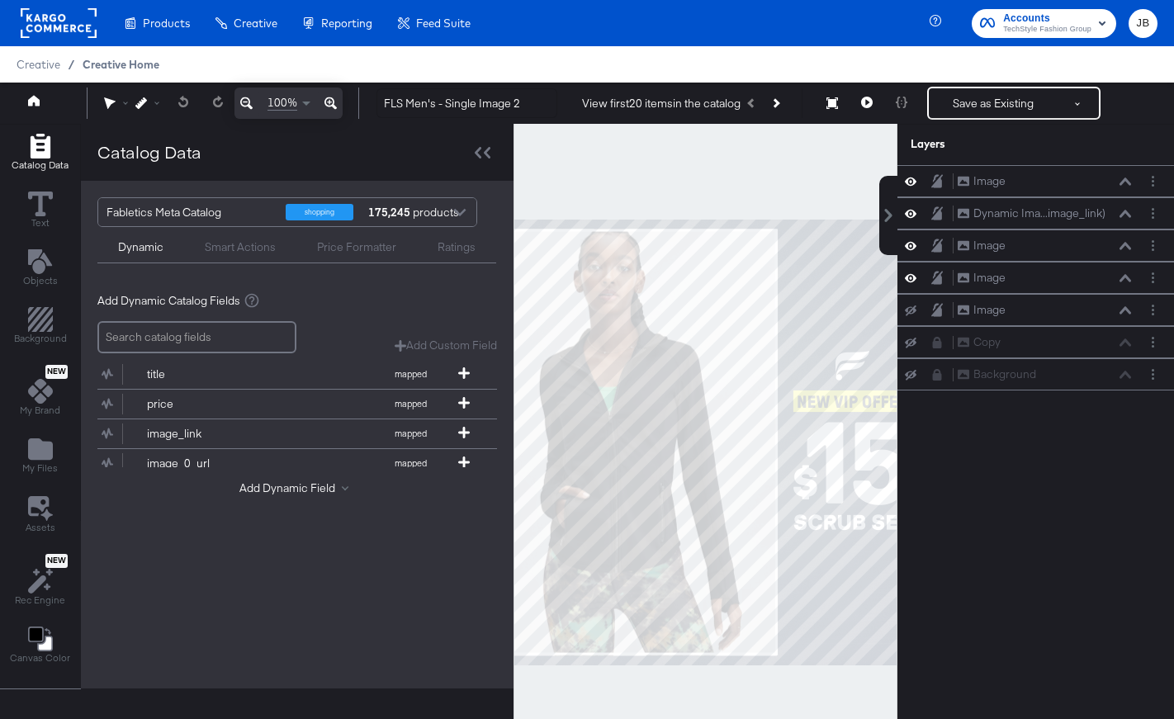
click at [131, 70] on span "Creative Home" at bounding box center [121, 64] width 77 height 13
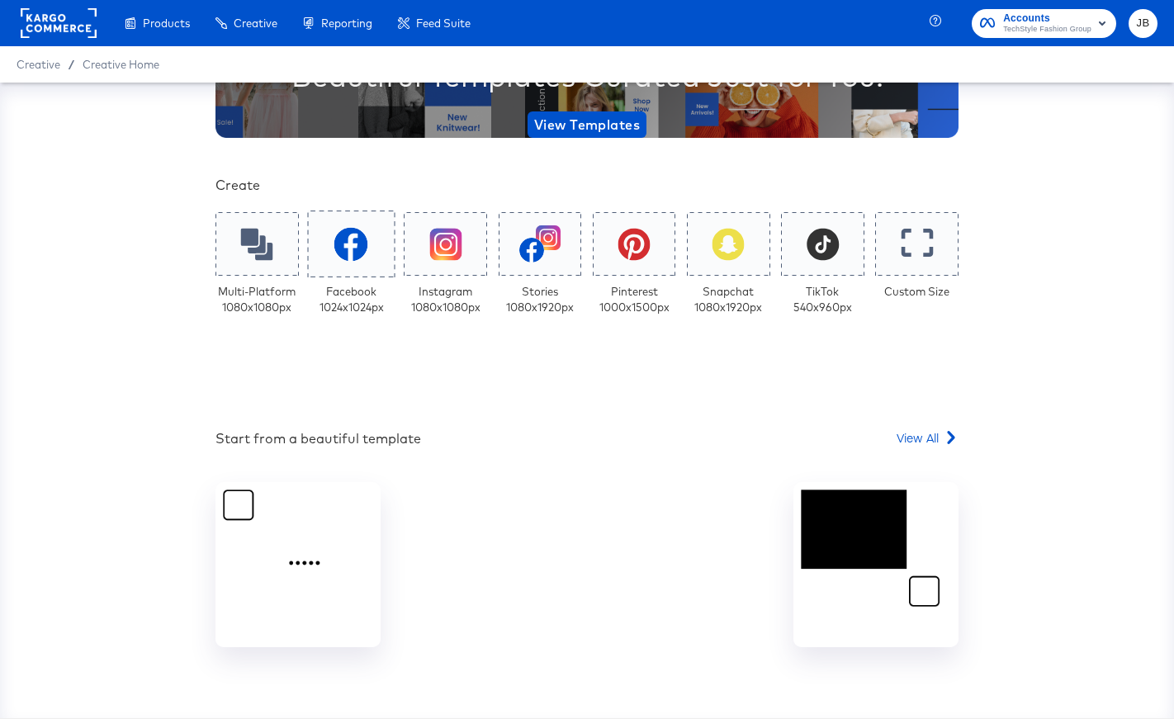
scroll to position [242, 0]
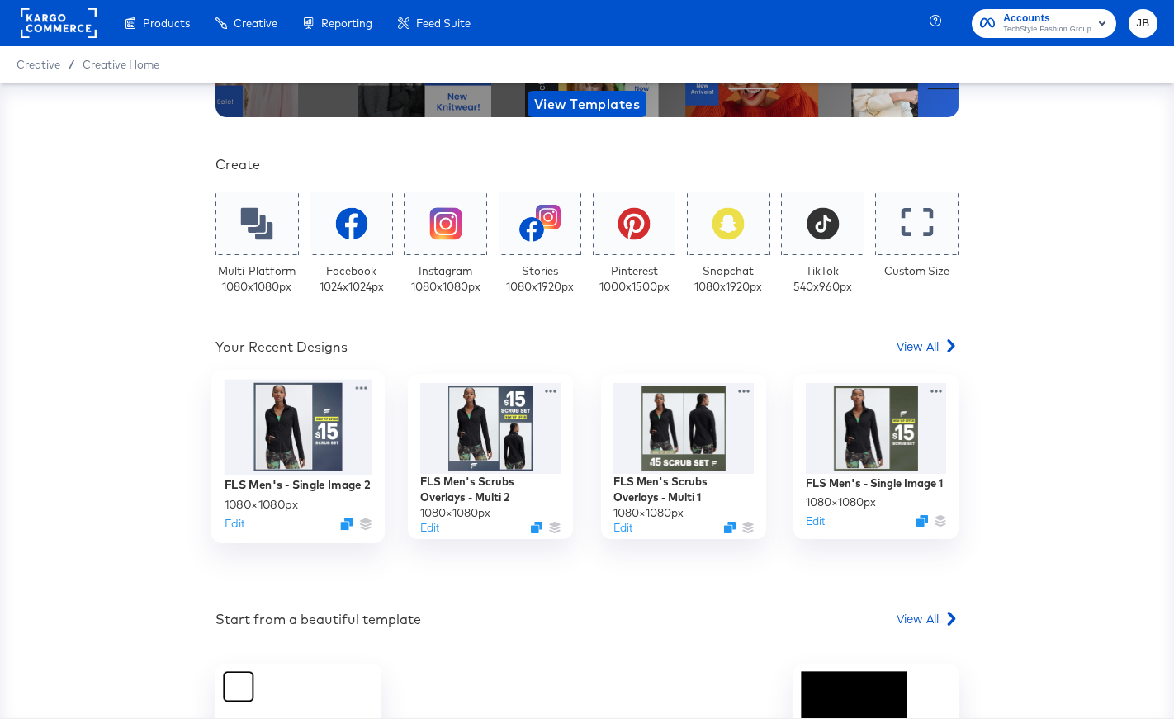
click at [328, 444] on div at bounding box center [299, 427] width 148 height 95
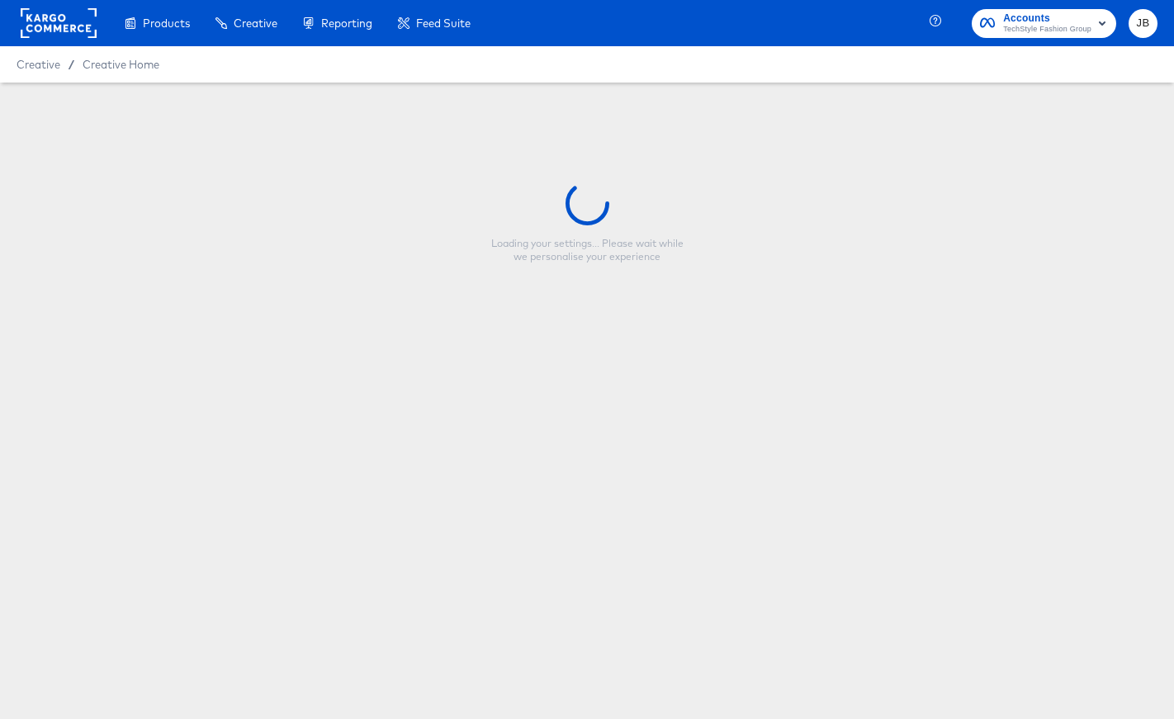
type input "FLS Men's - Single Image 2"
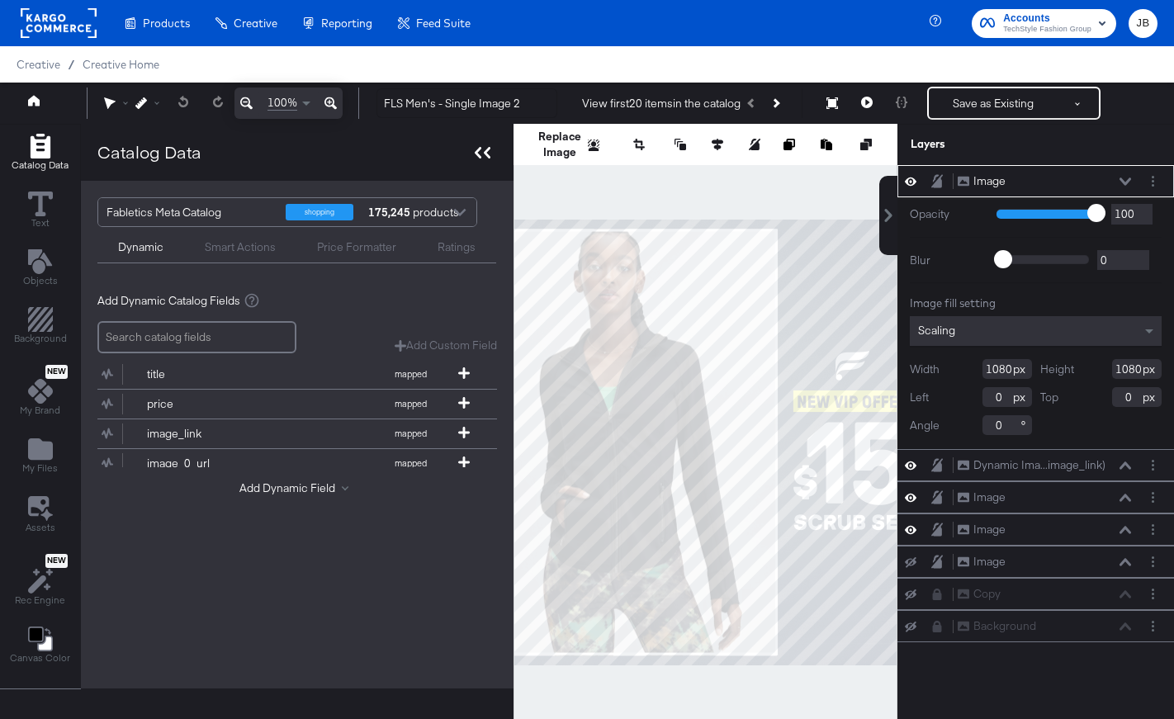
click at [479, 155] on icon at bounding box center [483, 153] width 16 height 12
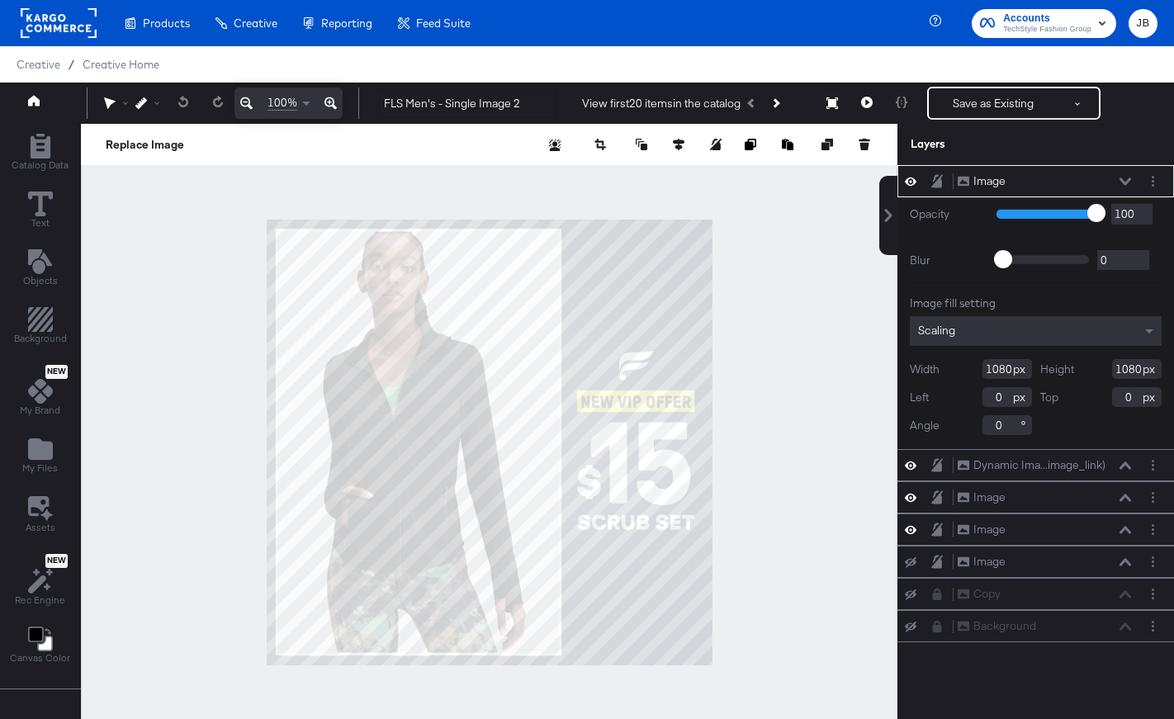
click at [127, 78] on div "Creative / Creative Home" at bounding box center [587, 64] width 1174 height 36
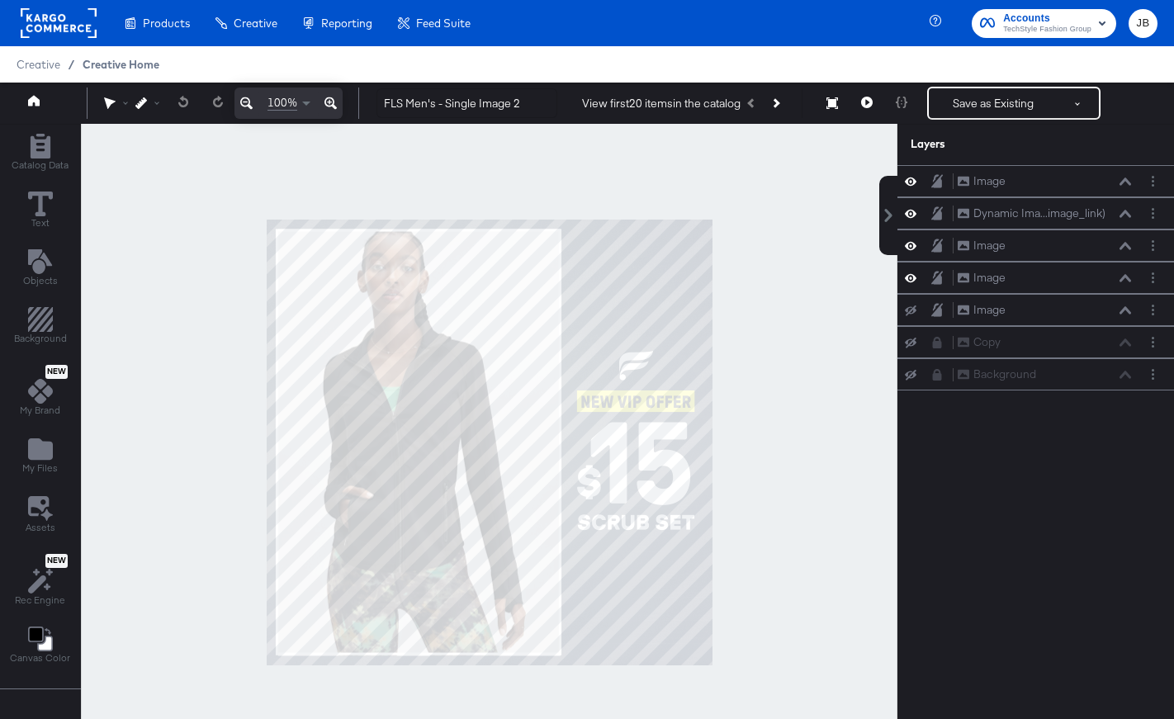
click at [127, 67] on span "Creative Home" at bounding box center [121, 64] width 77 height 13
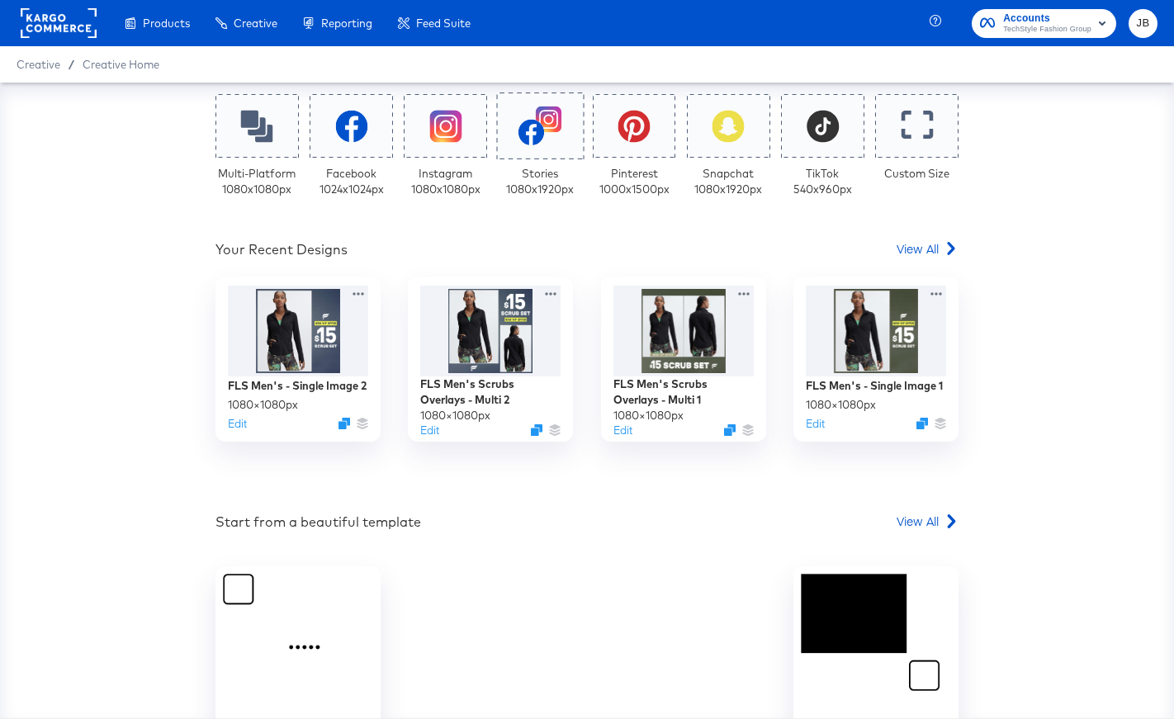
scroll to position [414, 0]
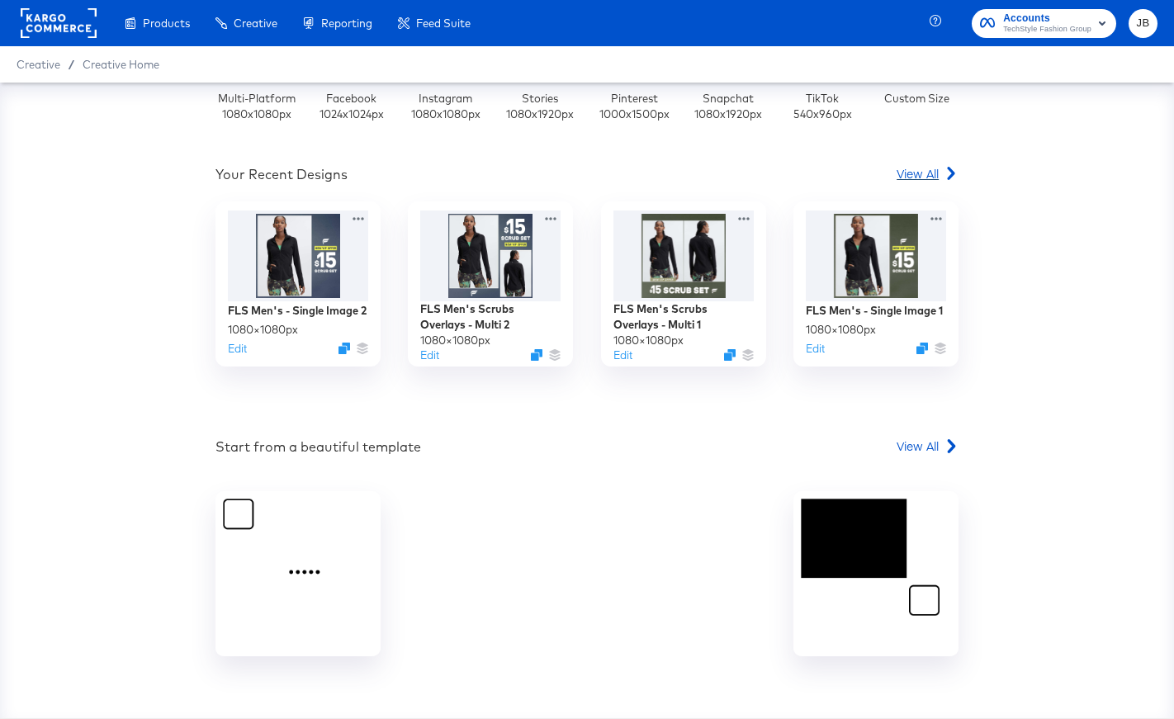
click at [914, 173] on span "View All" at bounding box center [918, 173] width 42 height 17
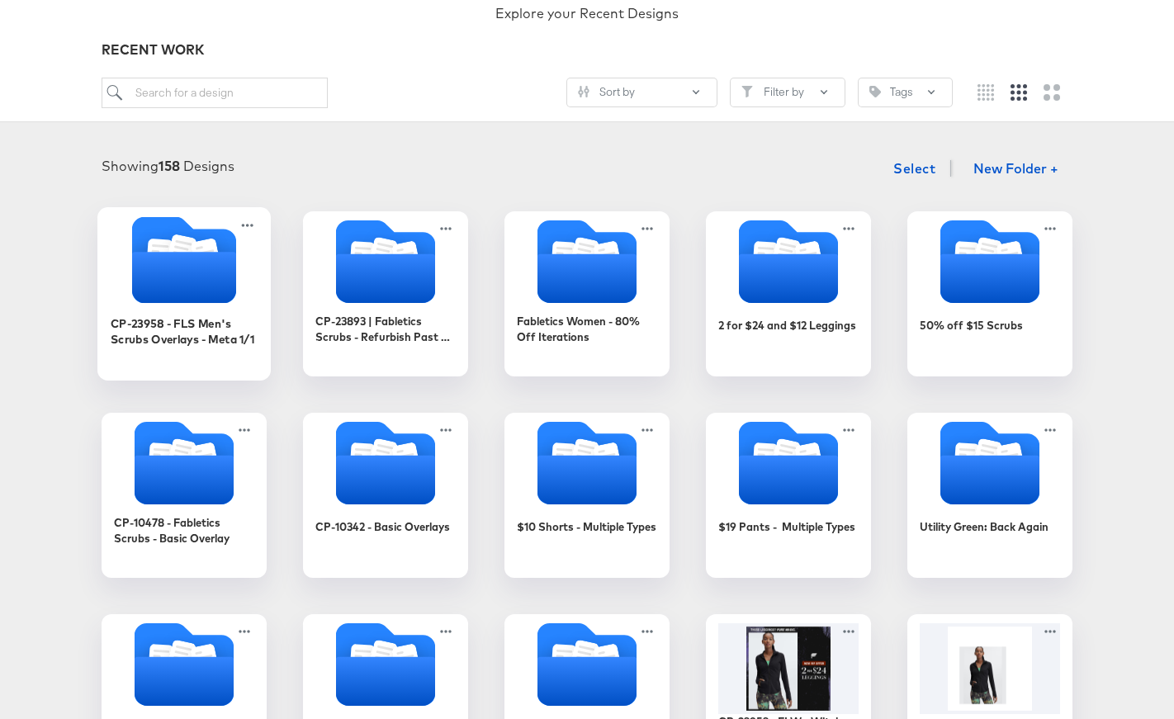
click at [219, 308] on div "CP-23958 - FLS Men's Scrubs Overlays - Meta 1/1" at bounding box center [185, 339] width 148 height 64
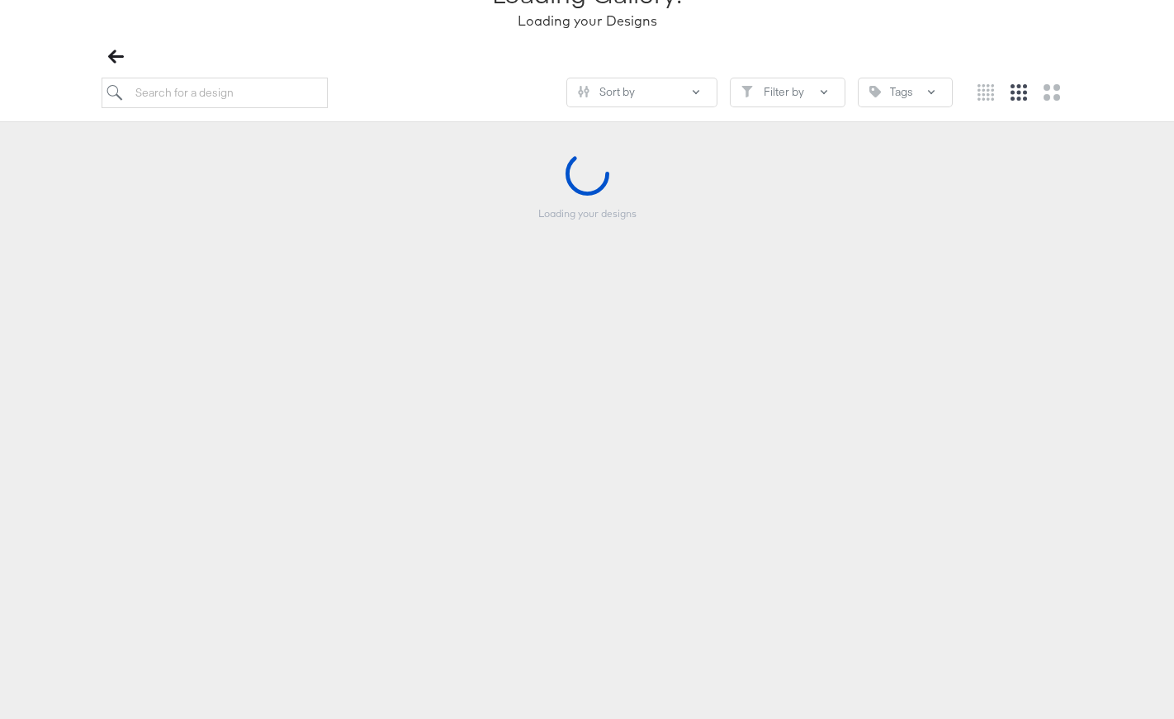
scroll to position [152, 0]
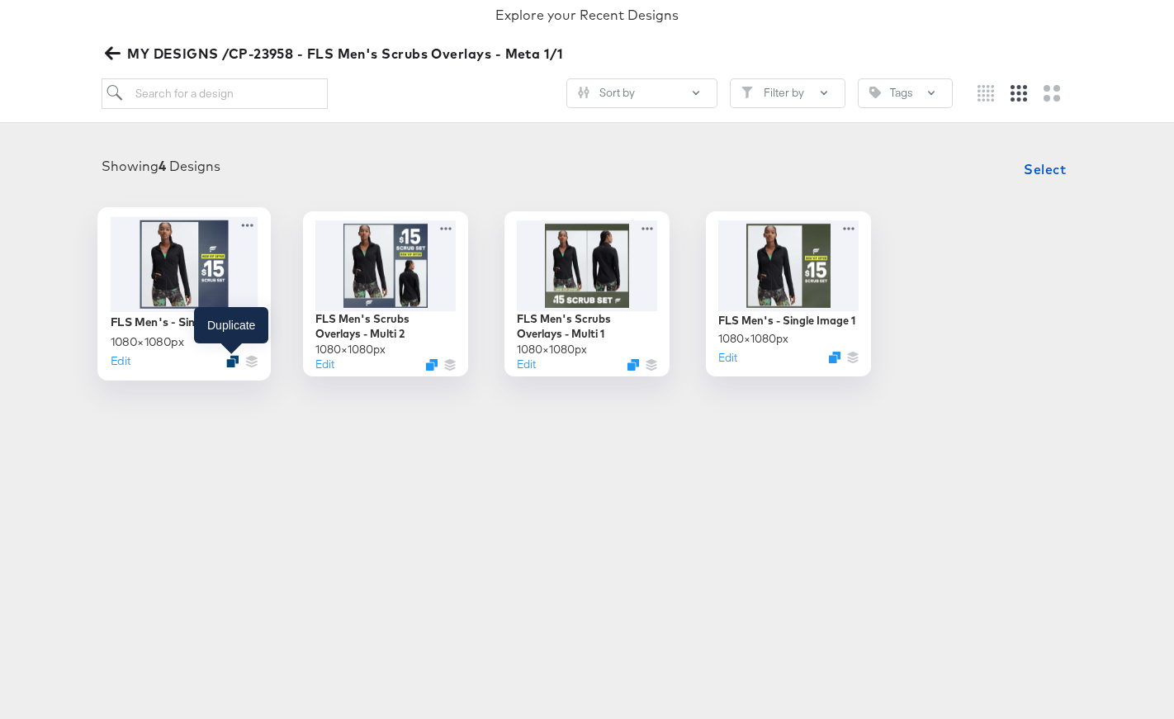
click at [230, 359] on icon "Duplicate" at bounding box center [232, 361] width 12 height 12
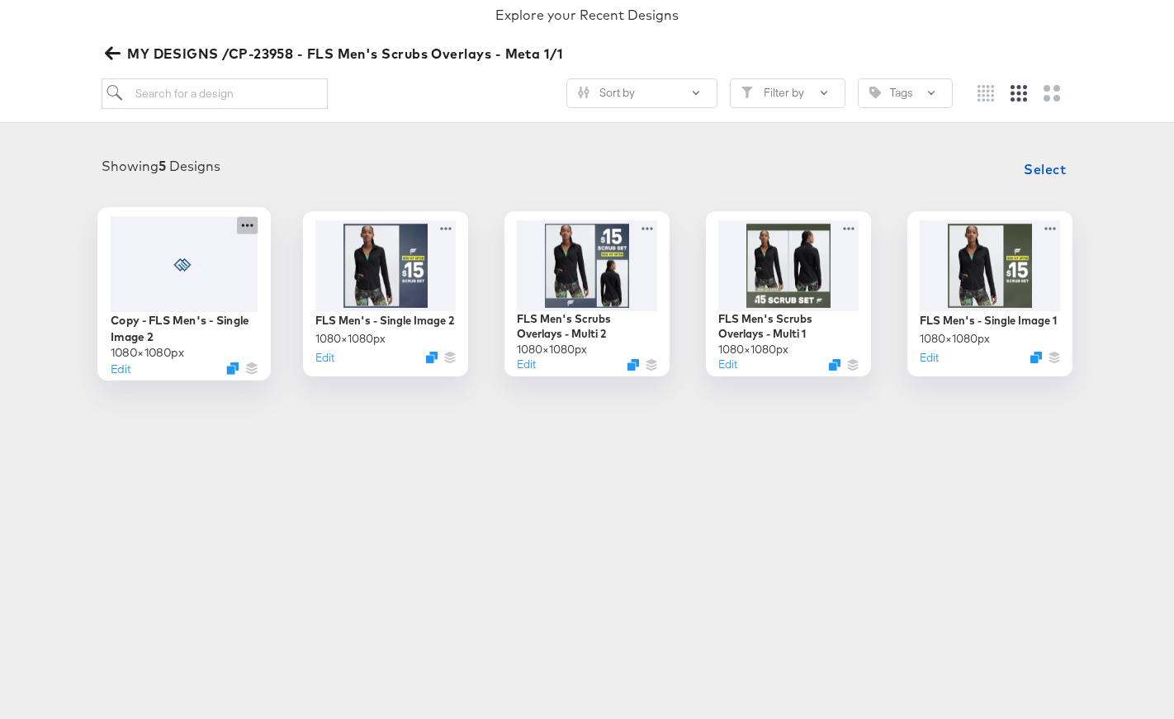
click at [253, 227] on icon at bounding box center [247, 224] width 21 height 17
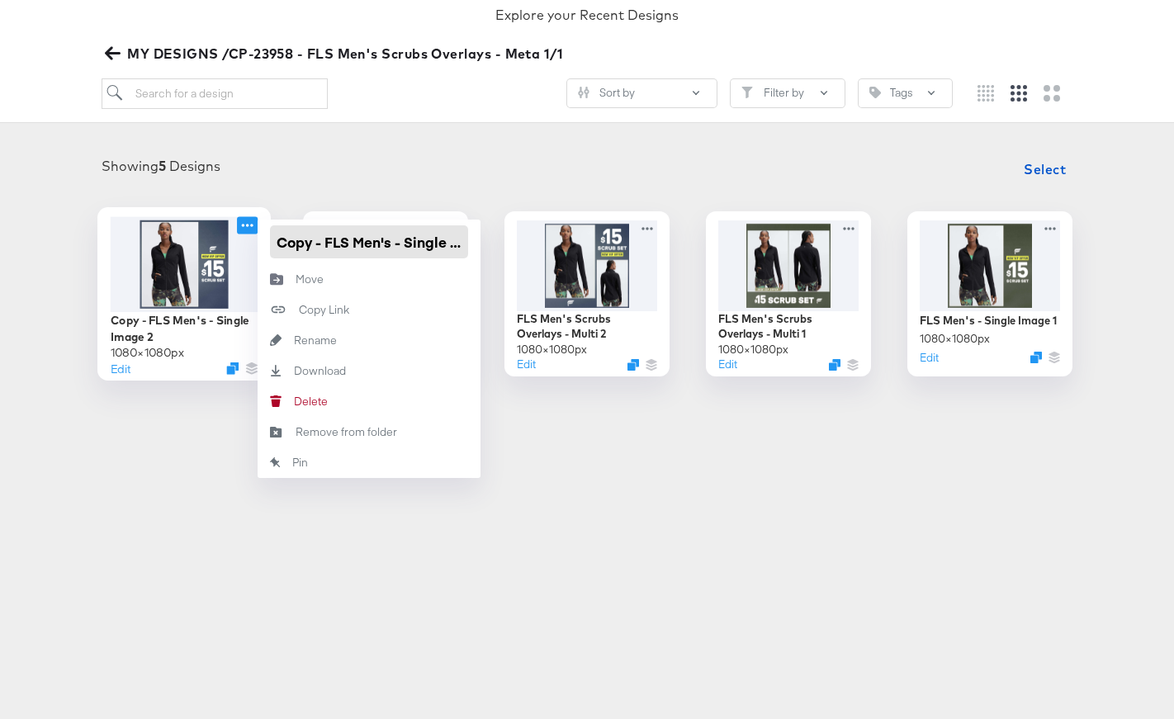
drag, startPoint x: 329, startPoint y: 244, endPoint x: 249, endPoint y: 254, distance: 81.6
click at [249, 254] on div "Copy - FLS Men's - Single Image 2 1080 × 1080 px Edit Copy - FLS Men's - Single…" at bounding box center [184, 293] width 165 height 165
click at [314, 237] on input "Copy - FLS Men's - Single Image 2" at bounding box center [369, 241] width 198 height 33
drag, startPoint x: 327, startPoint y: 240, endPoint x: 281, endPoint y: 240, distance: 46.2
click at [281, 240] on input "Copy - FLS Men's - Single Image 2" at bounding box center [369, 241] width 198 height 33
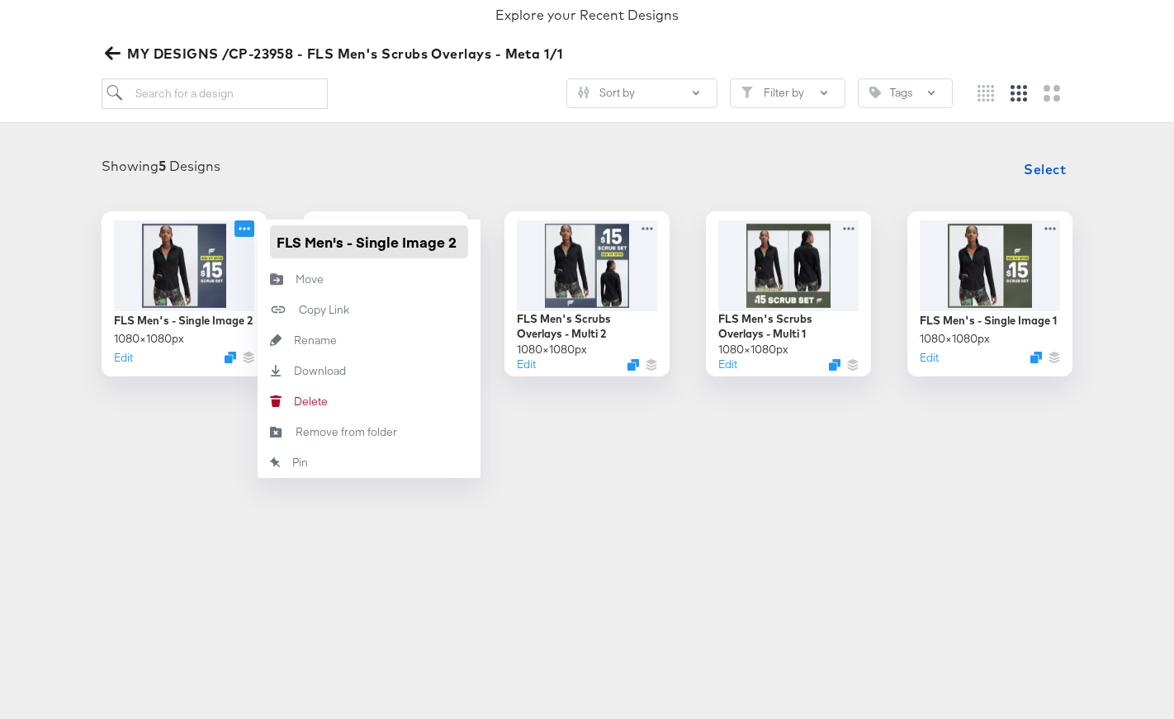
click at [449, 238] on input "FLS Men's - Single Image 2" at bounding box center [369, 241] width 198 height 33
type input "FLS Men's - Single Image 3"
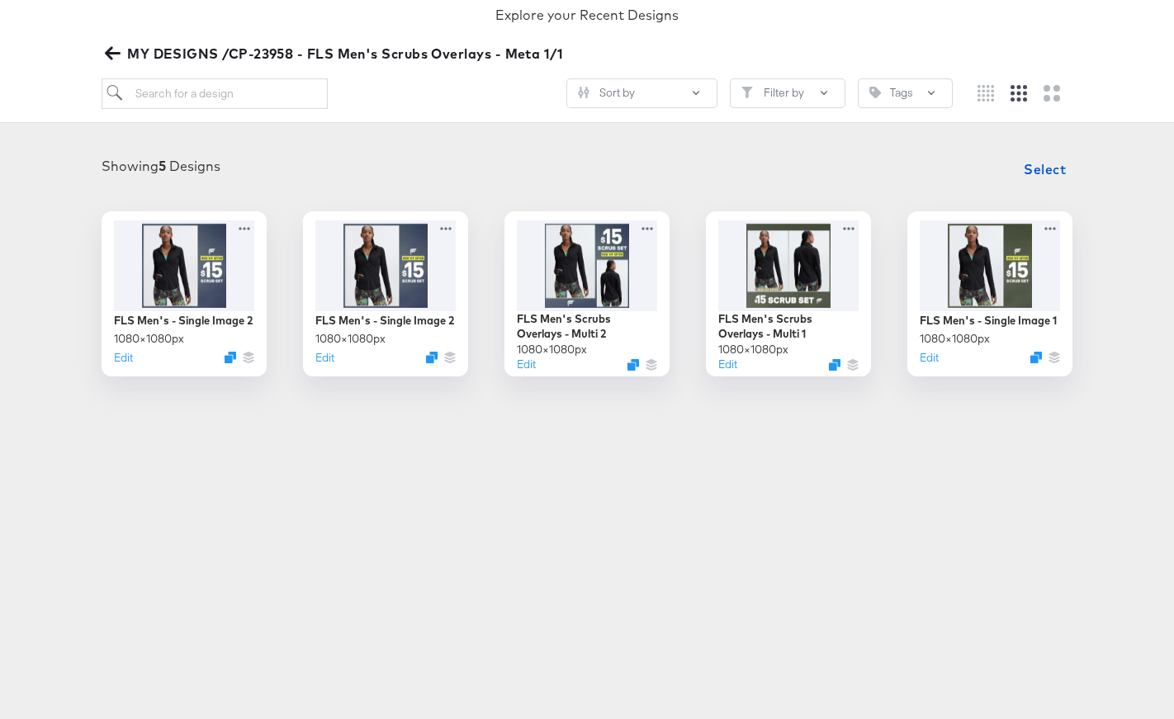
click at [466, 182] on div "Showing 5 Designs Select" at bounding box center [587, 169] width 1141 height 33
click at [216, 286] on div at bounding box center [185, 263] width 148 height 95
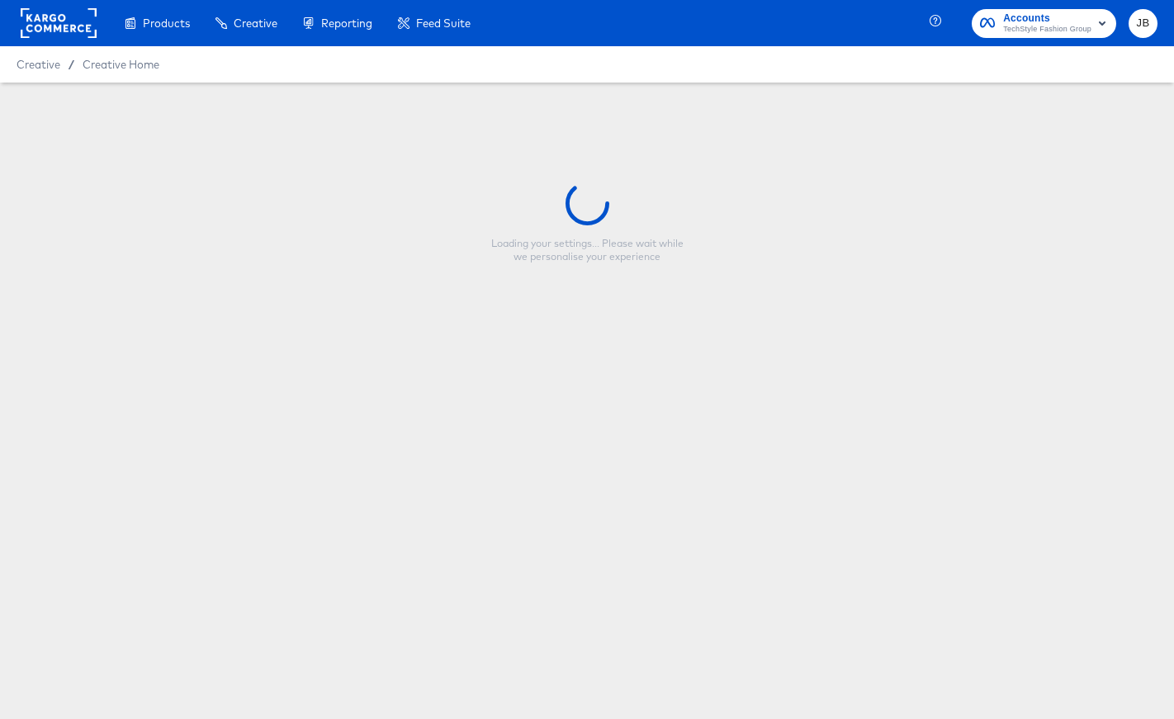
type input "FLS Men's - Single Image 3"
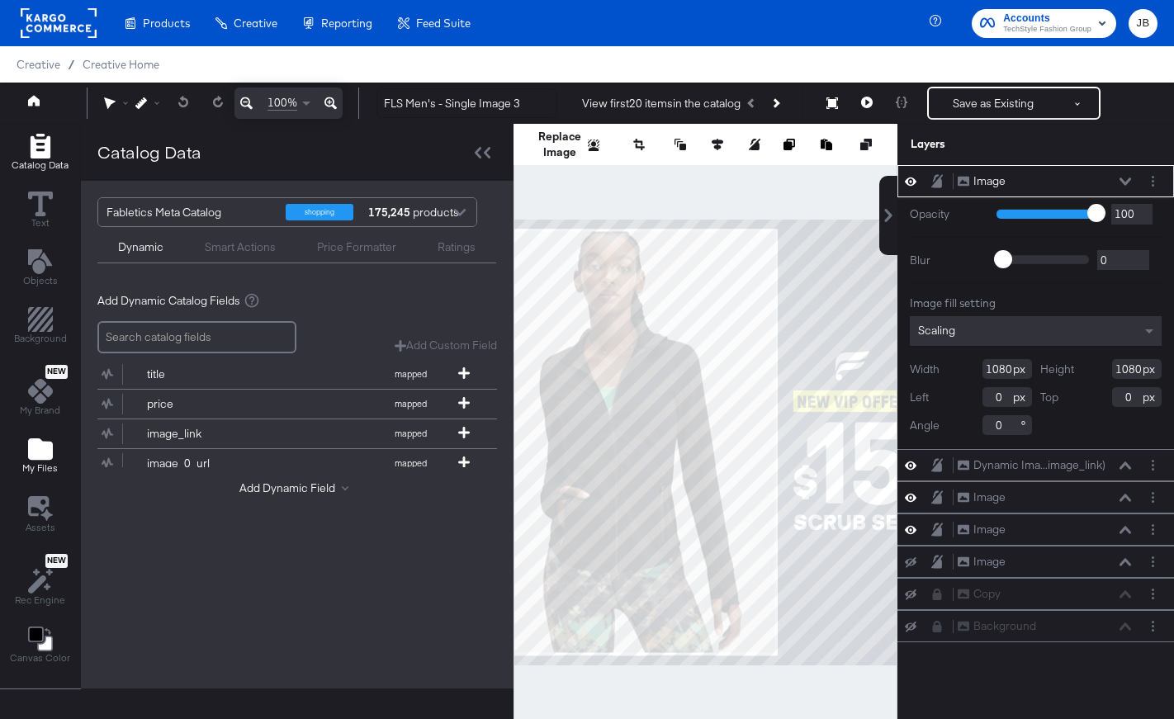
click at [41, 454] on icon "Add Files" at bounding box center [40, 448] width 25 height 21
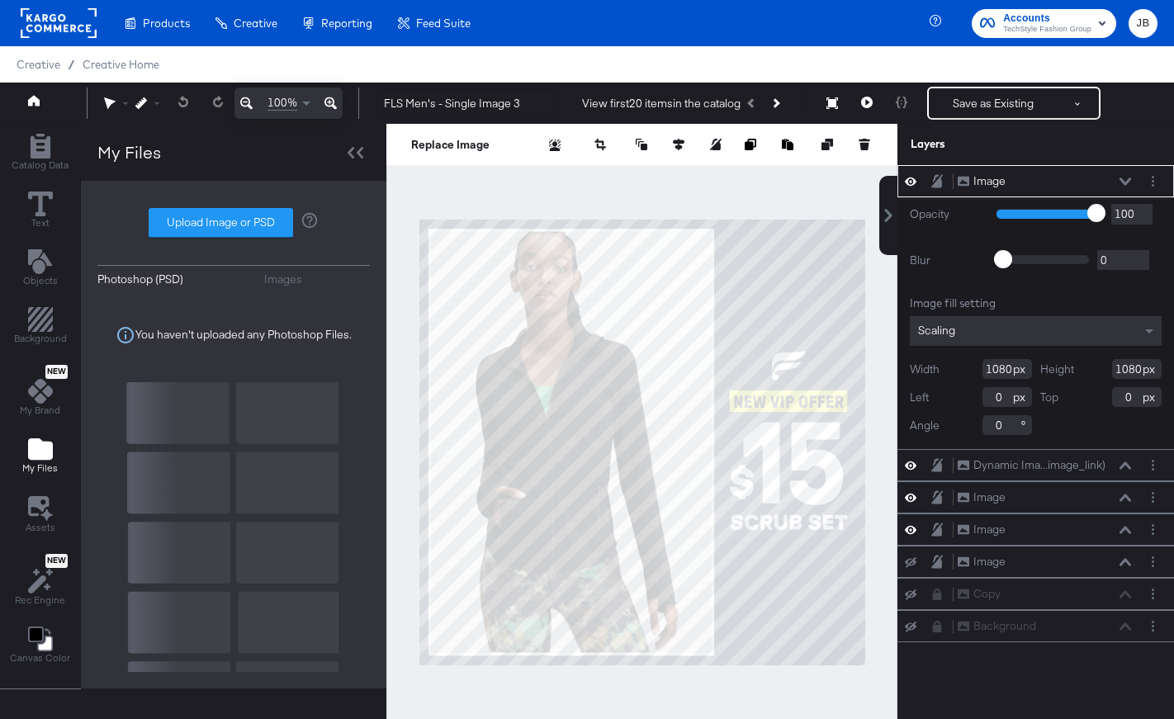
click at [274, 281] on div "Images" at bounding box center [283, 280] width 38 height 16
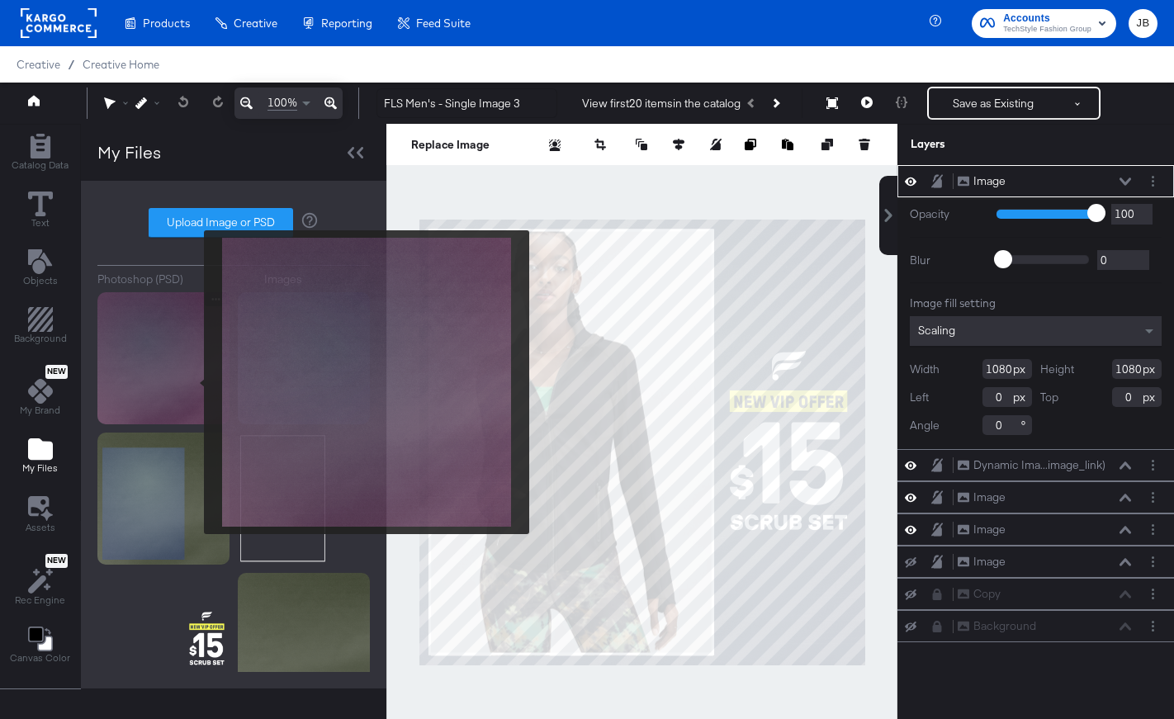
click at [174, 377] on img at bounding box center [163, 358] width 132 height 132
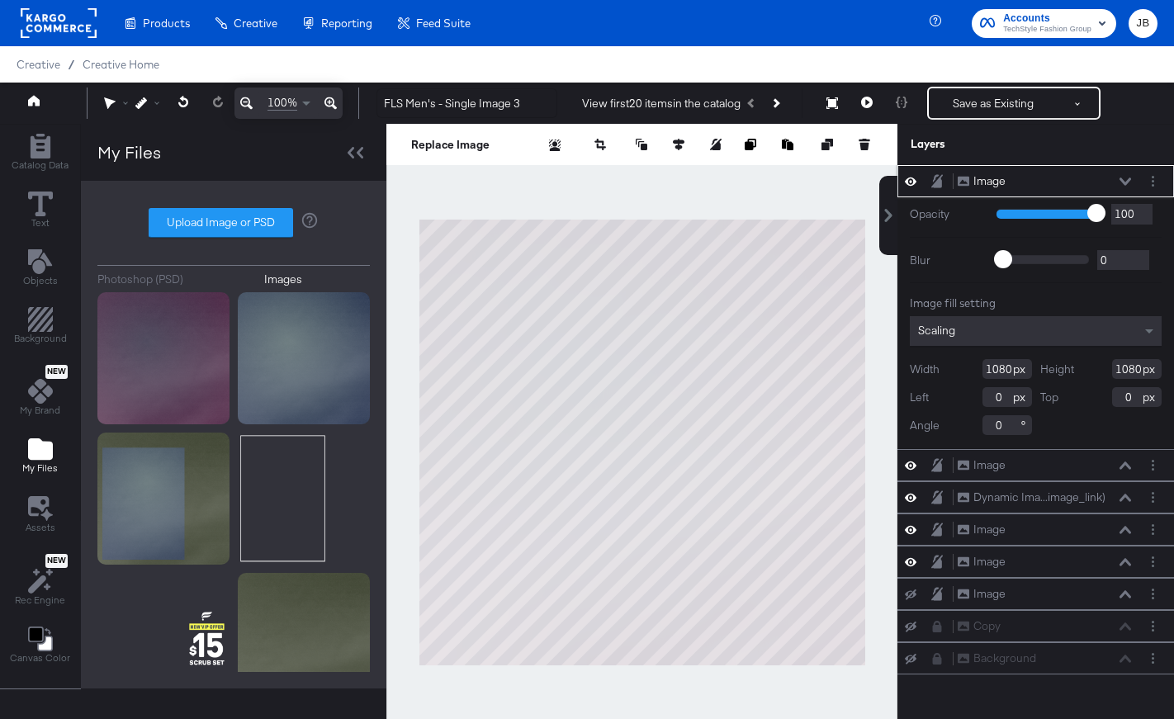
click at [1129, 178] on icon at bounding box center [1126, 182] width 12 height 8
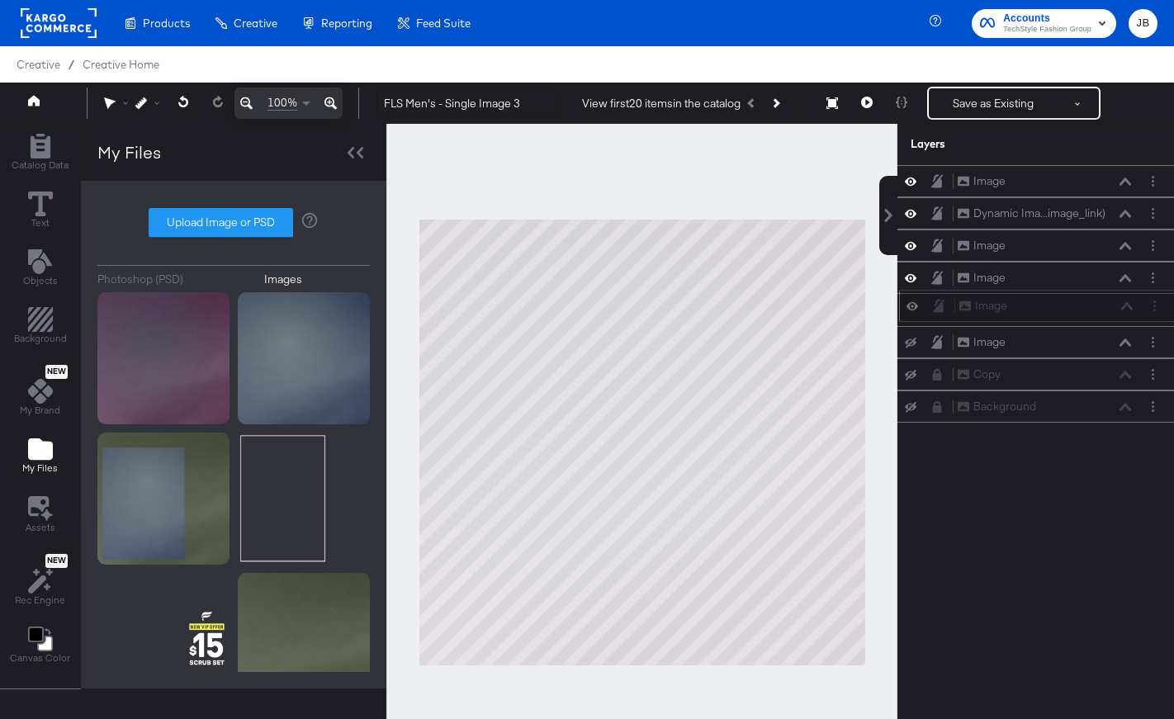
drag, startPoint x: 1087, startPoint y: 180, endPoint x: 1089, endPoint y: 309, distance: 128.8
click at [1089, 309] on div "Image Image" at bounding box center [1046, 305] width 175 height 17
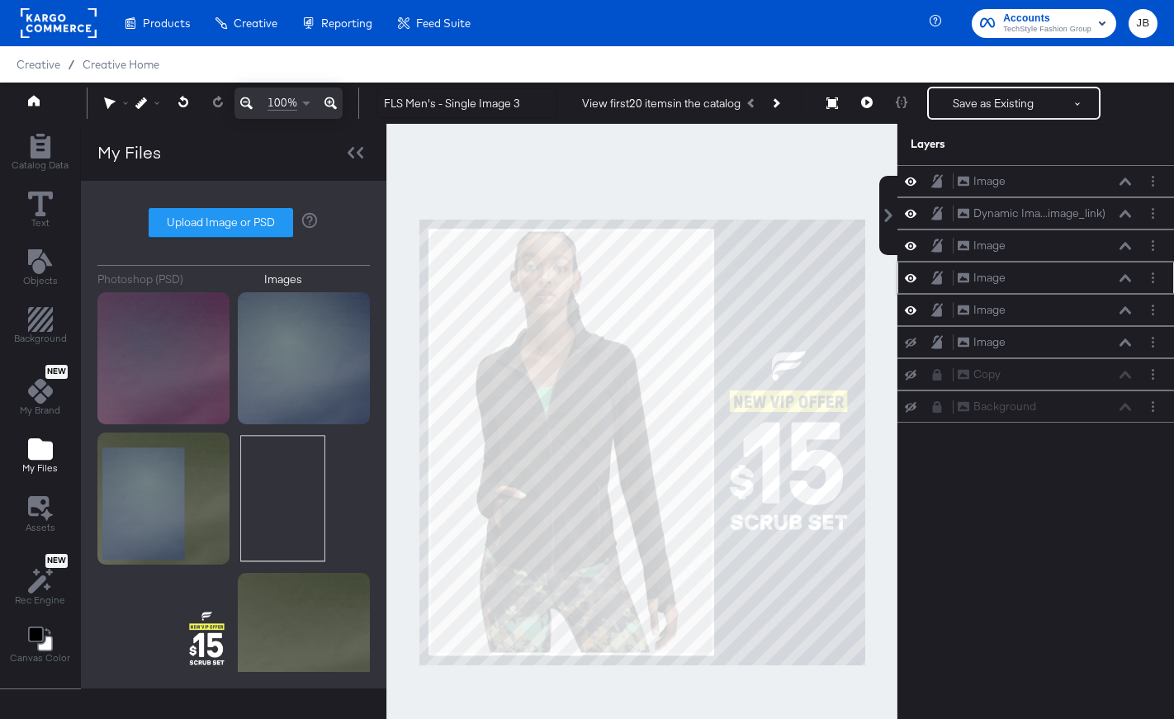
click at [910, 281] on icon at bounding box center [911, 278] width 12 height 14
drag, startPoint x: 1064, startPoint y: 308, endPoint x: 1060, endPoint y: 276, distance: 32.5
click at [1060, 276] on div "Image Image" at bounding box center [1041, 282] width 175 height 17
click at [980, 95] on button "Save as Existing" at bounding box center [993, 103] width 129 height 30
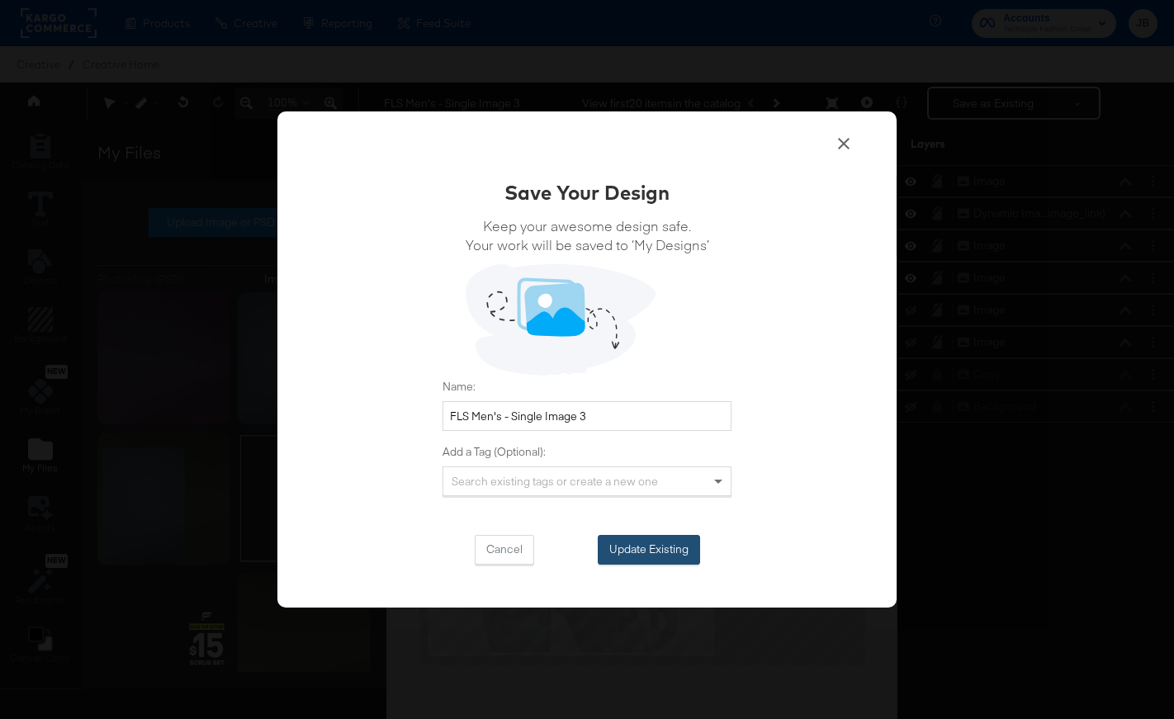
click at [637, 552] on button "Update Existing" at bounding box center [649, 550] width 102 height 30
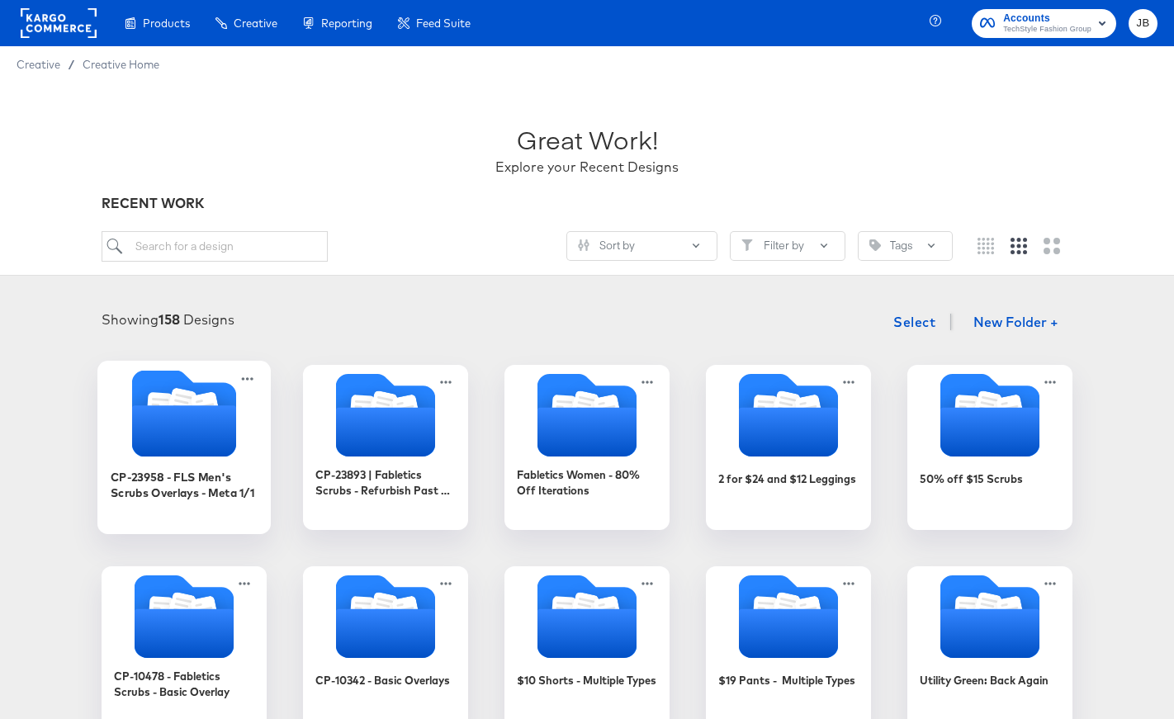
click at [231, 431] on icon "Folder" at bounding box center [184, 430] width 104 height 51
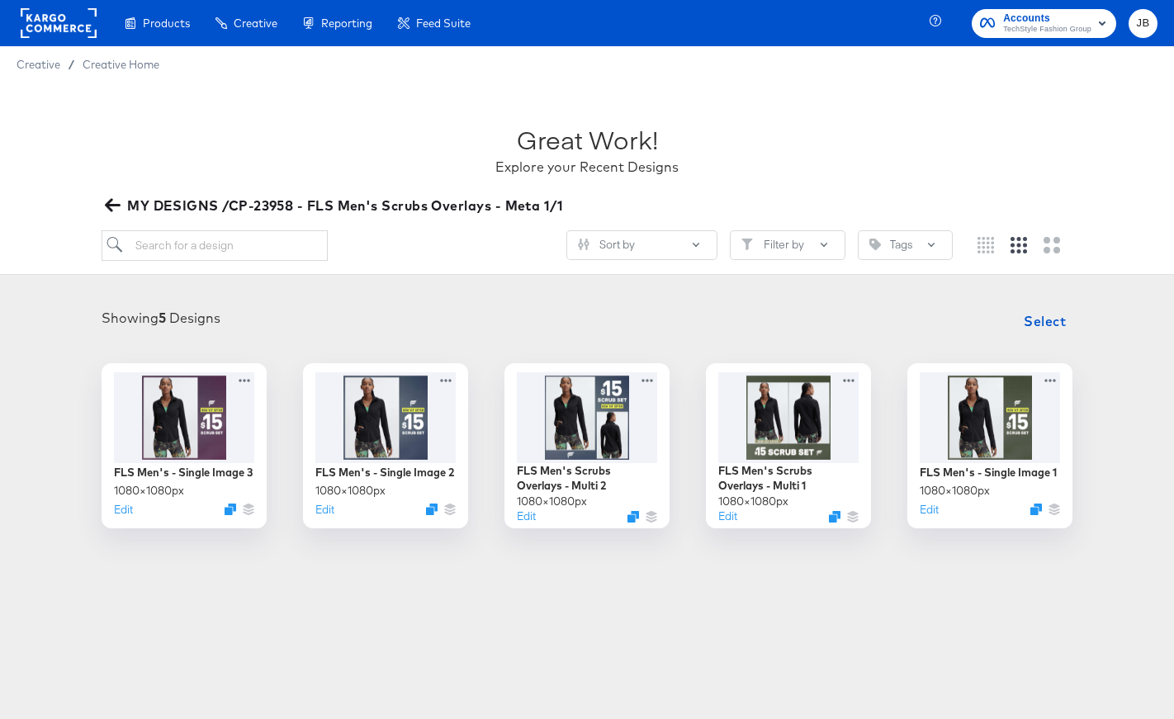
drag, startPoint x: 571, startPoint y: 204, endPoint x: 367, endPoint y: 206, distance: 203.9
click at [367, 206] on div "MY DESIGNS /CP-23958 - FLS Men's Scrubs Overlays - Meta 1/1" at bounding box center [587, 205] width 971 height 23
click at [111, 207] on icon "button" at bounding box center [113, 205] width 16 height 16
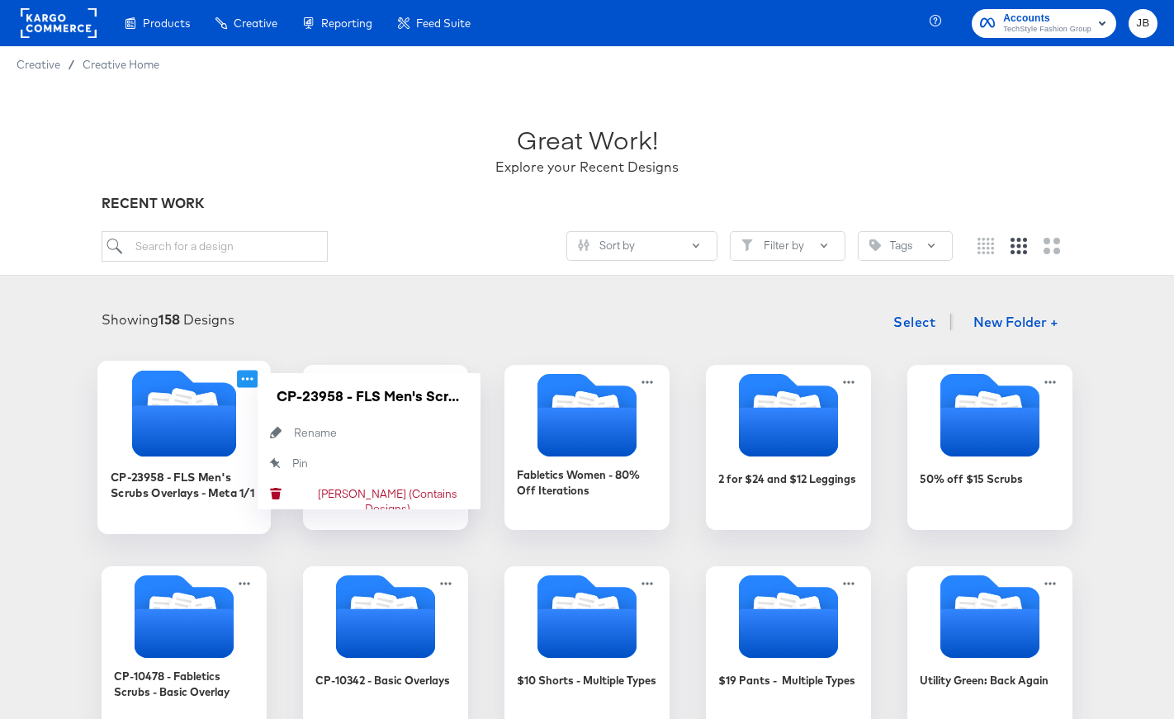
click at [244, 379] on icon at bounding box center [248, 378] width 12 height 3
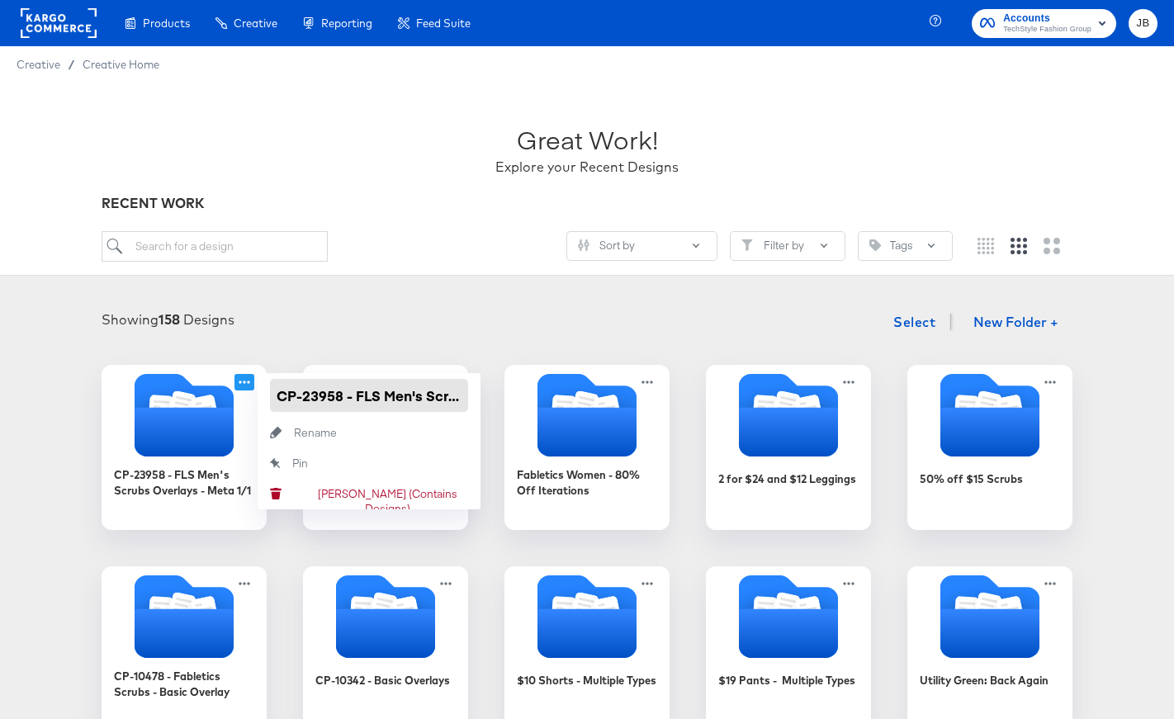
click at [343, 395] on input "CP-23958 - FLS Men's Scrubs Overlays - Meta 1/1" at bounding box center [369, 395] width 198 height 33
